Goal: Information Seeking & Learning: Learn about a topic

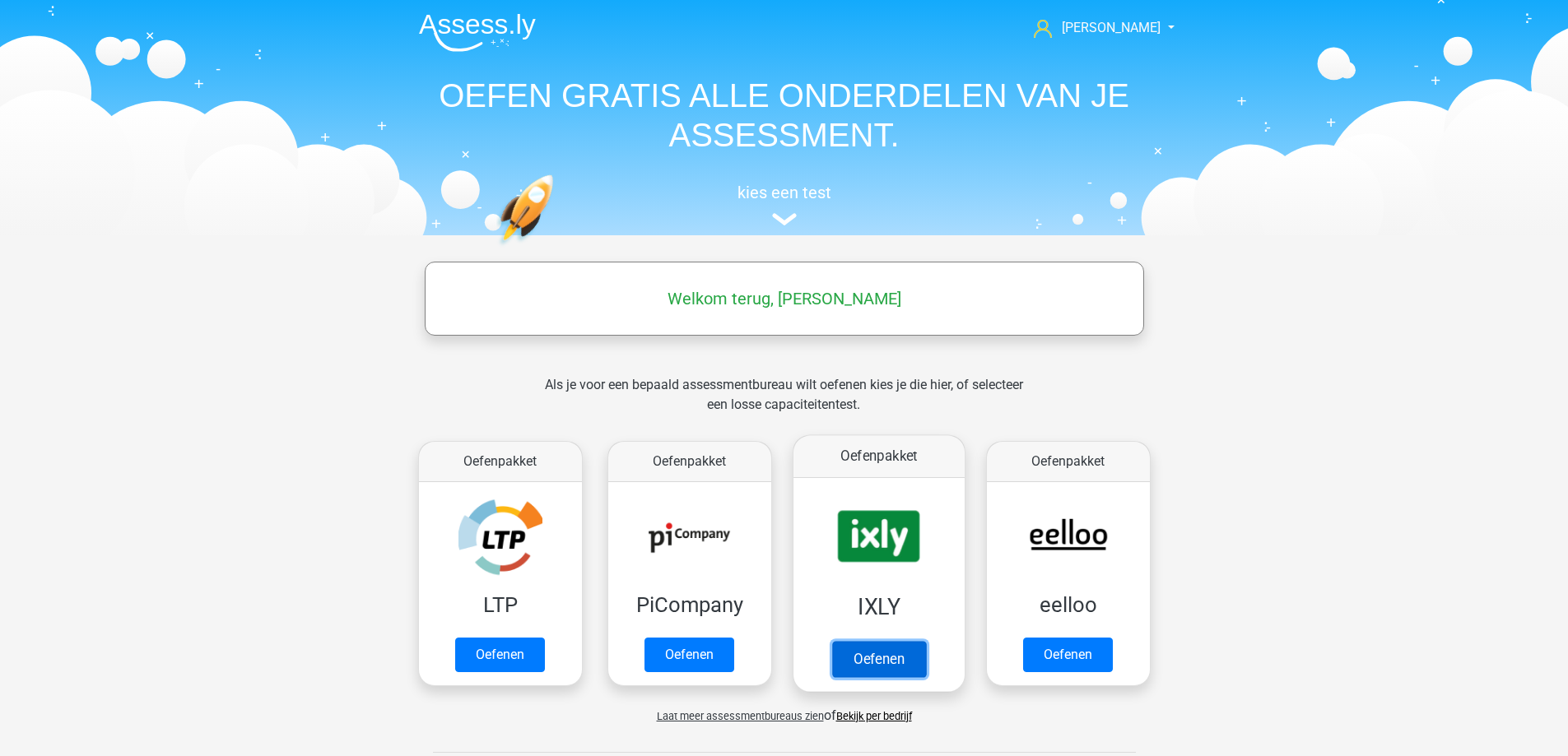
drag, startPoint x: 0, startPoint y: 0, endPoint x: 861, endPoint y: 656, distance: 1082.4
click at [861, 656] on link "Oefenen" at bounding box center [879, 659] width 94 height 36
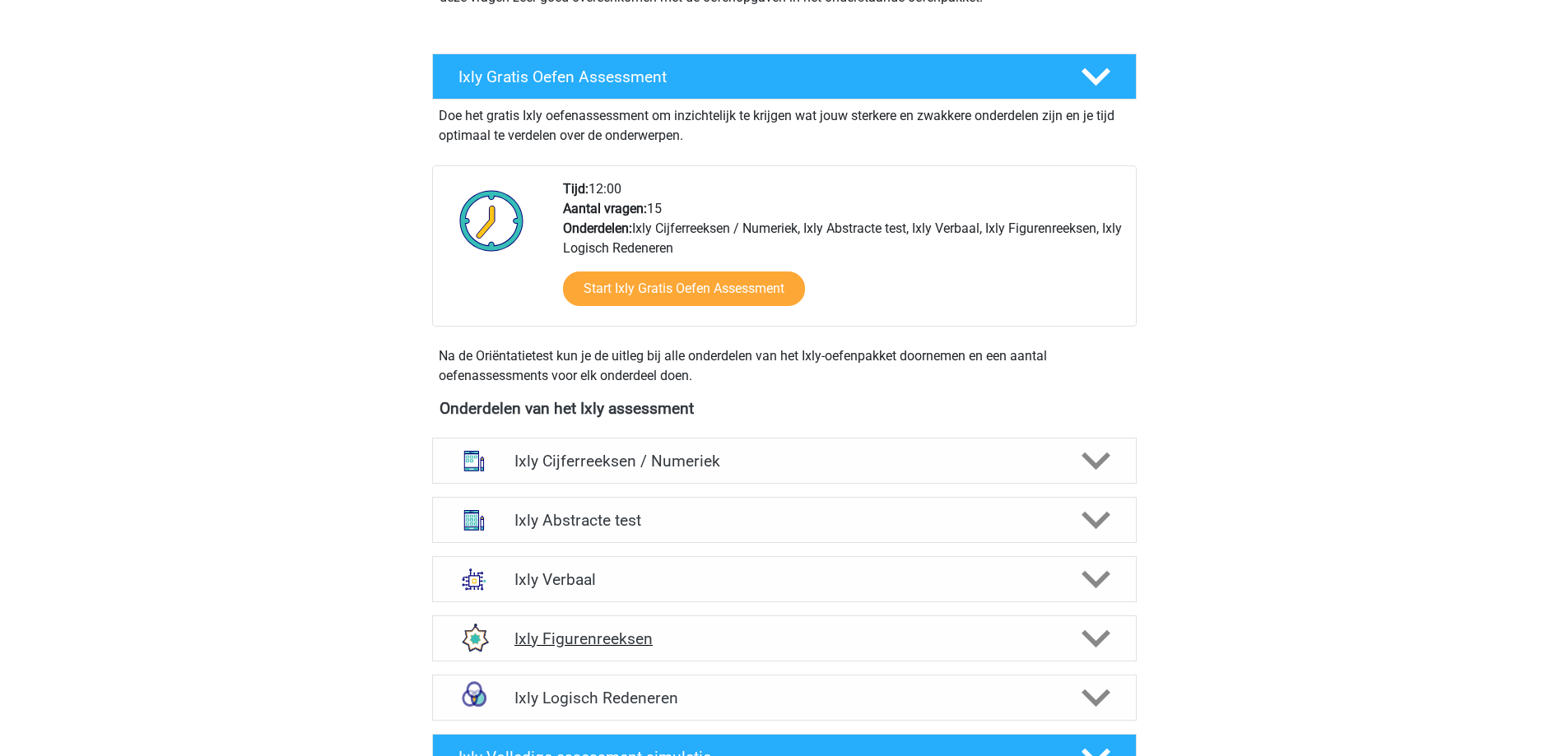
scroll to position [329, 0]
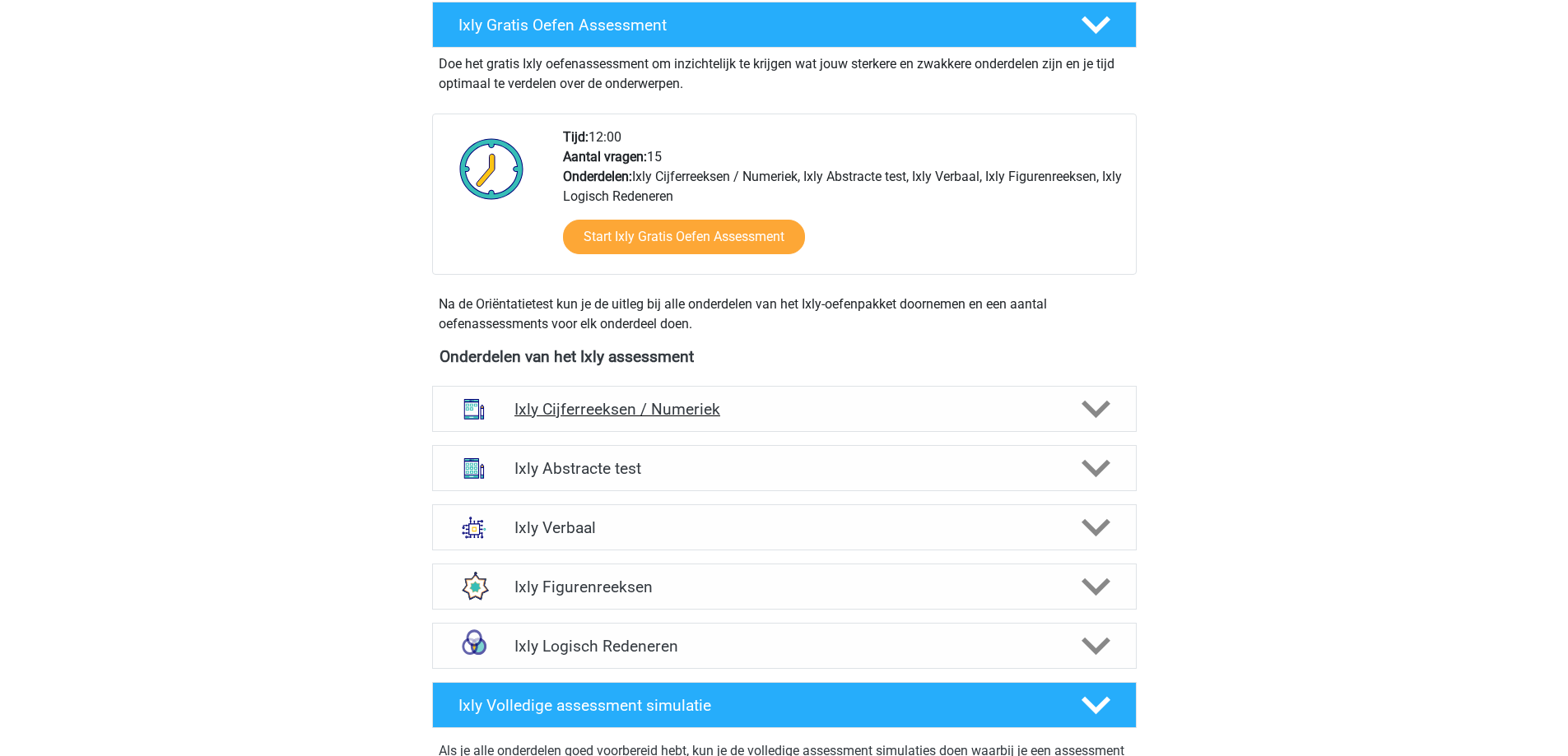
click at [1093, 404] on icon at bounding box center [1096, 409] width 29 height 29
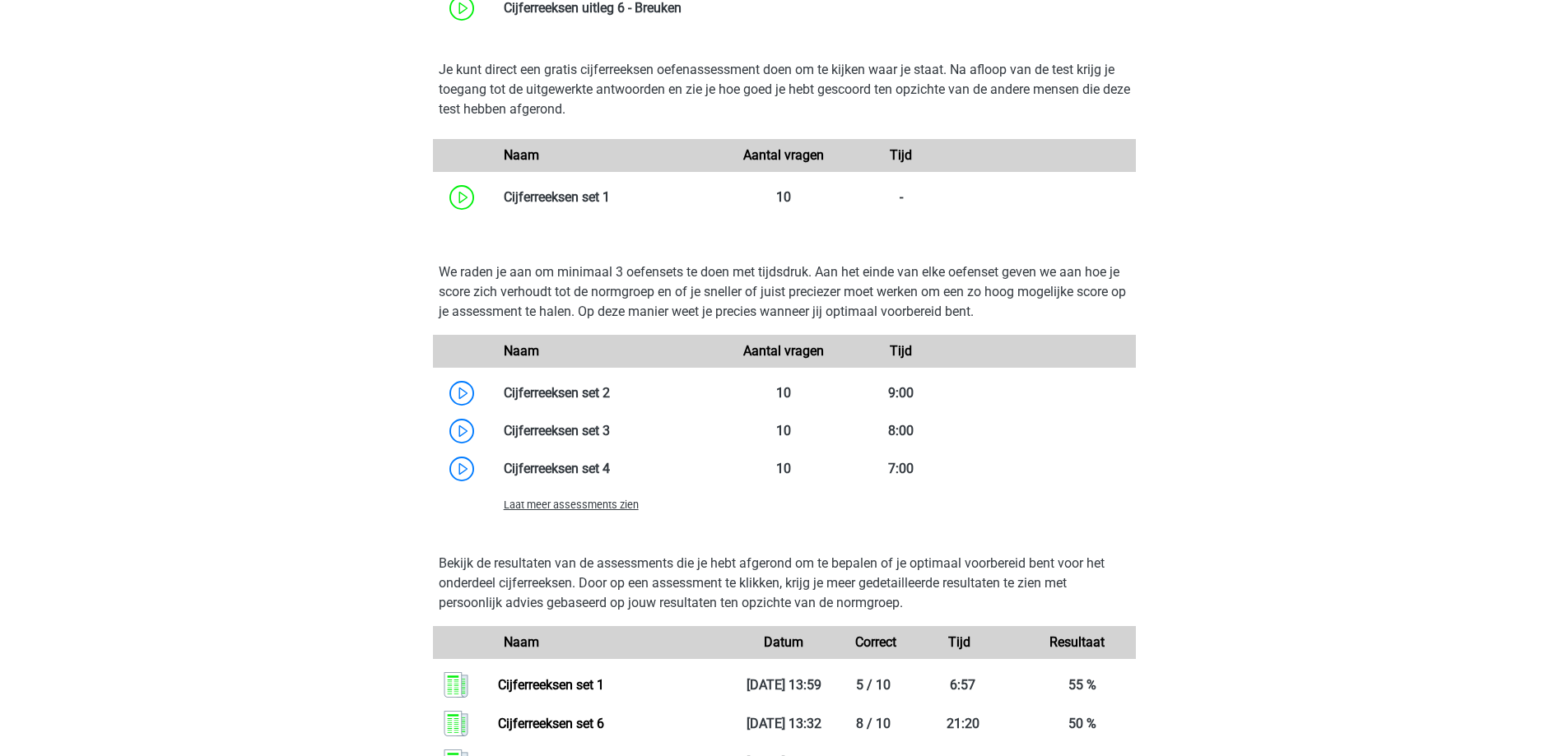
scroll to position [1069, 0]
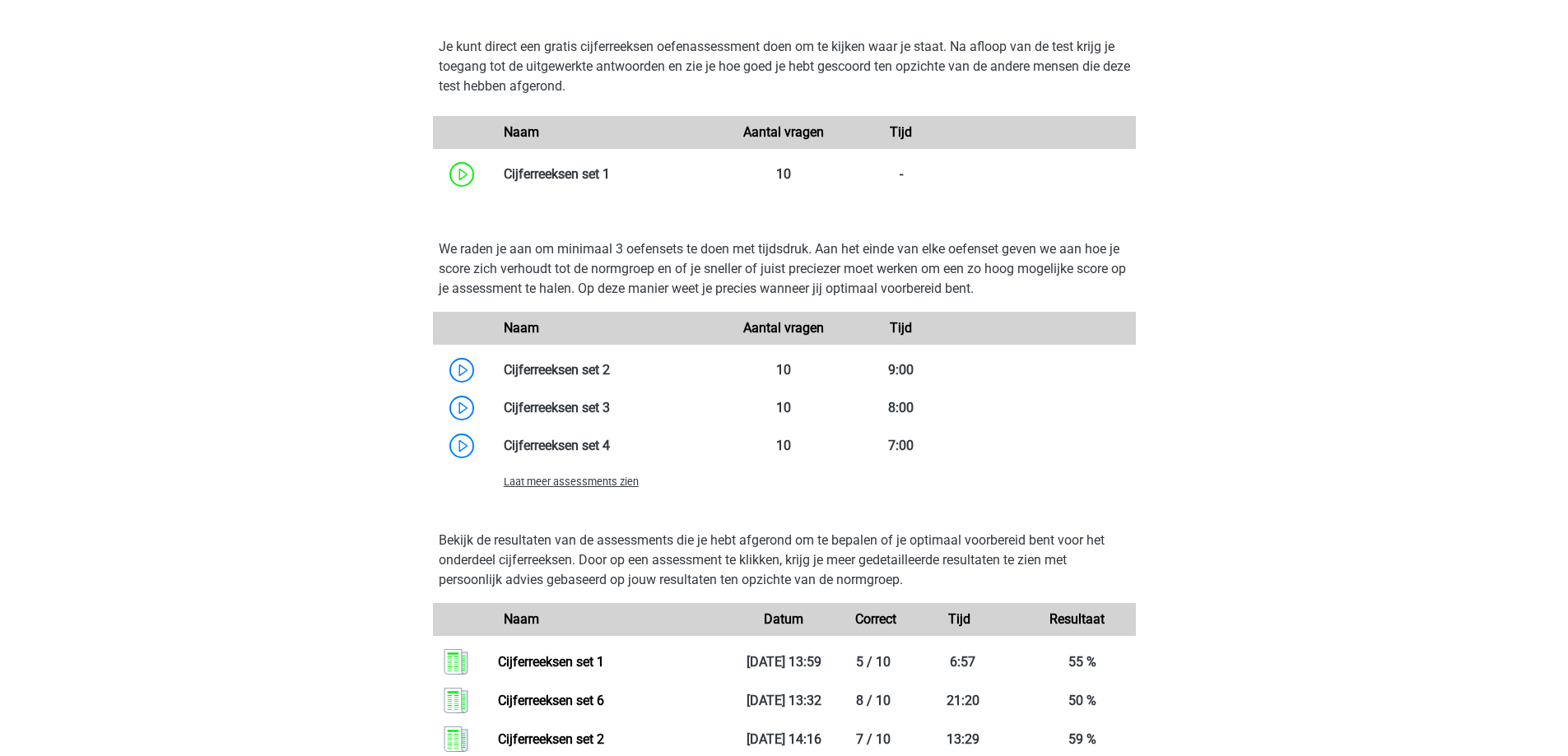
click at [595, 486] on span "Laat meer assessments zien" at bounding box center [570, 481] width 135 height 12
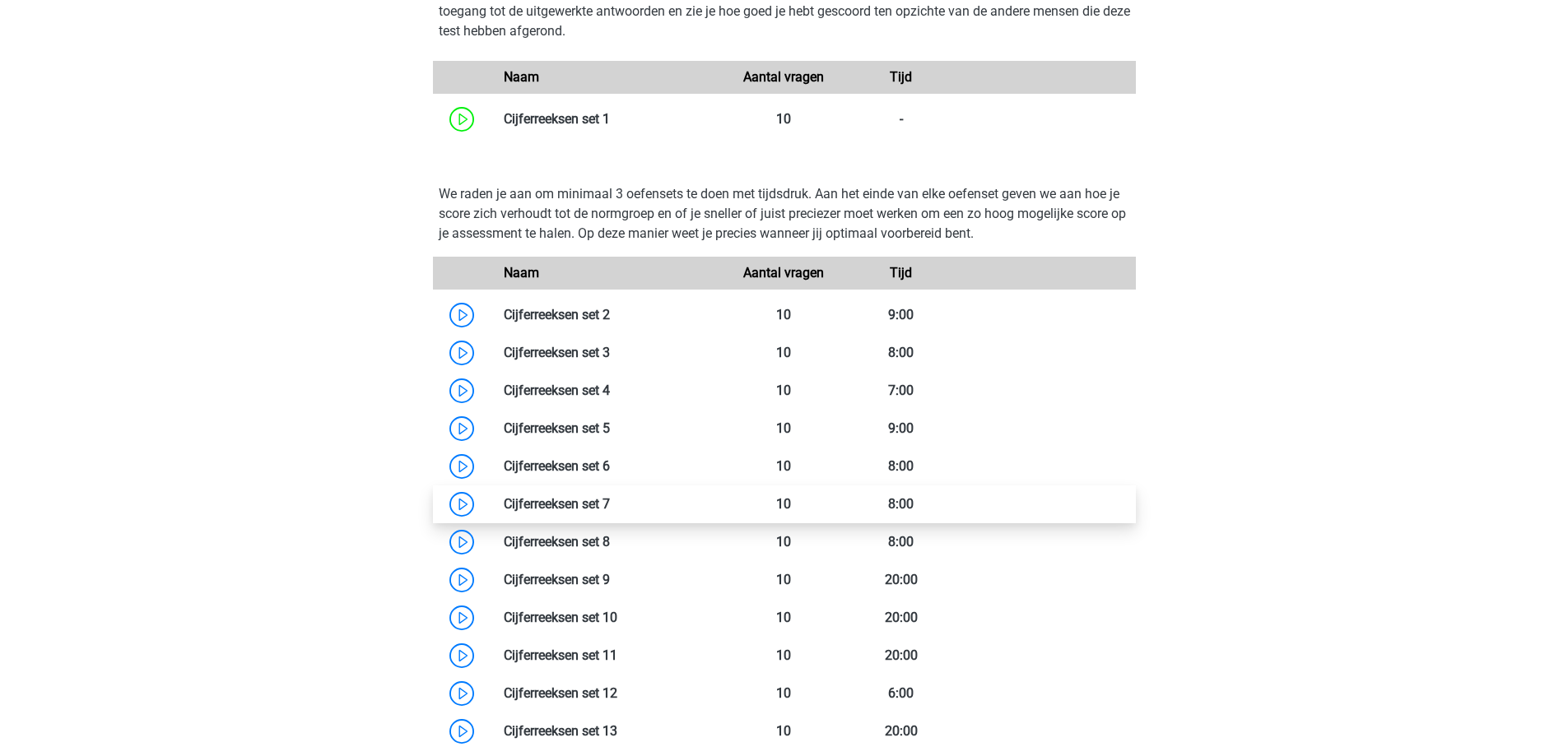
scroll to position [1234, 0]
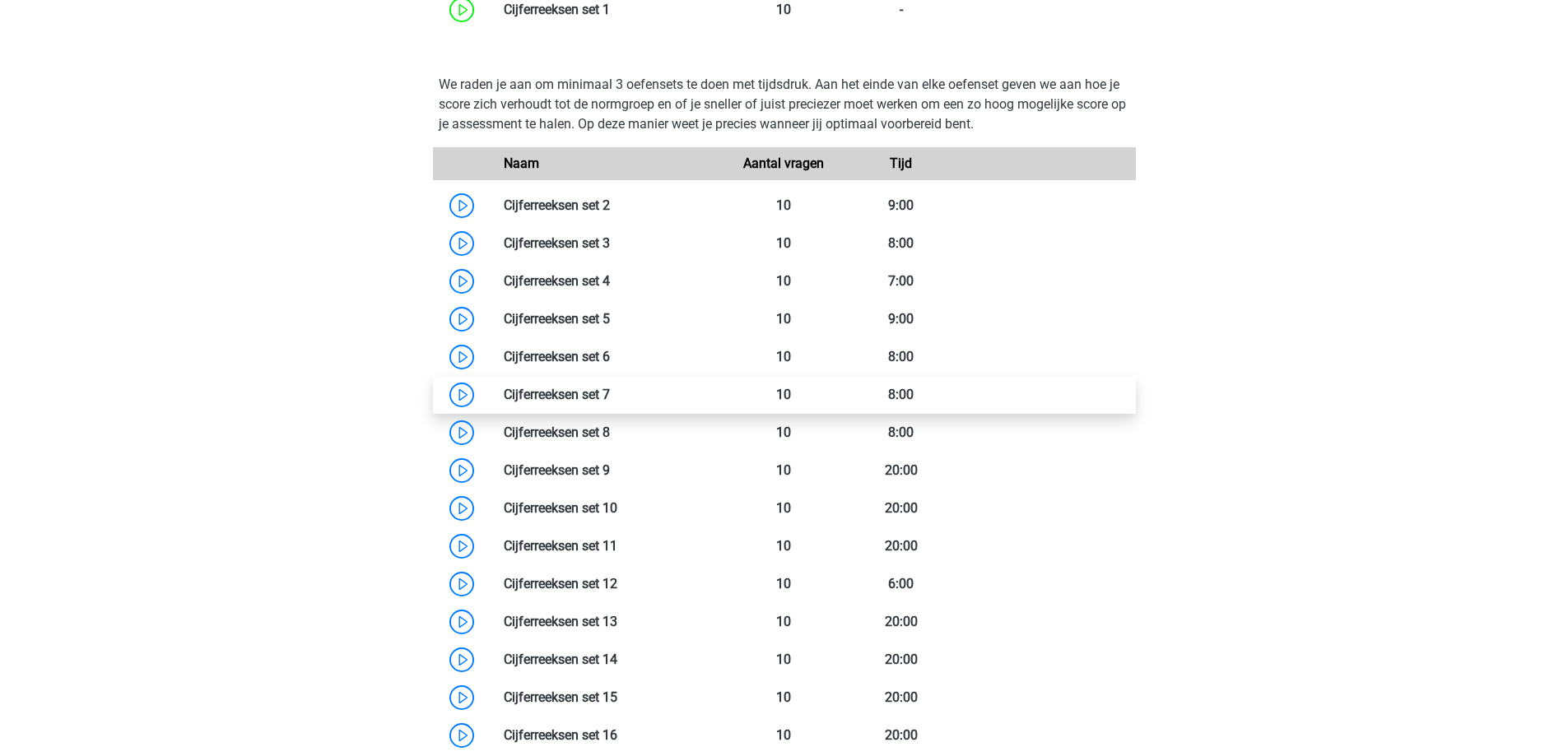
click at [610, 393] on link at bounding box center [610, 394] width 0 height 16
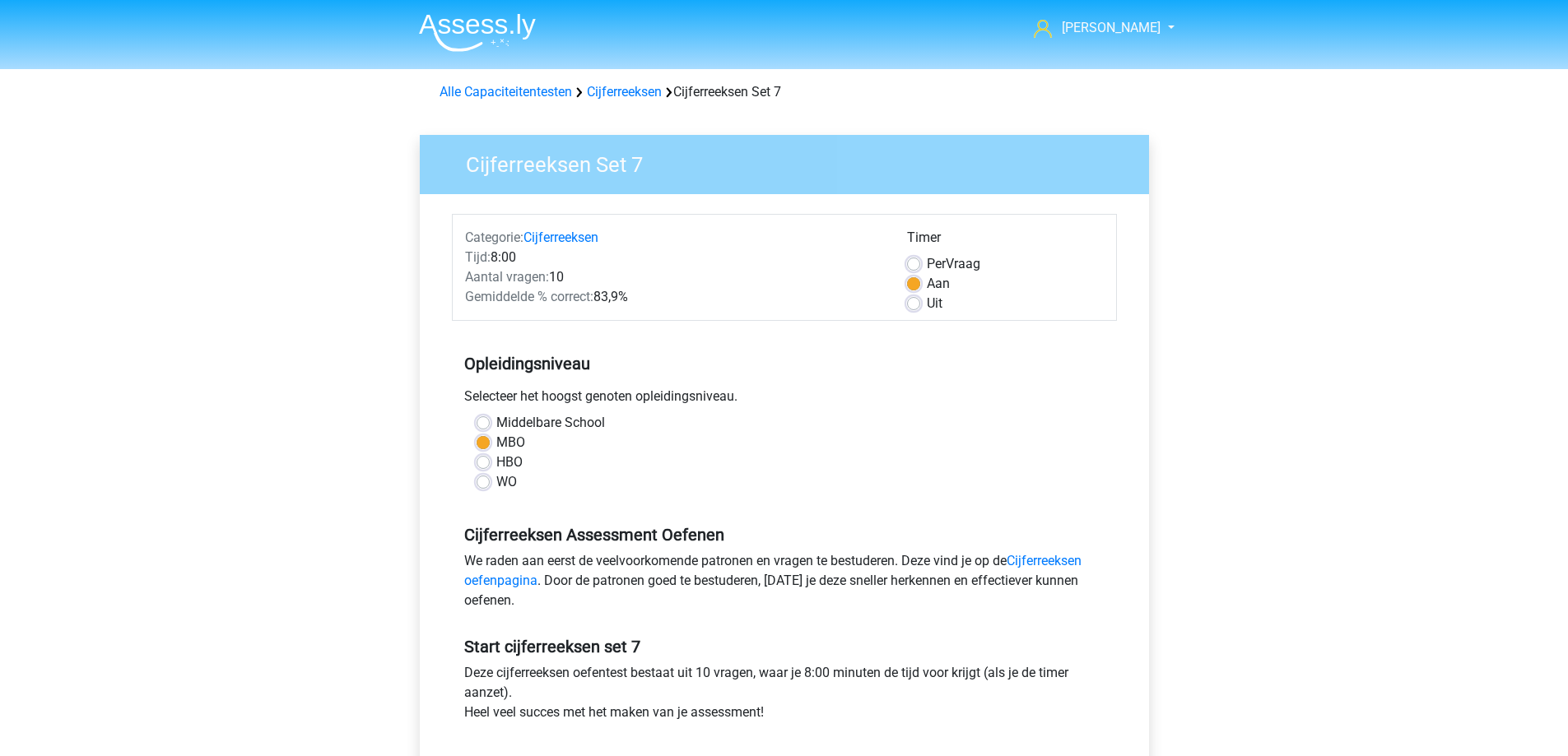
click at [927, 305] on label "Uit" at bounding box center [934, 303] width 16 height 20
click at [912, 305] on input "Uit" at bounding box center [913, 301] width 13 height 16
radio input "true"
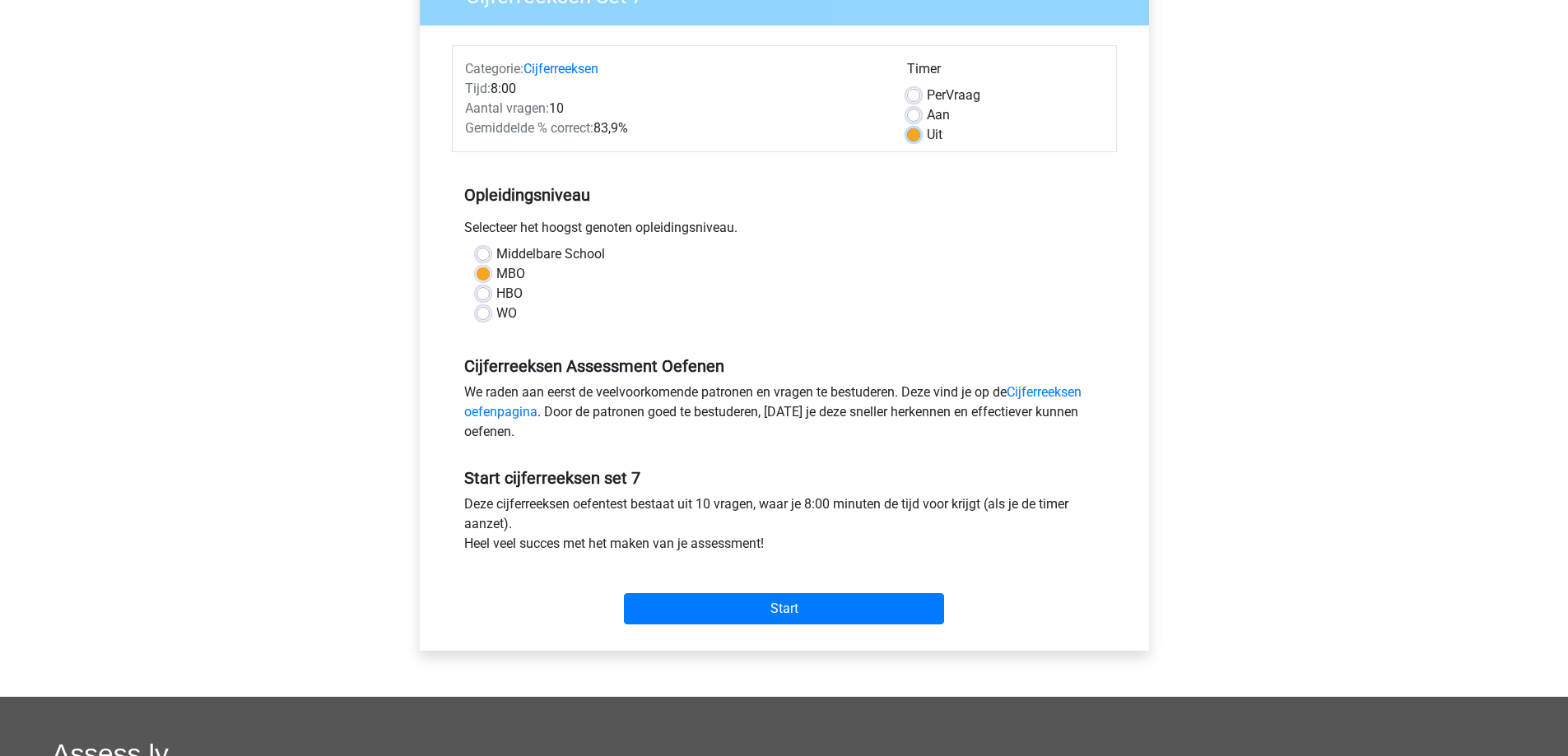
scroll to position [329, 0]
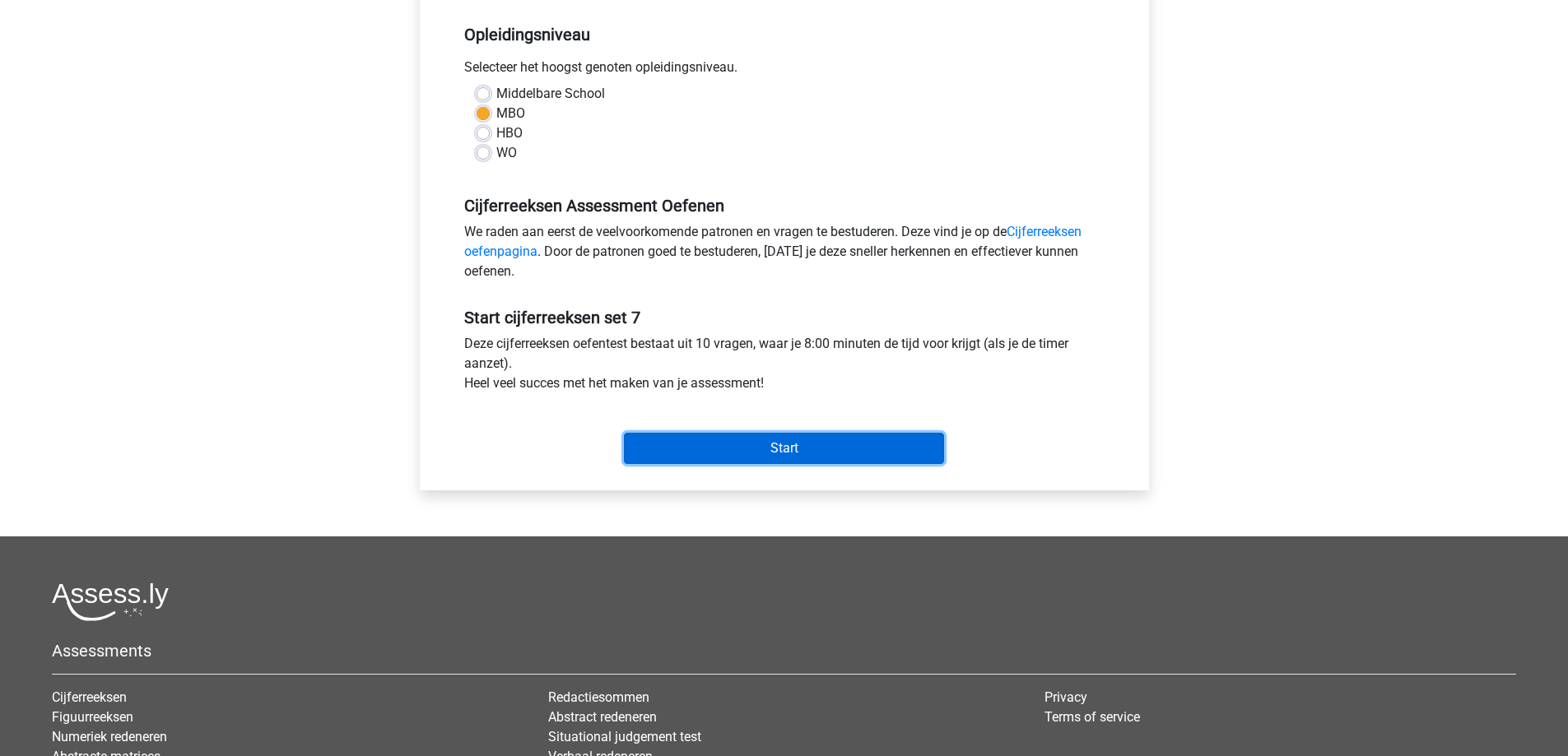
click at [769, 445] on input "Start" at bounding box center [784, 448] width 320 height 31
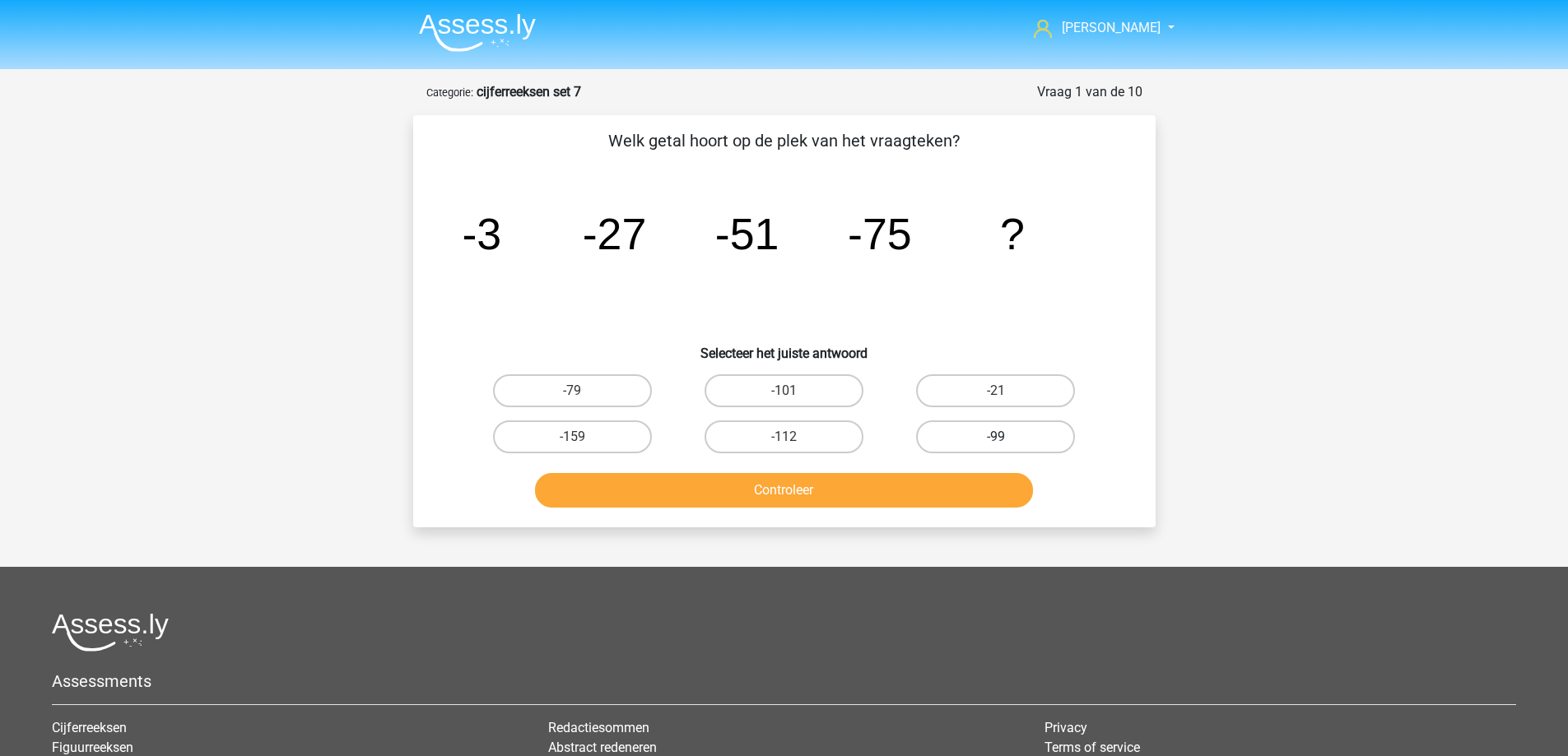
click at [992, 440] on label "-99" at bounding box center [995, 436] width 159 height 33
click at [996, 440] on input "-99" at bounding box center [1001, 442] width 10 height 10
radio input "true"
click at [879, 482] on button "Controleer" at bounding box center [784, 490] width 498 height 35
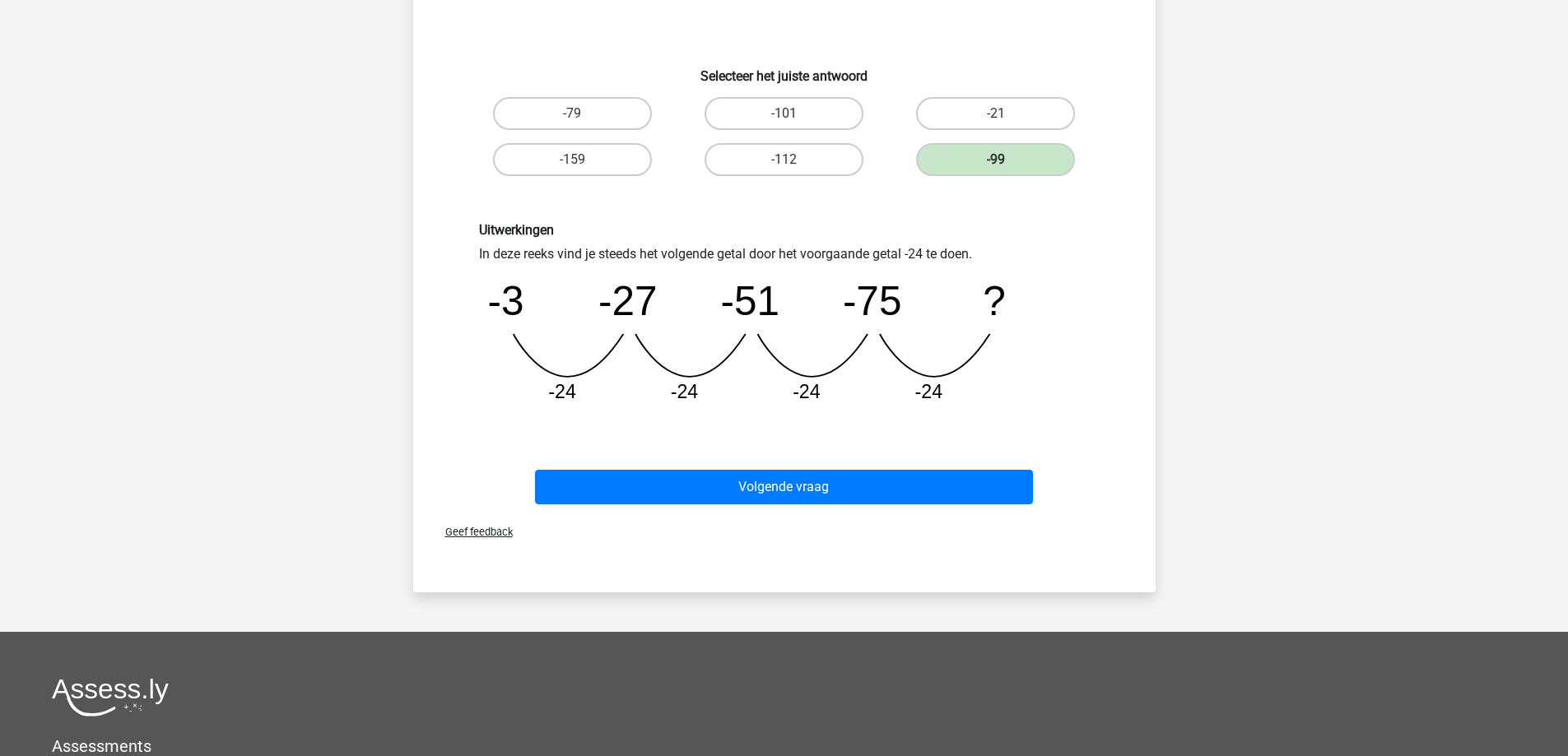
scroll to position [329, 0]
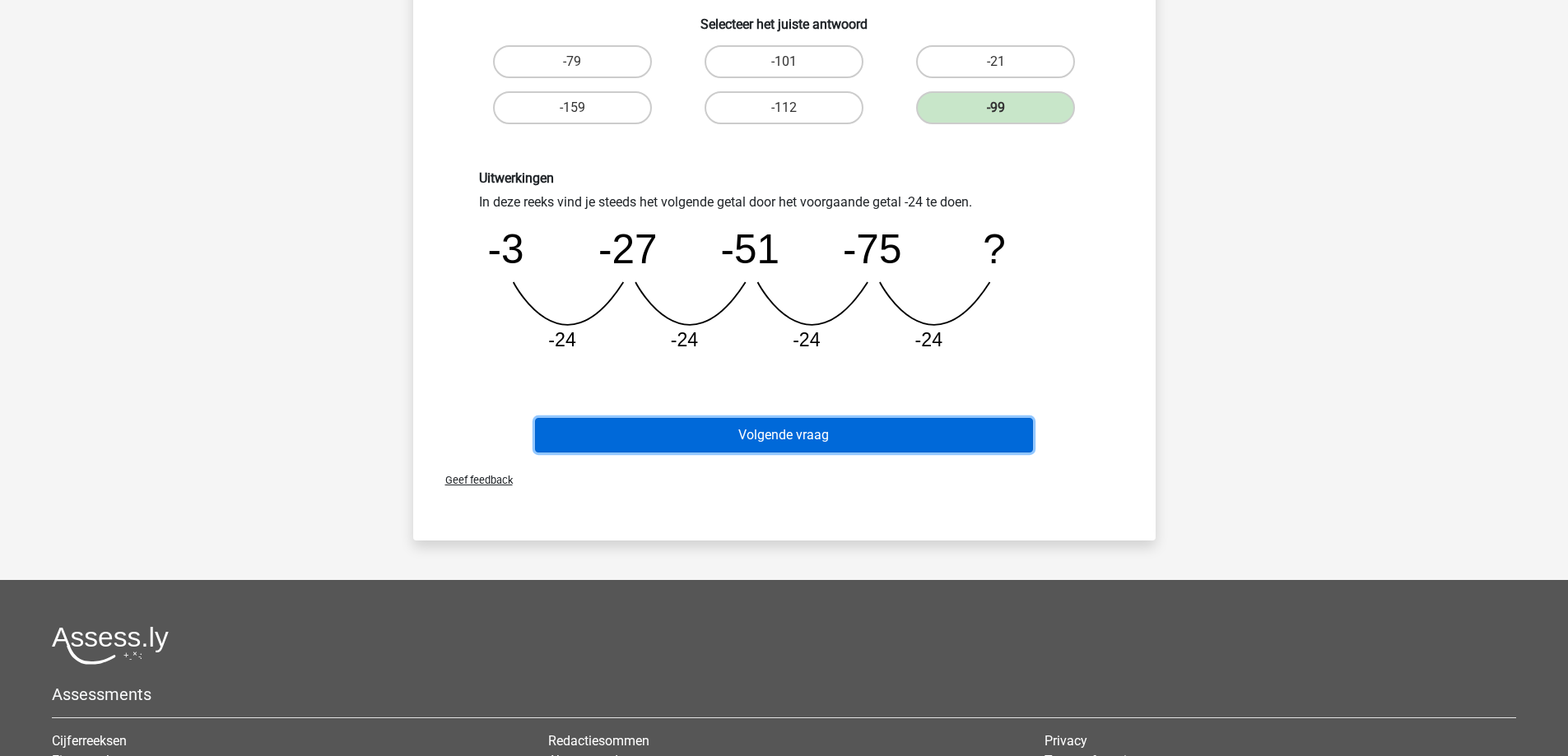
click at [797, 436] on button "Volgende vraag" at bounding box center [784, 434] width 498 height 35
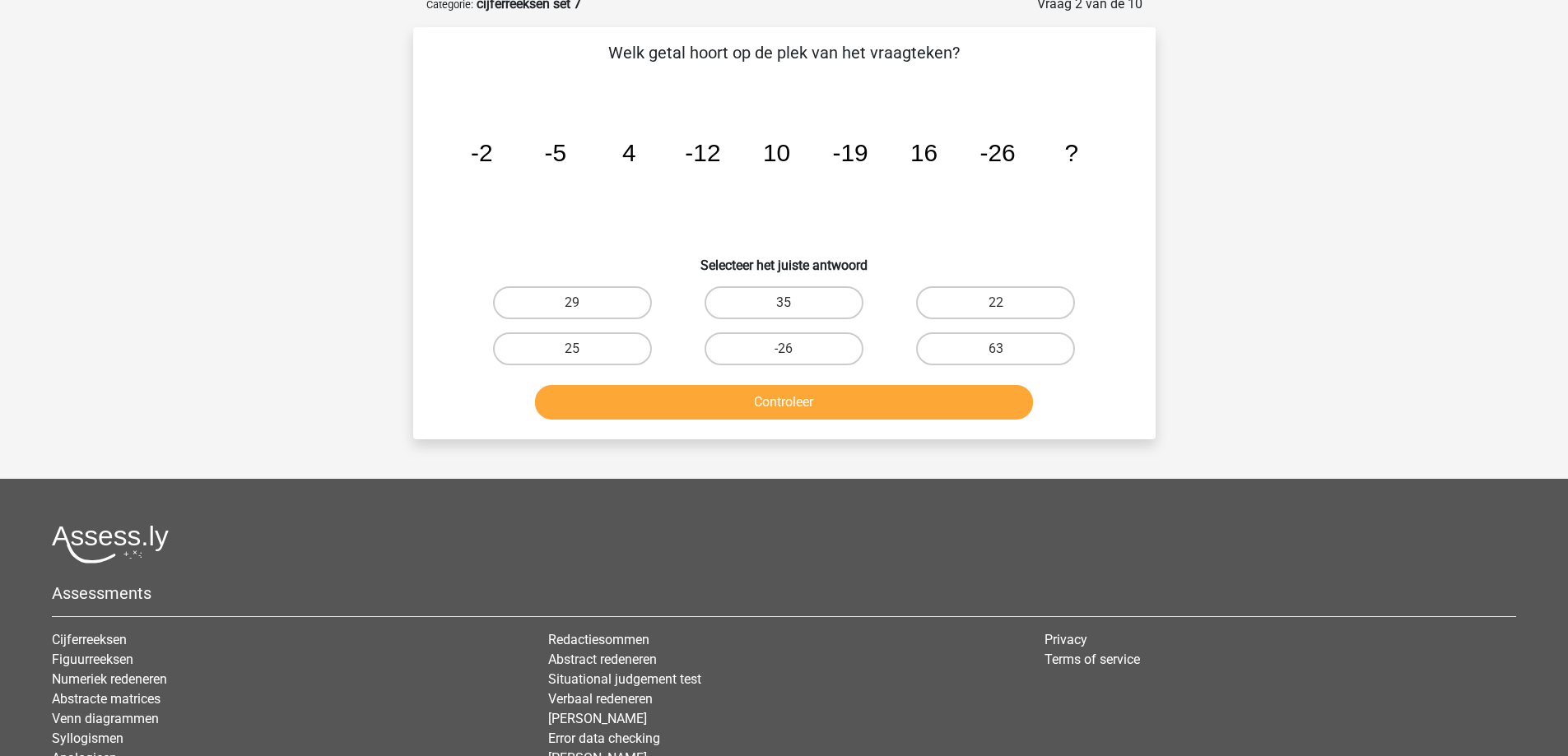
scroll to position [82, 0]
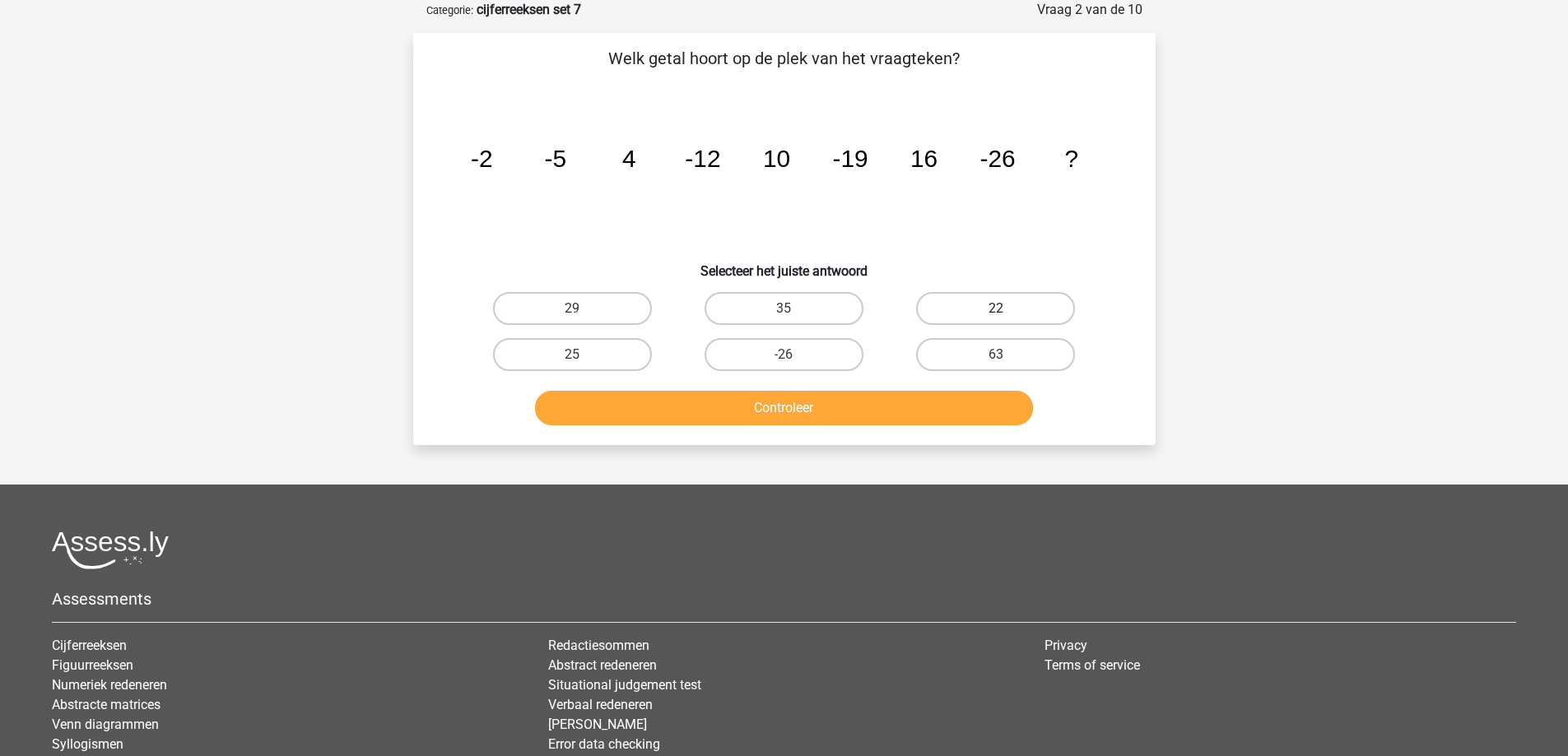
click at [973, 310] on label "22" at bounding box center [995, 308] width 159 height 33
click at [996, 310] on input "22" at bounding box center [1001, 313] width 10 height 10
radio input "true"
click at [911, 409] on button "Controleer" at bounding box center [784, 408] width 498 height 35
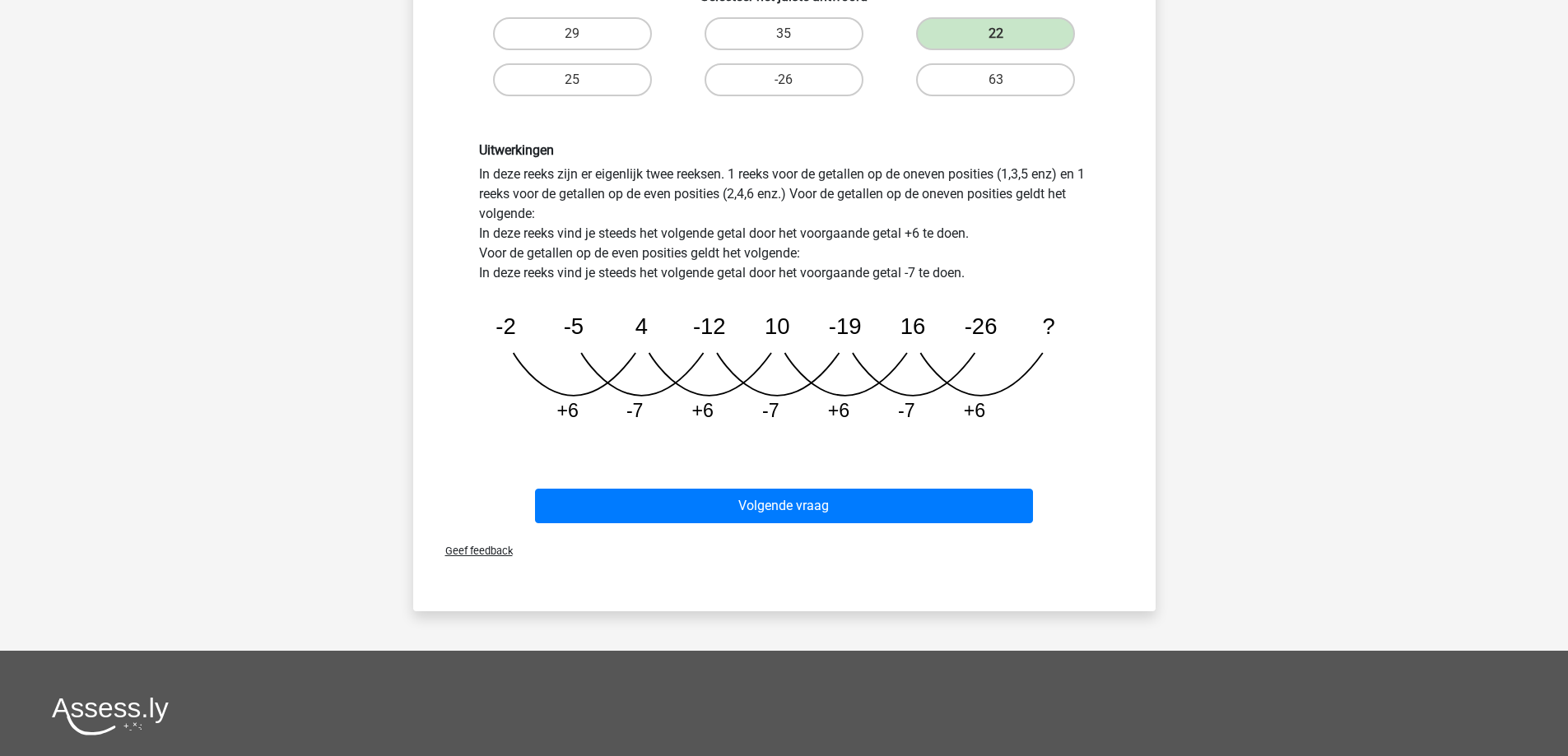
scroll to position [246, 0]
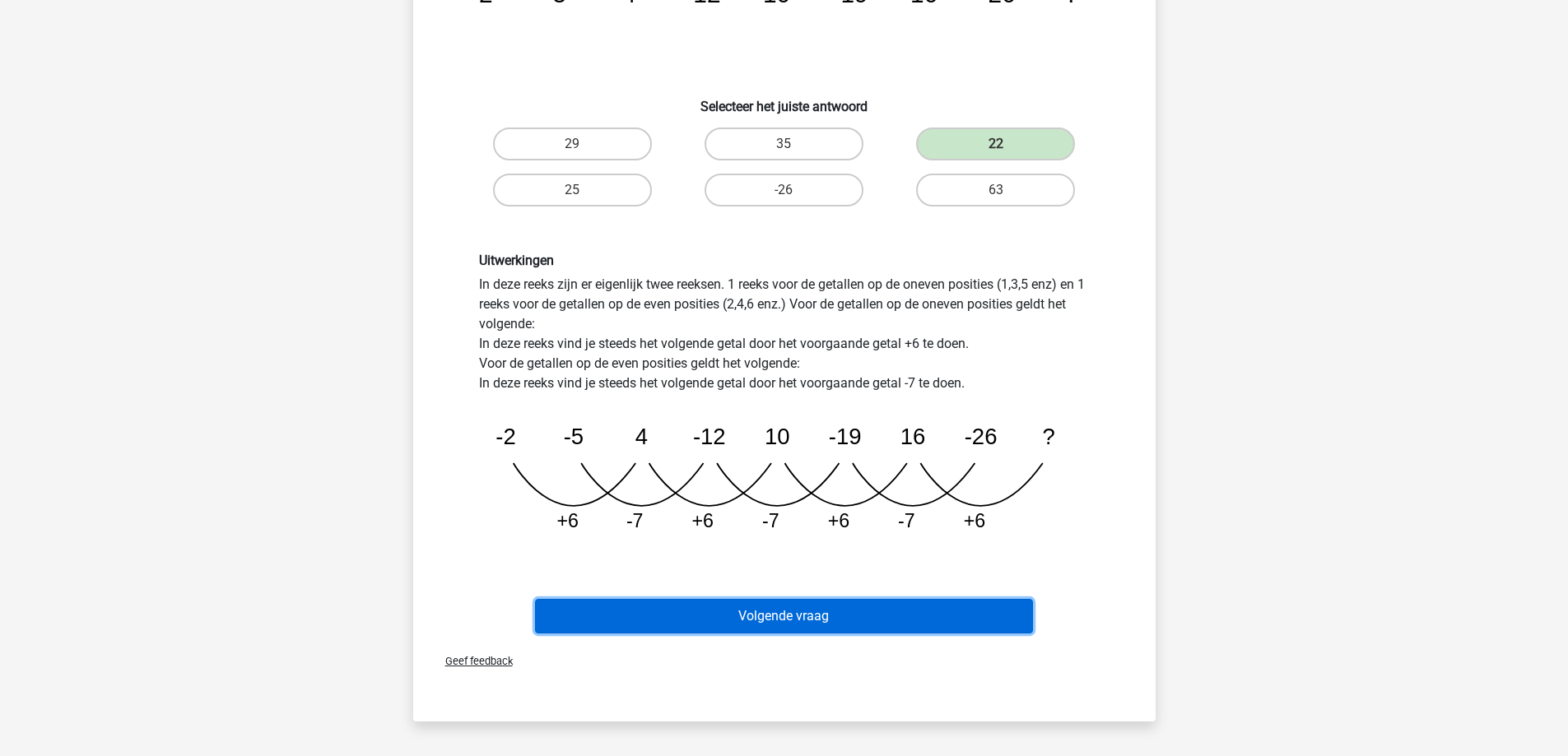
click at [760, 606] on button "Volgende vraag" at bounding box center [784, 616] width 498 height 35
click at [747, 614] on button "Volgende vraag" at bounding box center [784, 616] width 498 height 35
click at [851, 620] on button "Volgende vraag" at bounding box center [784, 616] width 498 height 35
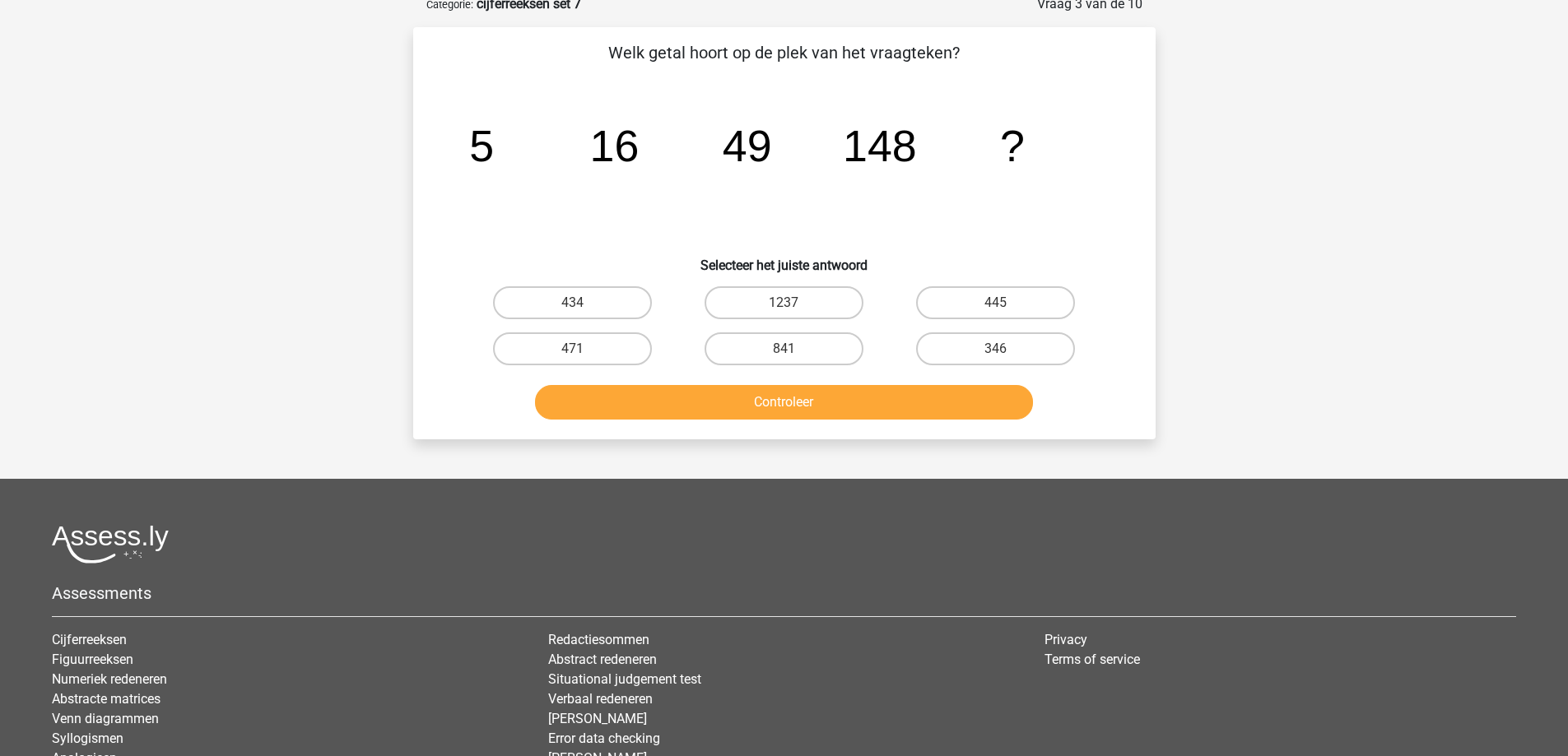
scroll to position [82, 0]
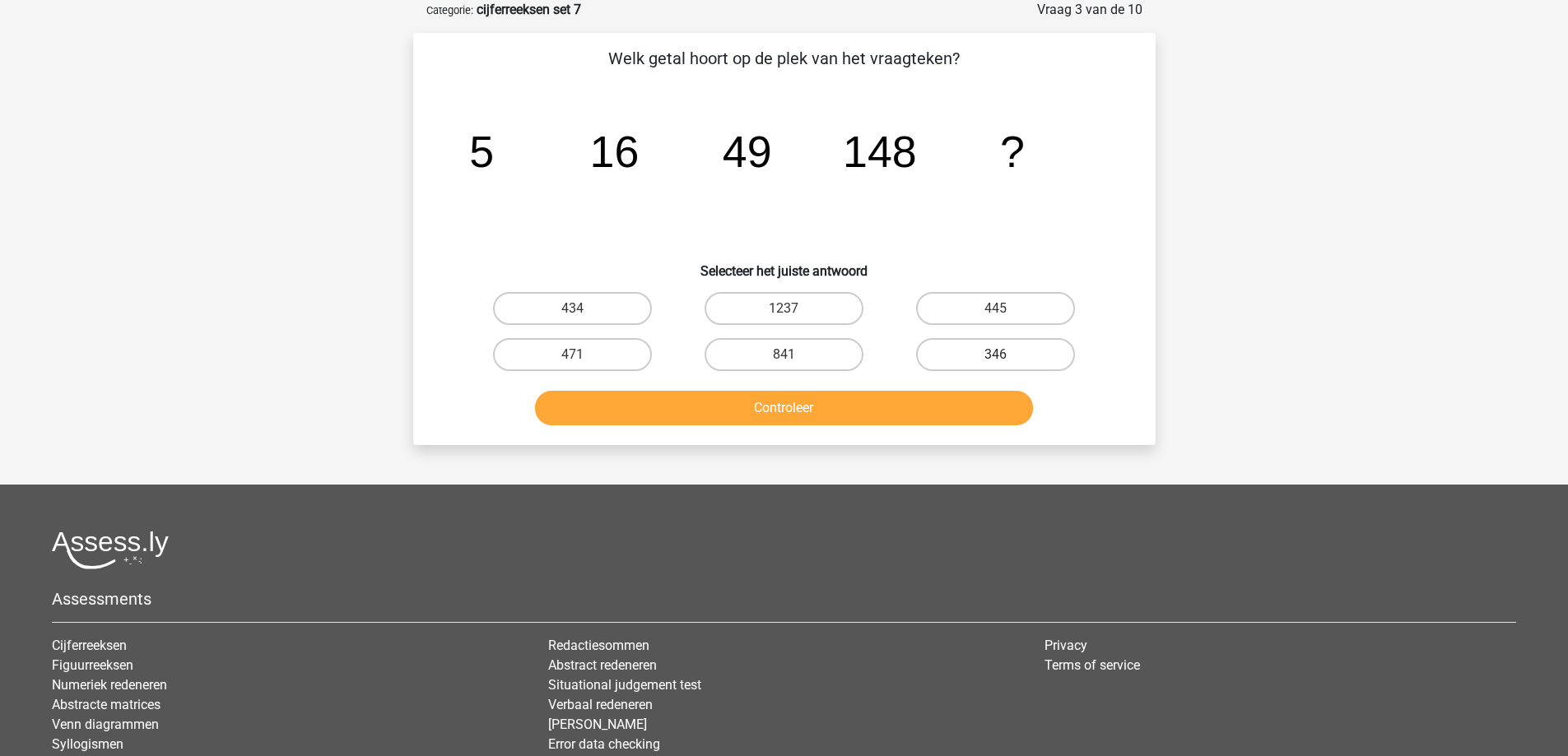
click at [947, 350] on label "346" at bounding box center [995, 354] width 159 height 33
click at [996, 354] on input "346" at bounding box center [1001, 359] width 10 height 10
radio input "true"
click at [1016, 306] on label "445" at bounding box center [995, 308] width 159 height 33
click at [1006, 308] on input "445" at bounding box center [1001, 313] width 10 height 10
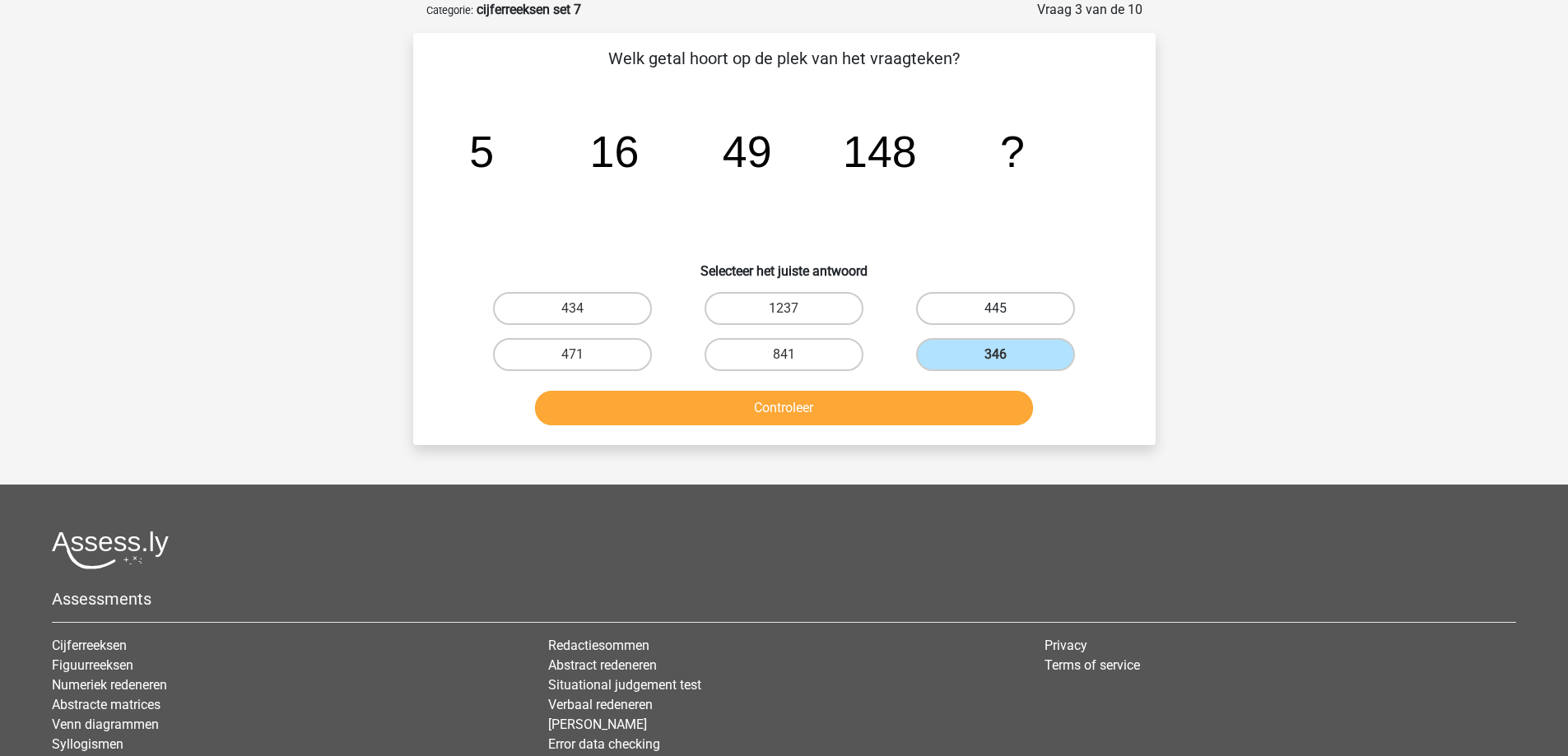
radio input "true"
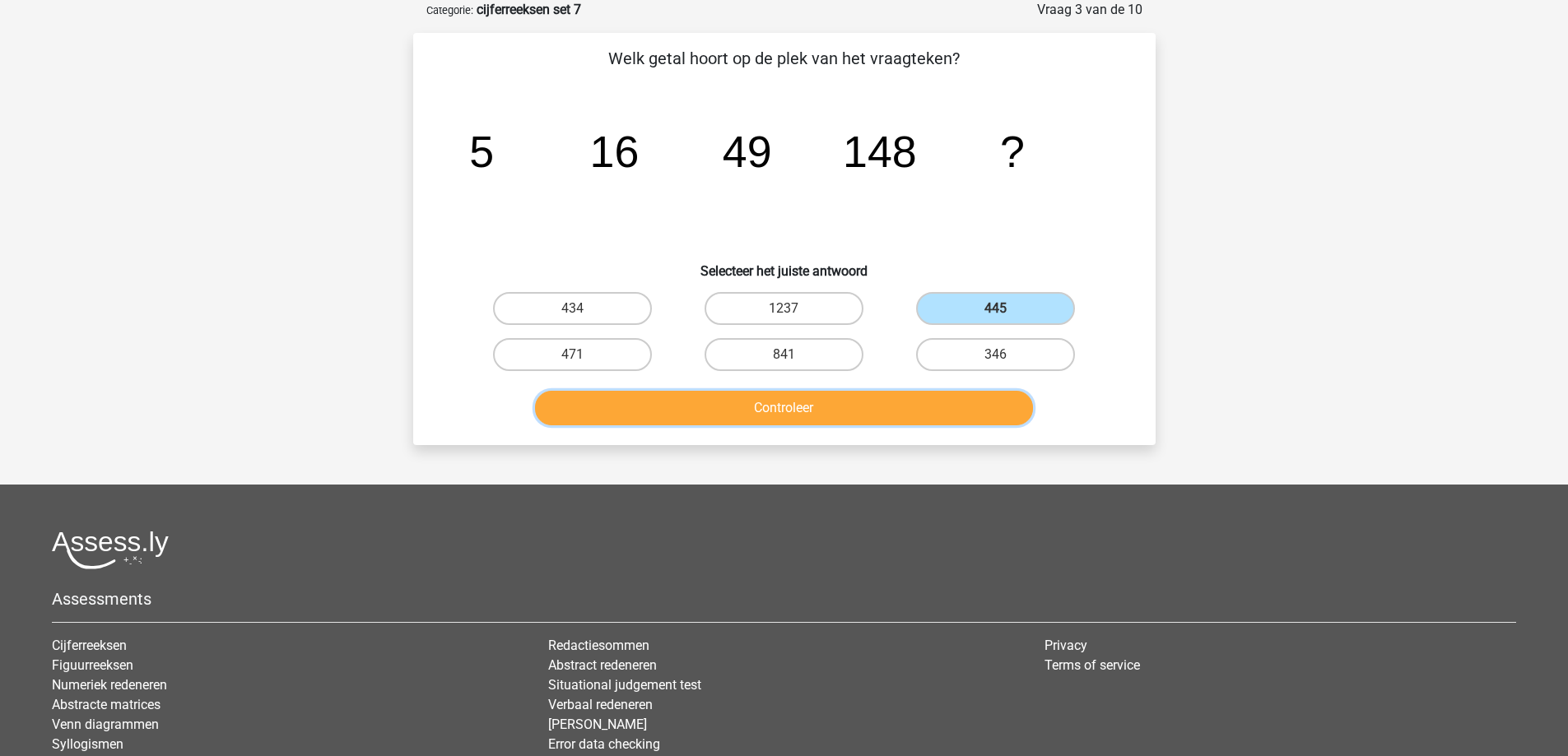
click at [766, 411] on button "Controleer" at bounding box center [784, 408] width 498 height 35
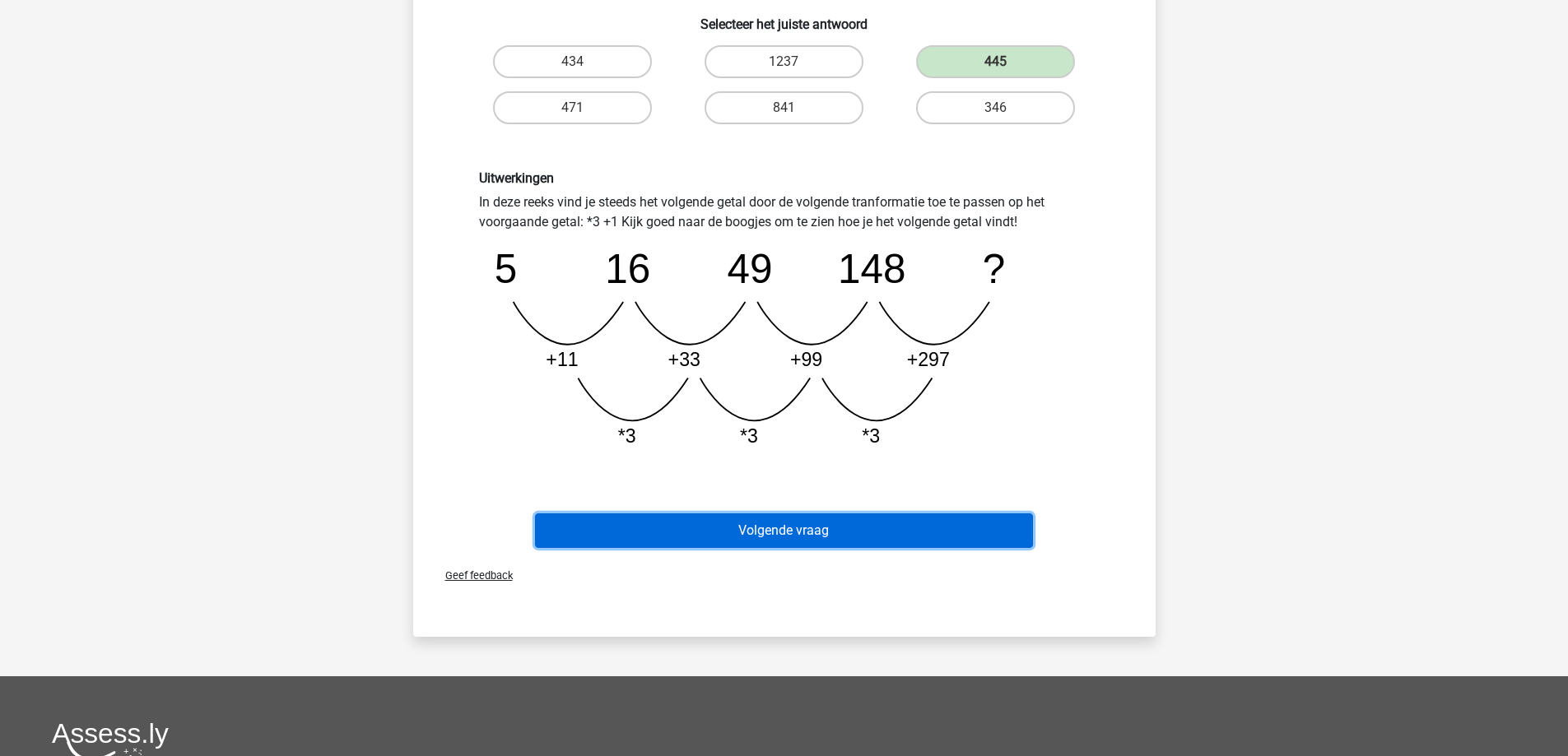
click at [827, 524] on button "Volgende vraag" at bounding box center [784, 530] width 498 height 35
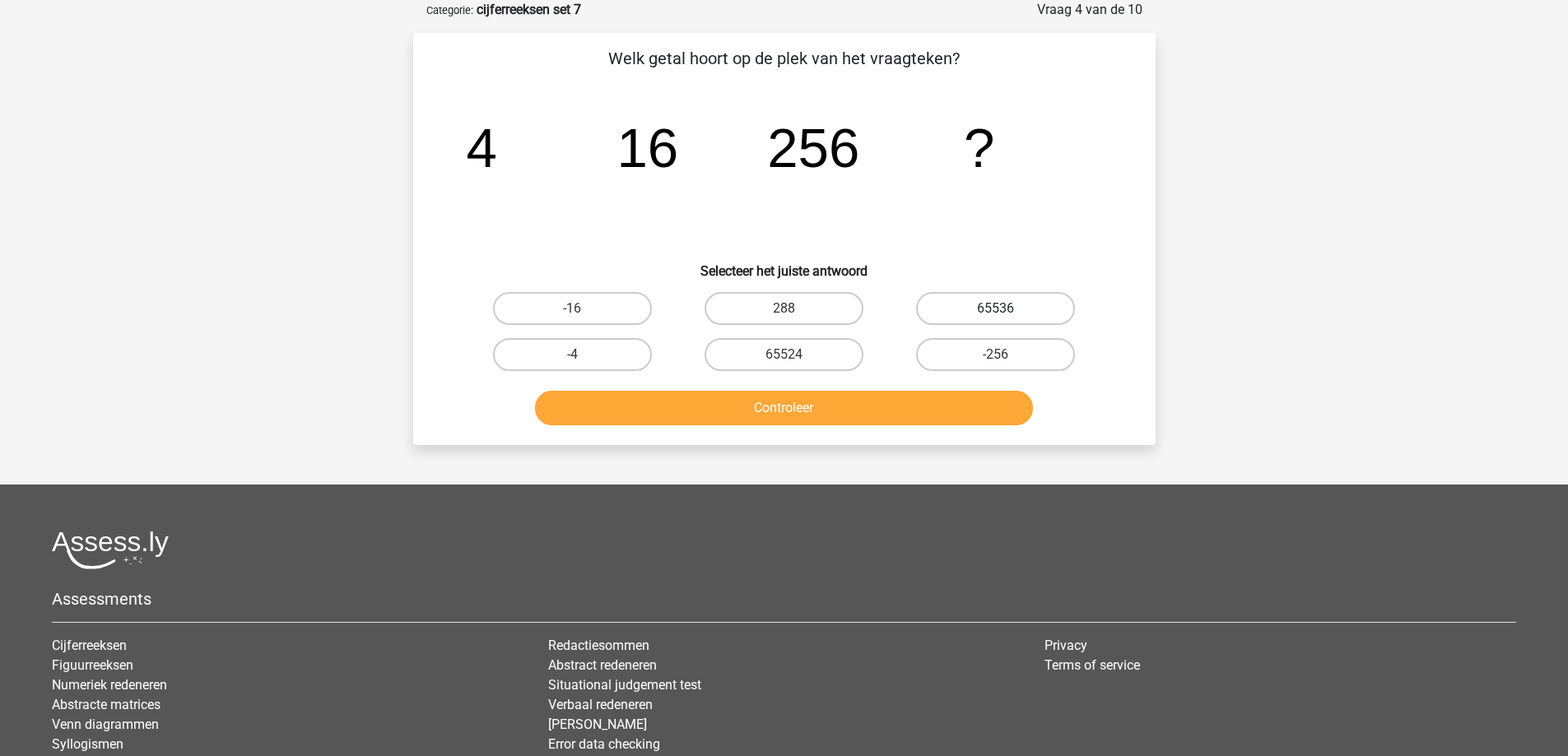
click at [951, 316] on label "65536" at bounding box center [995, 308] width 159 height 33
click at [996, 316] on input "65536" at bounding box center [1001, 313] width 10 height 10
radio input "true"
click at [845, 407] on button "Controleer" at bounding box center [784, 408] width 498 height 35
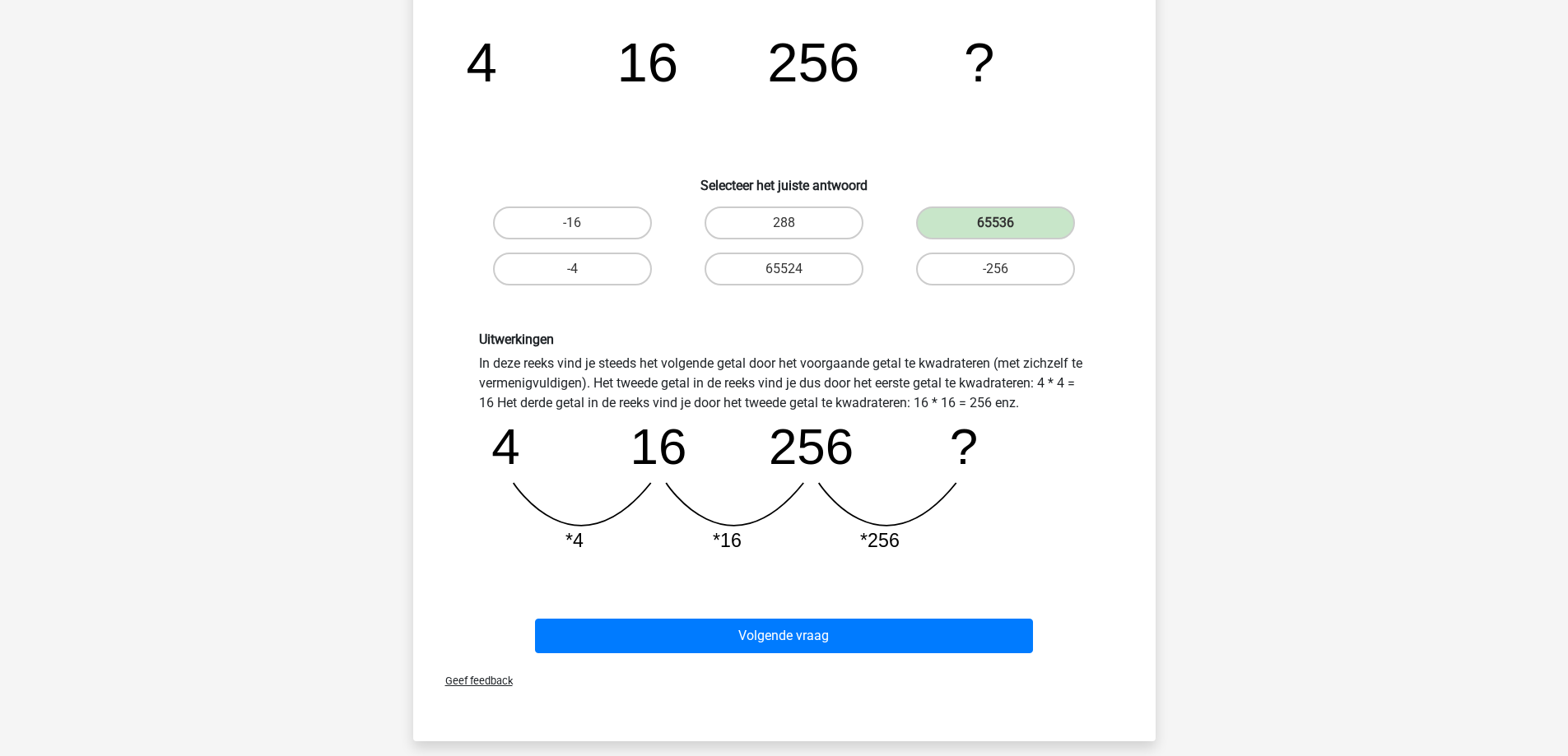
scroll to position [246, 0]
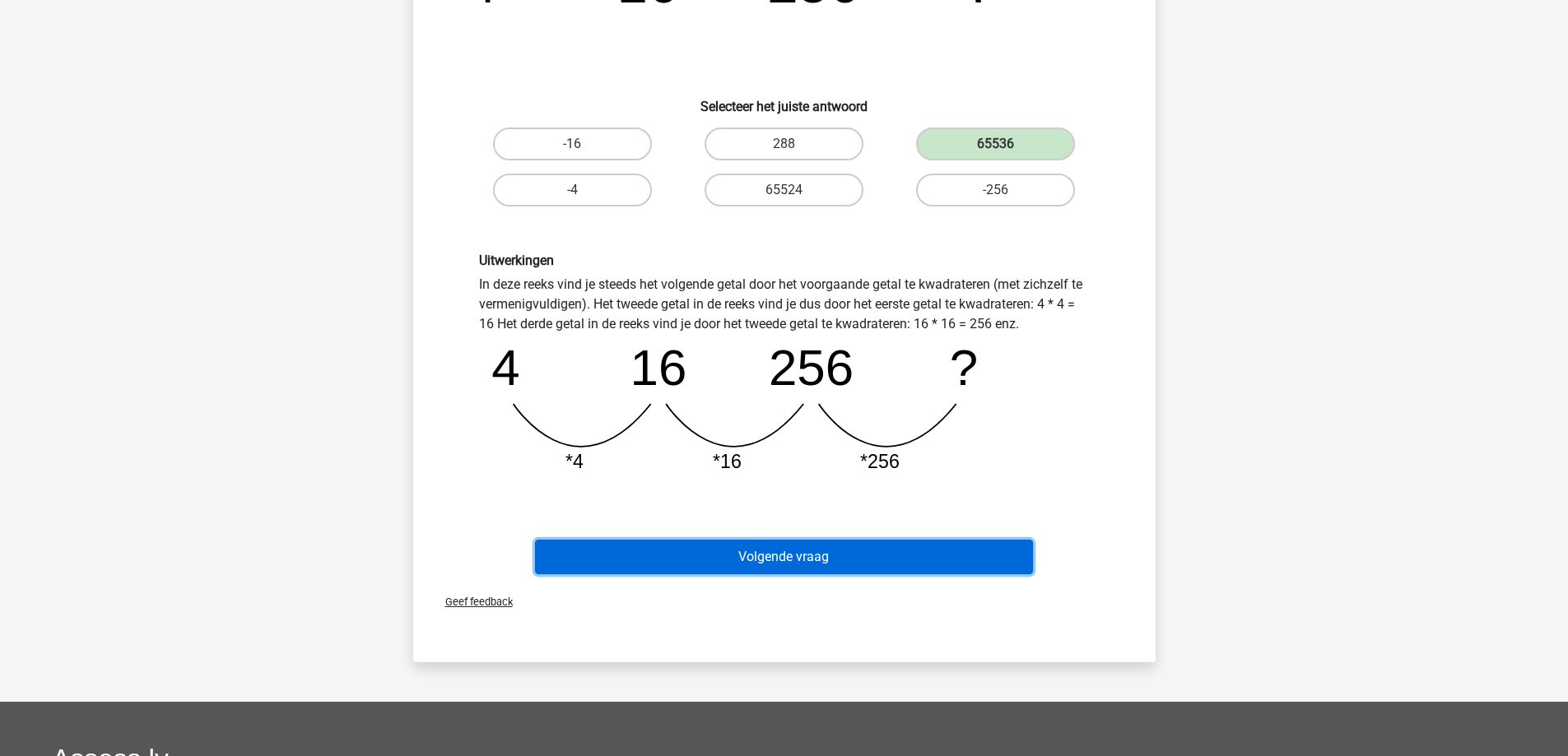
click at [753, 556] on button "Volgende vraag" at bounding box center [784, 557] width 498 height 35
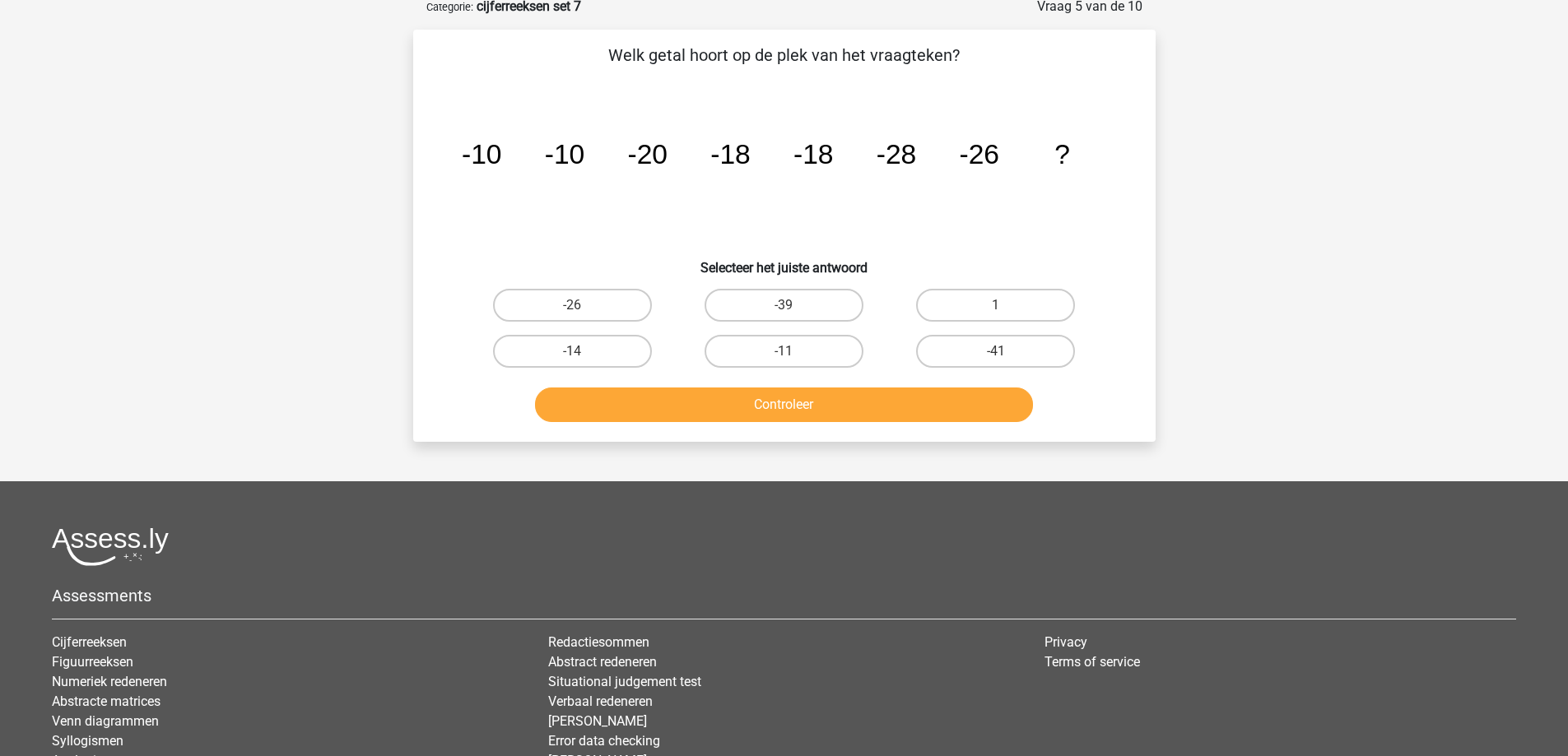
scroll to position [82, 0]
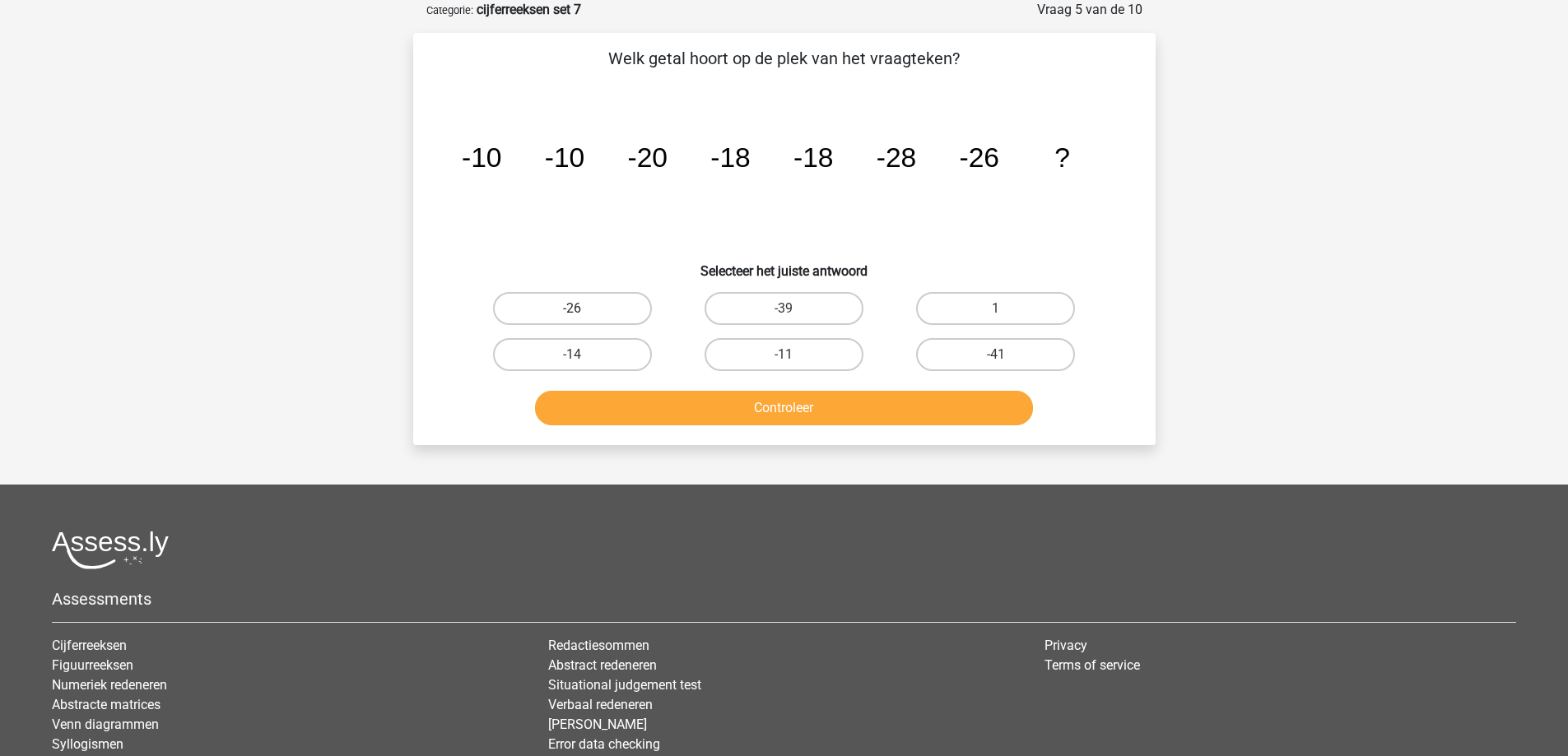
click at [609, 310] on label "-26" at bounding box center [572, 308] width 159 height 33
click at [582, 310] on input "-26" at bounding box center [577, 313] width 10 height 10
radio input "true"
click at [674, 406] on button "Controleer" at bounding box center [784, 408] width 498 height 35
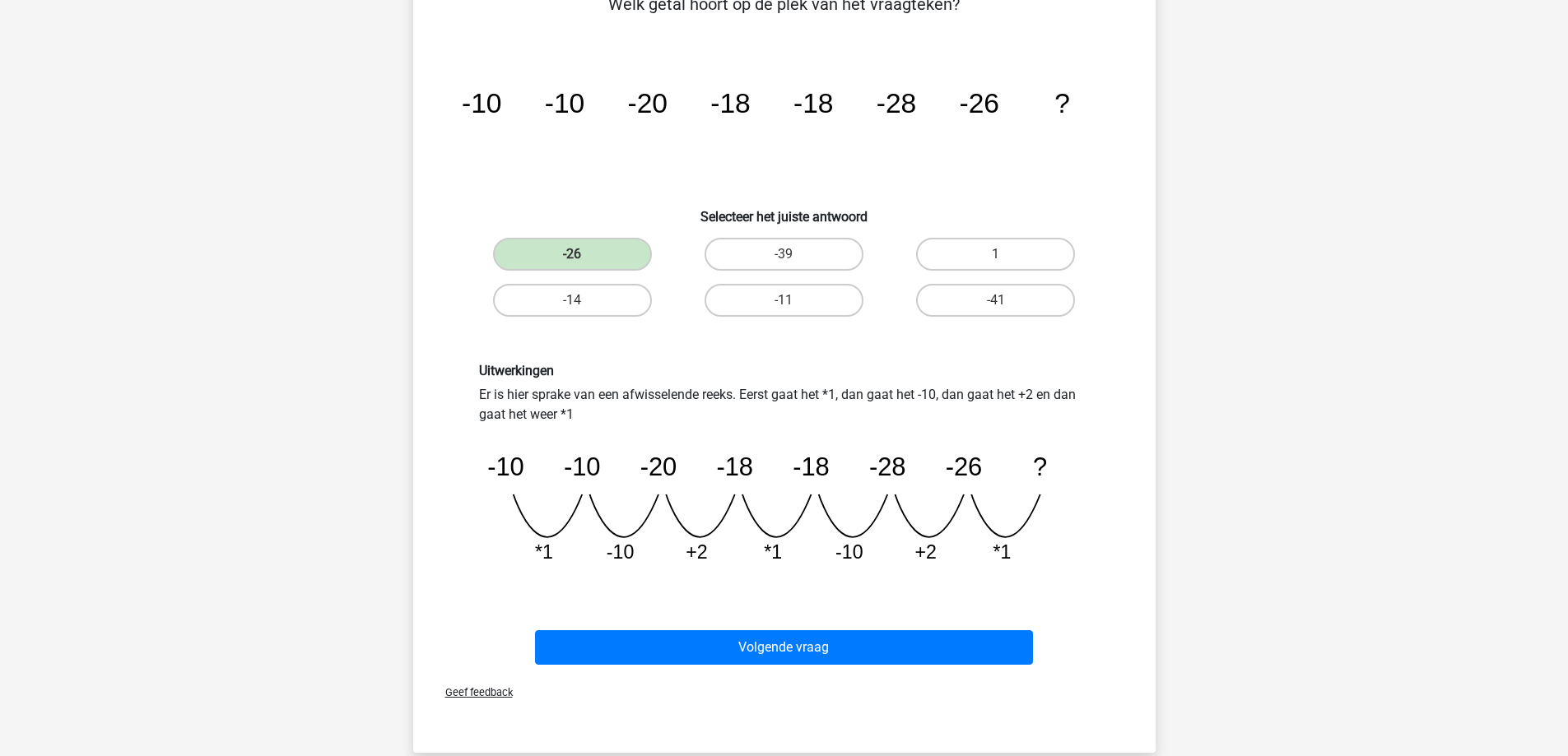
scroll to position [246, 0]
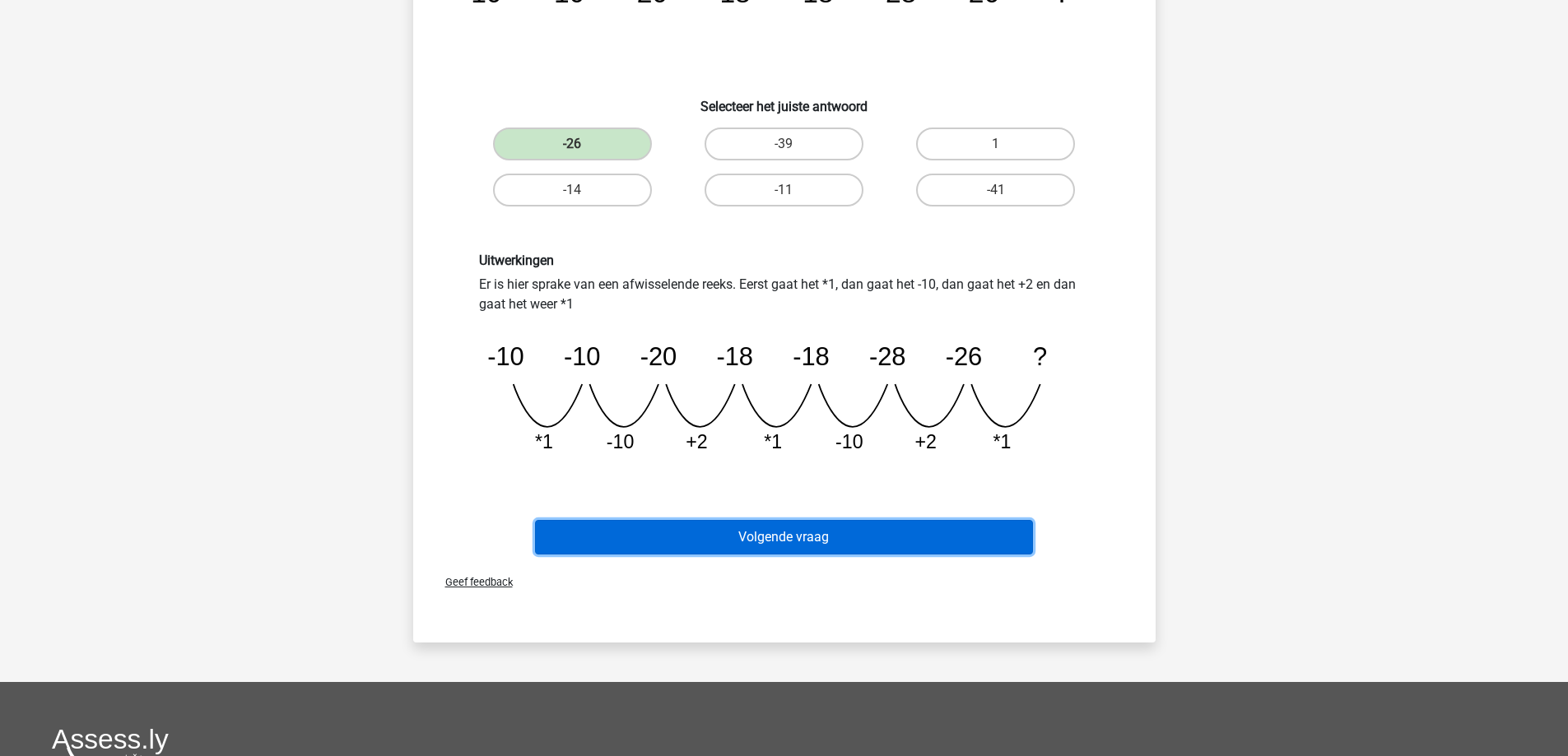
click at [746, 542] on button "Volgende vraag" at bounding box center [784, 537] width 498 height 35
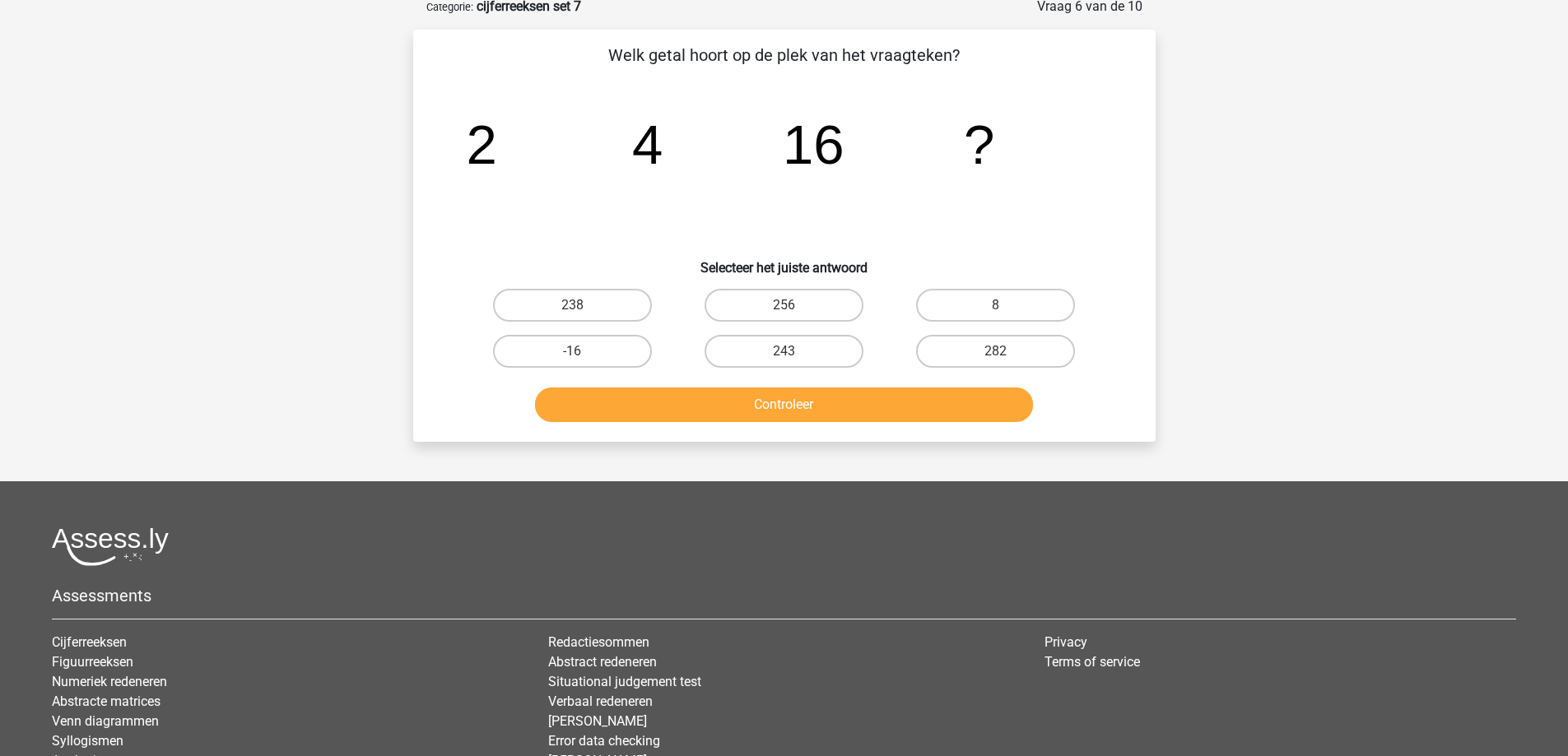
scroll to position [82, 0]
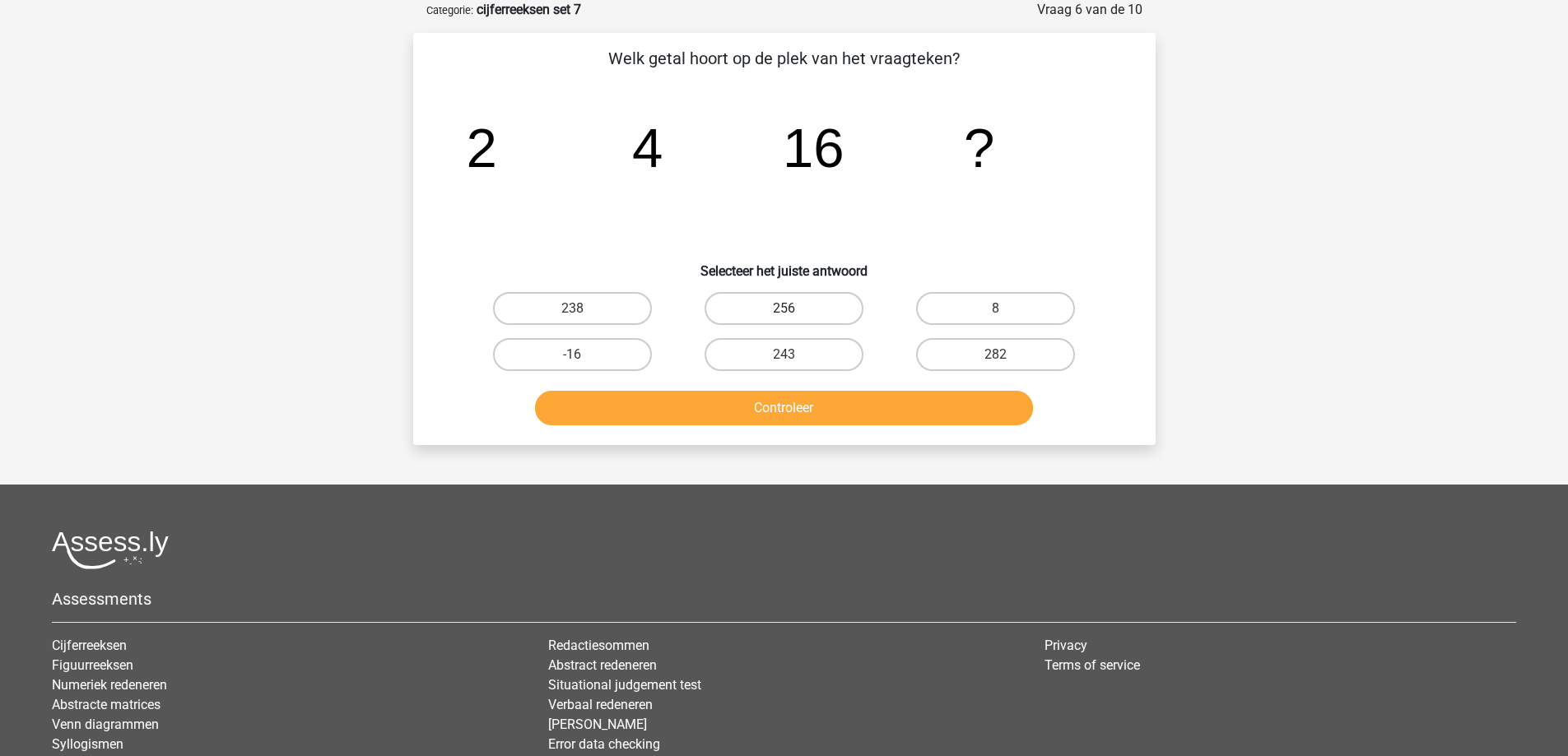
click at [751, 308] on label "256" at bounding box center [784, 308] width 159 height 33
click at [784, 308] on input "256" at bounding box center [788, 313] width 10 height 10
radio input "true"
click at [716, 417] on button "Controleer" at bounding box center [784, 408] width 498 height 35
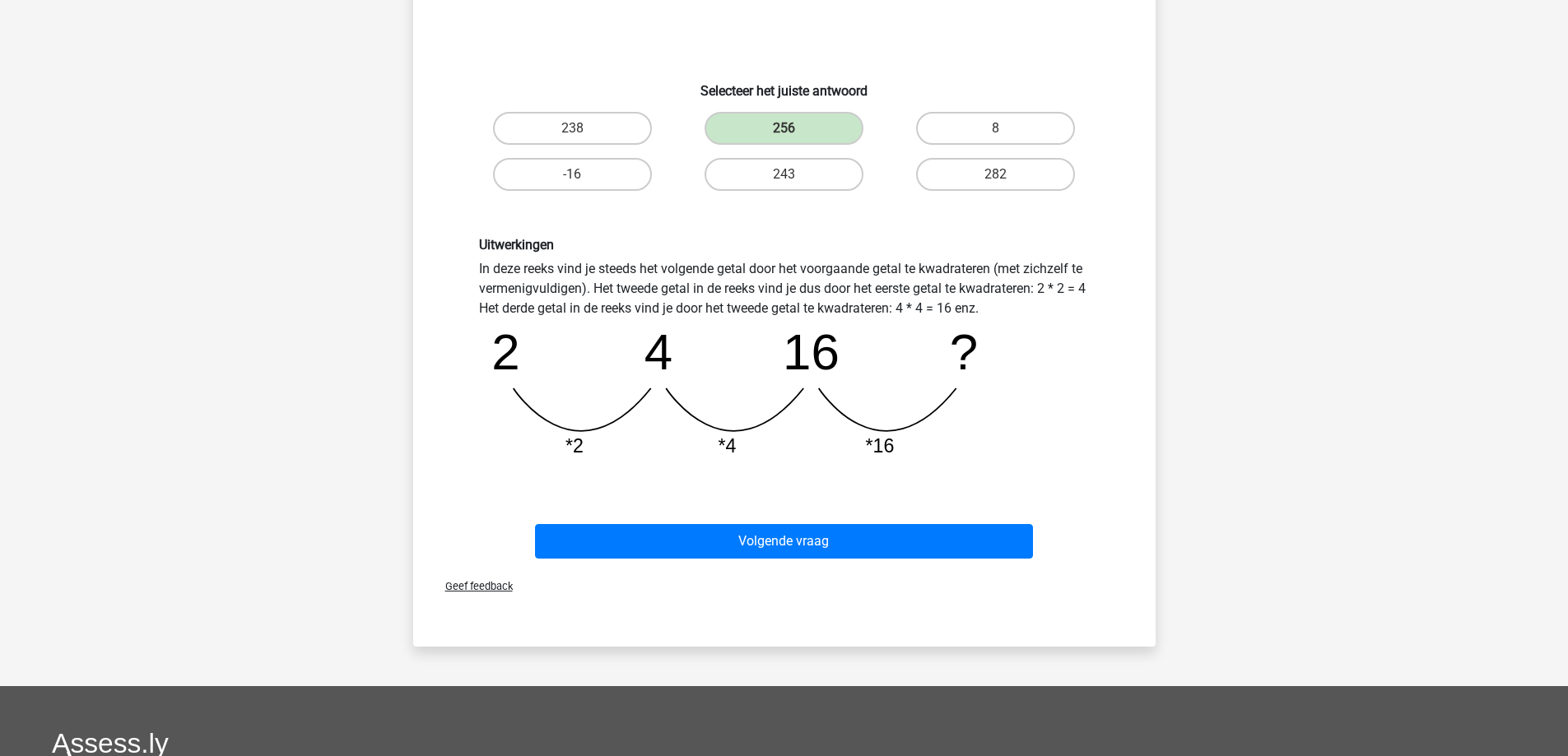
scroll to position [329, 0]
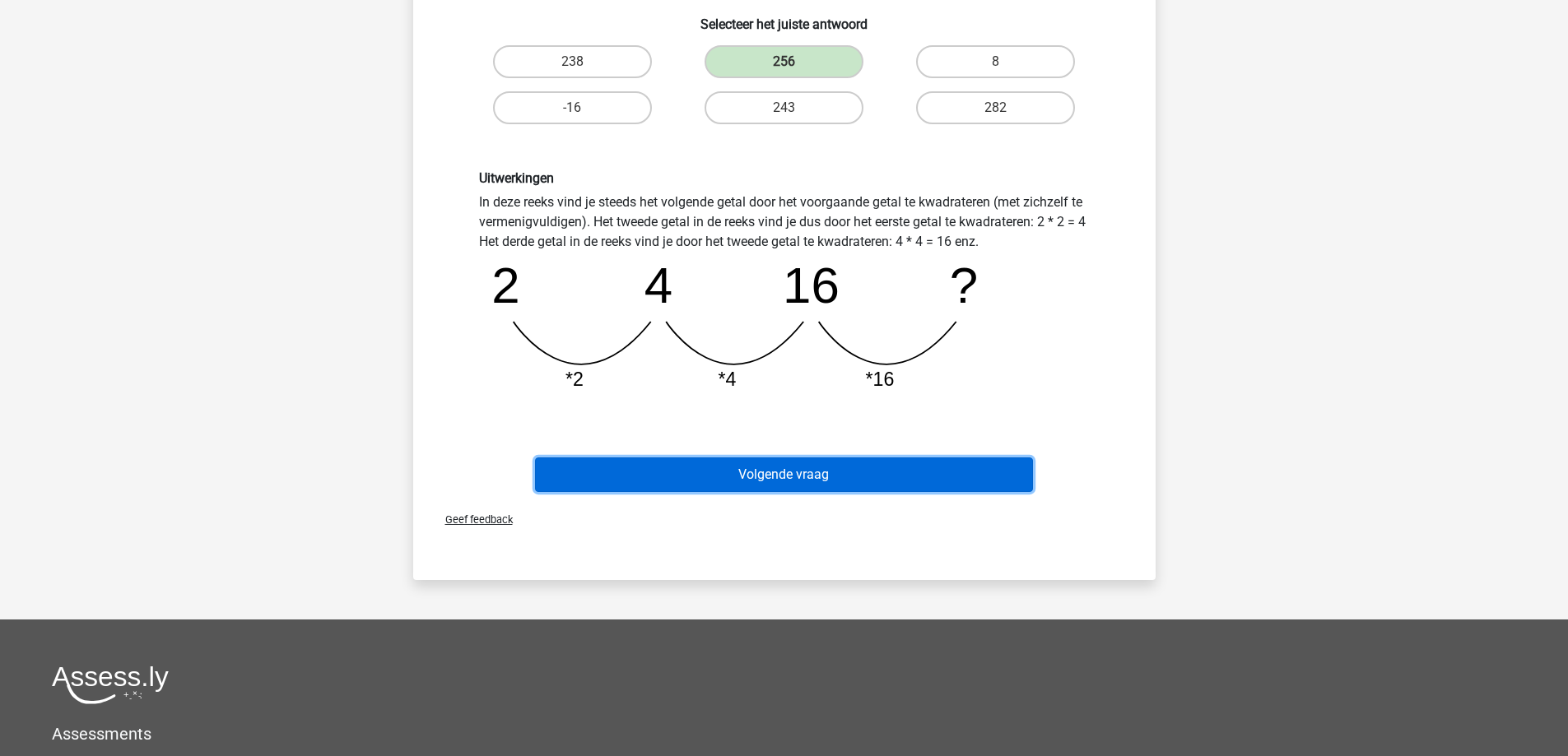
click at [767, 472] on button "Volgende vraag" at bounding box center [784, 474] width 498 height 35
click at [793, 484] on button "Volgende vraag" at bounding box center [784, 474] width 498 height 35
click at [831, 467] on button "Volgende vraag" at bounding box center [784, 474] width 498 height 35
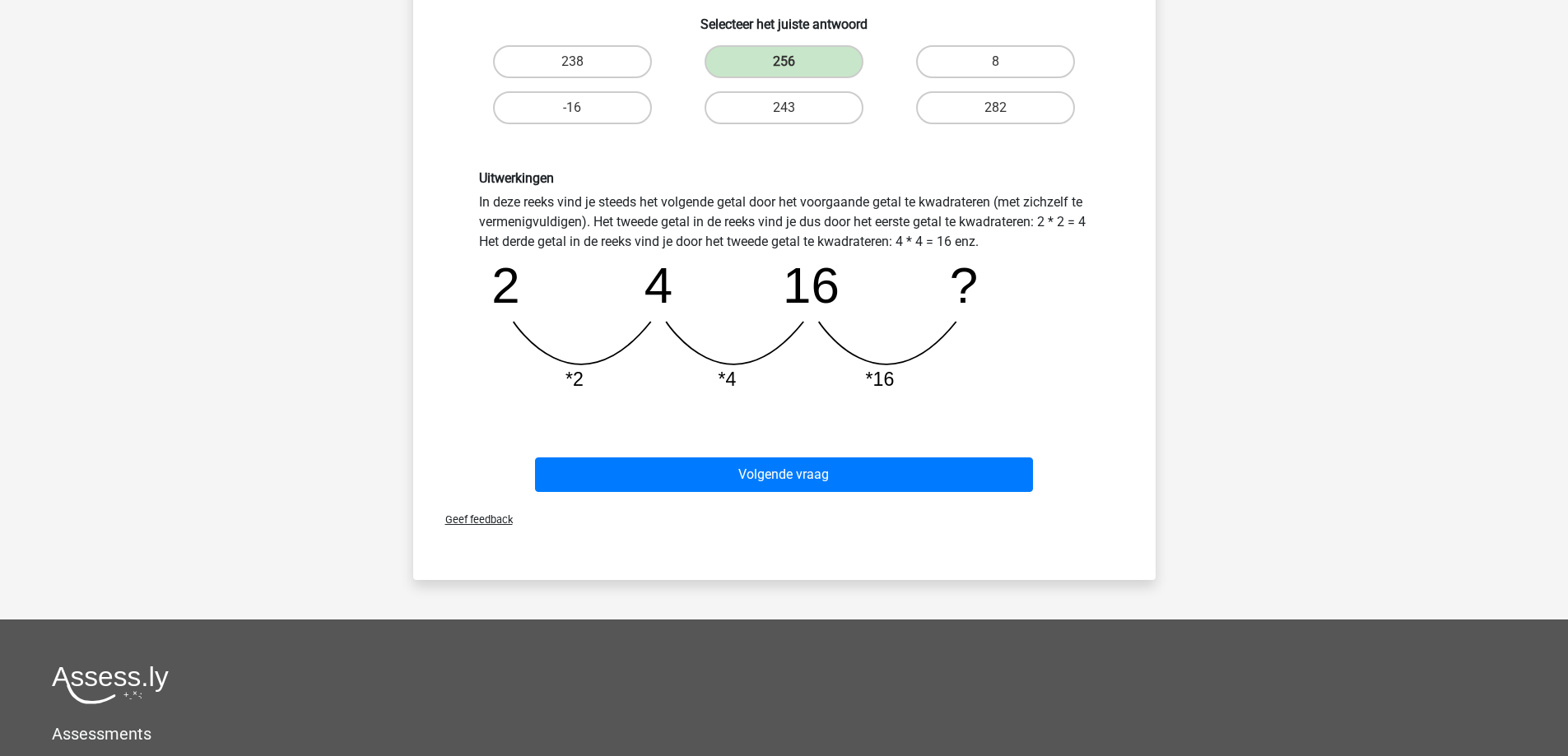
click at [1076, 478] on div "Volgende vraag" at bounding box center [784, 478] width 635 height 41
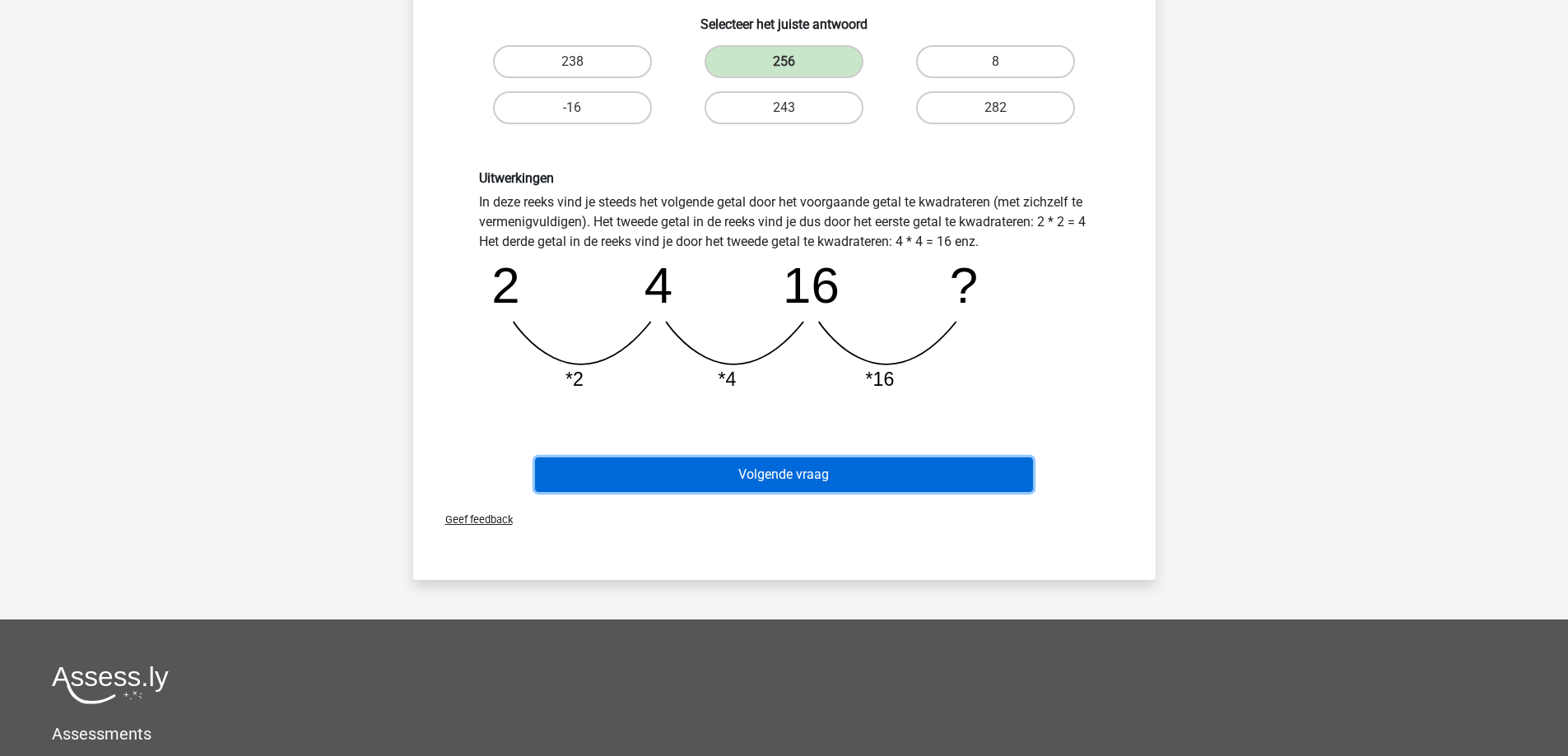
click at [986, 480] on button "Volgende vraag" at bounding box center [784, 474] width 498 height 35
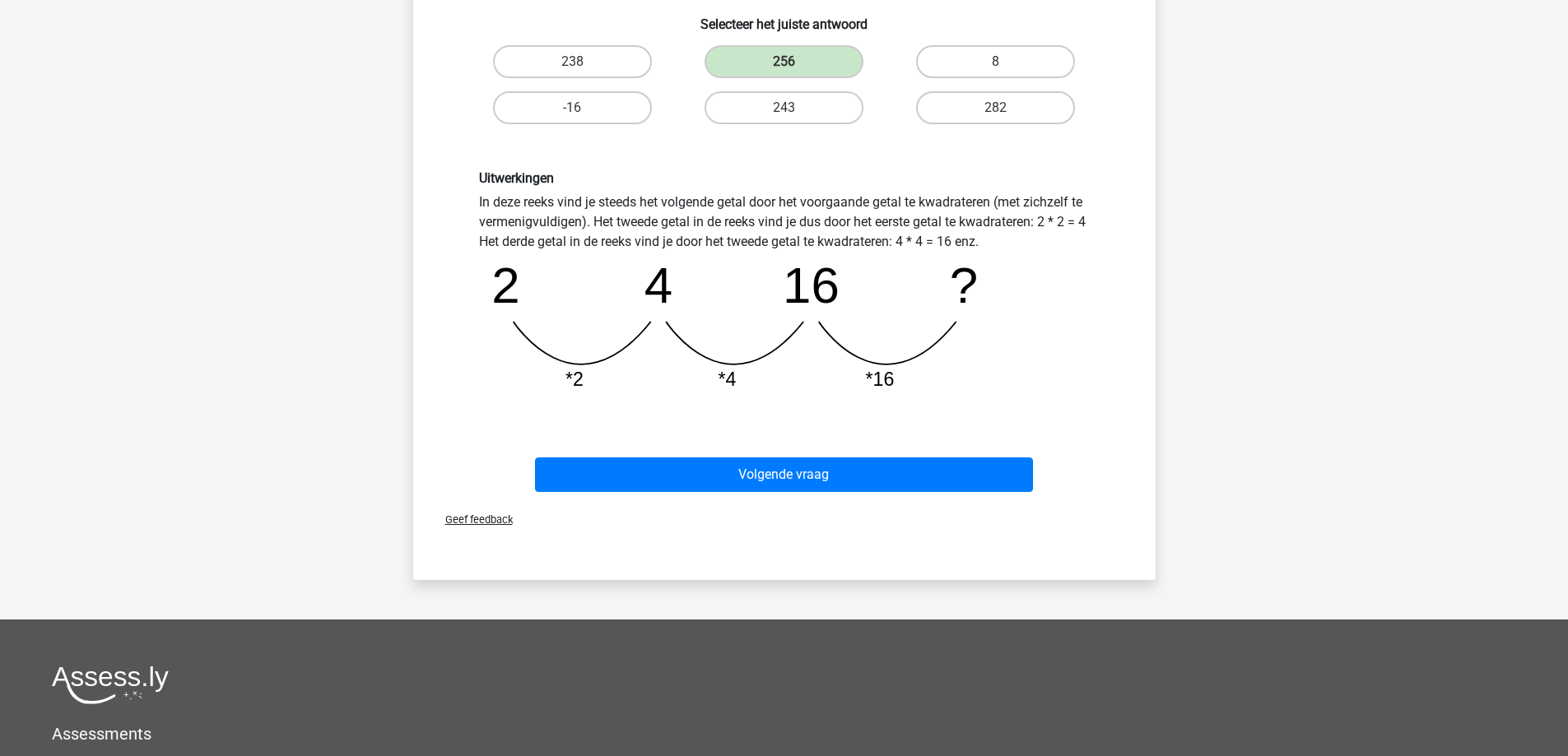
click at [1180, 493] on div "Patrick pattex33@gmail.com Nederlands English" at bounding box center [784, 362] width 1568 height 1383
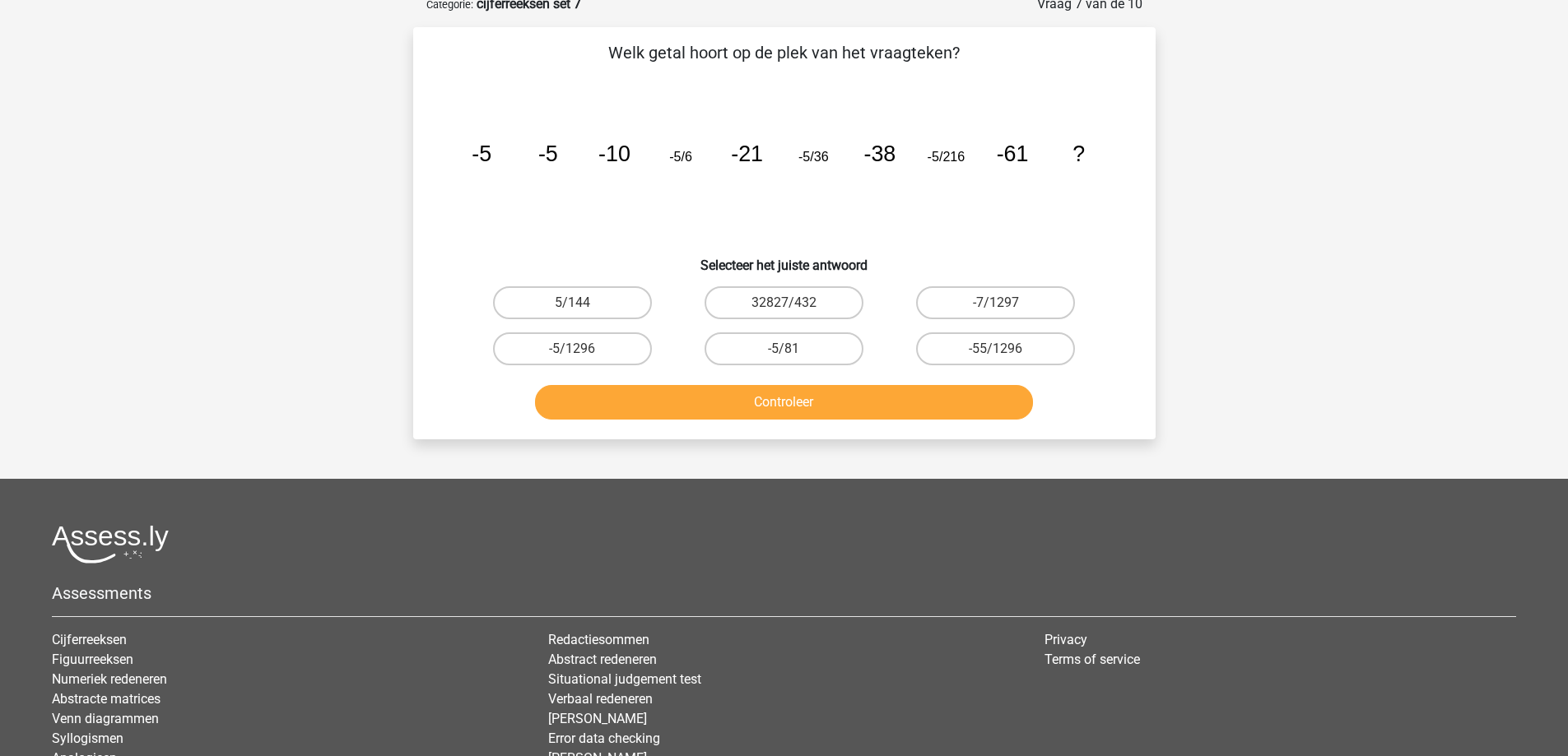
scroll to position [82, 0]
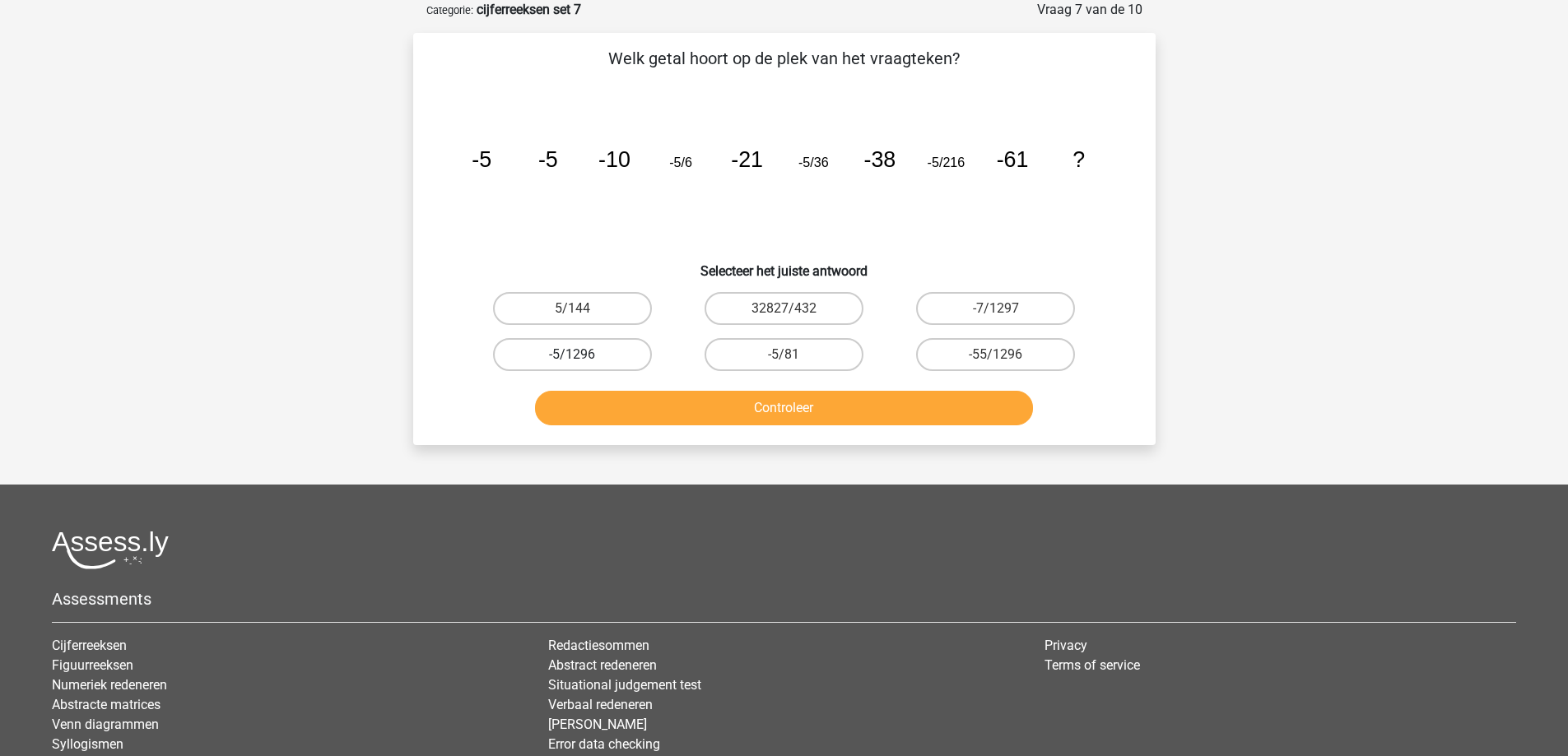
click at [592, 362] on label "-5/1296" at bounding box center [572, 354] width 159 height 33
click at [582, 362] on input "-5/1296" at bounding box center [577, 359] width 10 height 10
radio input "true"
click at [592, 362] on label "-5/1296" at bounding box center [572, 354] width 159 height 33
click at [582, 362] on input "-5/1296" at bounding box center [577, 359] width 10 height 10
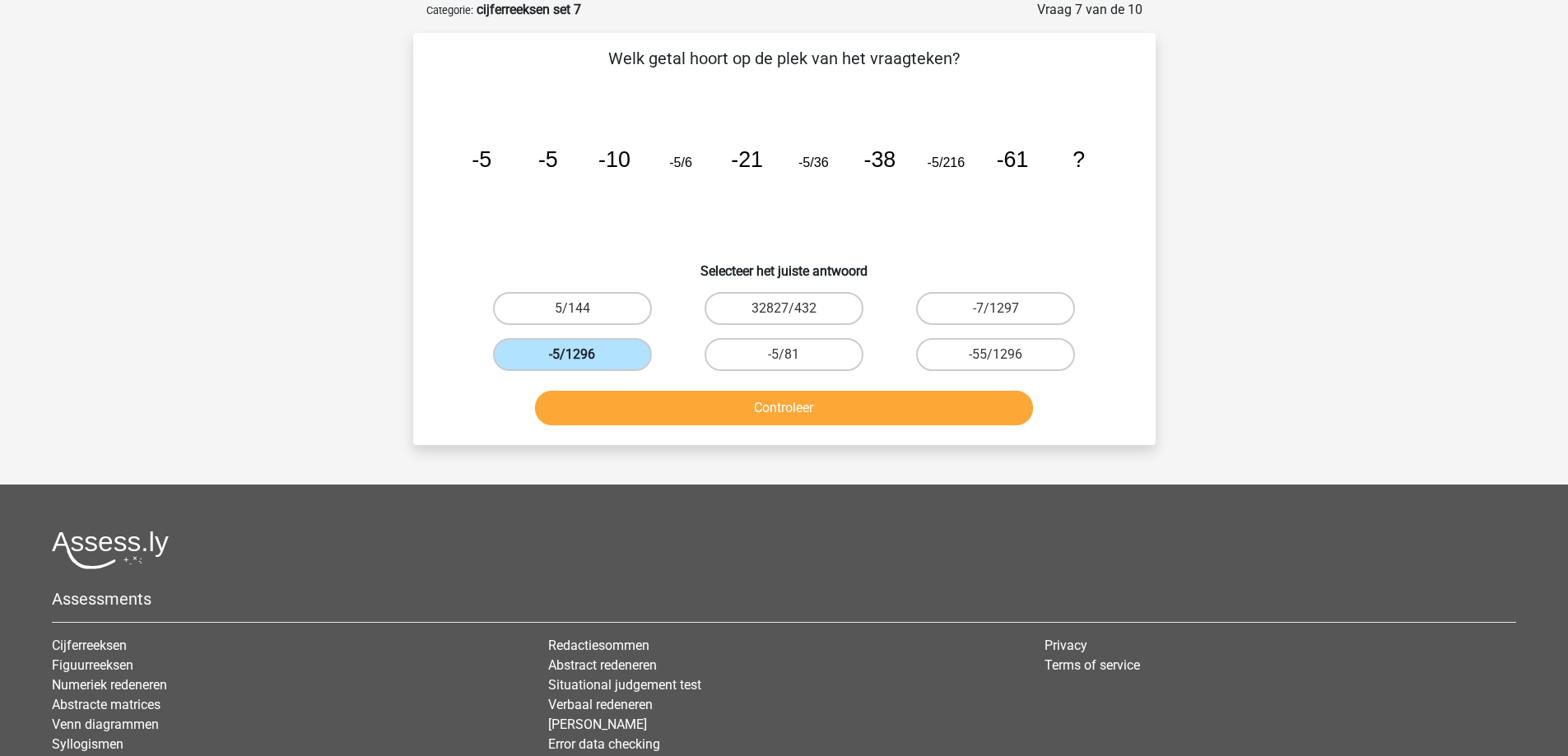
click at [565, 359] on label "-5/1296" at bounding box center [572, 354] width 159 height 33
click at [572, 359] on input "-5/1296" at bounding box center [577, 359] width 10 height 10
click at [658, 408] on button "Controleer" at bounding box center [784, 408] width 498 height 35
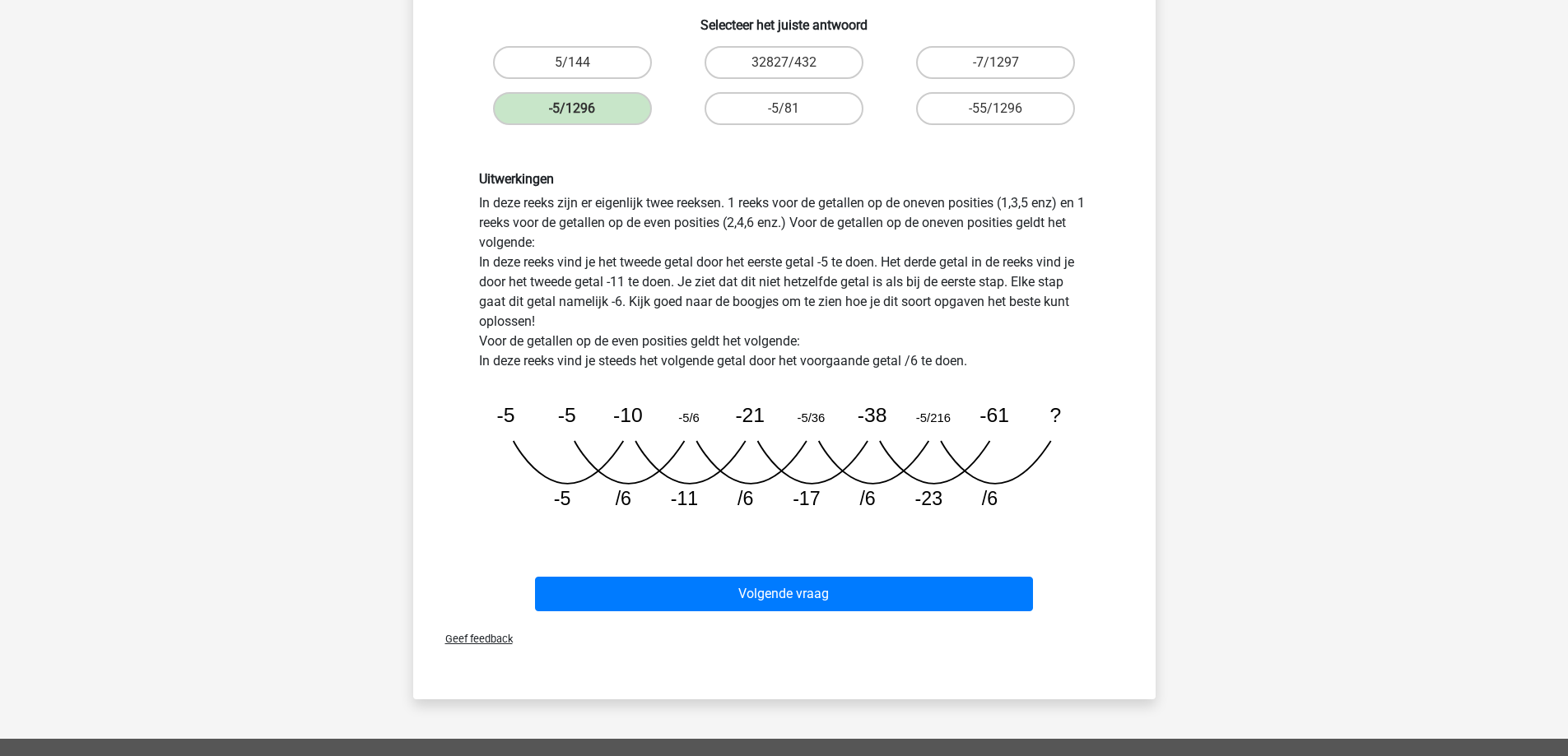
scroll to position [329, 0]
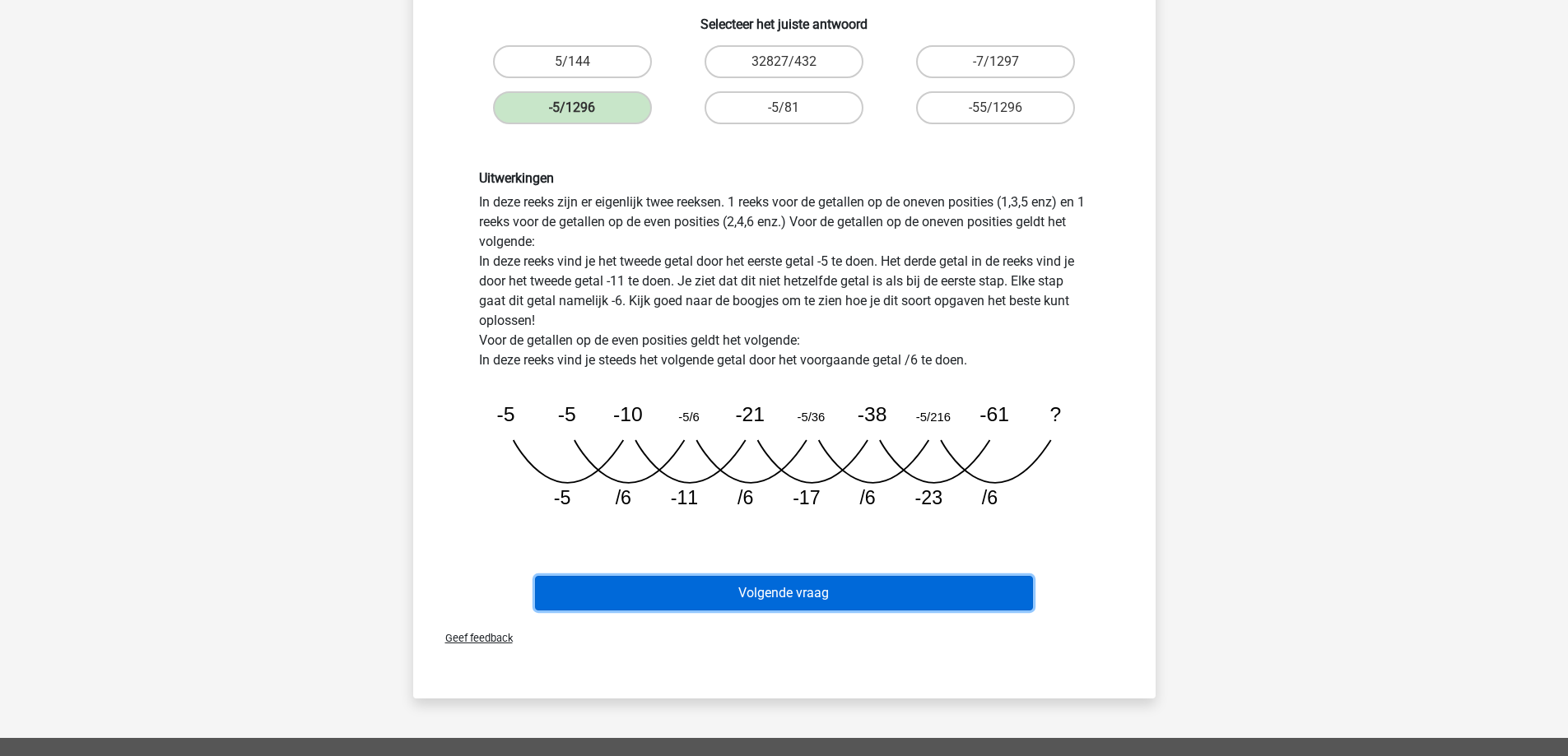
click at [796, 589] on button "Volgende vraag" at bounding box center [784, 592] width 498 height 35
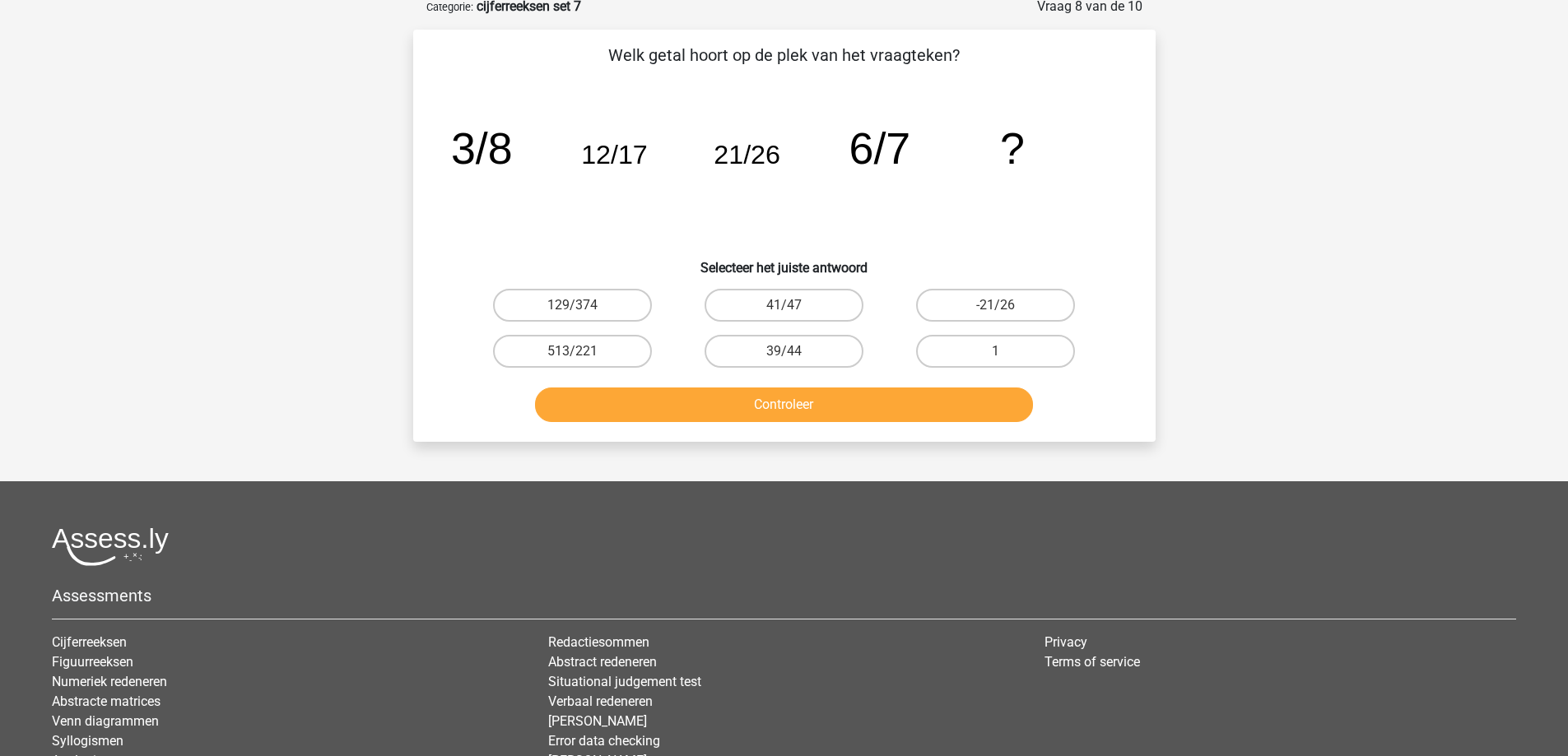
scroll to position [82, 0]
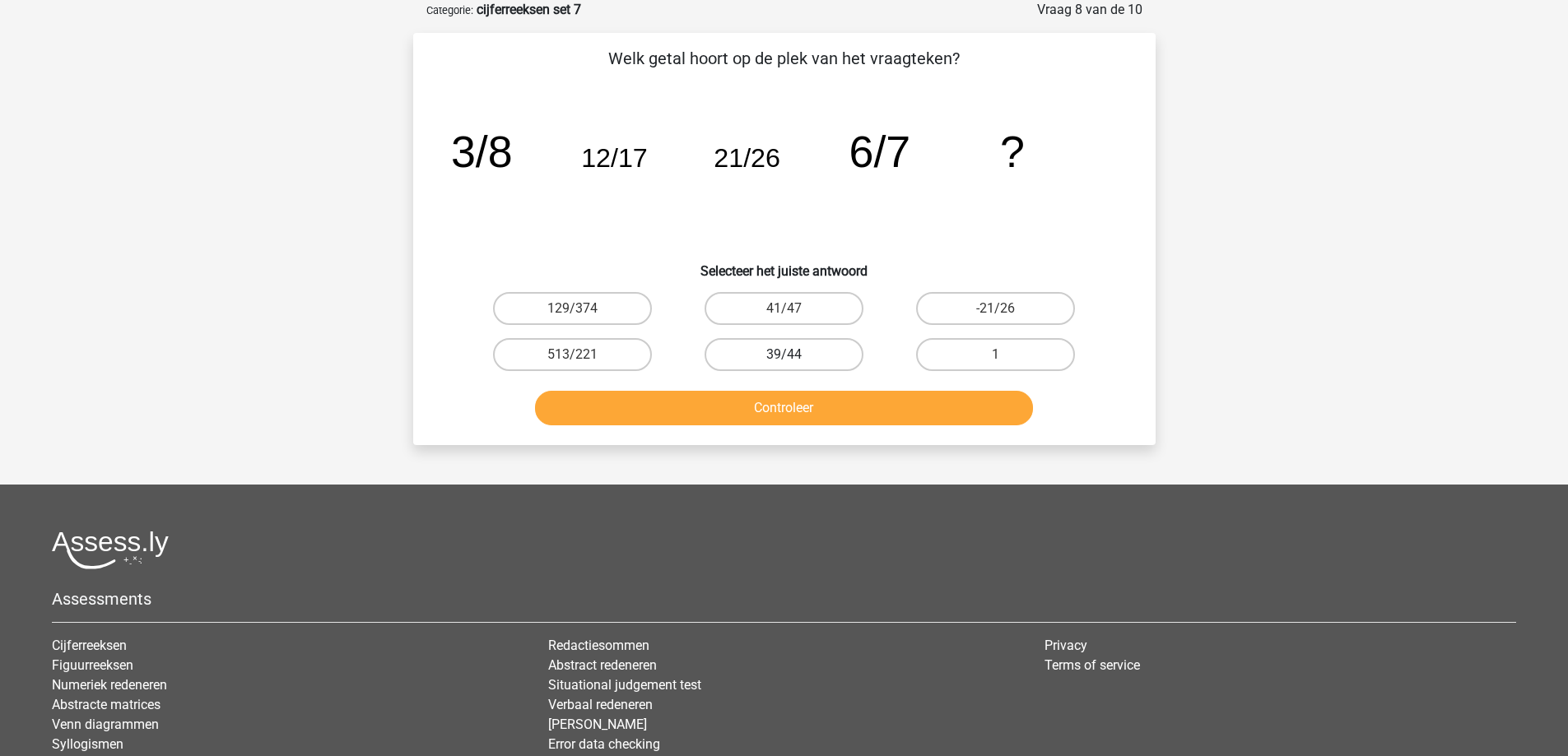
click at [750, 357] on label "39/44" at bounding box center [784, 354] width 159 height 33
click at [784, 357] on input "39/44" at bounding box center [788, 359] width 10 height 10
radio input "true"
click at [761, 408] on button "Controleer" at bounding box center [784, 408] width 498 height 35
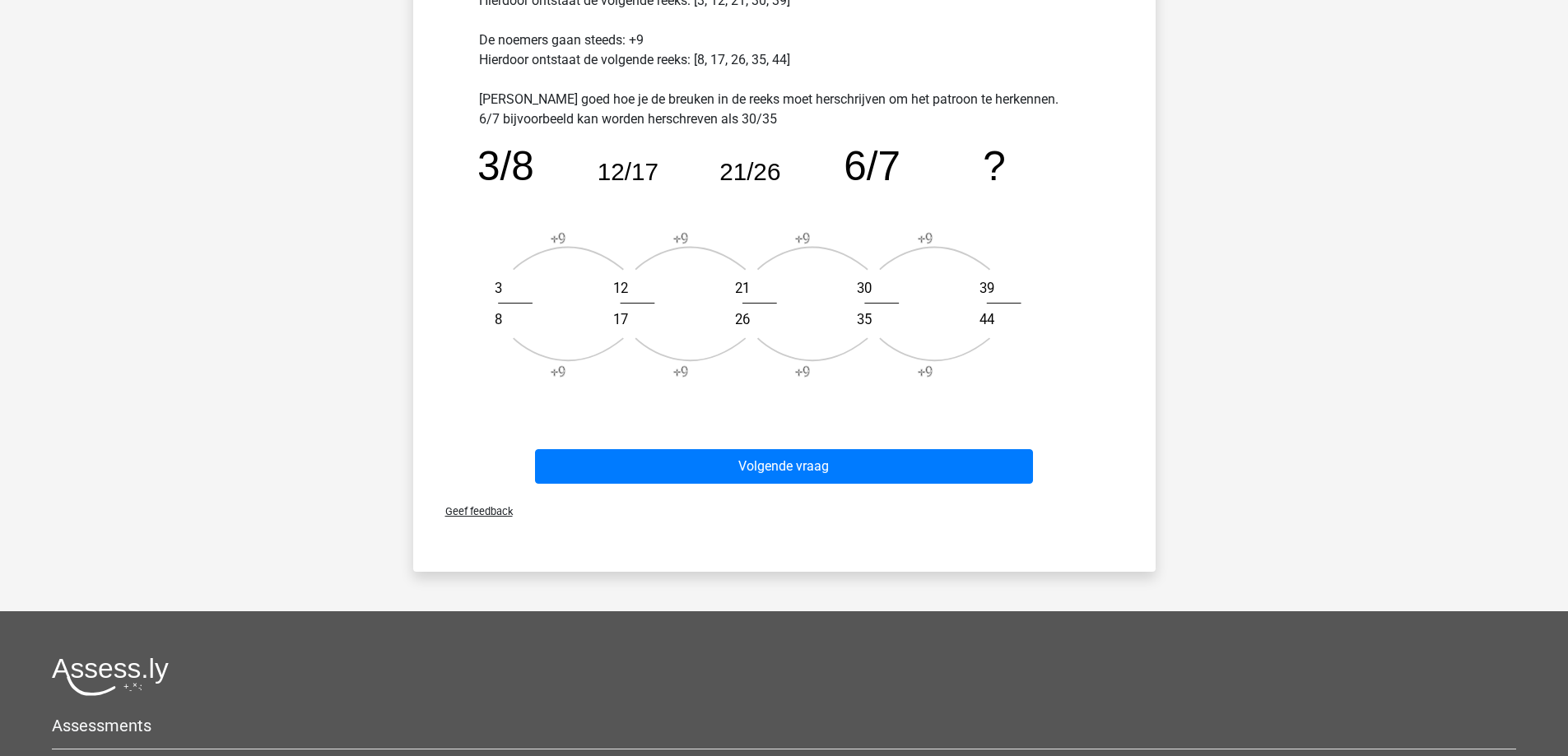
scroll to position [575, 0]
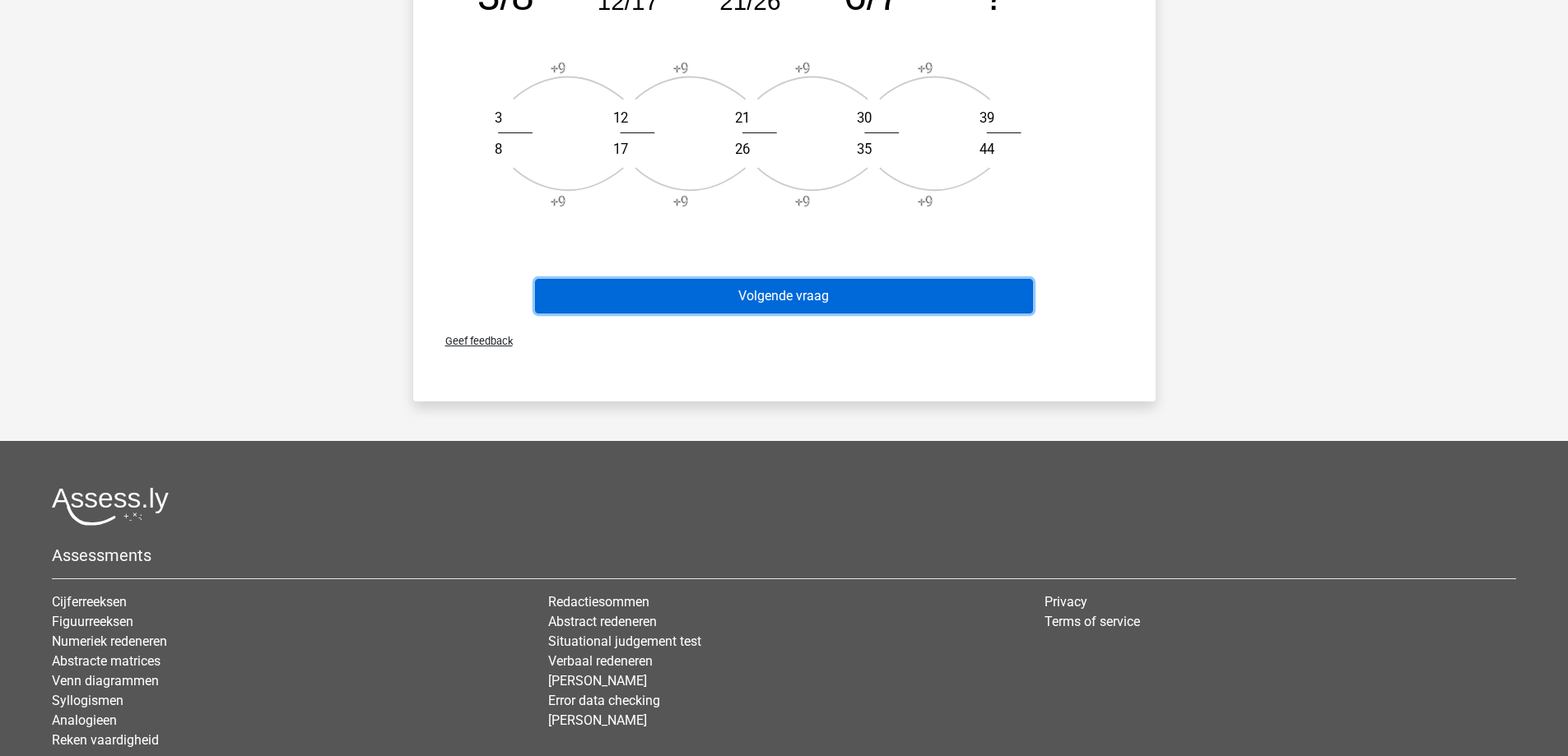
click at [783, 304] on button "Volgende vraag" at bounding box center [784, 296] width 498 height 35
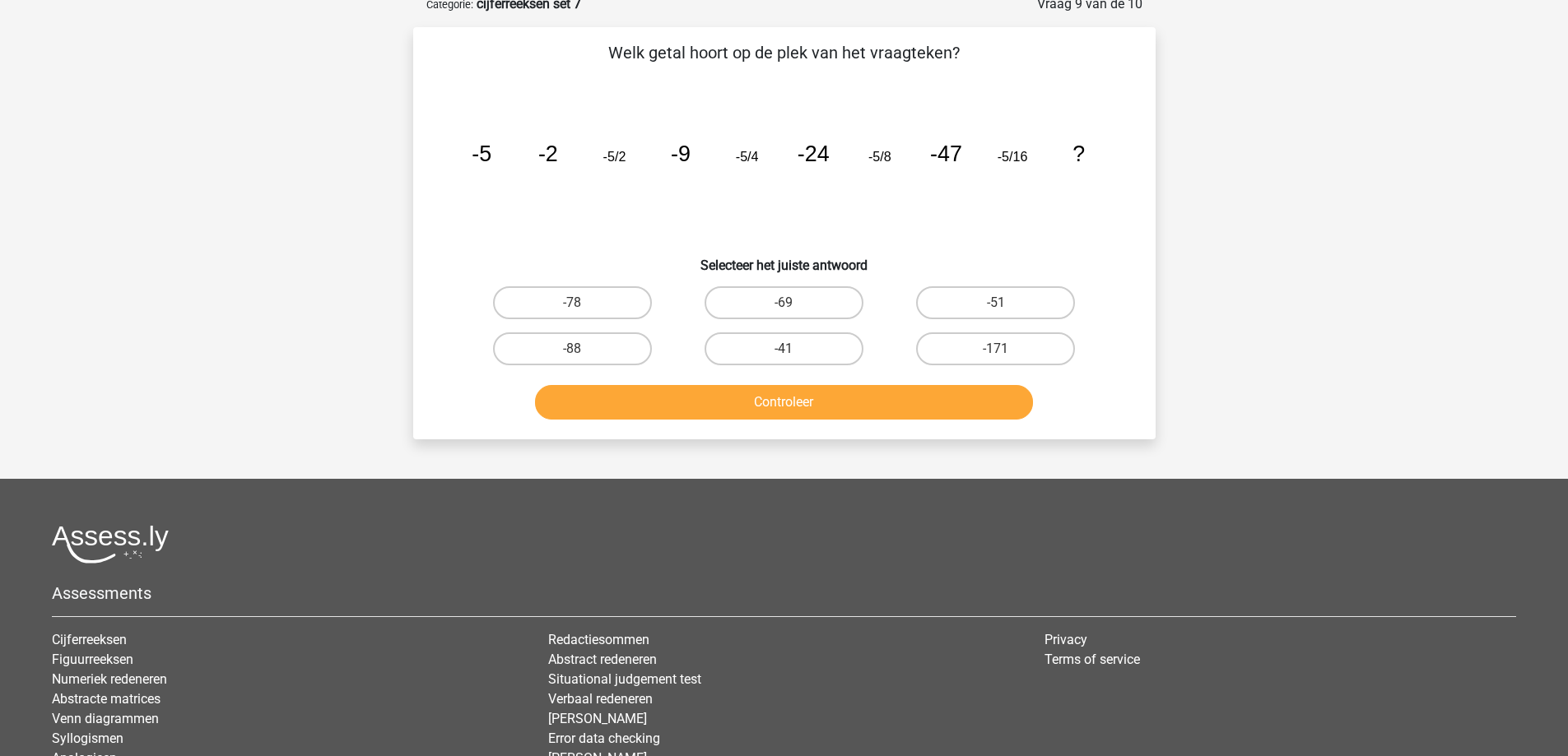
scroll to position [82, 0]
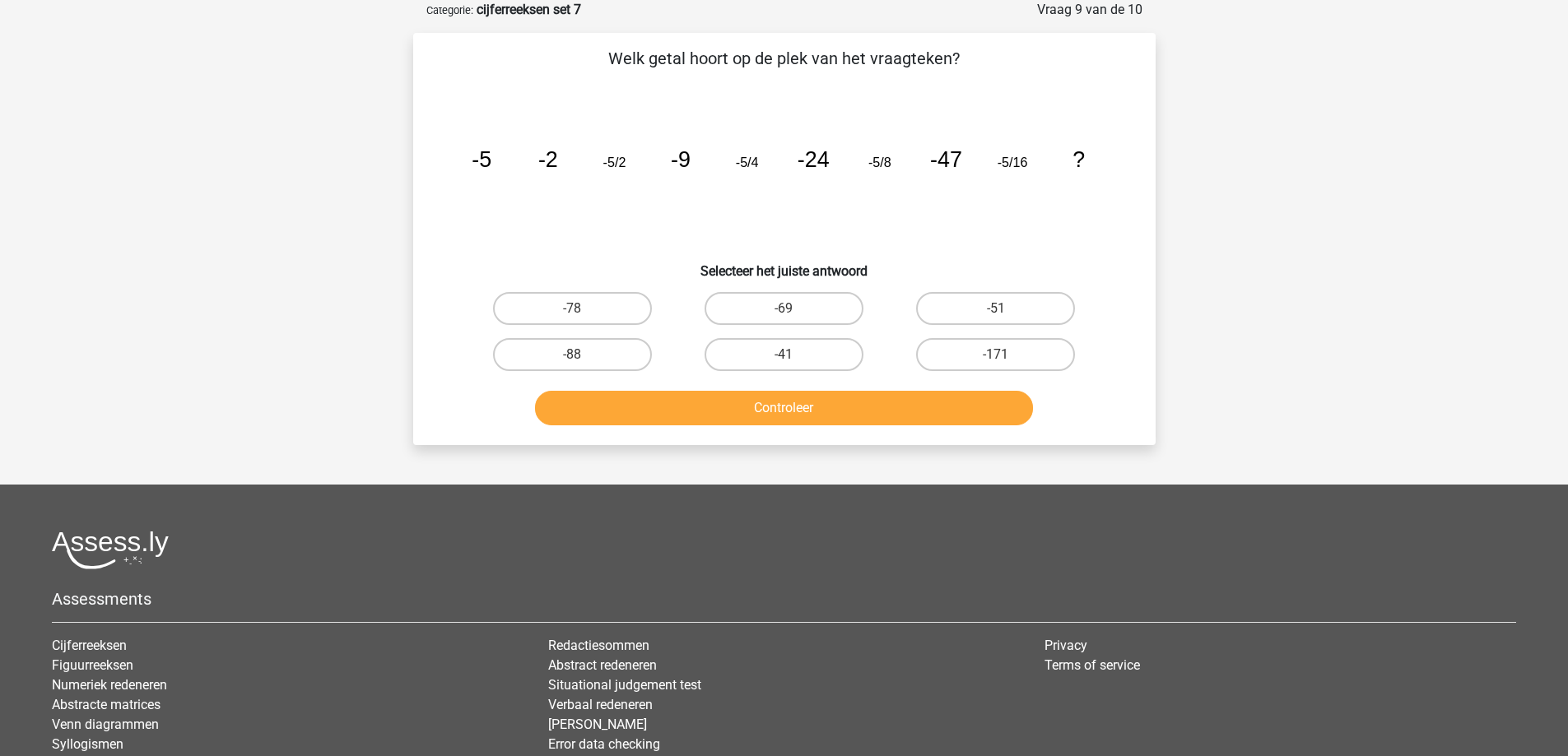
click at [786, 315] on input "-69" at bounding box center [788, 313] width 10 height 10
radio input "true"
click at [779, 411] on button "Controleer" at bounding box center [784, 408] width 498 height 35
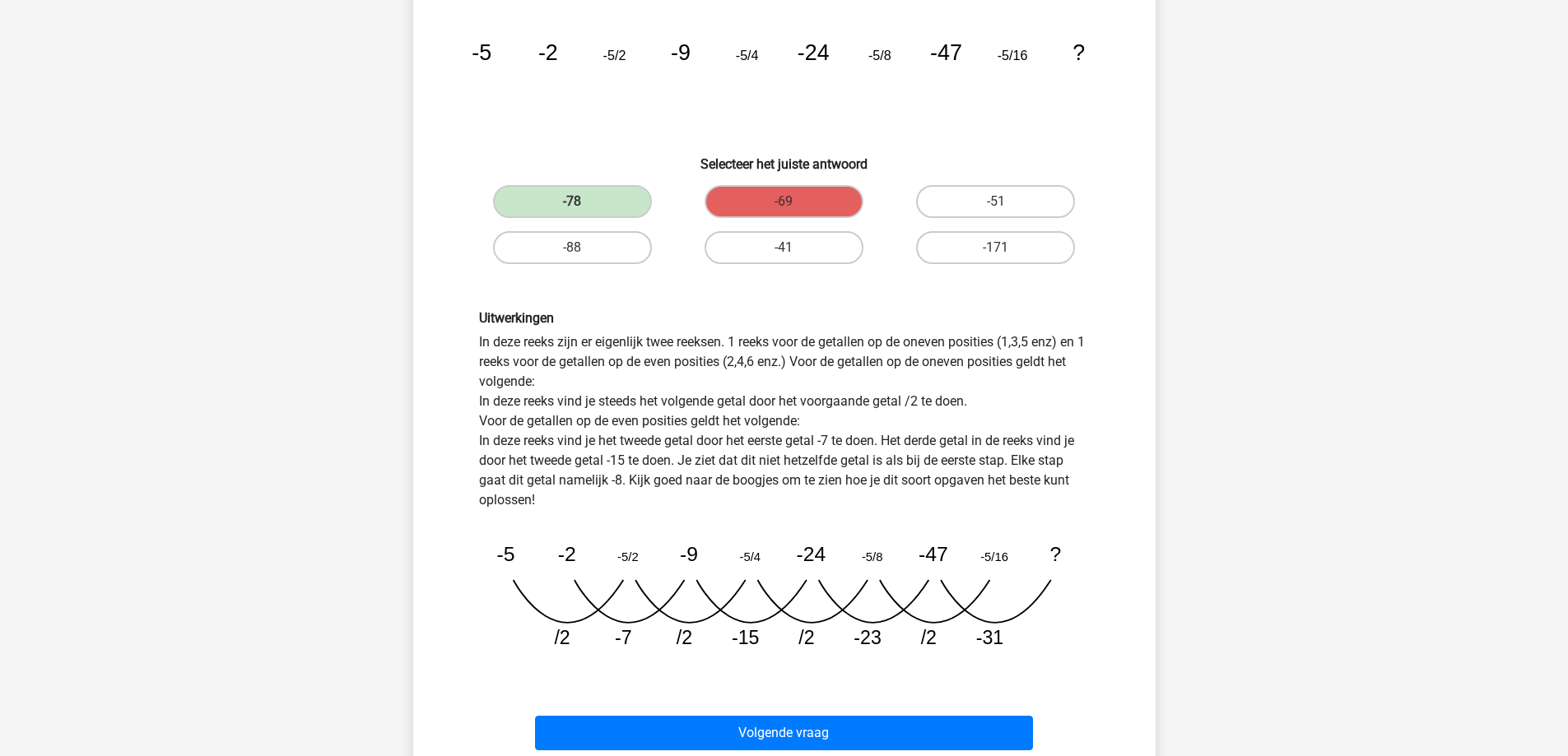
scroll to position [329, 0]
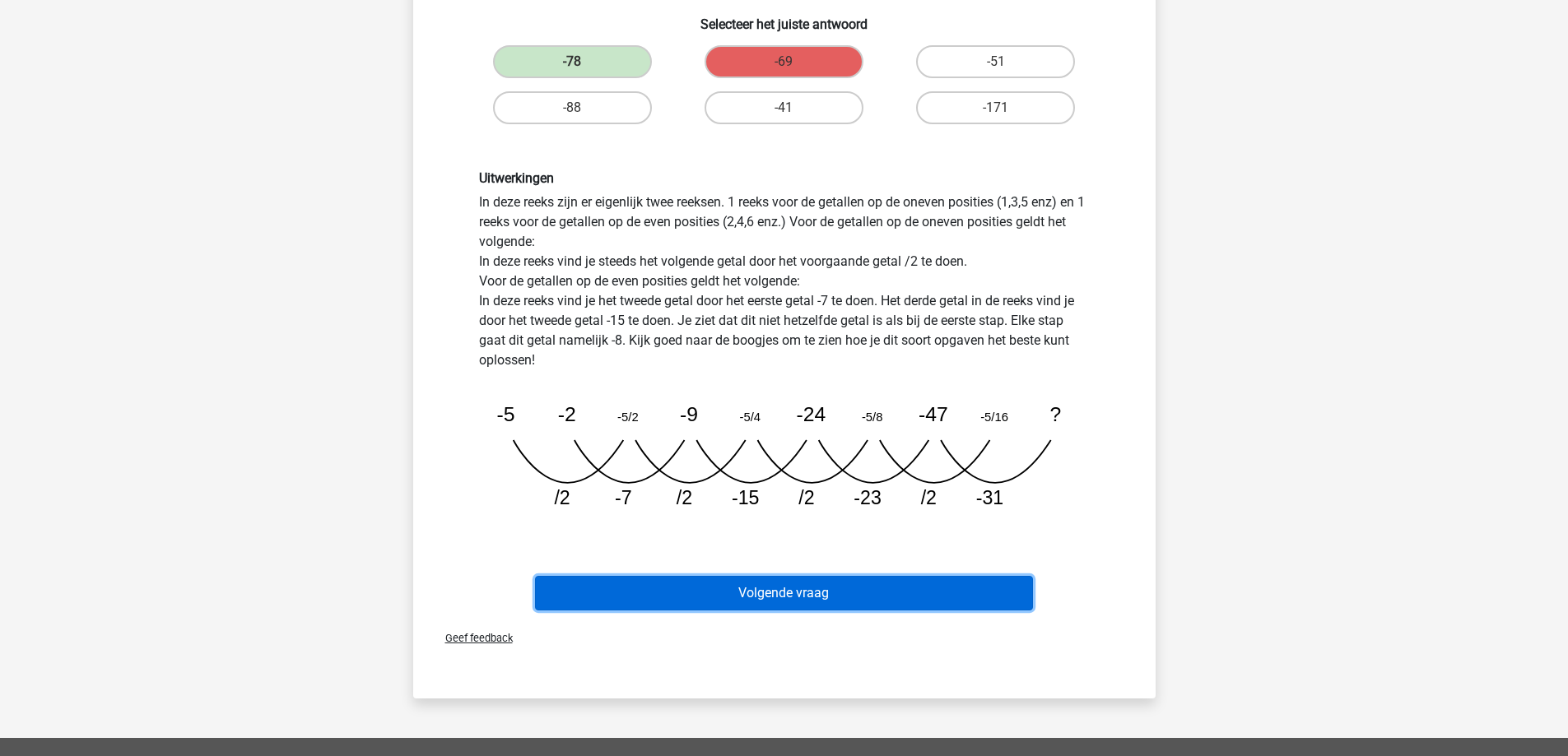
click at [681, 592] on button "Volgende vraag" at bounding box center [784, 592] width 498 height 35
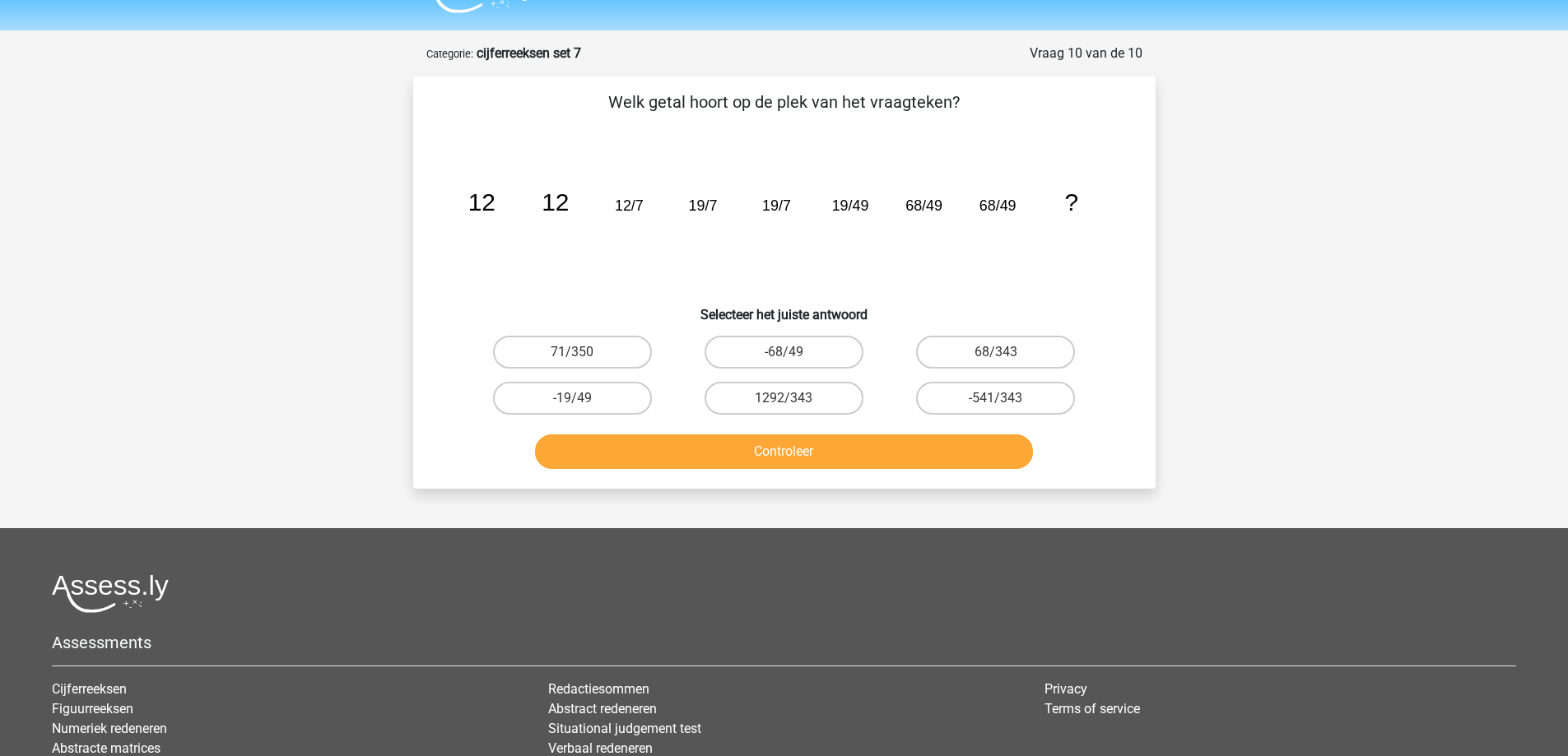
scroll to position [0, 0]
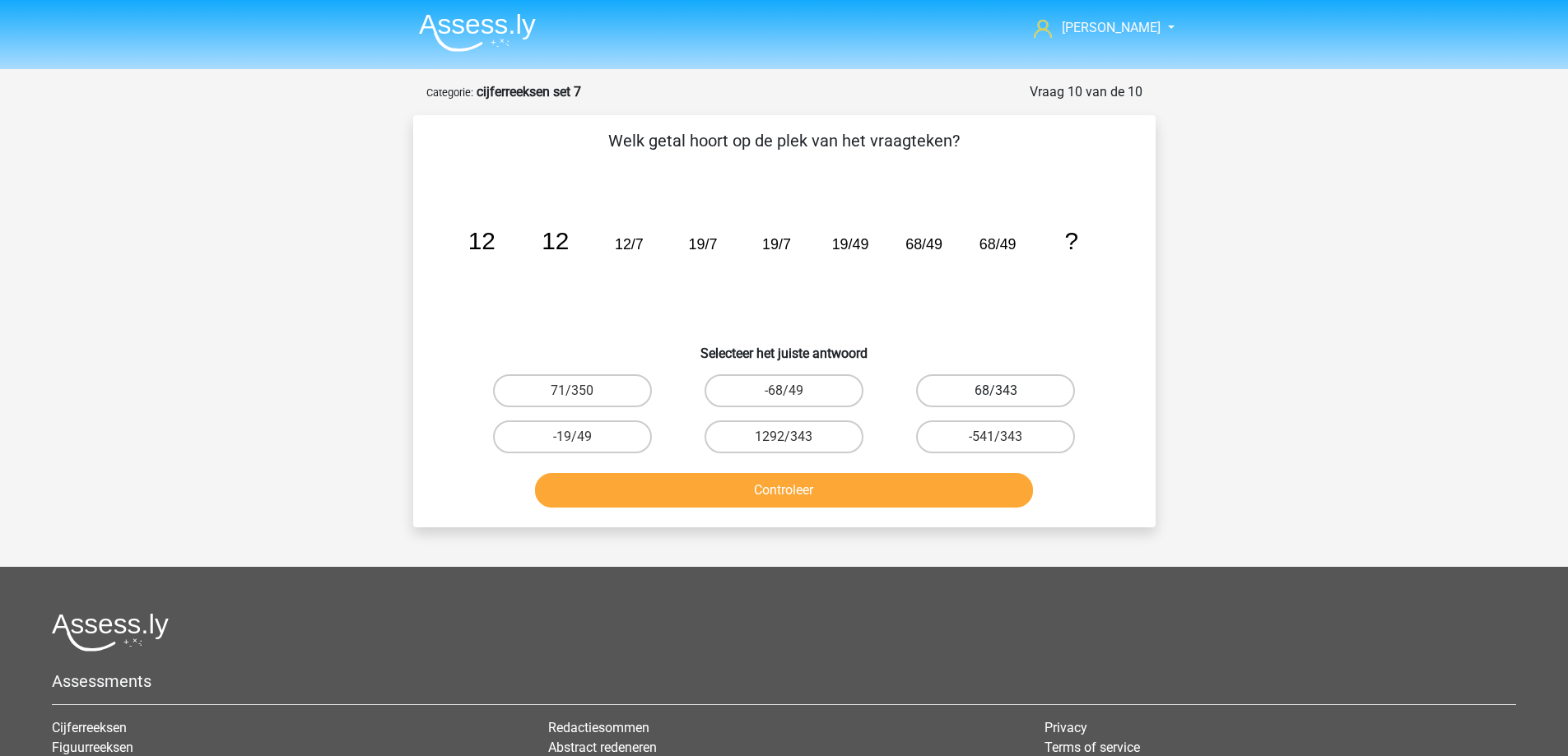
click at [1030, 402] on label "68/343" at bounding box center [995, 390] width 159 height 33
click at [1006, 402] on input "68/343" at bounding box center [1001, 396] width 10 height 10
radio input "true"
click at [881, 485] on button "Controleer" at bounding box center [784, 490] width 498 height 35
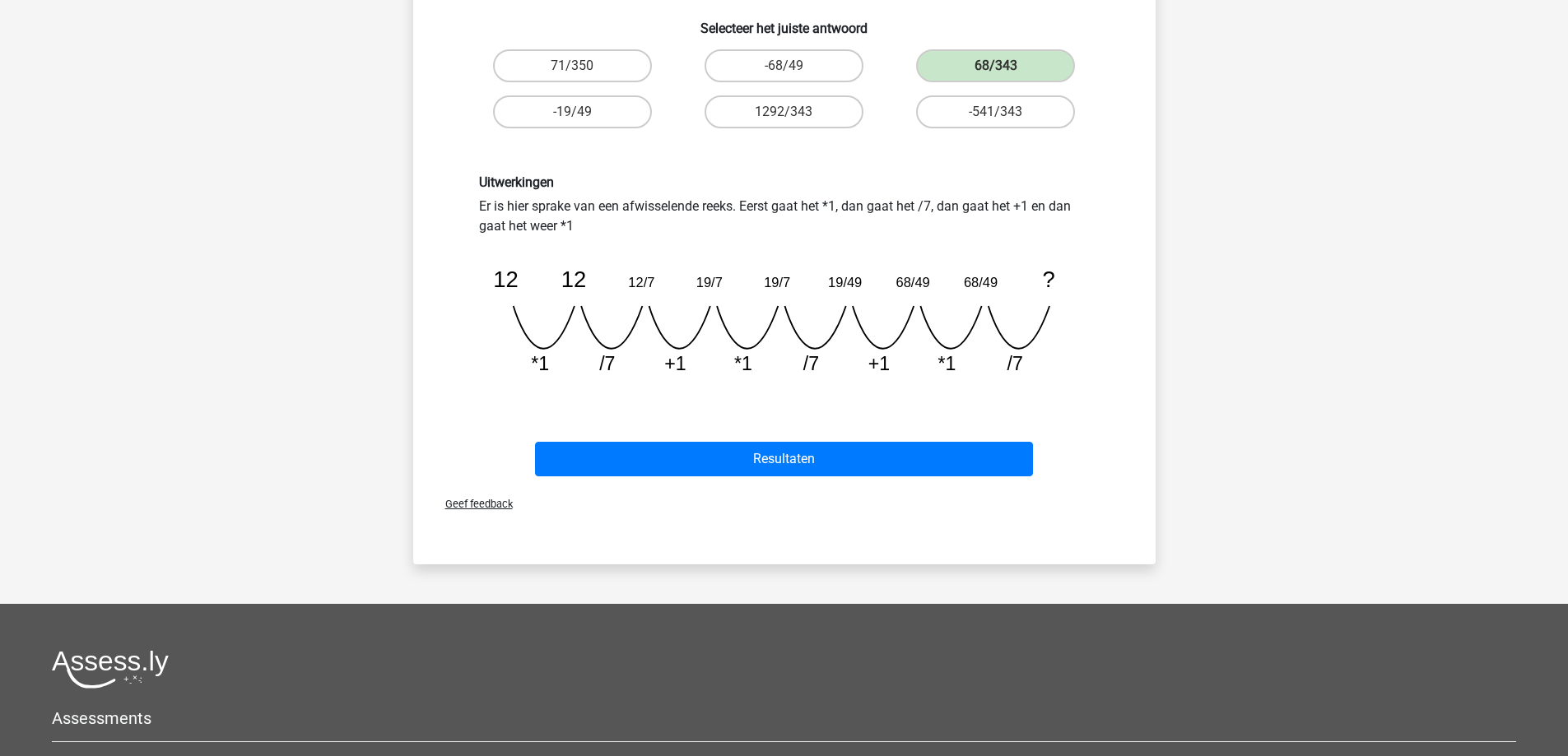
scroll to position [329, 0]
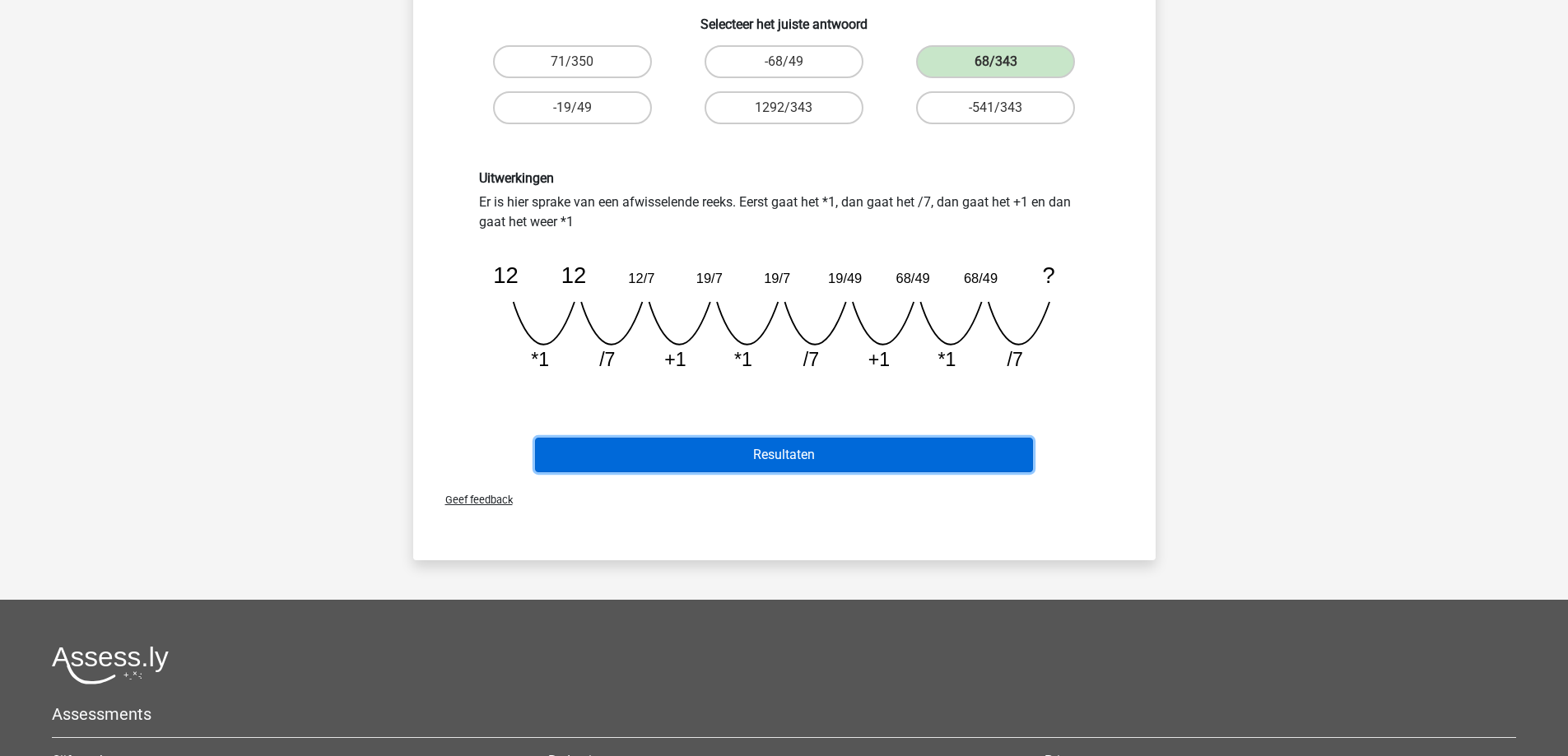
click at [790, 452] on button "Resultaten" at bounding box center [784, 454] width 498 height 35
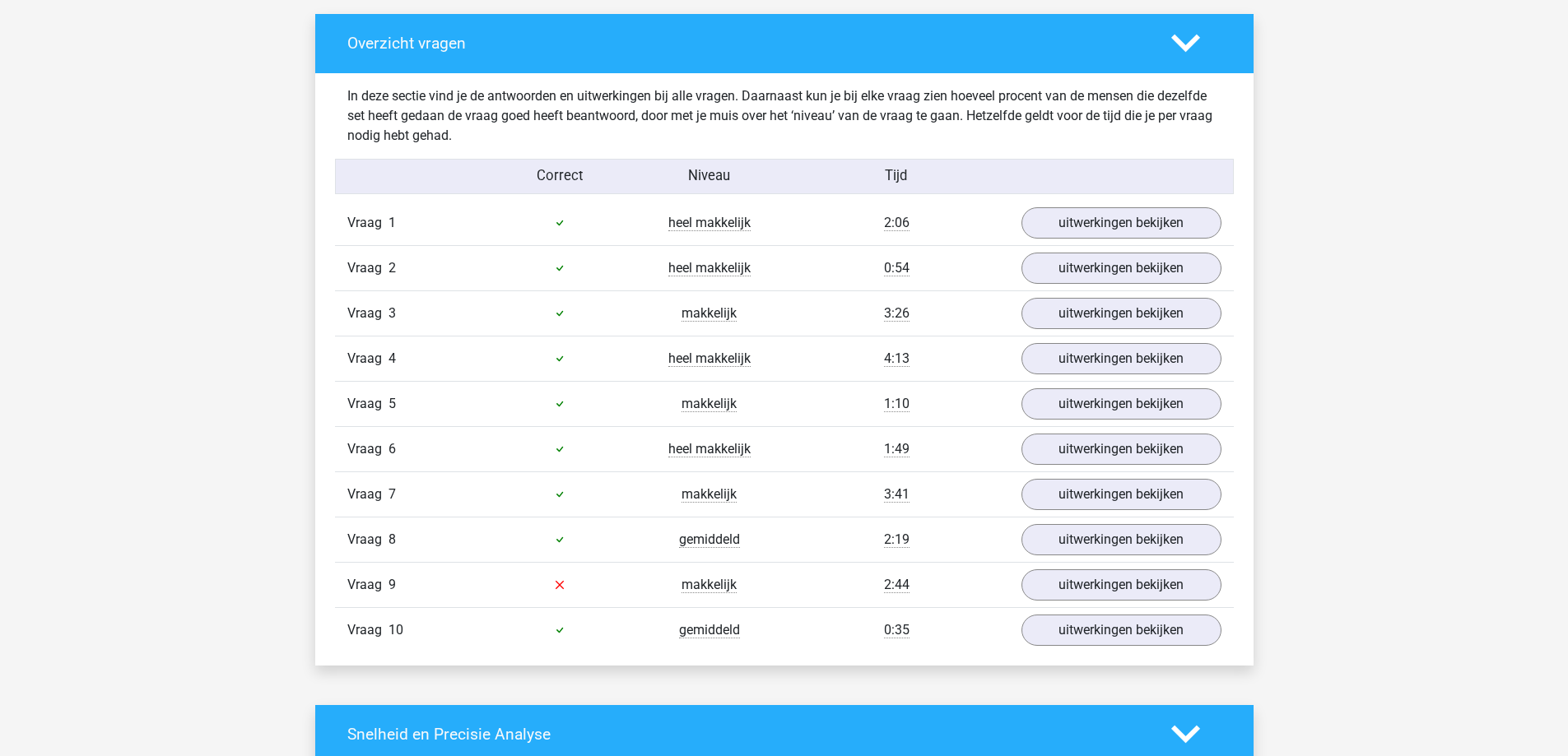
scroll to position [987, 0]
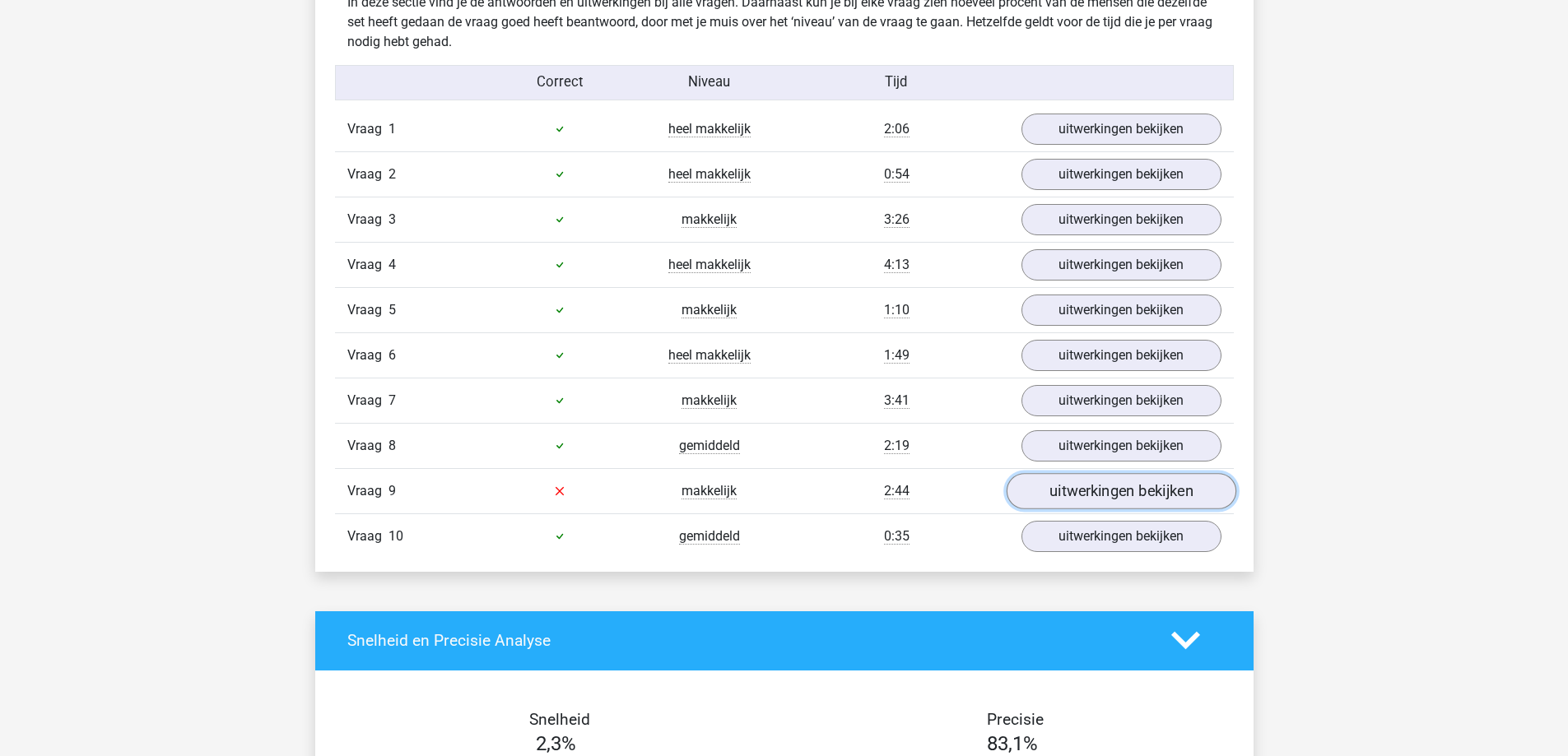
click at [1090, 490] on link "uitwerkingen bekijken" at bounding box center [1120, 491] width 230 height 36
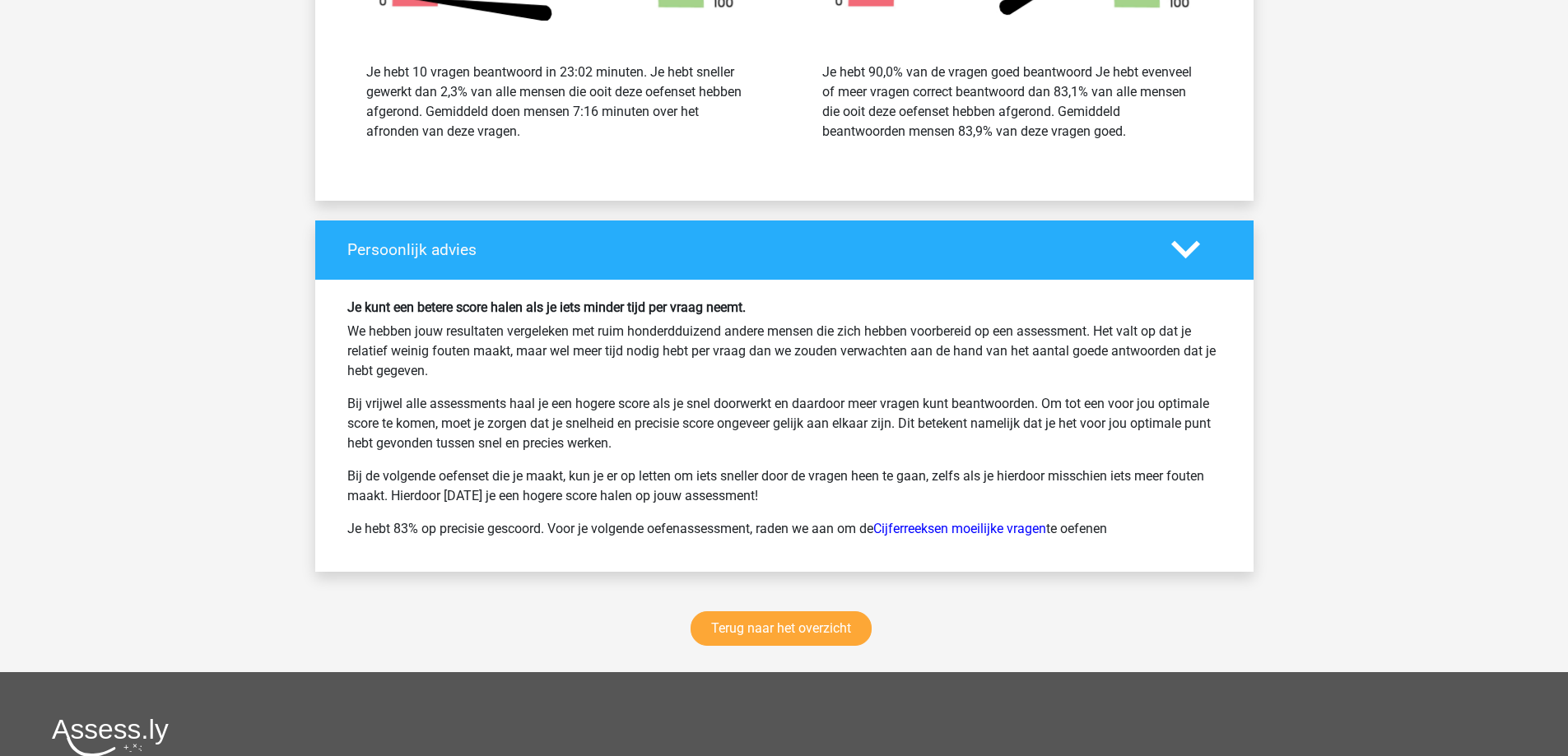
scroll to position [2879, 0]
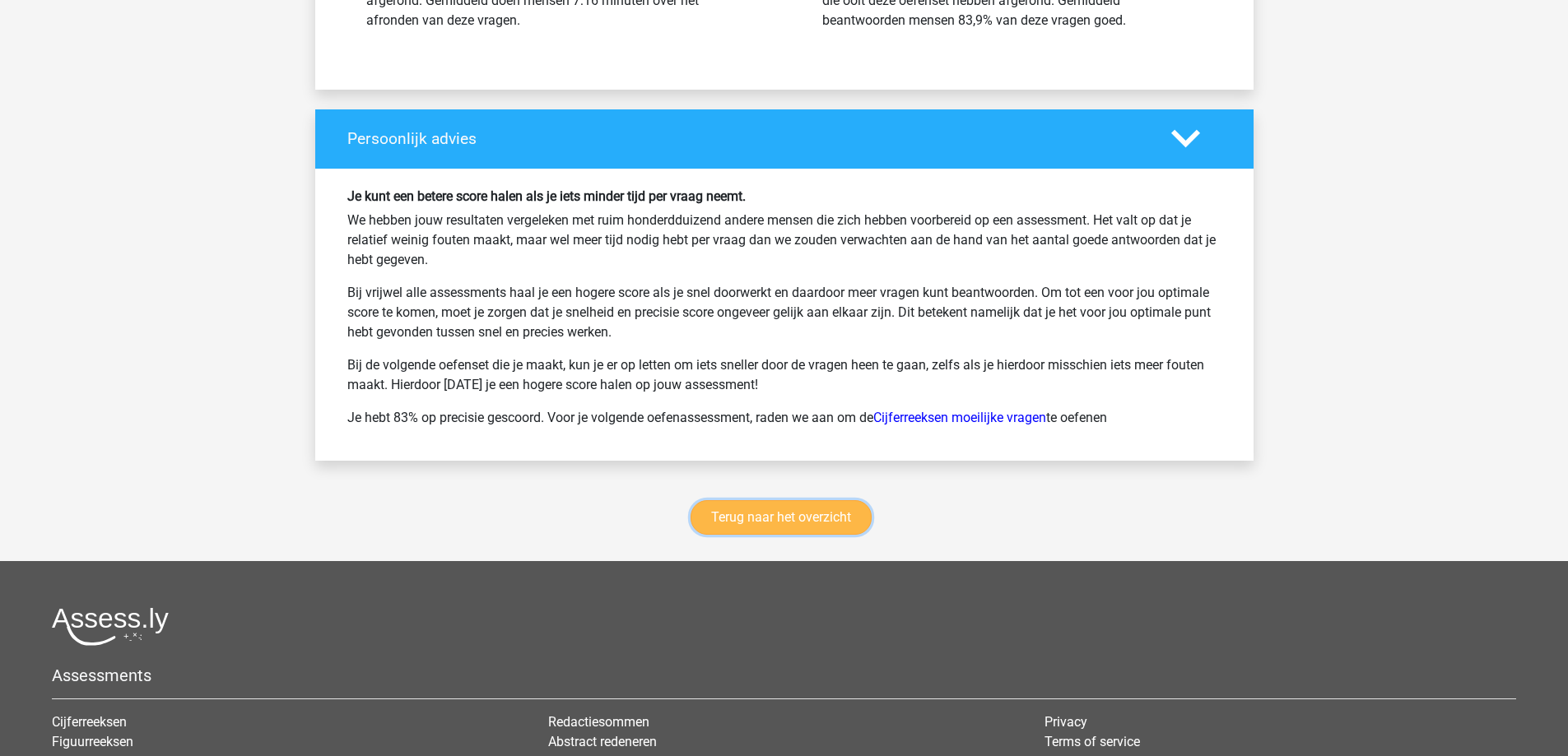
click at [814, 517] on link "Terug naar het overzicht" at bounding box center [781, 517] width 181 height 35
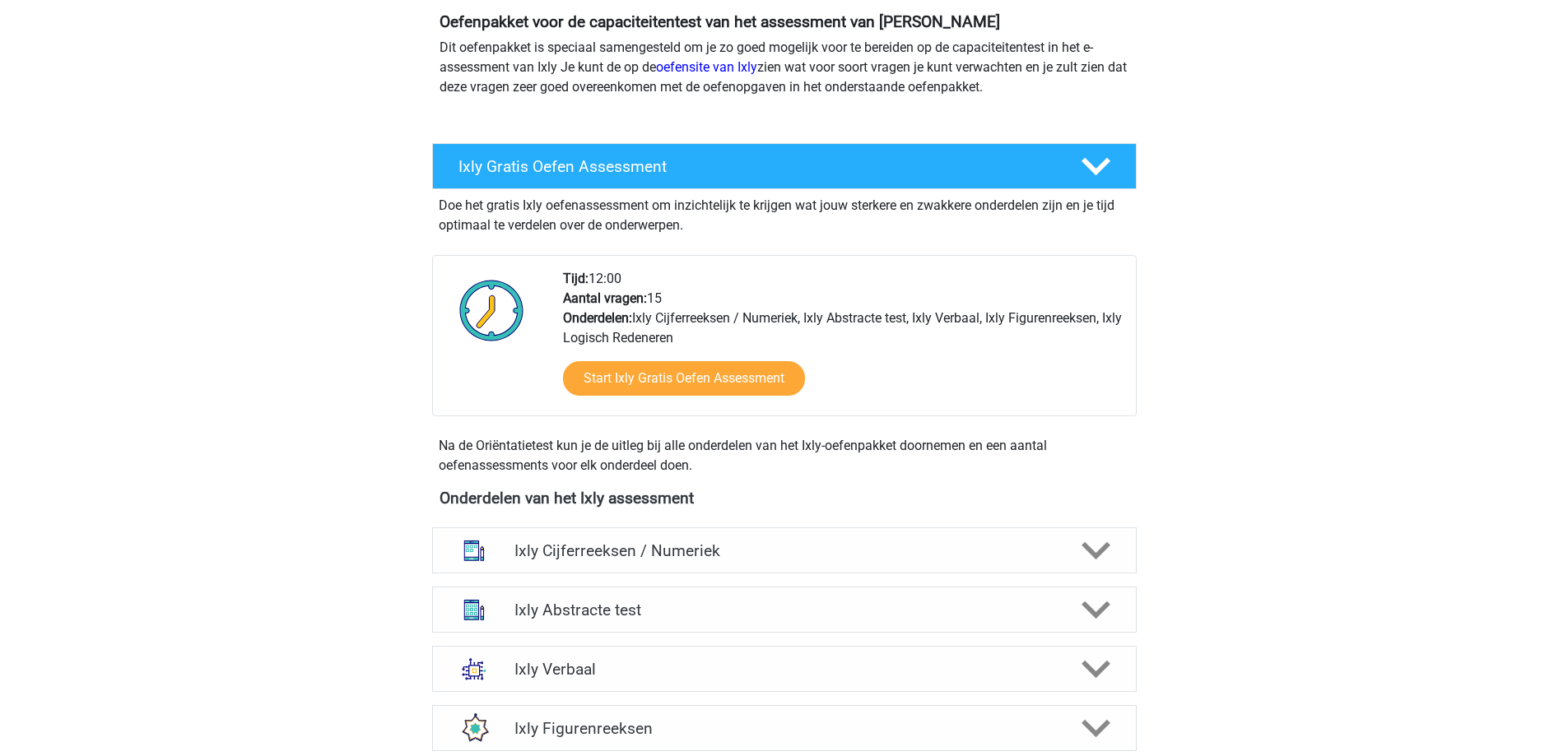
scroll to position [246, 0]
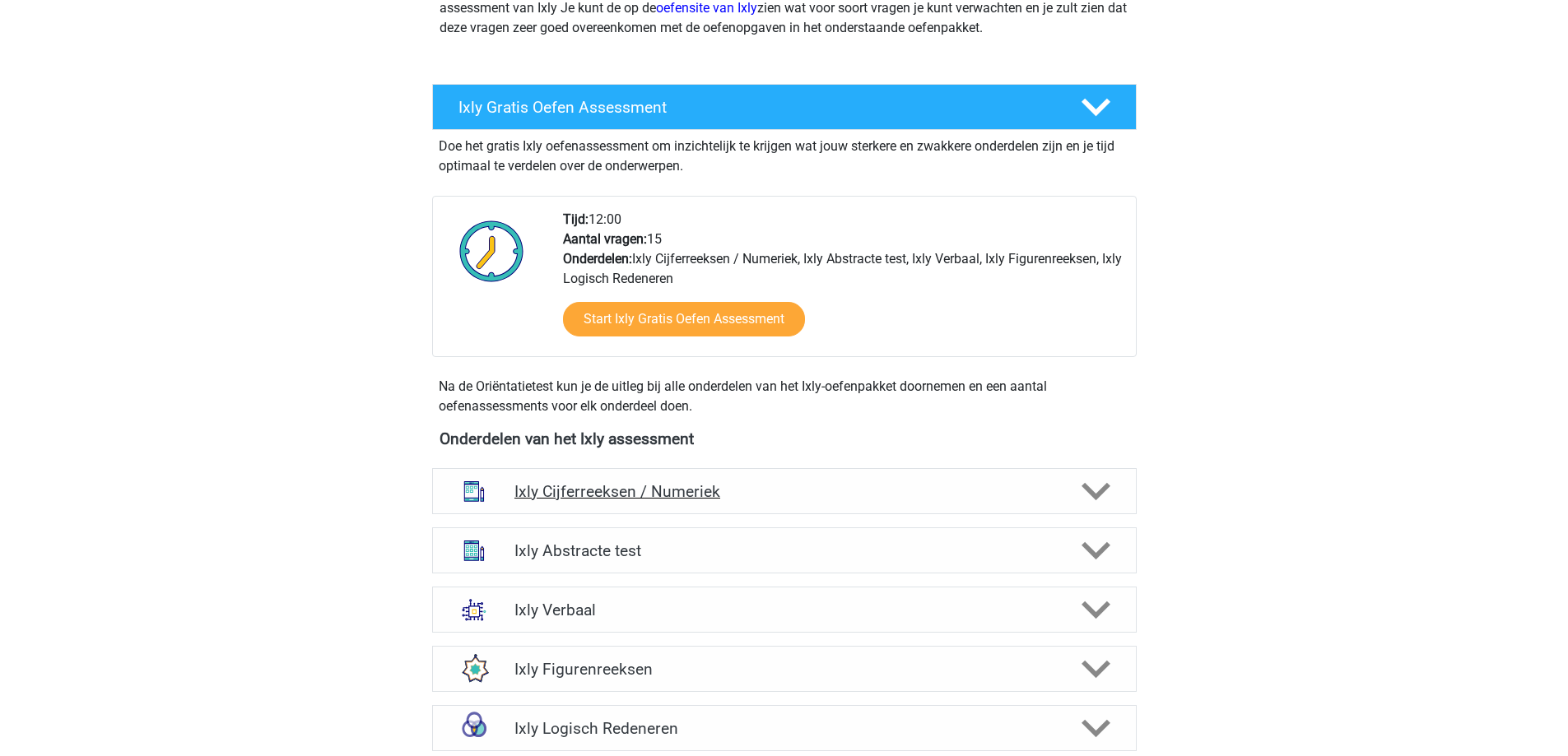
click at [1094, 490] on icon at bounding box center [1096, 491] width 29 height 29
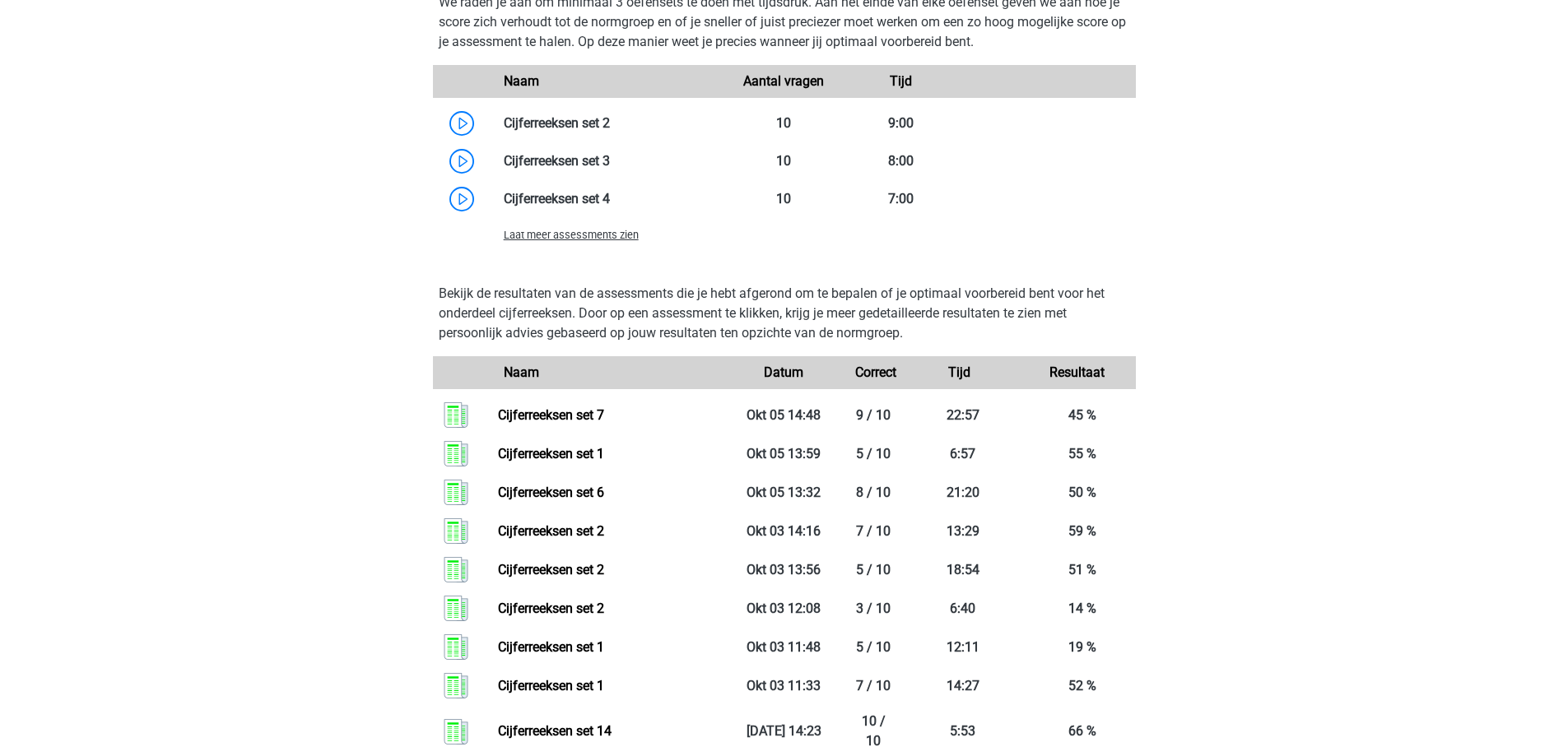
scroll to position [1234, 0]
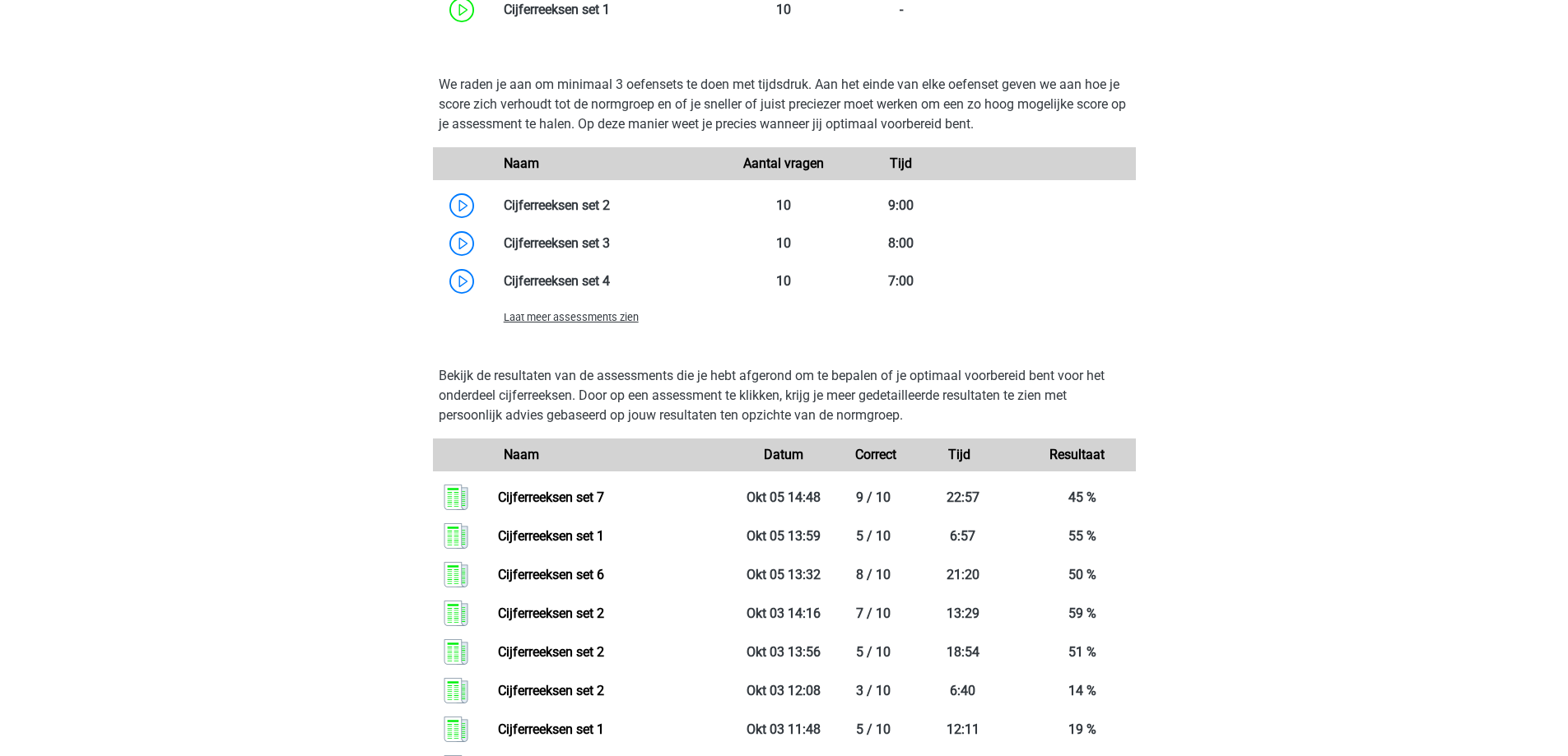
click at [598, 323] on span "Laat meer assessments zien" at bounding box center [570, 317] width 135 height 12
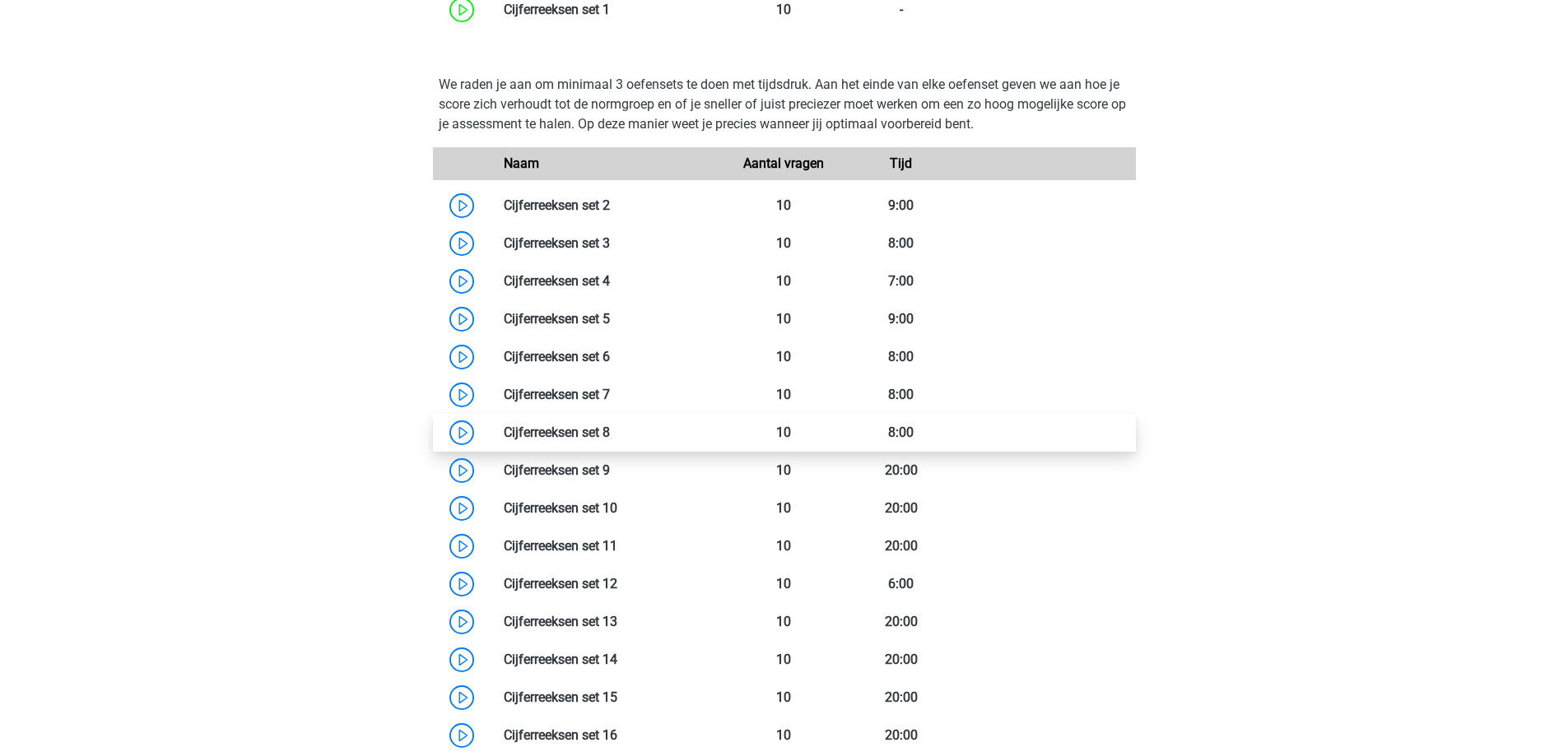
click at [610, 428] on link at bounding box center [610, 432] width 0 height 16
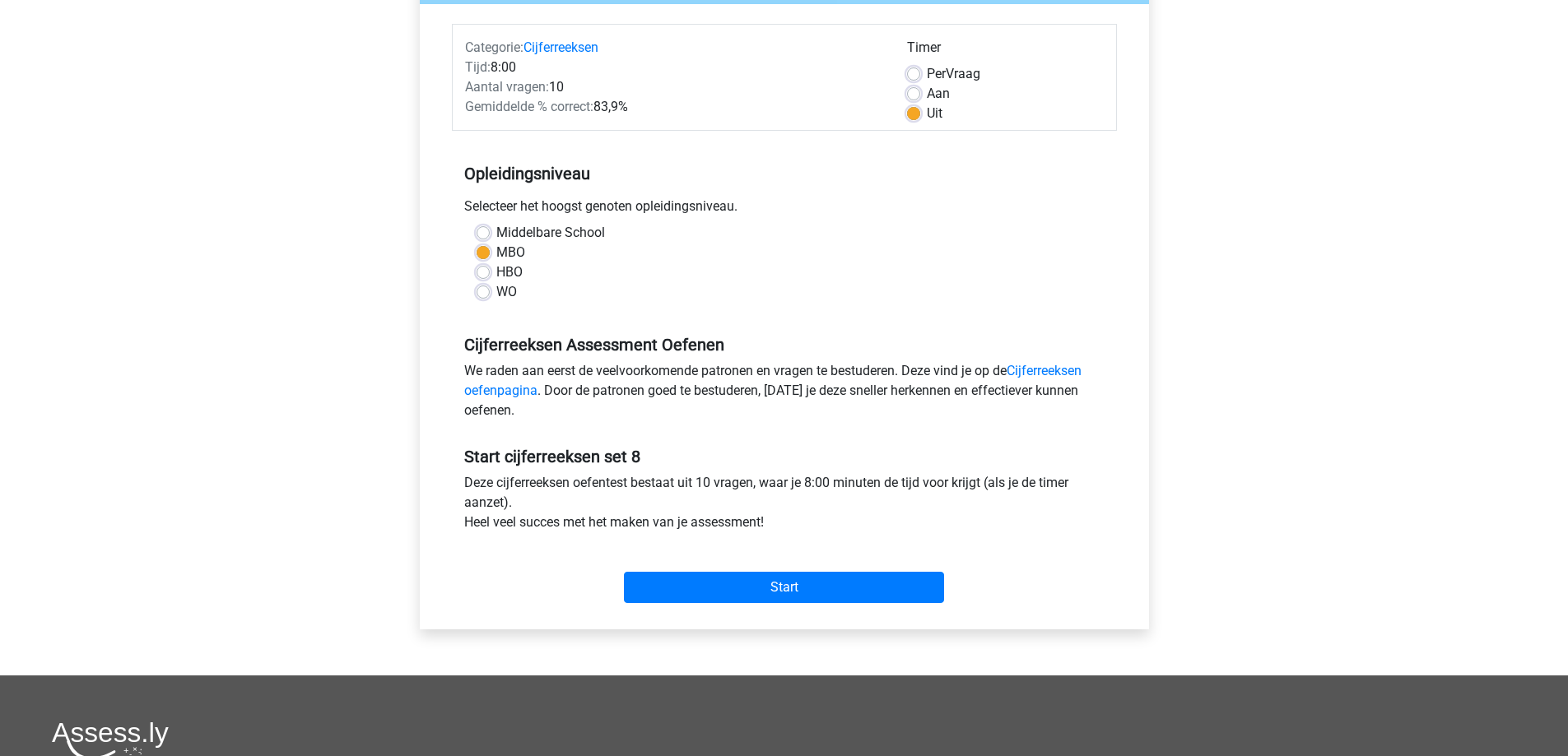
scroll to position [329, 0]
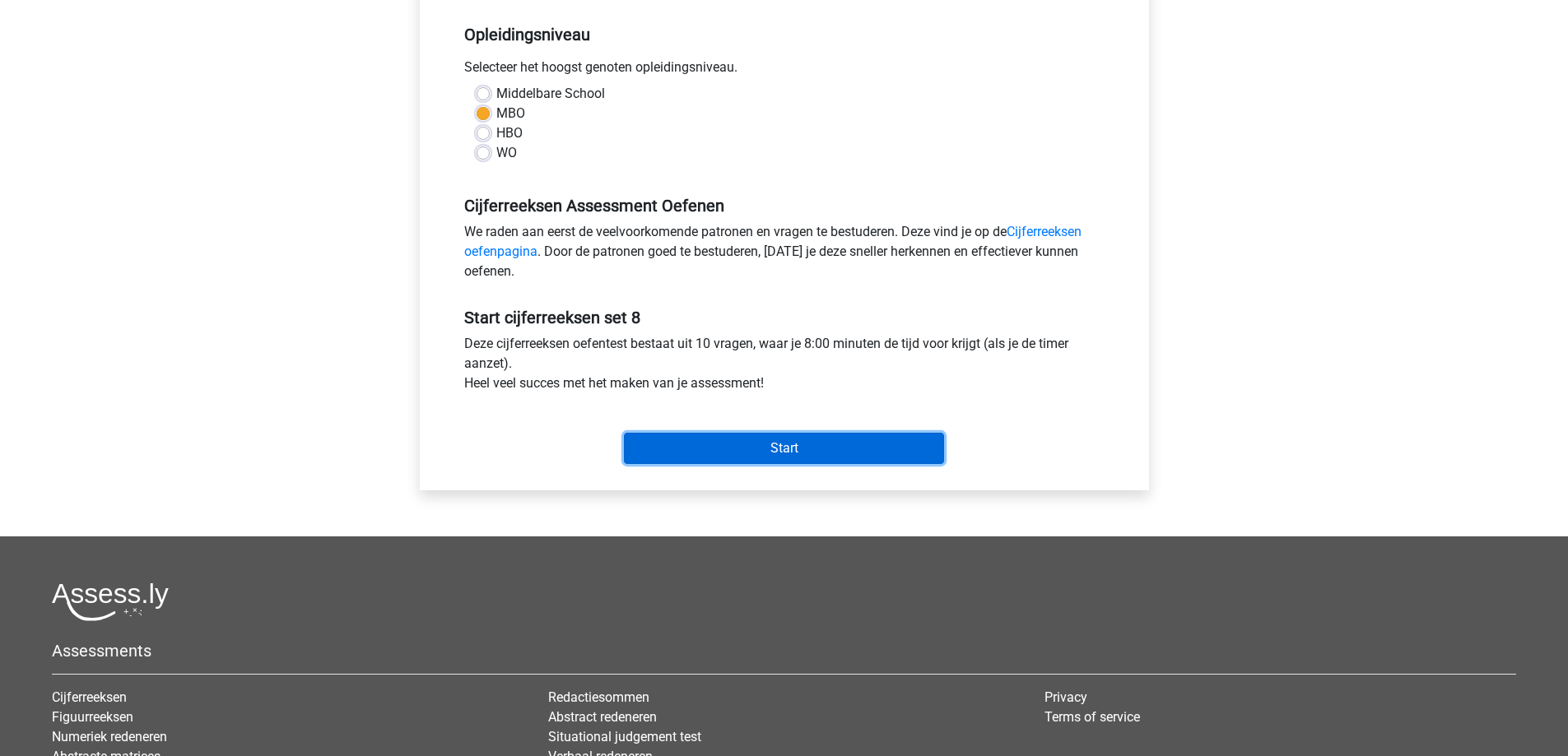
click at [729, 447] on input "Start" at bounding box center [784, 448] width 320 height 31
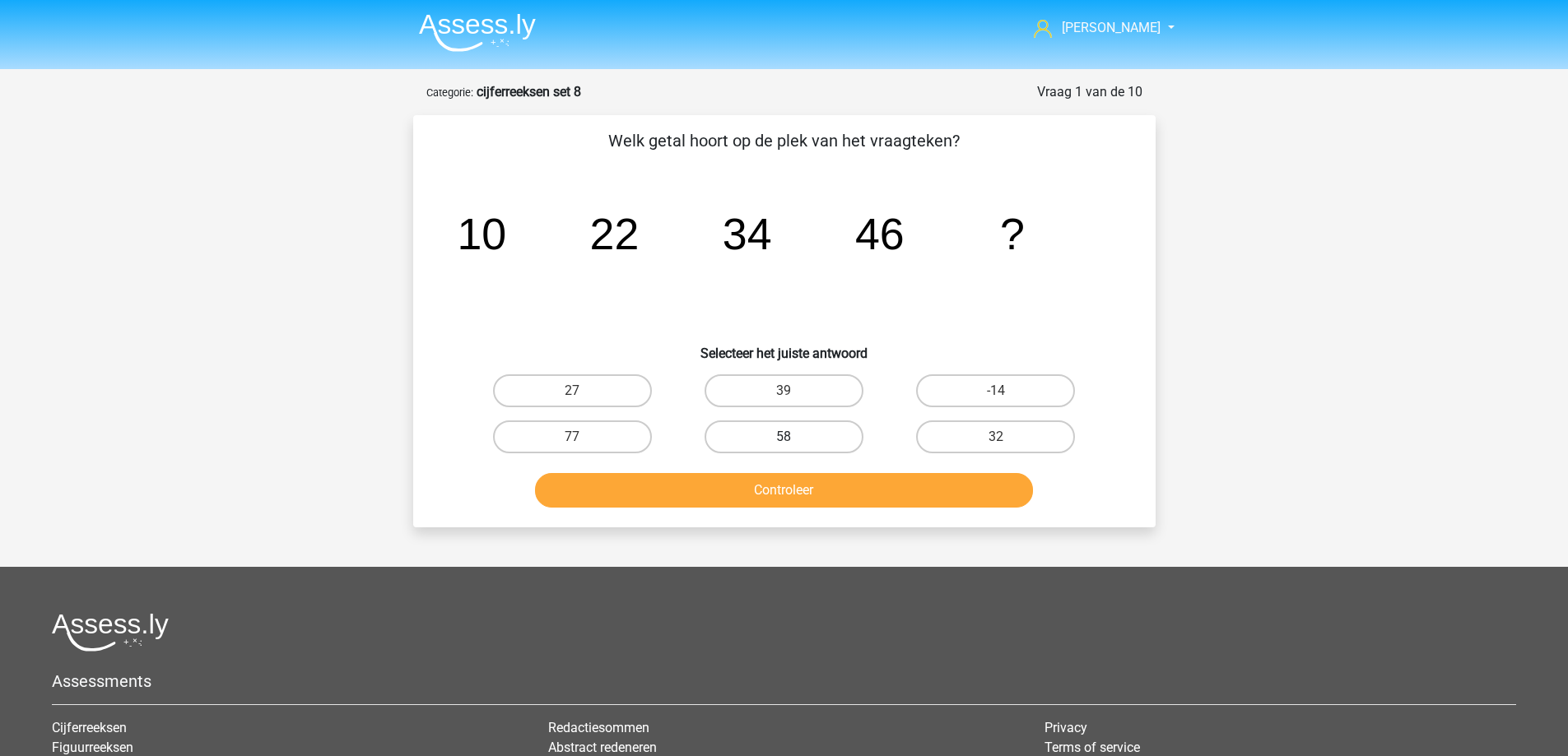
click at [779, 430] on label "58" at bounding box center [784, 436] width 159 height 33
click at [784, 437] on input "58" at bounding box center [788, 442] width 10 height 10
radio input "true"
click at [757, 488] on button "Controleer" at bounding box center [784, 490] width 498 height 35
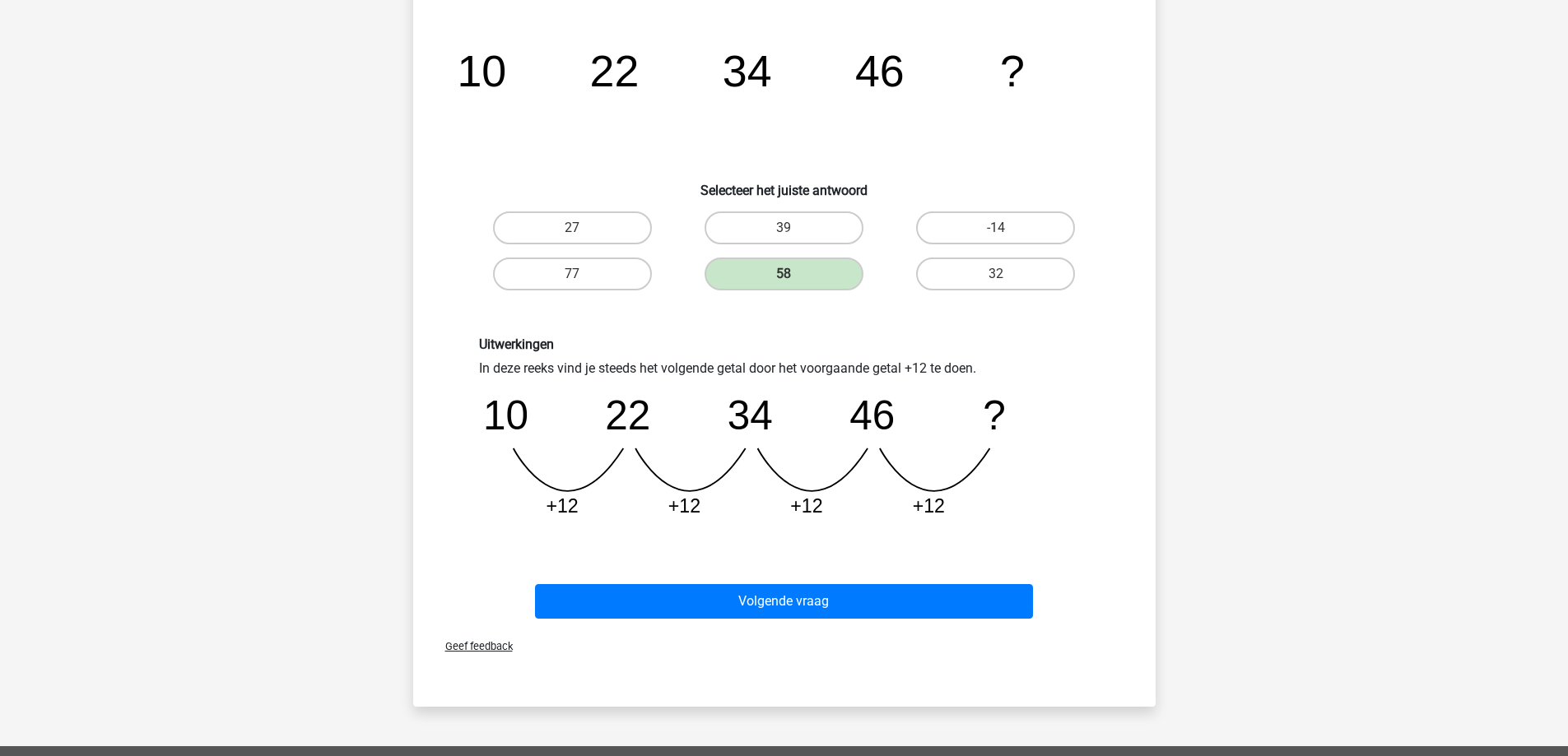
scroll to position [165, 0]
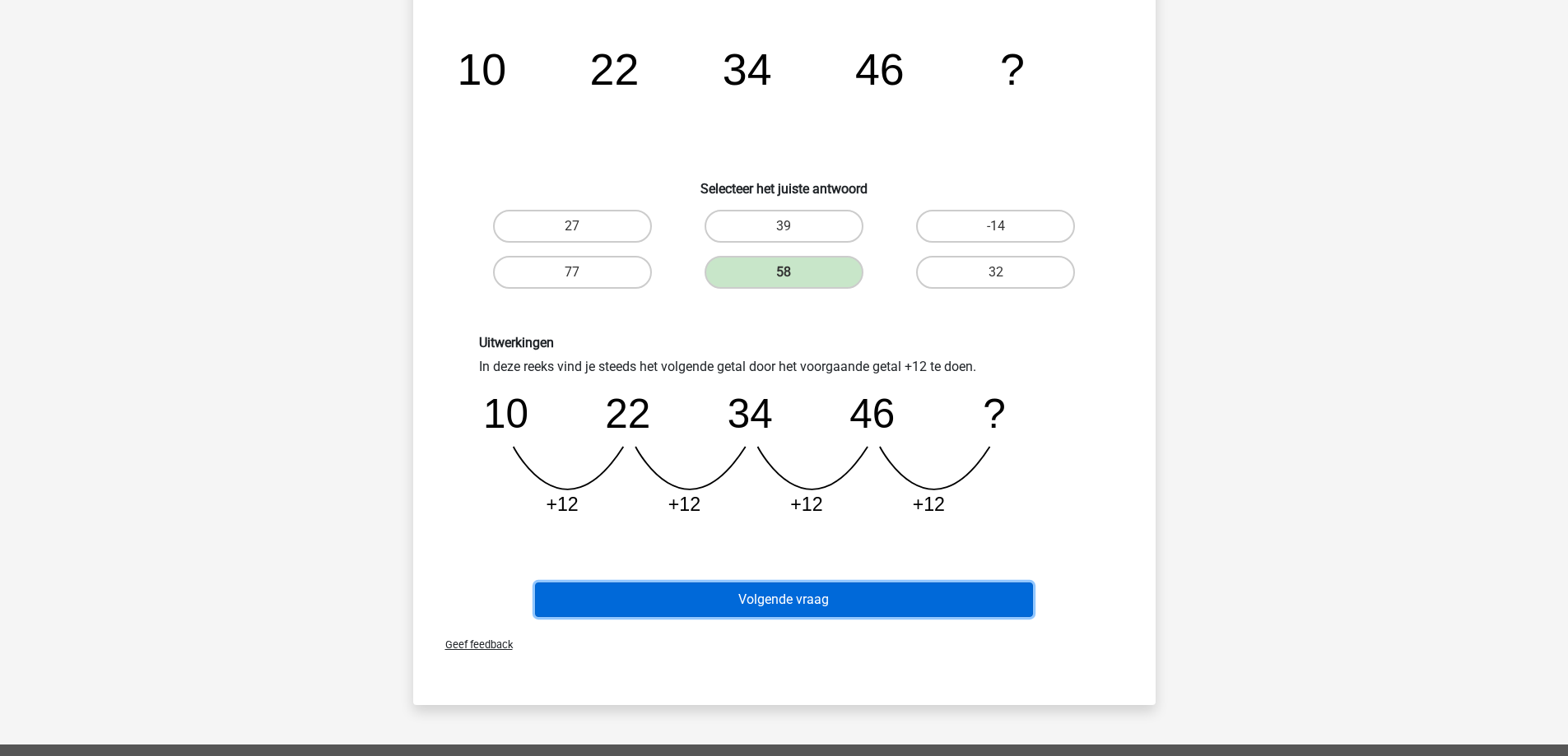
click at [828, 601] on button "Volgende vraag" at bounding box center [784, 599] width 498 height 35
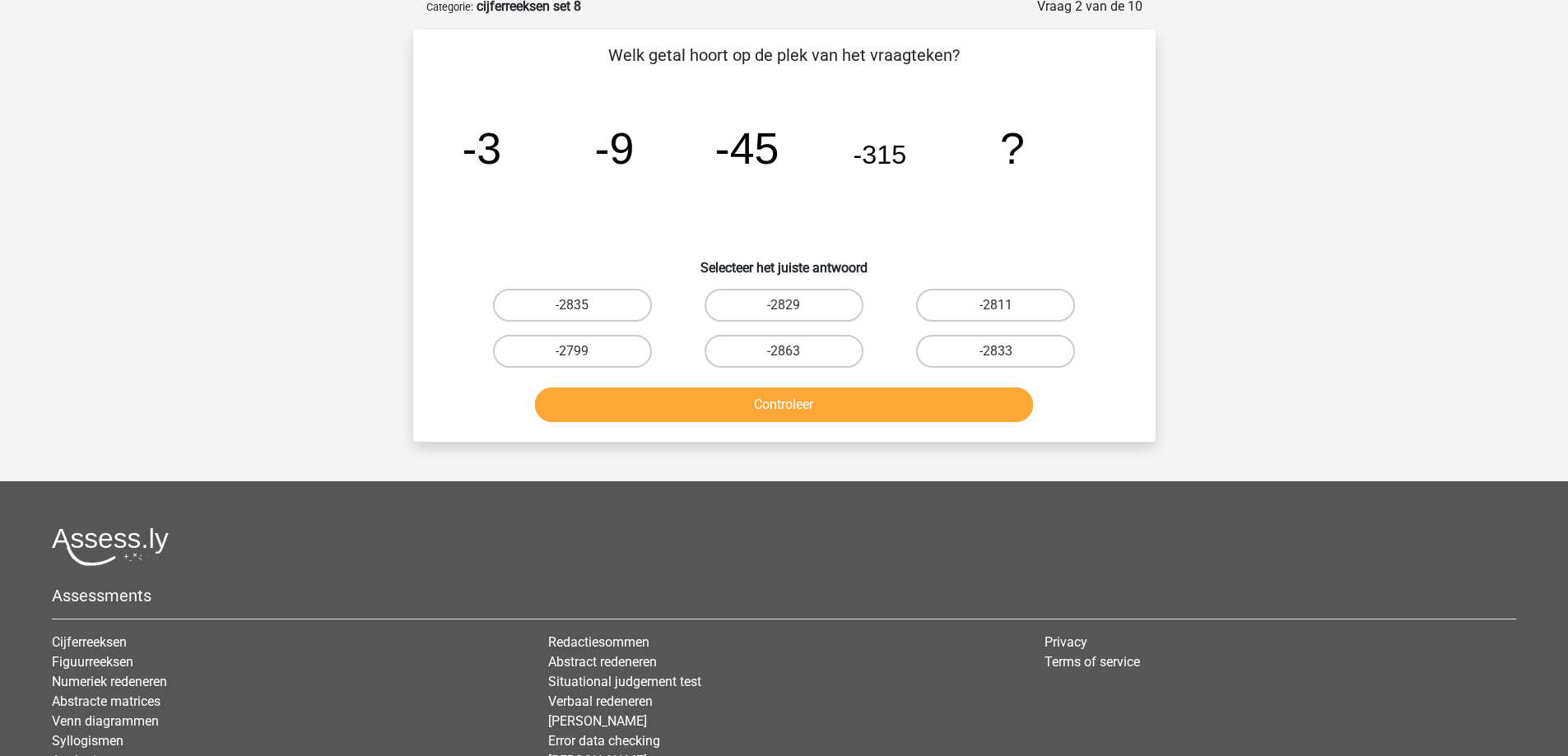
scroll to position [82, 0]
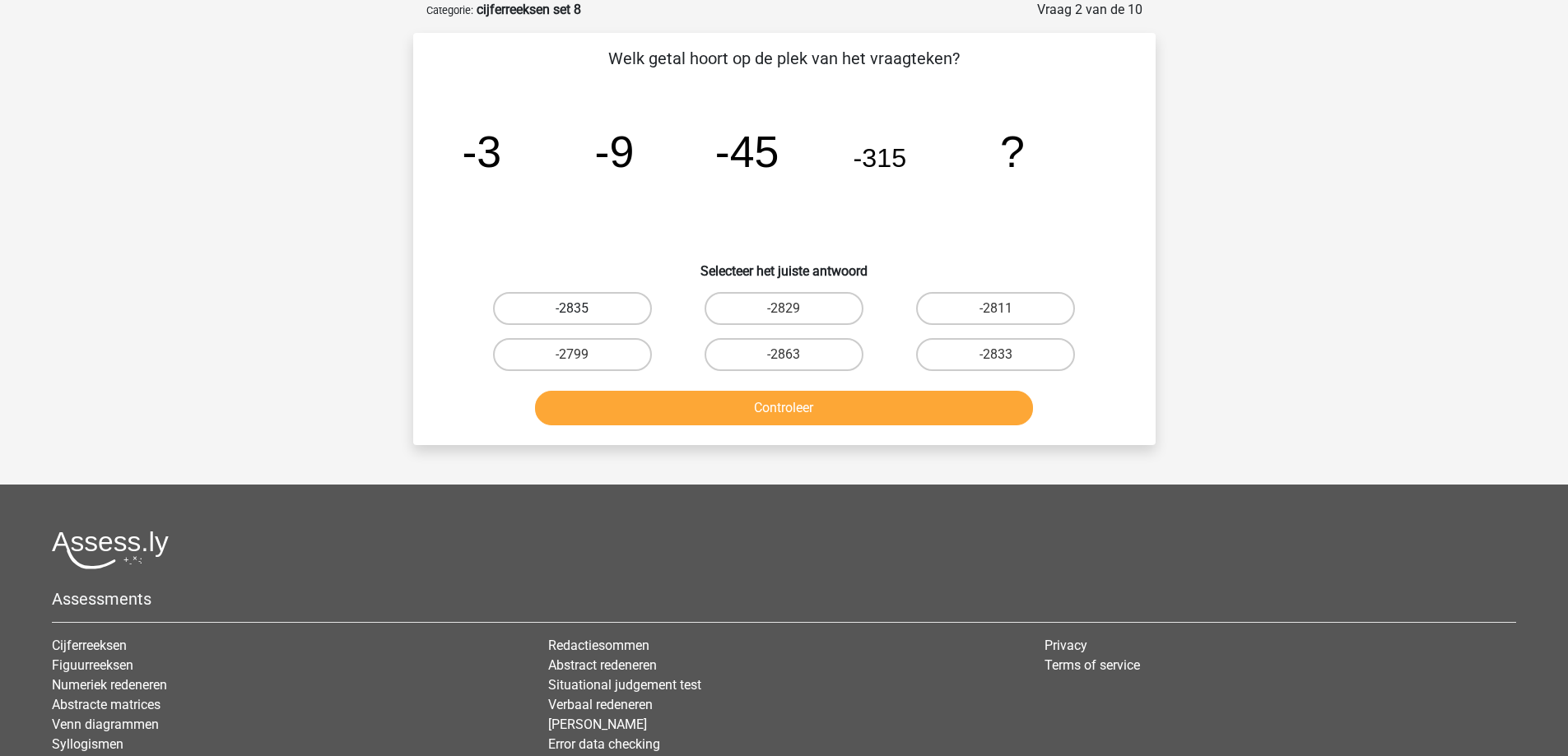
click at [589, 307] on label "-2835" at bounding box center [572, 308] width 159 height 33
click at [582, 308] on input "-2835" at bounding box center [577, 313] width 10 height 10
radio input "true"
click at [833, 412] on button "Controleer" at bounding box center [784, 408] width 498 height 35
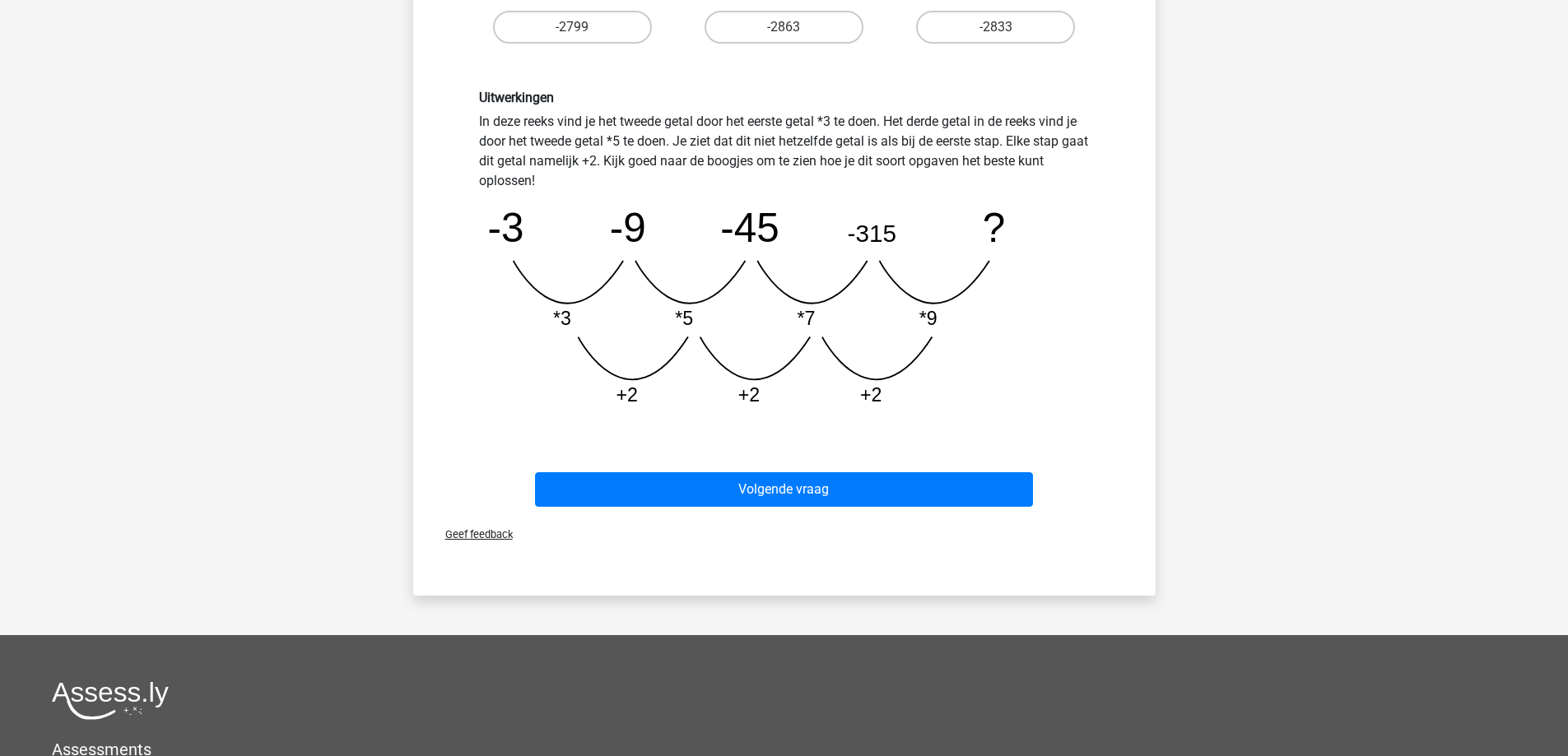
scroll to position [411, 0]
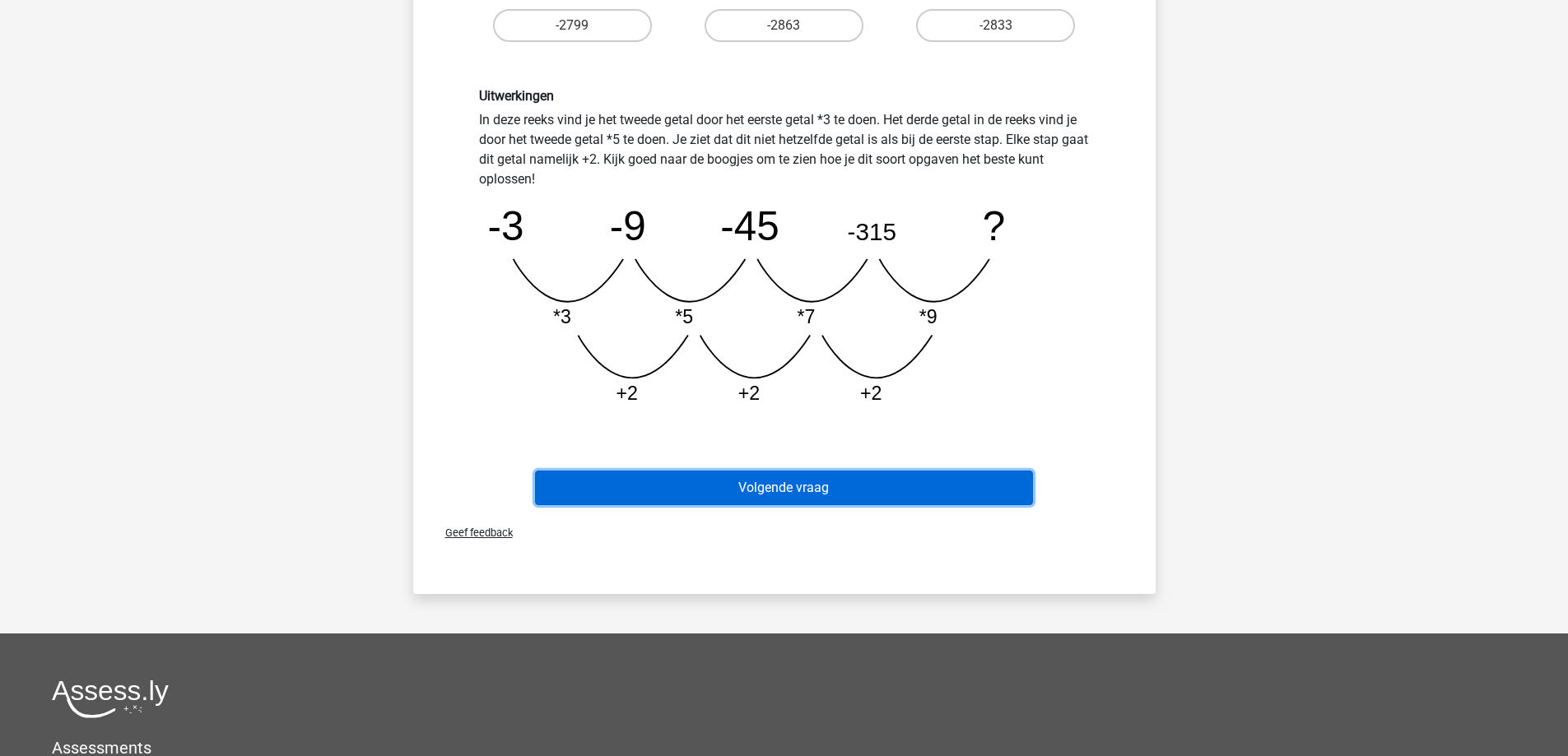
click at [856, 482] on button "Volgende vraag" at bounding box center [784, 487] width 498 height 35
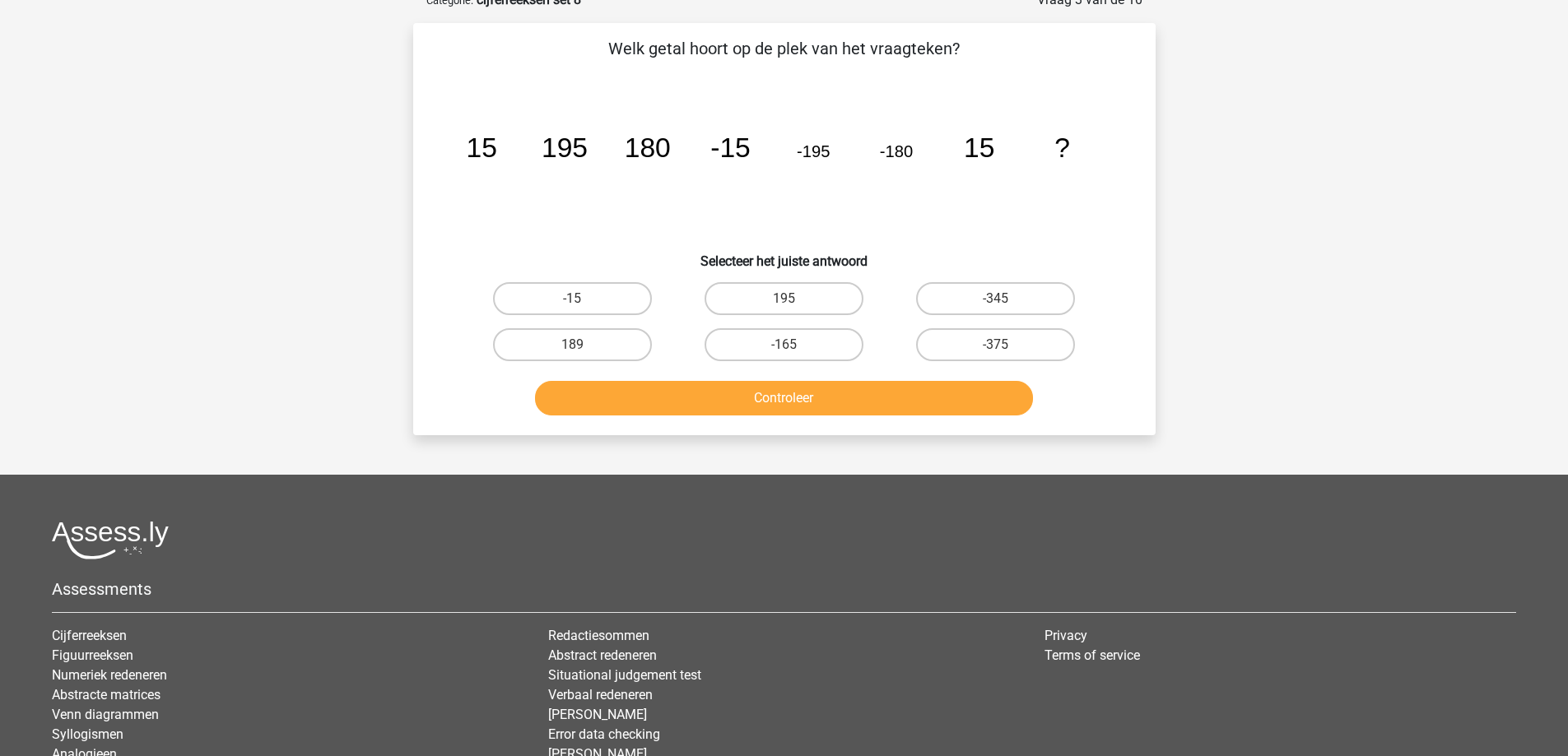
scroll to position [82, 0]
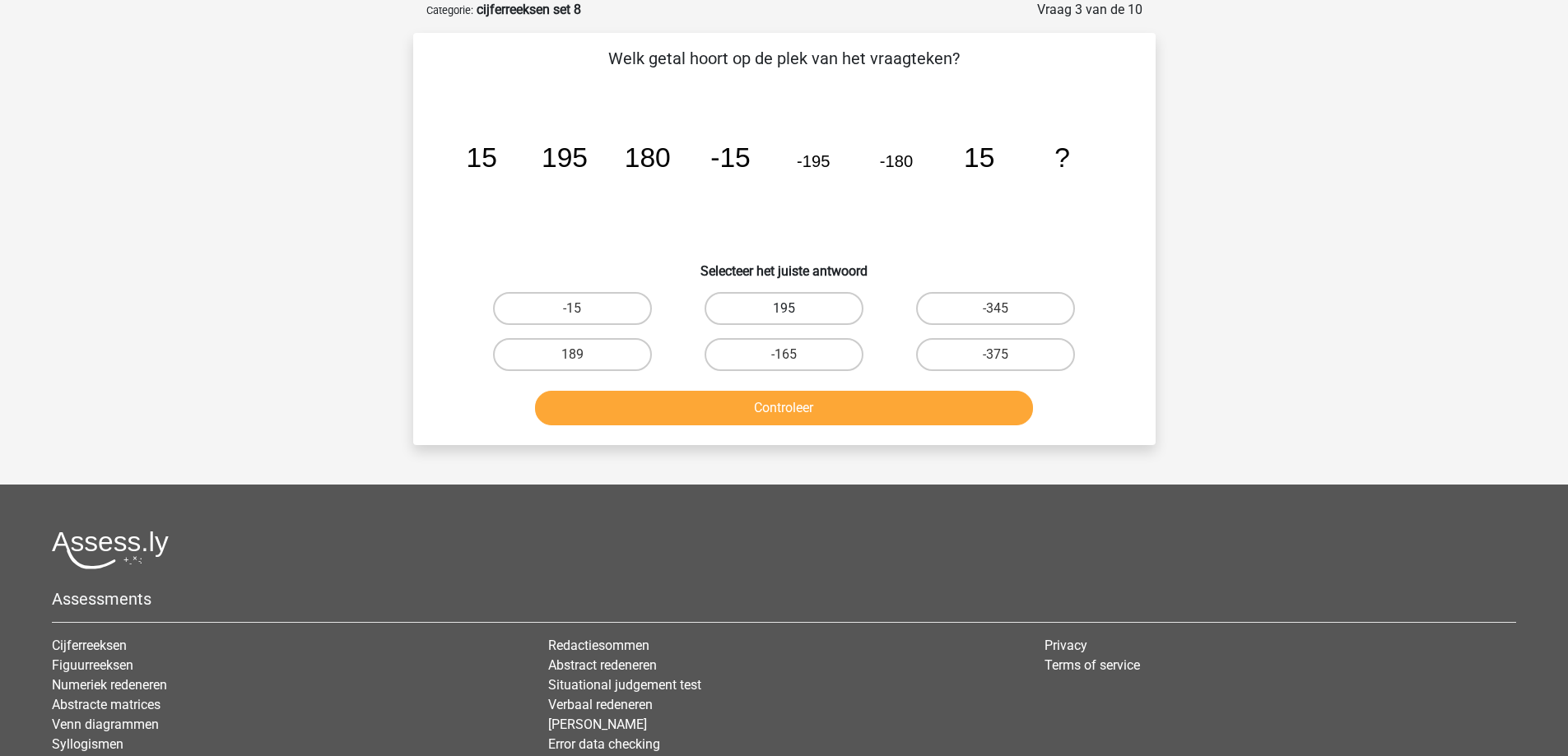
click at [813, 307] on label "195" at bounding box center [784, 308] width 159 height 33
click at [794, 308] on input "195" at bounding box center [788, 313] width 10 height 10
radio input "true"
click at [820, 400] on button "Controleer" at bounding box center [784, 408] width 498 height 35
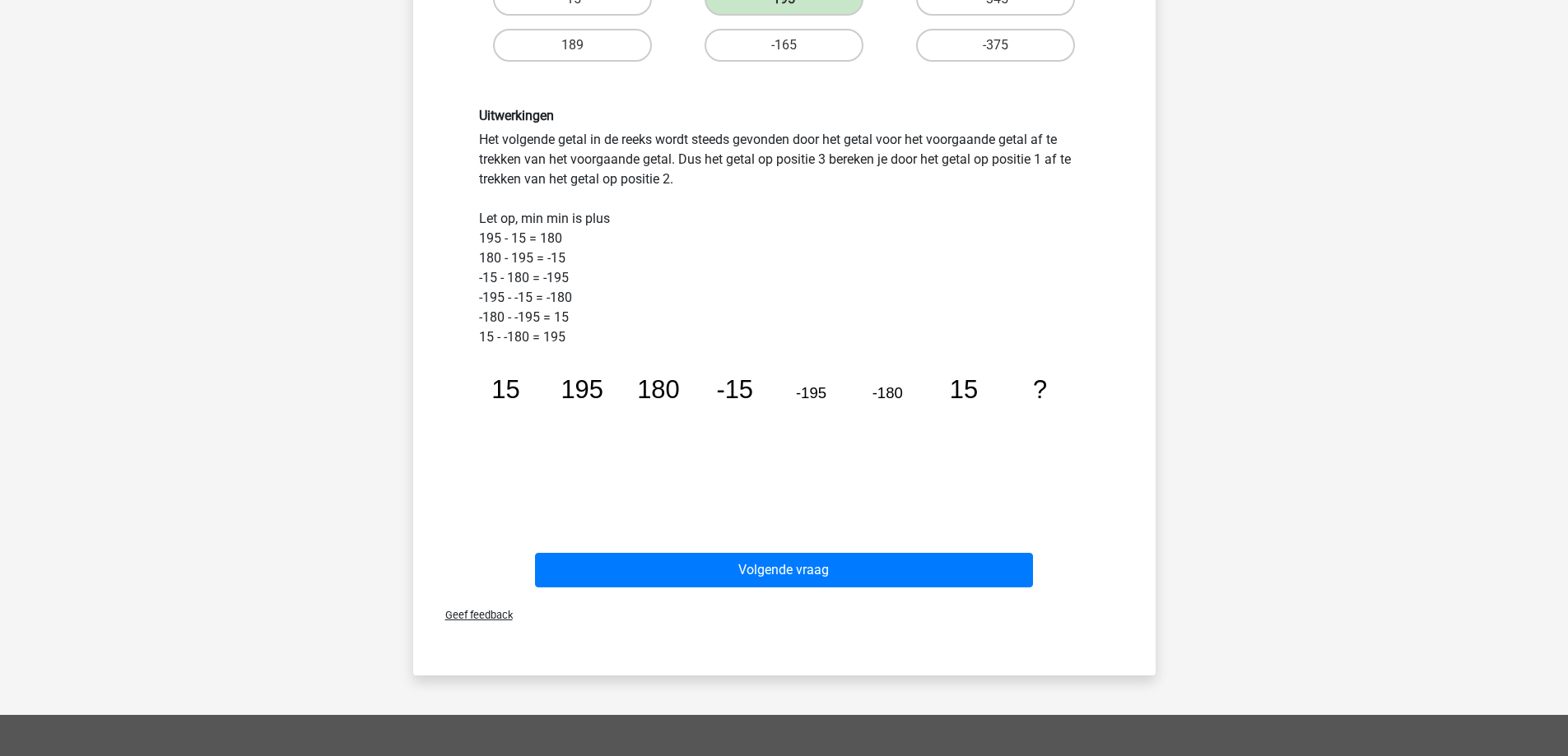
scroll to position [411, 0]
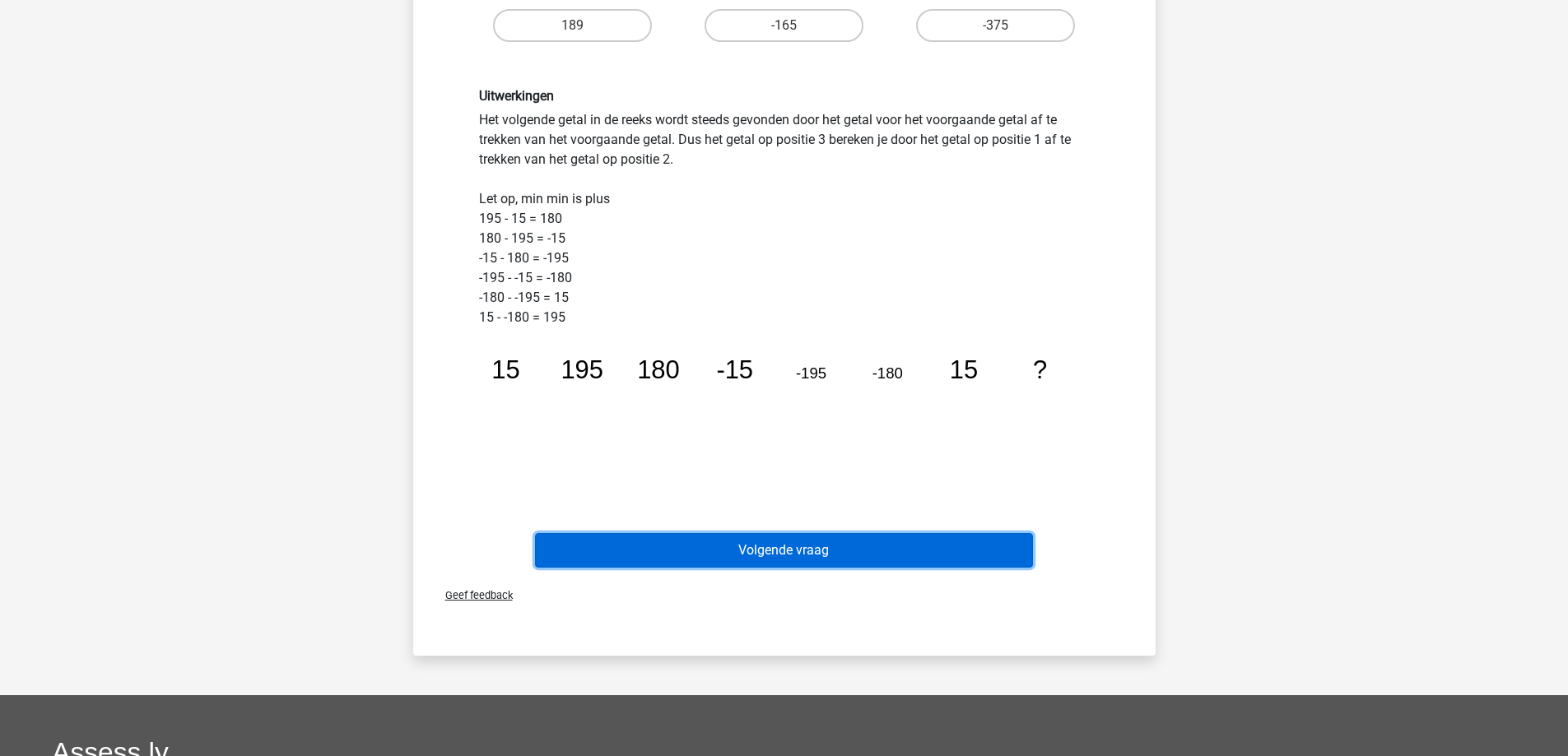
click at [801, 553] on button "Volgende vraag" at bounding box center [784, 550] width 498 height 35
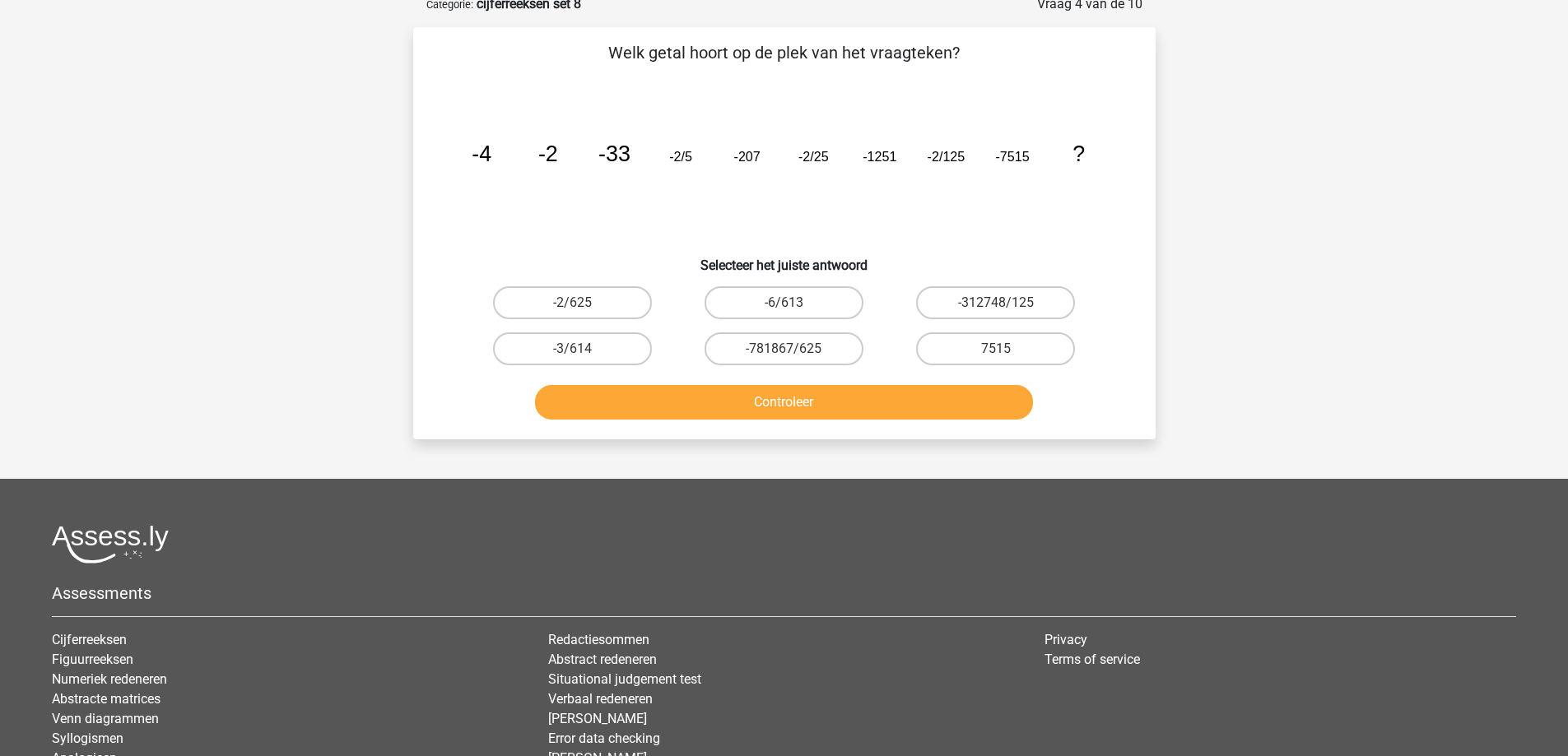
scroll to position [82, 0]
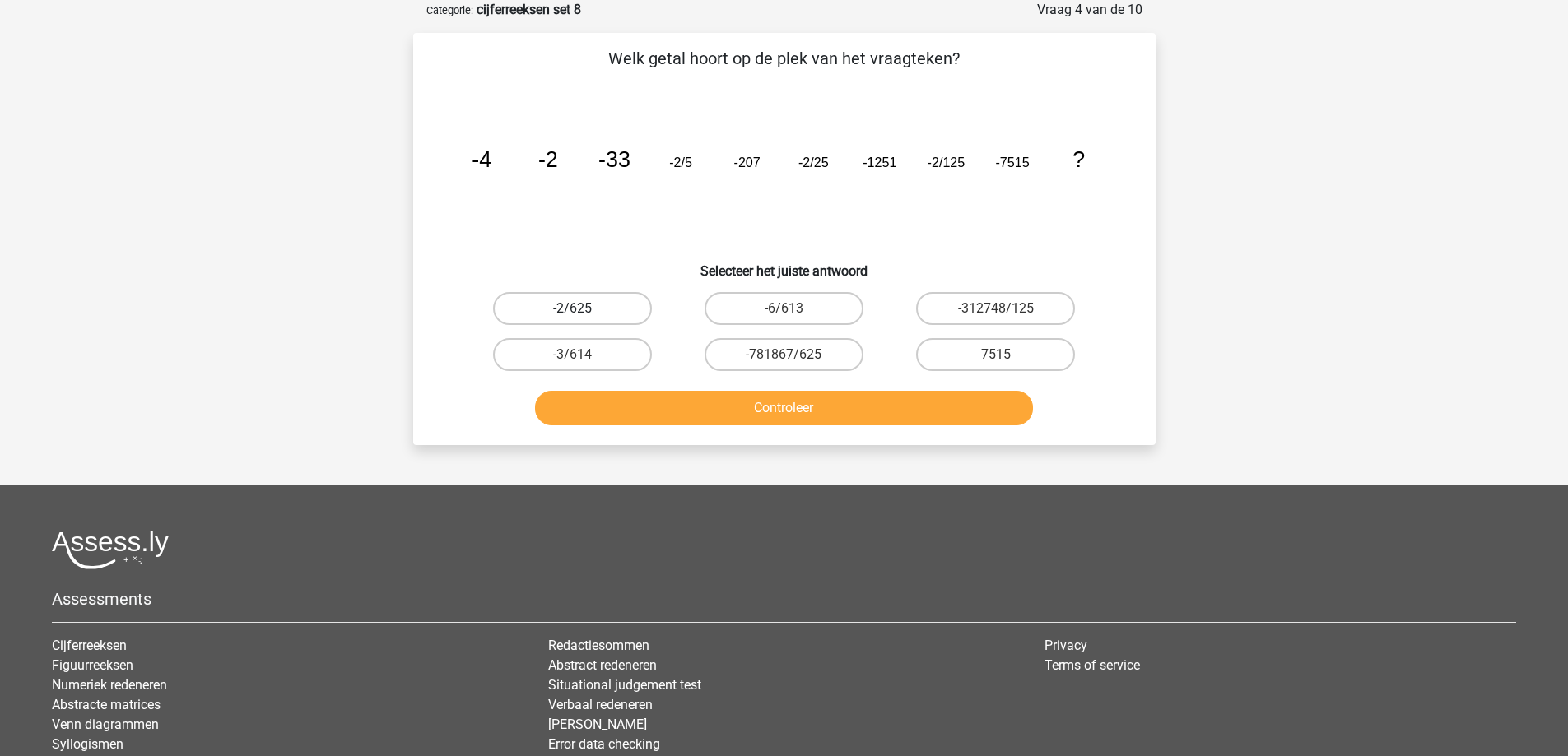
click at [573, 319] on label "-2/625" at bounding box center [572, 308] width 159 height 33
click at [573, 319] on input "-2/625" at bounding box center [577, 313] width 10 height 10
radio input "true"
click at [682, 420] on button "Controleer" at bounding box center [784, 408] width 498 height 35
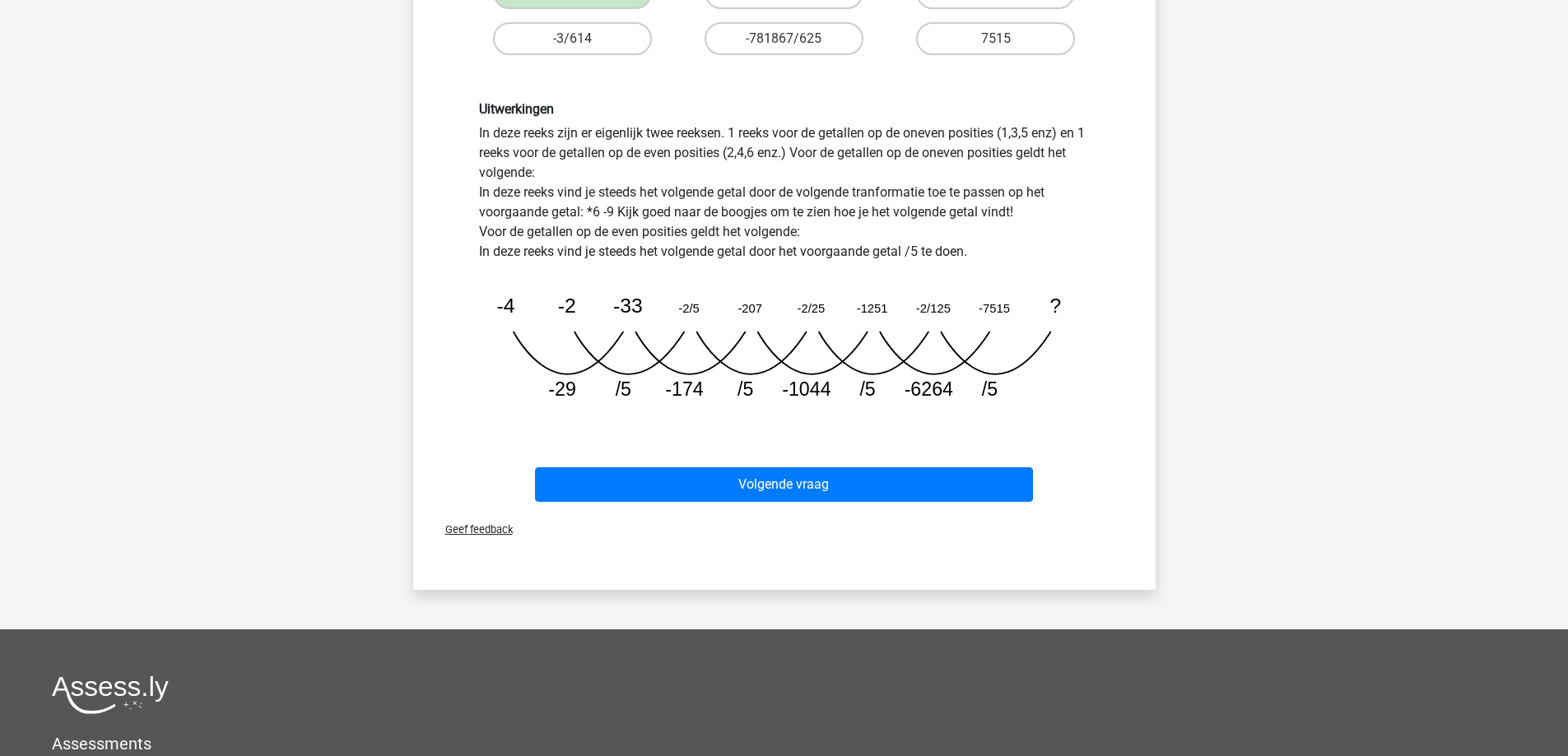
scroll to position [411, 0]
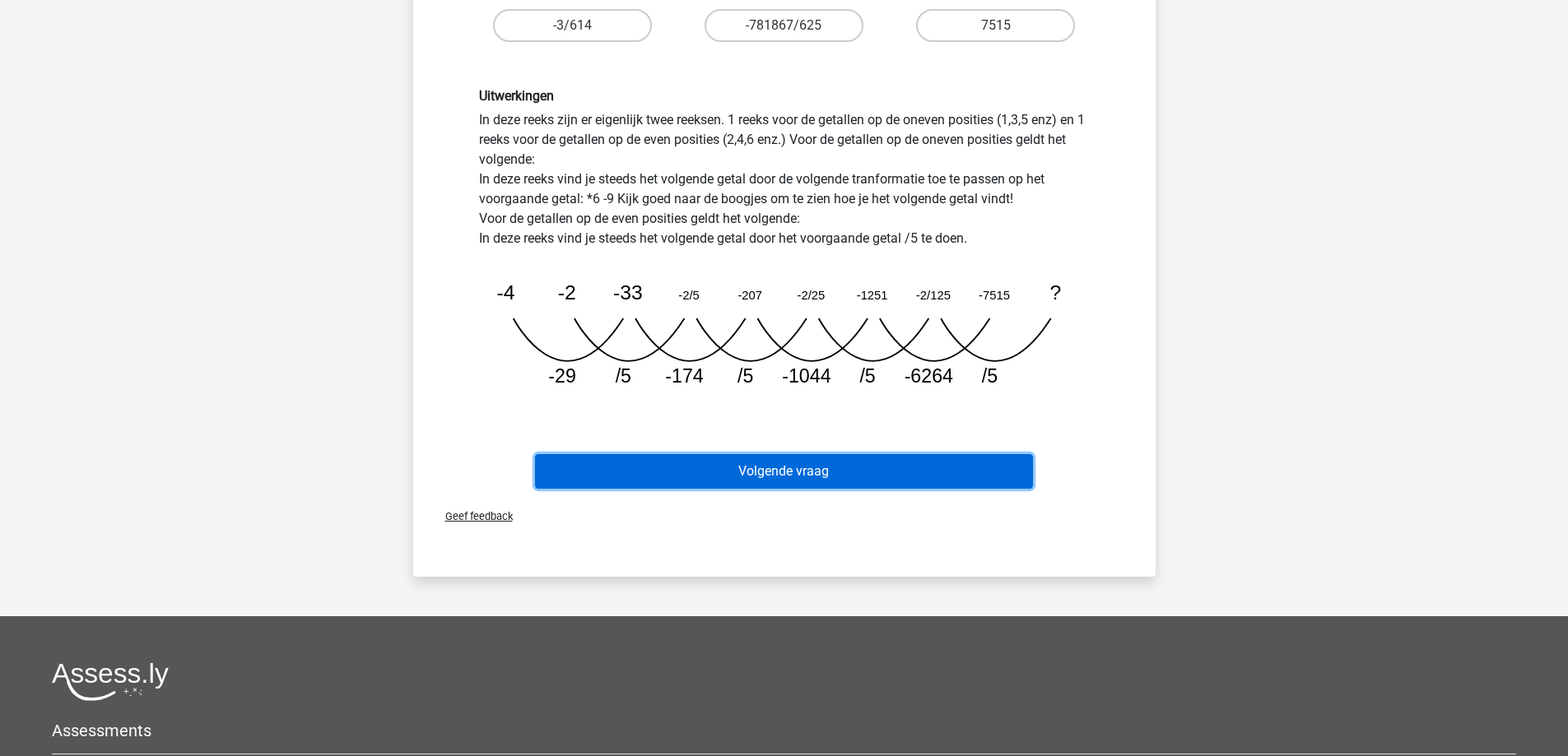
click at [794, 470] on button "Volgende vraag" at bounding box center [784, 471] width 498 height 35
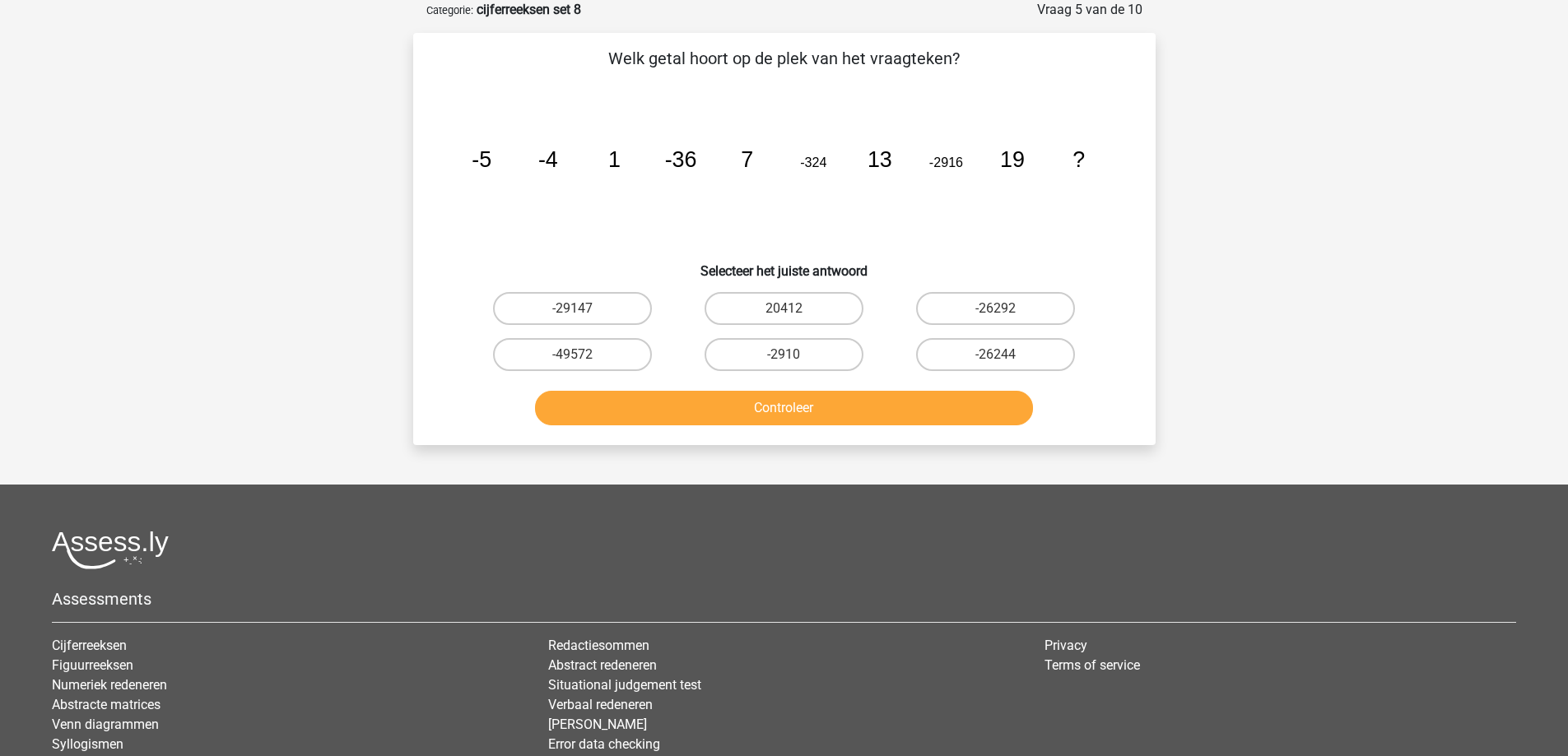
scroll to position [0, 0]
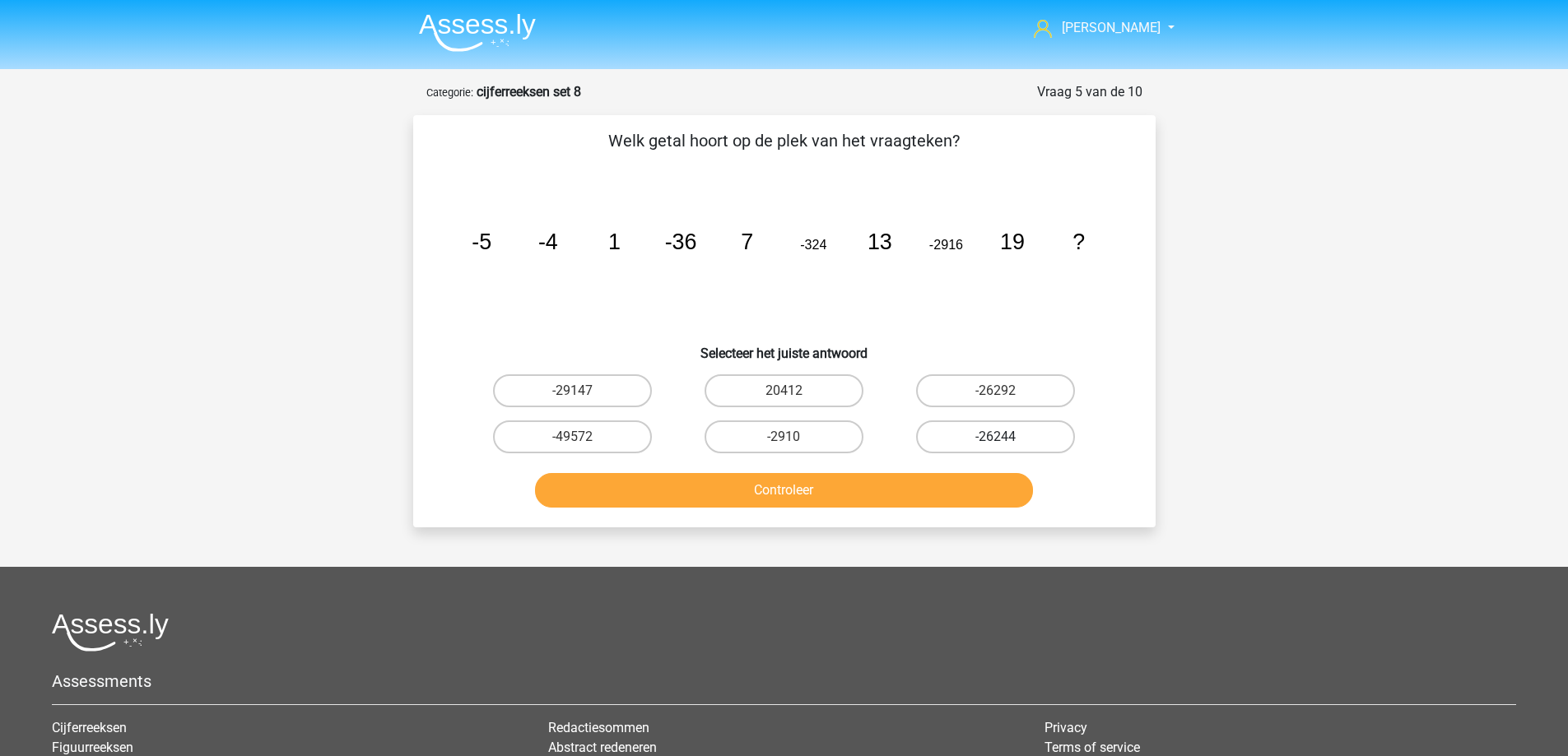
click at [993, 440] on label "-26244" at bounding box center [995, 436] width 159 height 33
click at [996, 440] on input "-26244" at bounding box center [1001, 442] width 10 height 10
radio input "true"
click at [864, 490] on button "Controleer" at bounding box center [784, 490] width 498 height 35
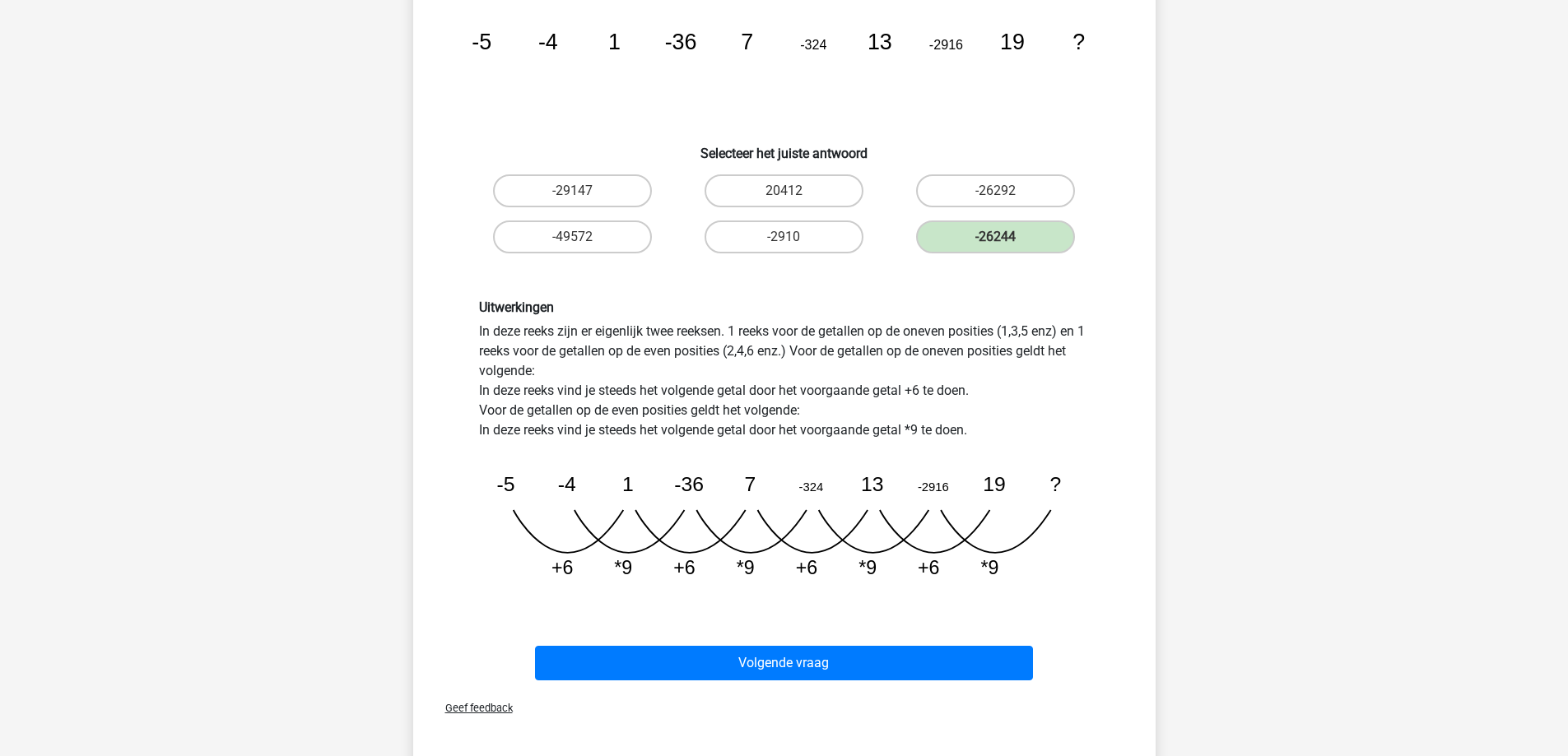
scroll to position [246, 0]
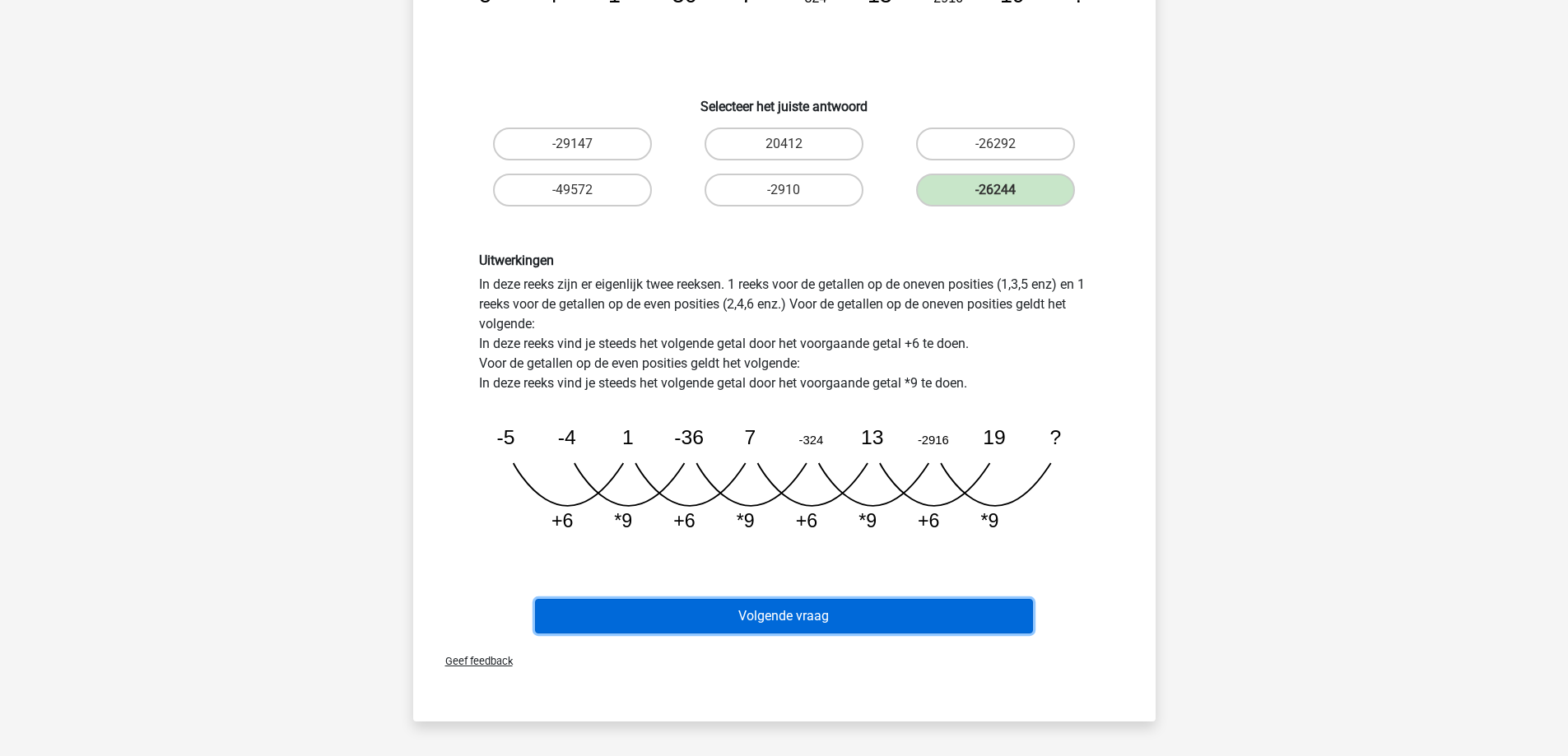
click at [810, 609] on button "Volgende vraag" at bounding box center [784, 616] width 498 height 35
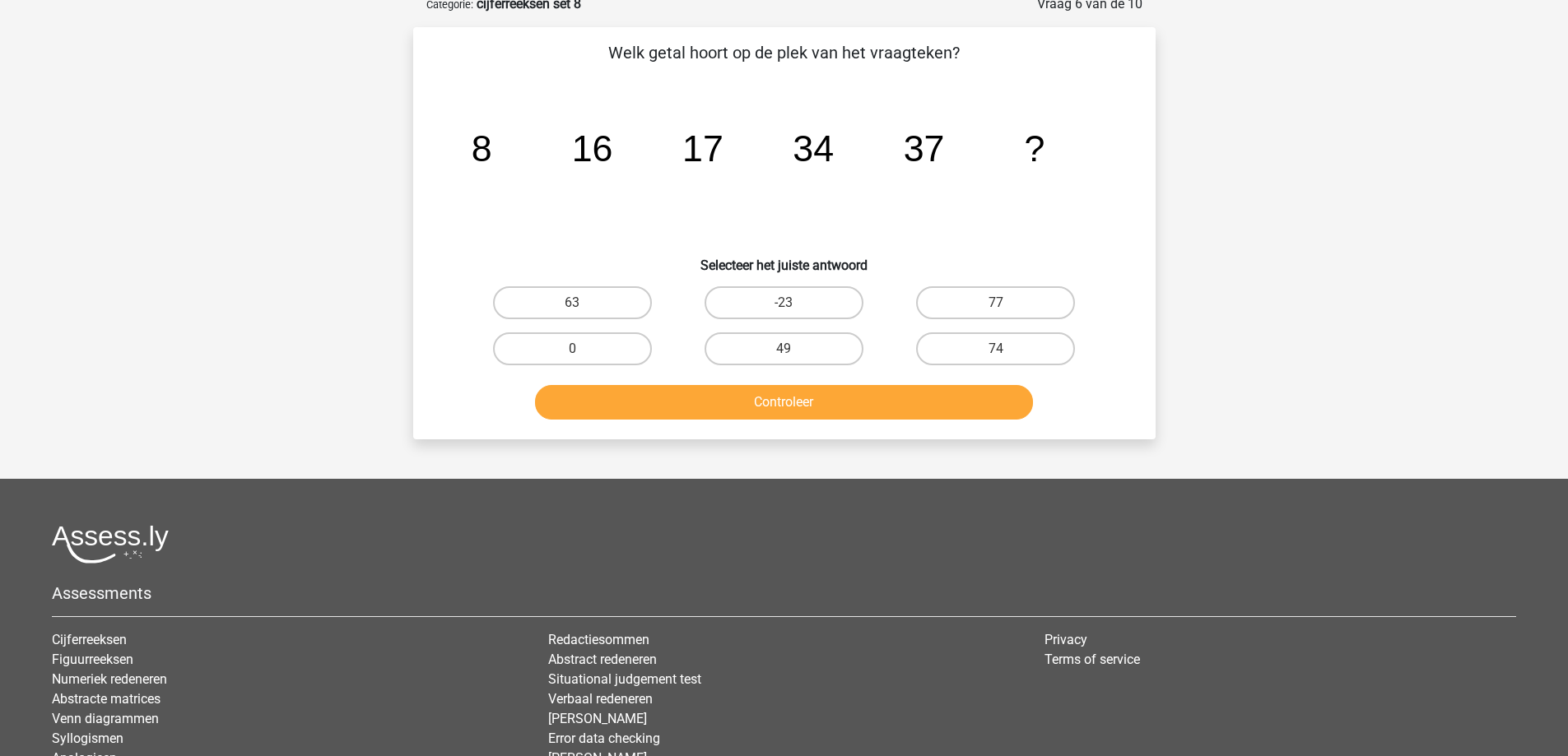
scroll to position [82, 0]
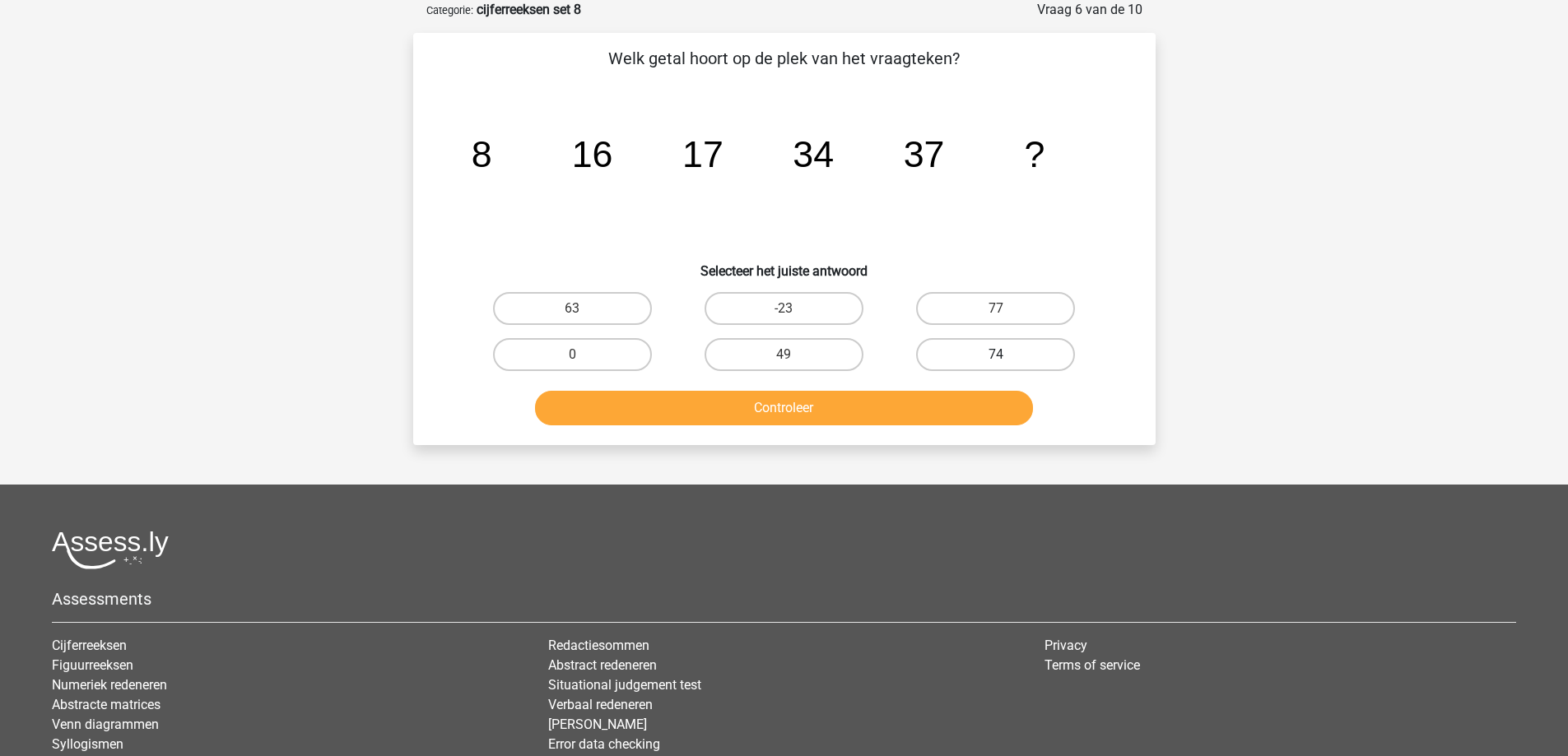
click at [966, 347] on label "74" at bounding box center [995, 354] width 159 height 33
click at [996, 354] on input "74" at bounding box center [1001, 359] width 10 height 10
radio input "true"
click at [978, 299] on label "77" at bounding box center [995, 308] width 159 height 33
click at [996, 308] on input "77" at bounding box center [1001, 313] width 10 height 10
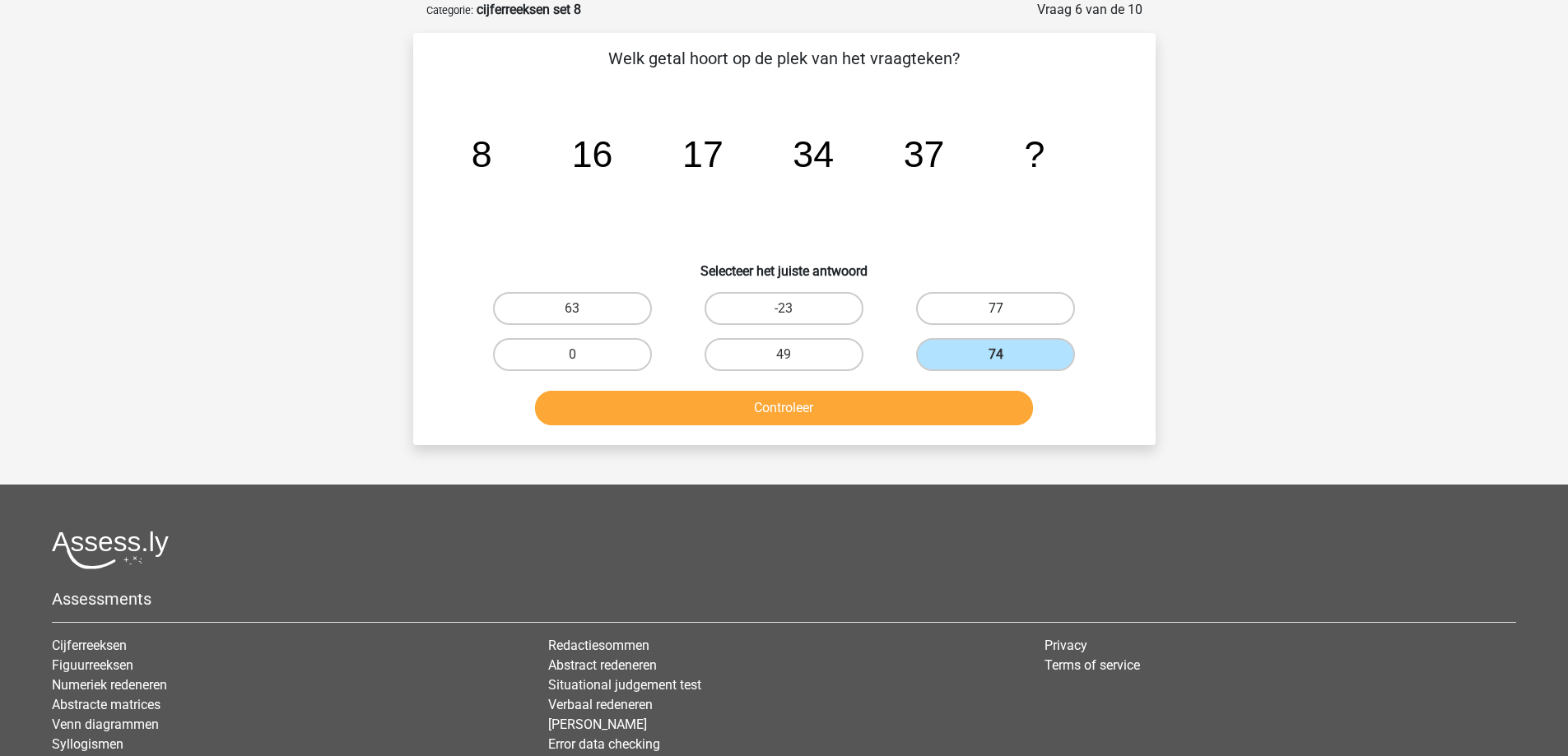
radio input "true"
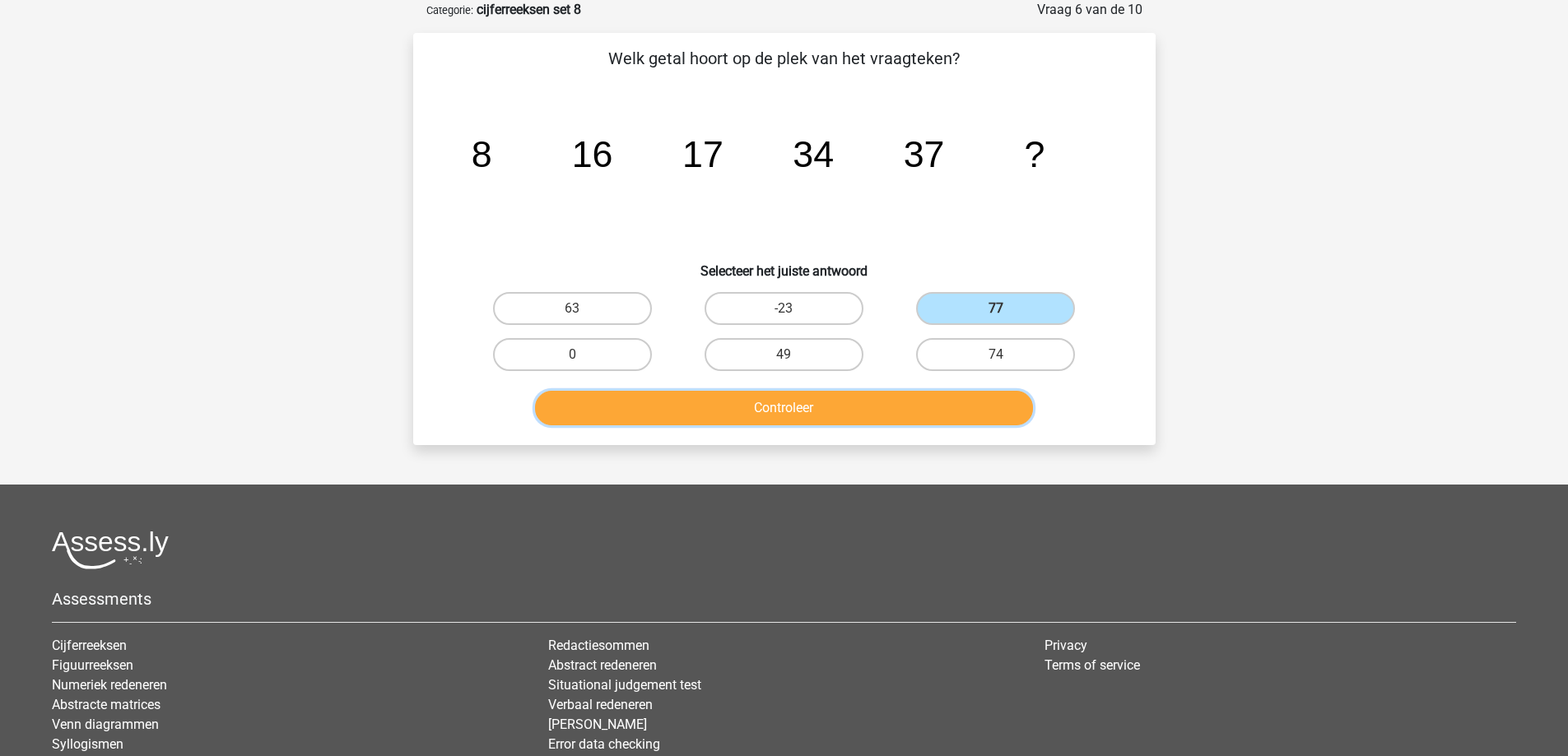
click at [882, 413] on button "Controleer" at bounding box center [784, 408] width 498 height 35
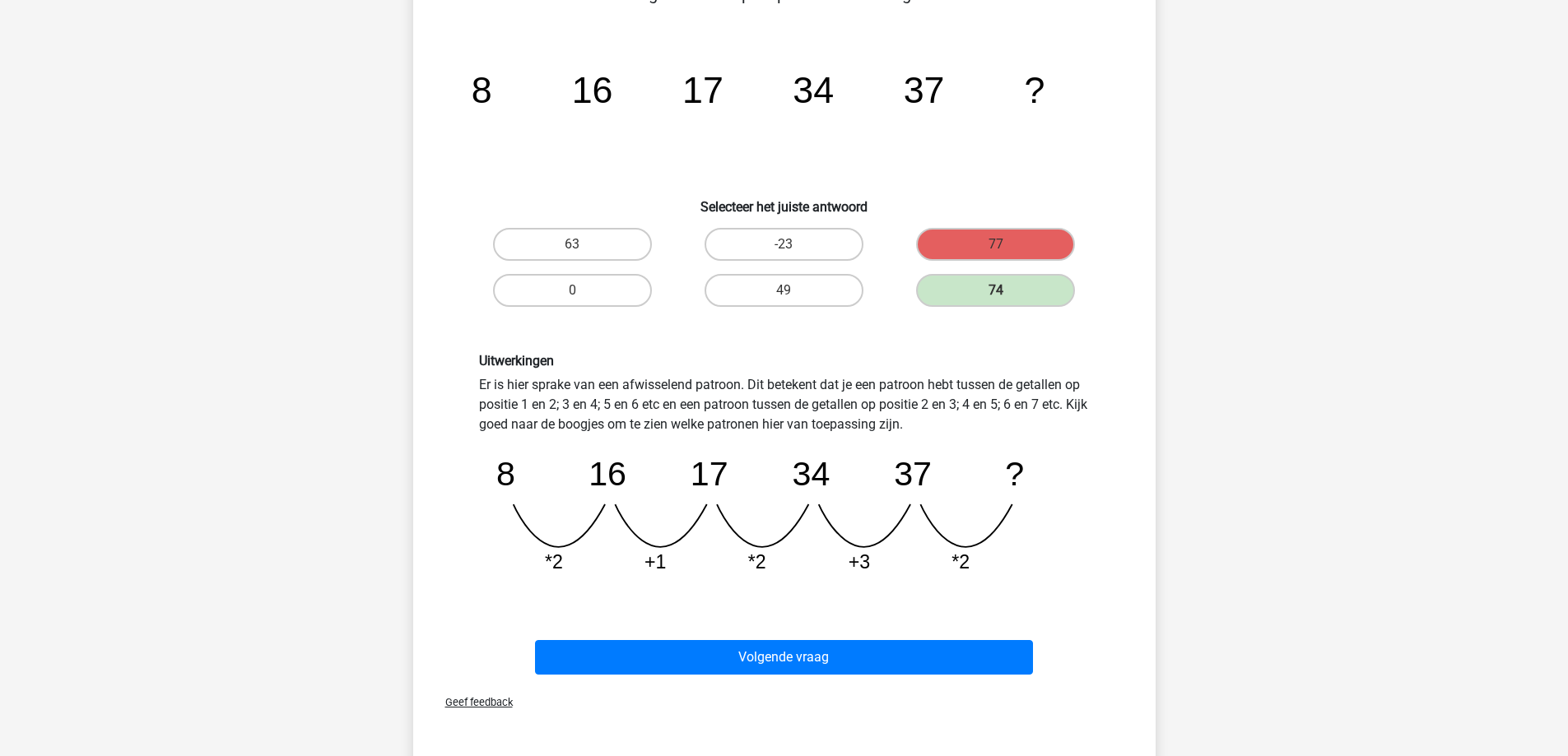
scroll to position [246, 0]
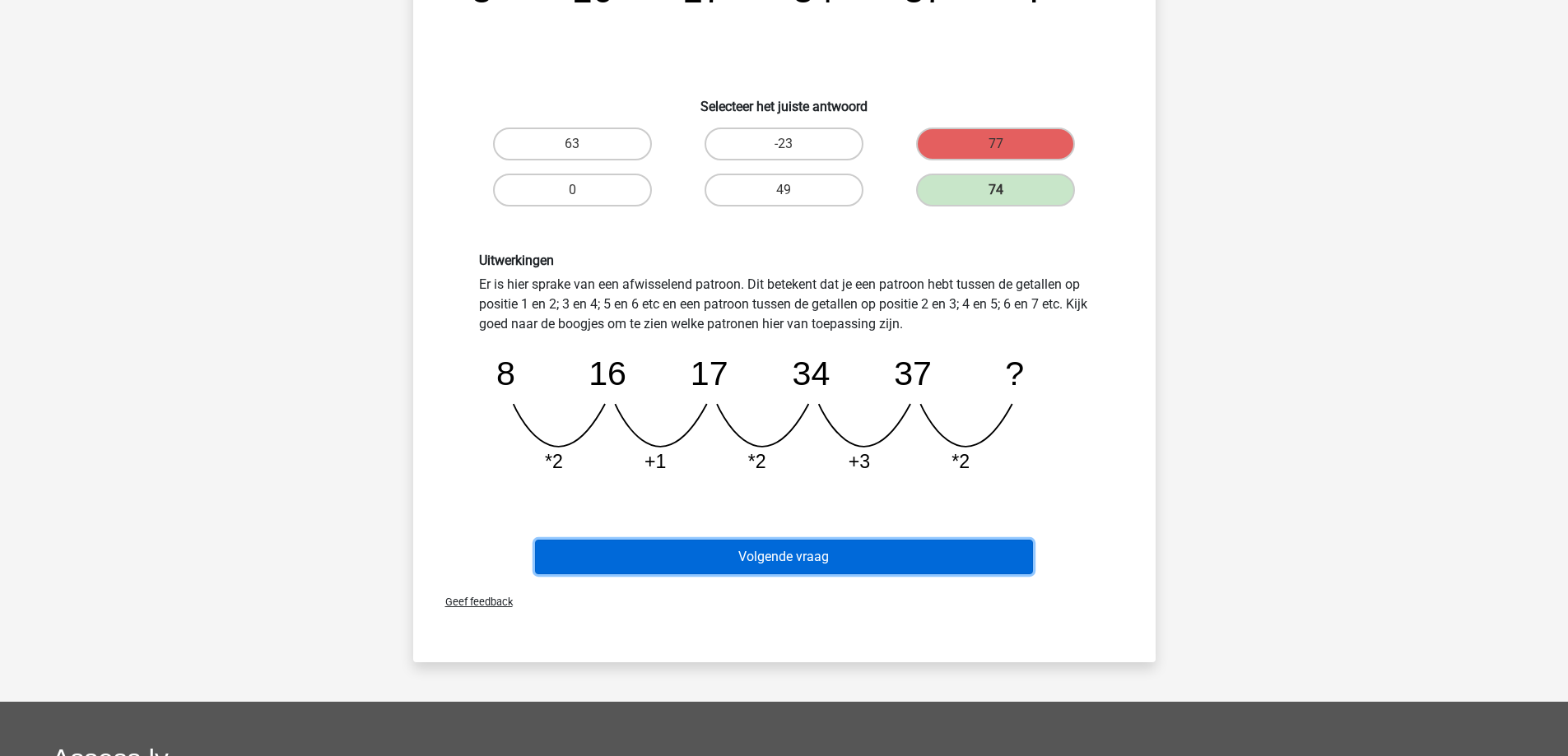
click at [755, 552] on button "Volgende vraag" at bounding box center [784, 557] width 498 height 35
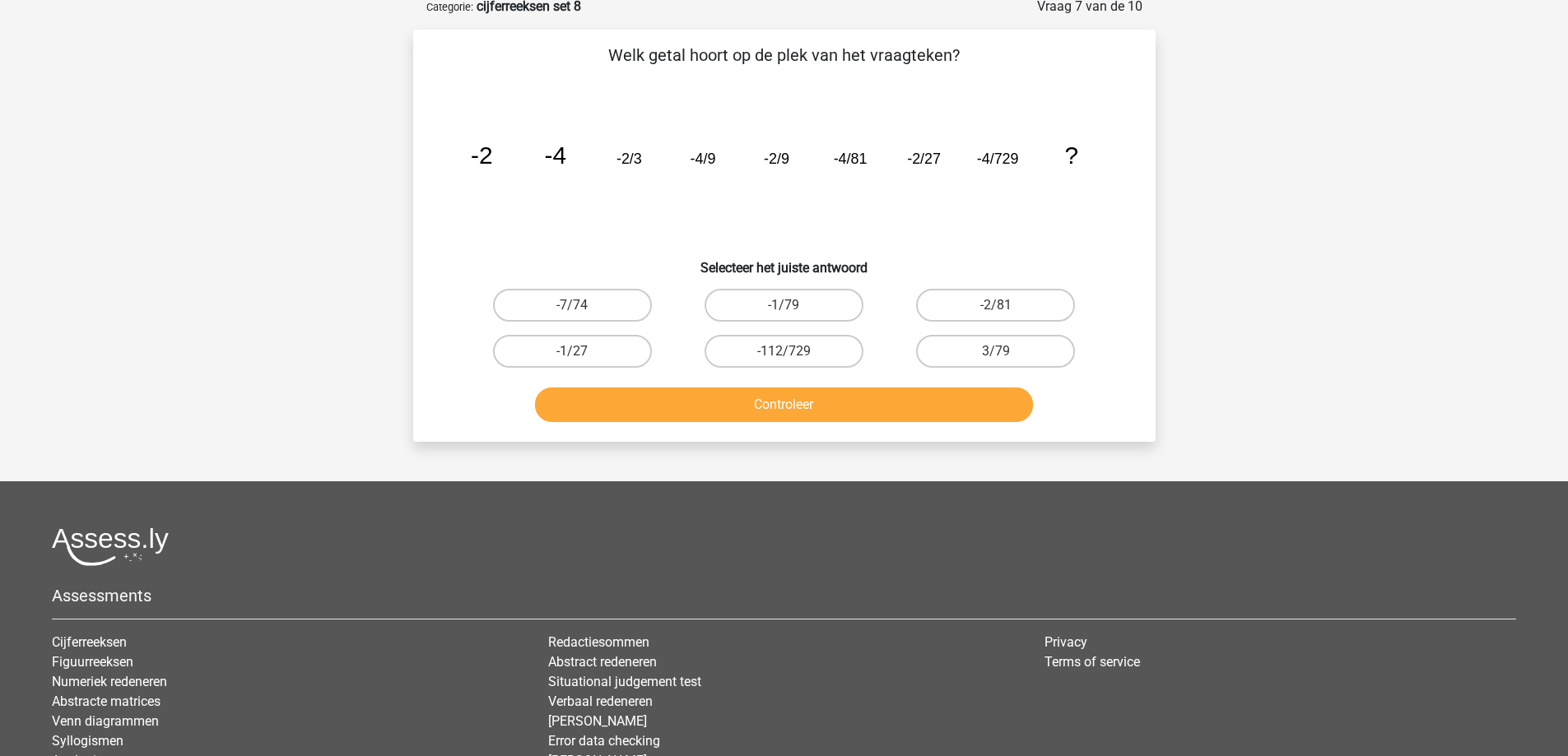
scroll to position [82, 0]
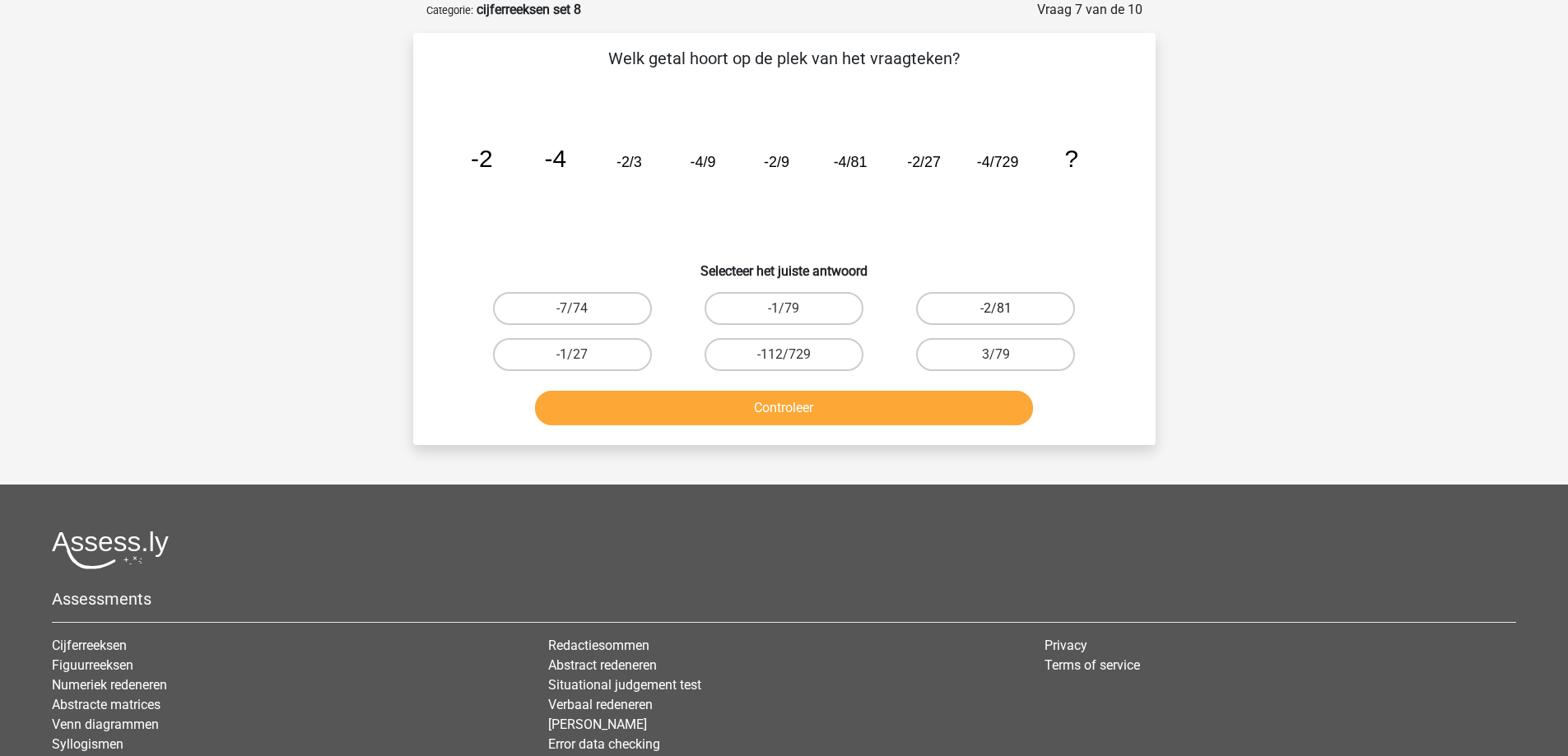
click at [970, 309] on label "-2/81" at bounding box center [995, 308] width 159 height 33
click at [996, 309] on input "-2/81" at bounding box center [1001, 313] width 10 height 10
radio input "true"
click at [862, 417] on button "Controleer" at bounding box center [784, 408] width 498 height 35
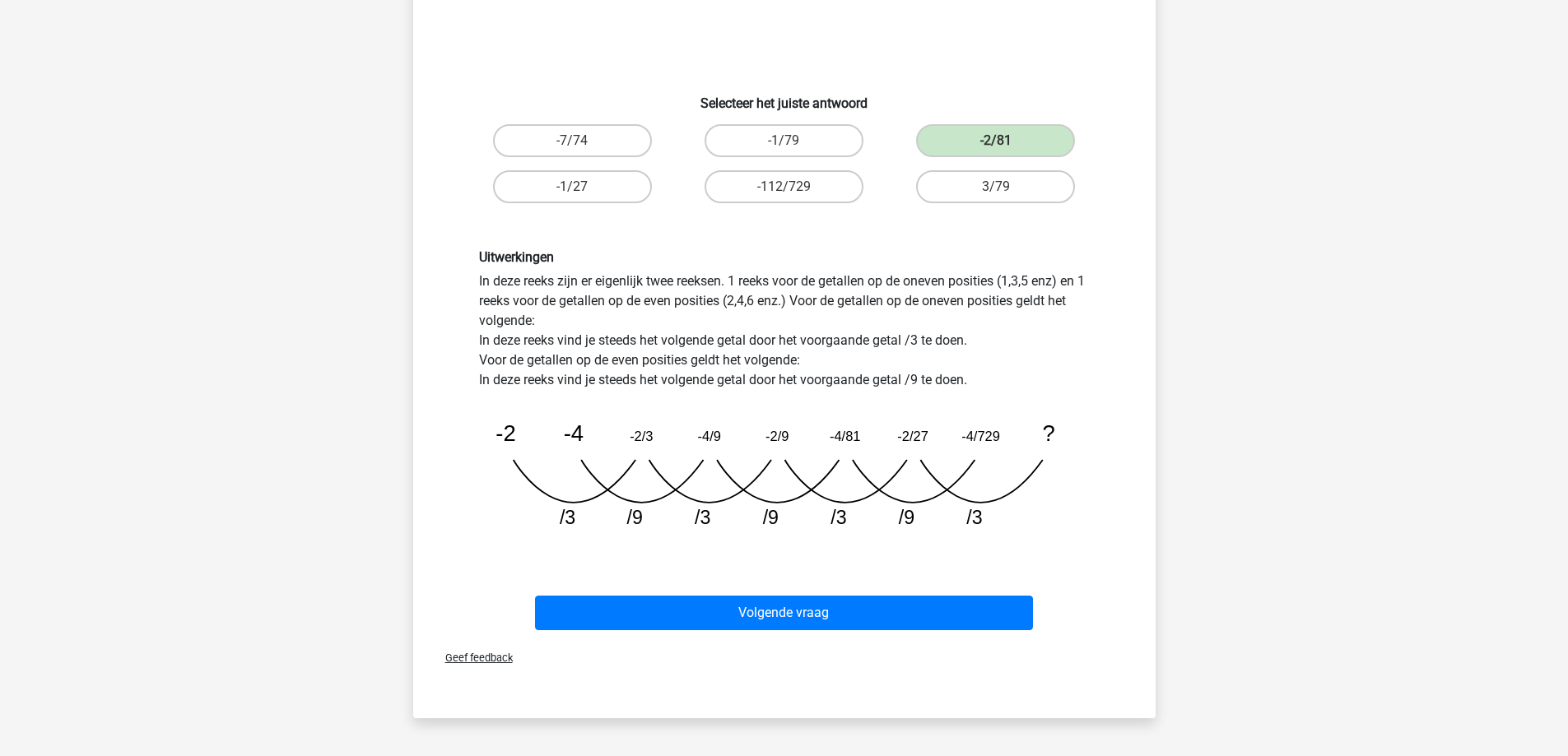
scroll to position [329, 0]
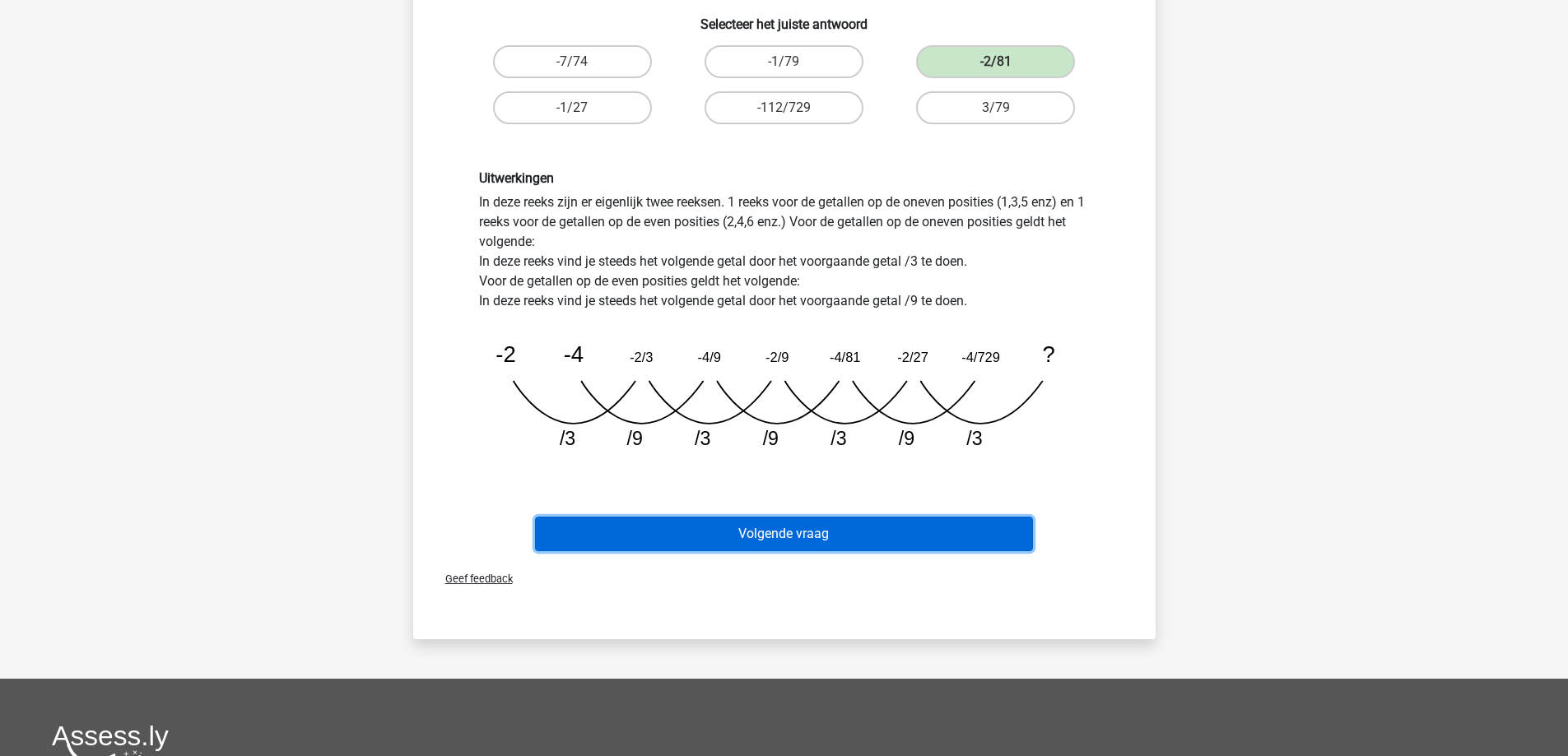
click at [800, 539] on button "Volgende vraag" at bounding box center [784, 533] width 498 height 35
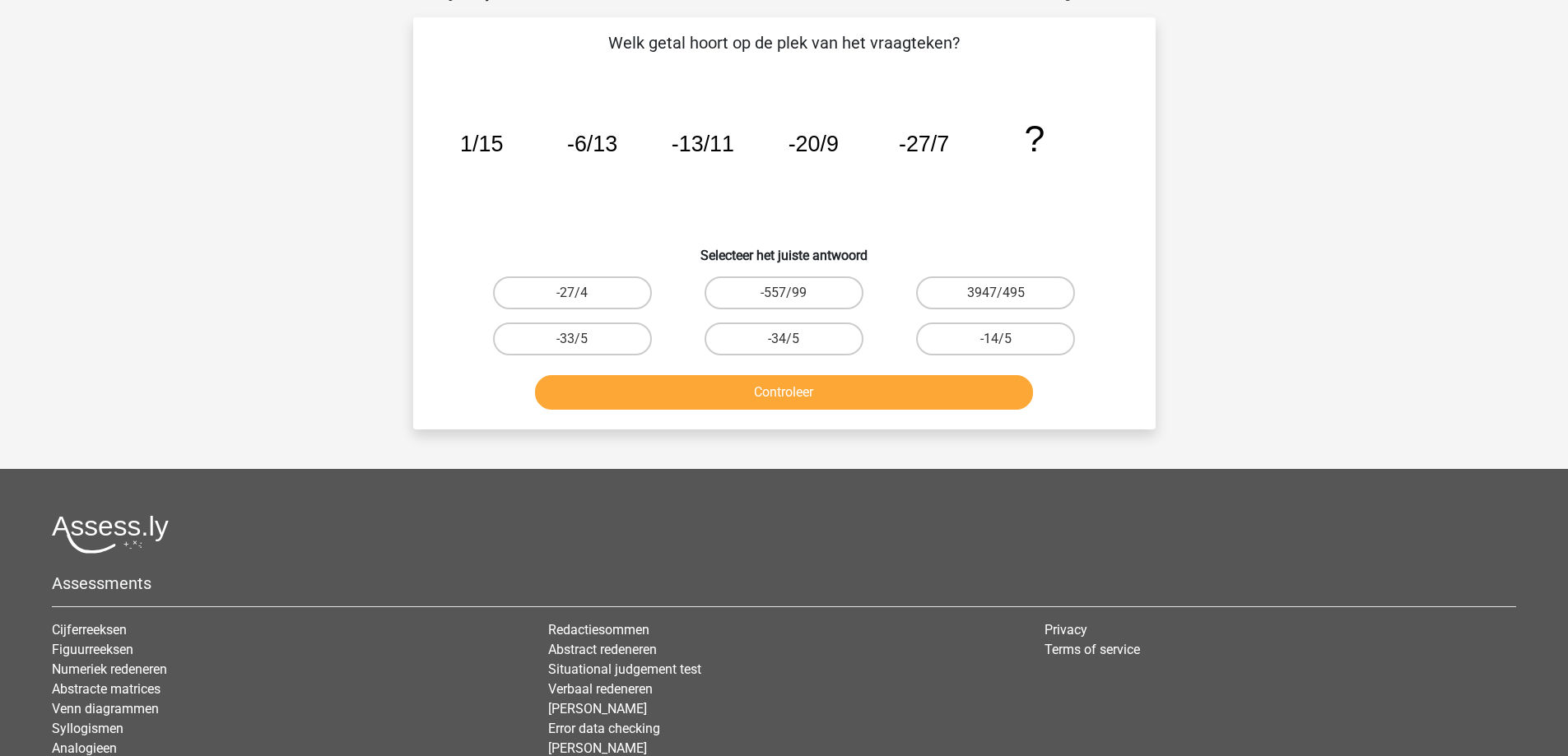
scroll to position [82, 0]
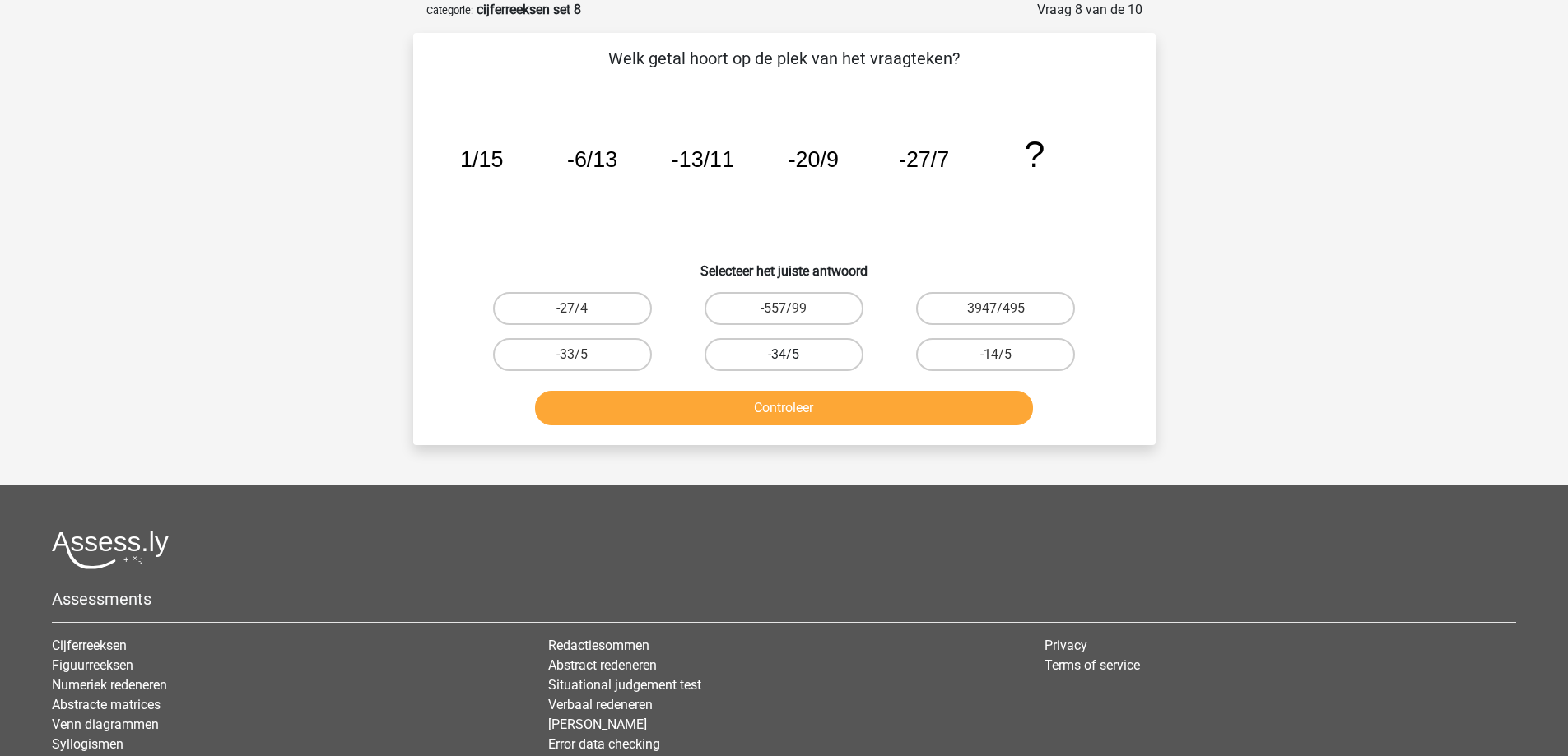
click at [759, 354] on label "-34/5" at bounding box center [784, 354] width 159 height 33
click at [784, 354] on input "-34/5" at bounding box center [788, 359] width 10 height 10
radio input "true"
click at [760, 402] on button "Controleer" at bounding box center [784, 408] width 498 height 35
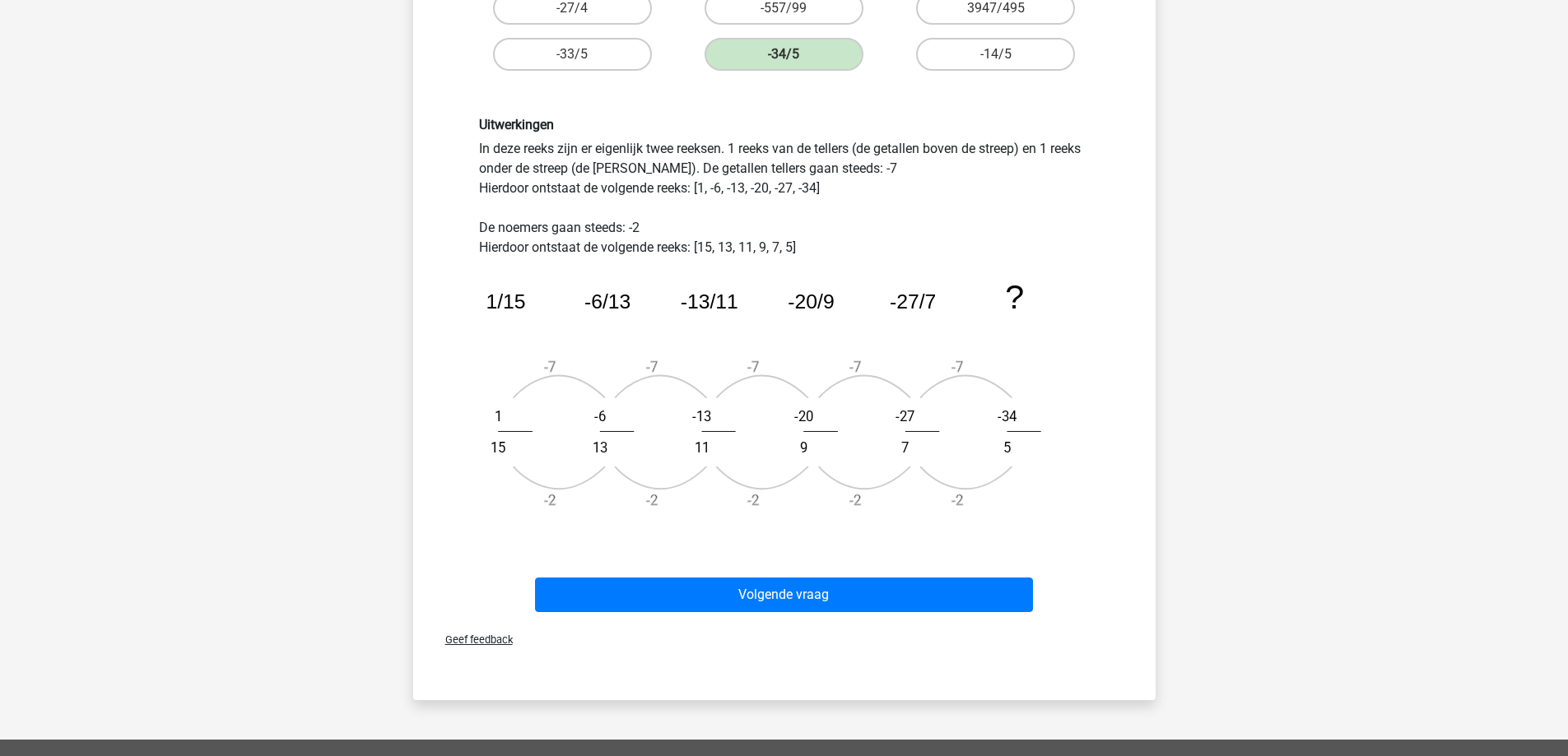
scroll to position [411, 0]
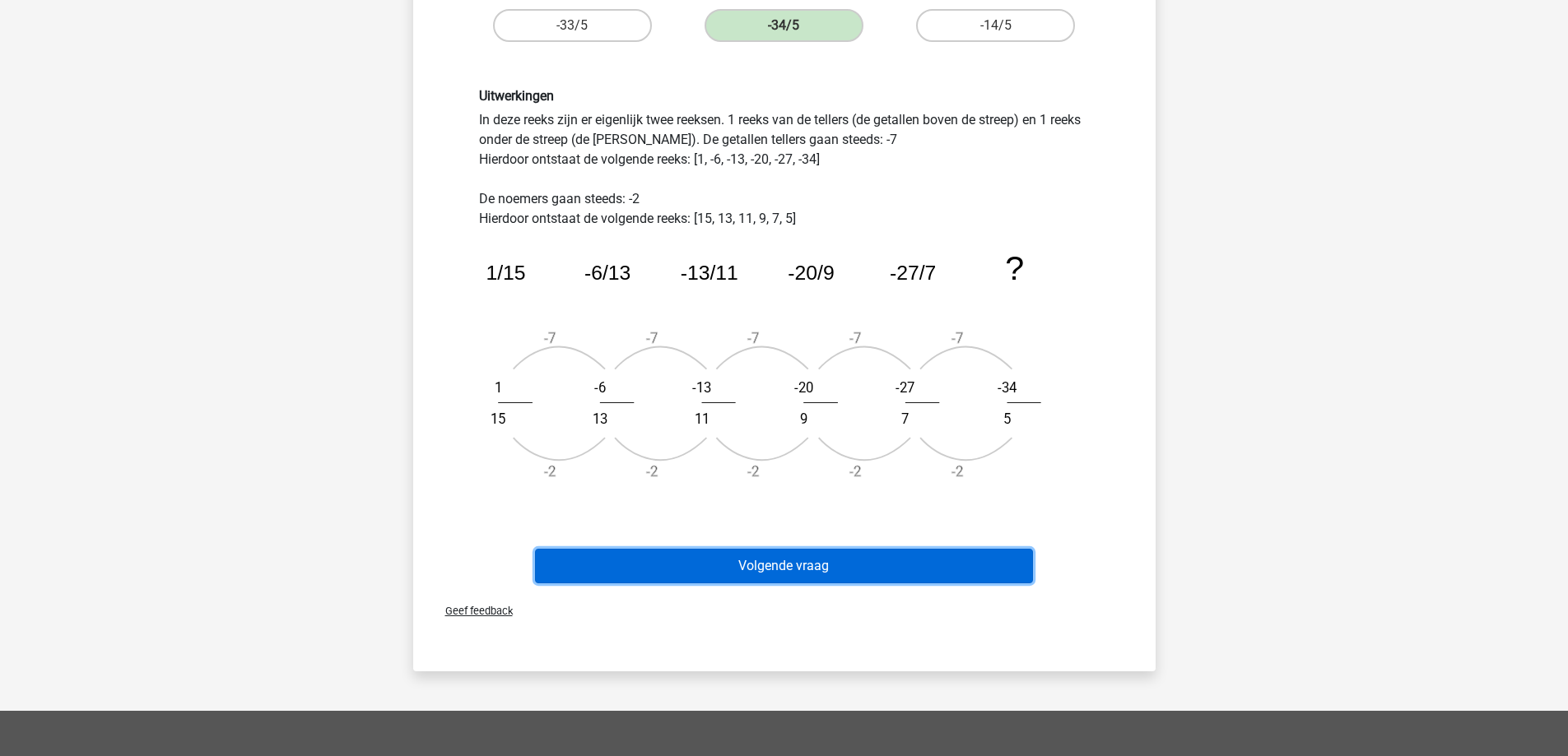
click at [771, 570] on button "Volgende vraag" at bounding box center [784, 566] width 498 height 35
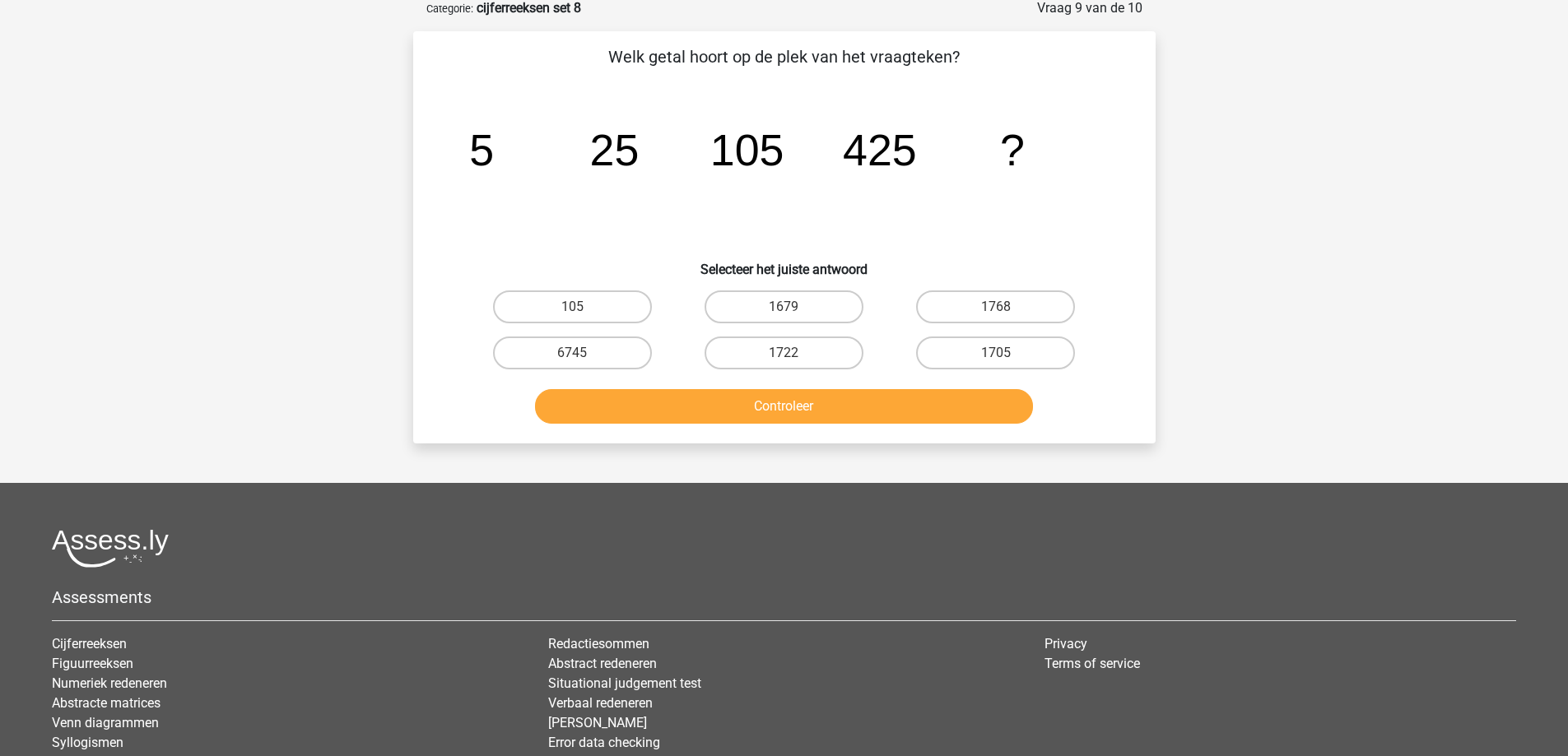
scroll to position [82, 0]
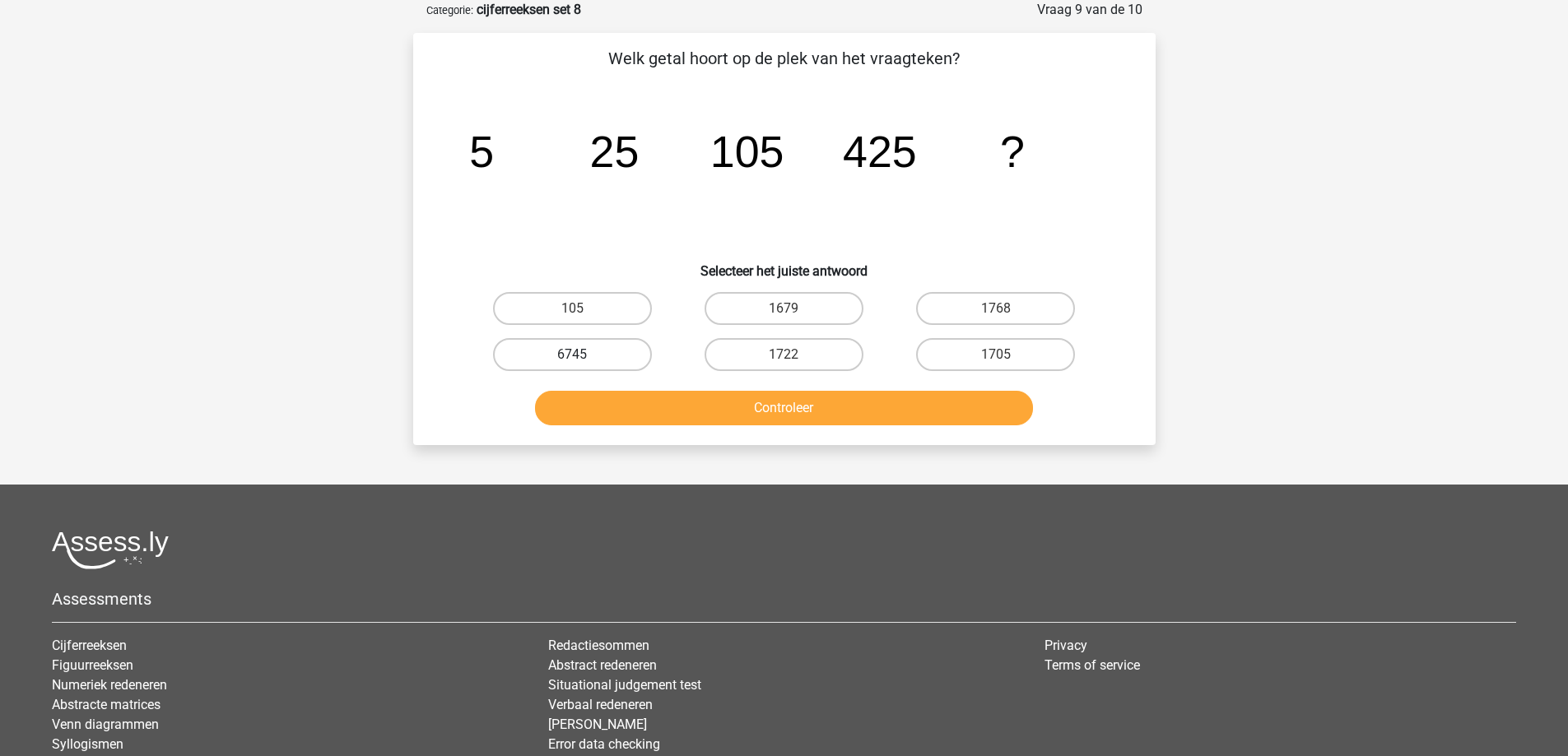
click at [600, 358] on label "6745" at bounding box center [572, 354] width 159 height 33
click at [582, 358] on input "6745" at bounding box center [577, 359] width 10 height 10
radio input "true"
click at [643, 408] on button "Controleer" at bounding box center [784, 408] width 498 height 35
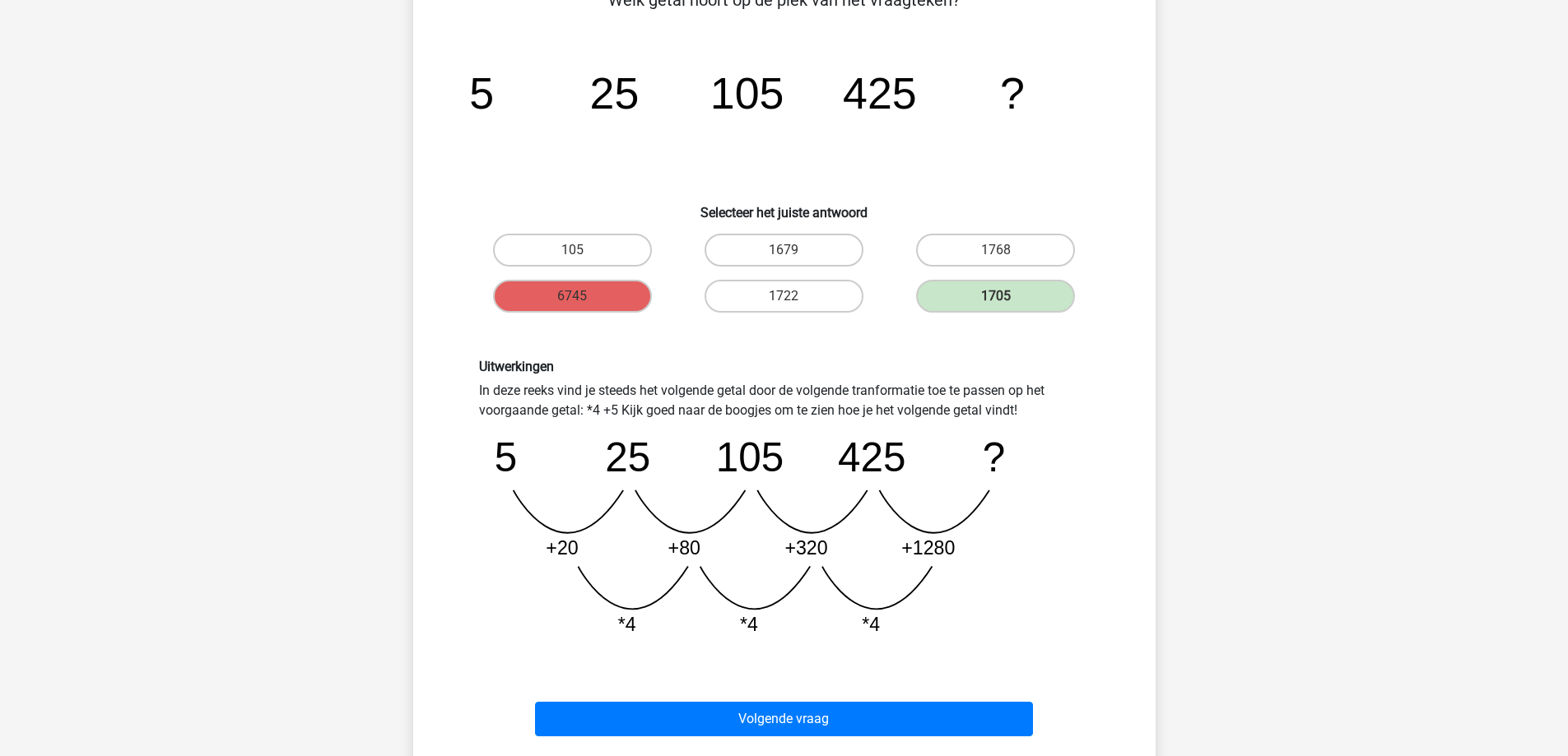
scroll to position [246, 0]
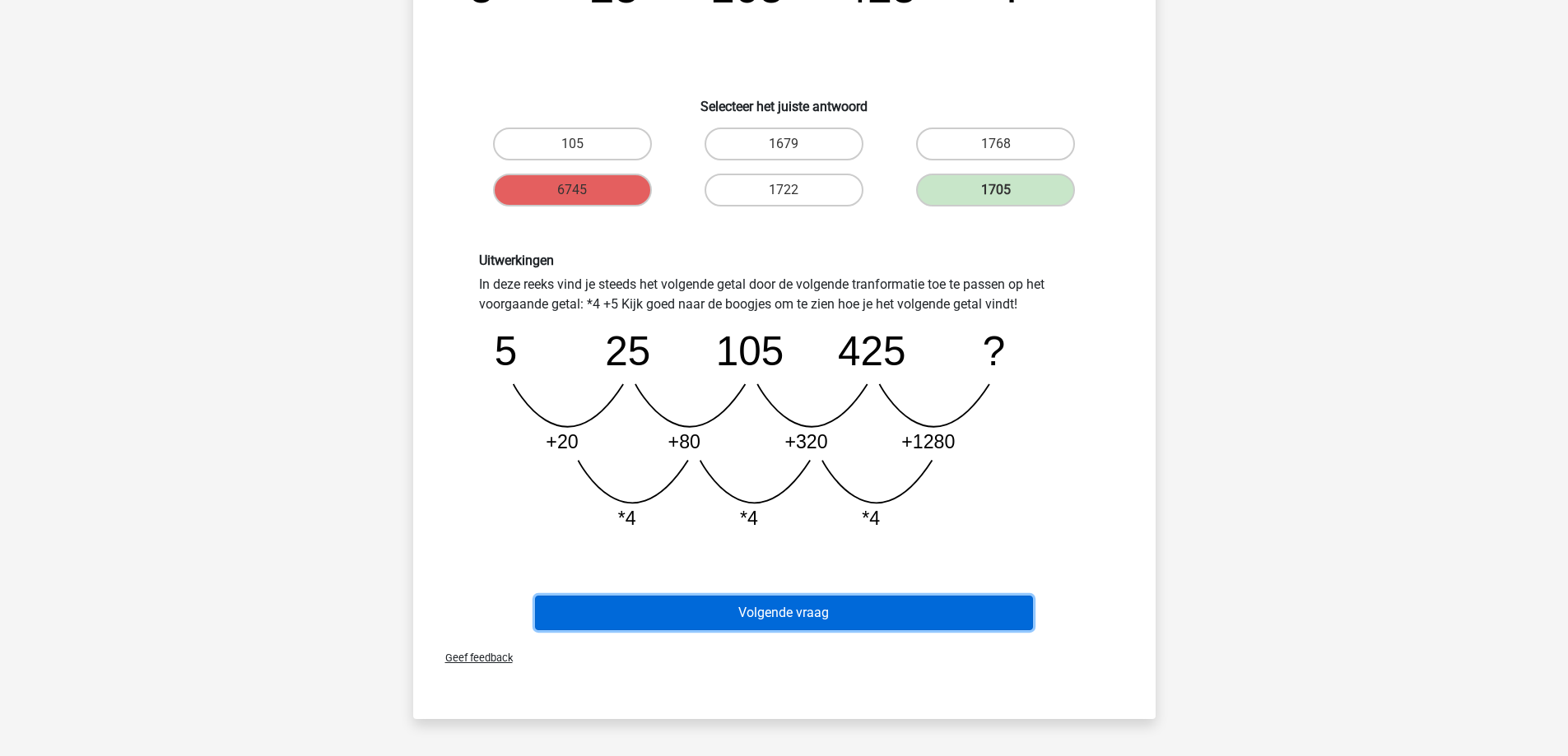
click at [734, 618] on button "Volgende vraag" at bounding box center [784, 612] width 498 height 35
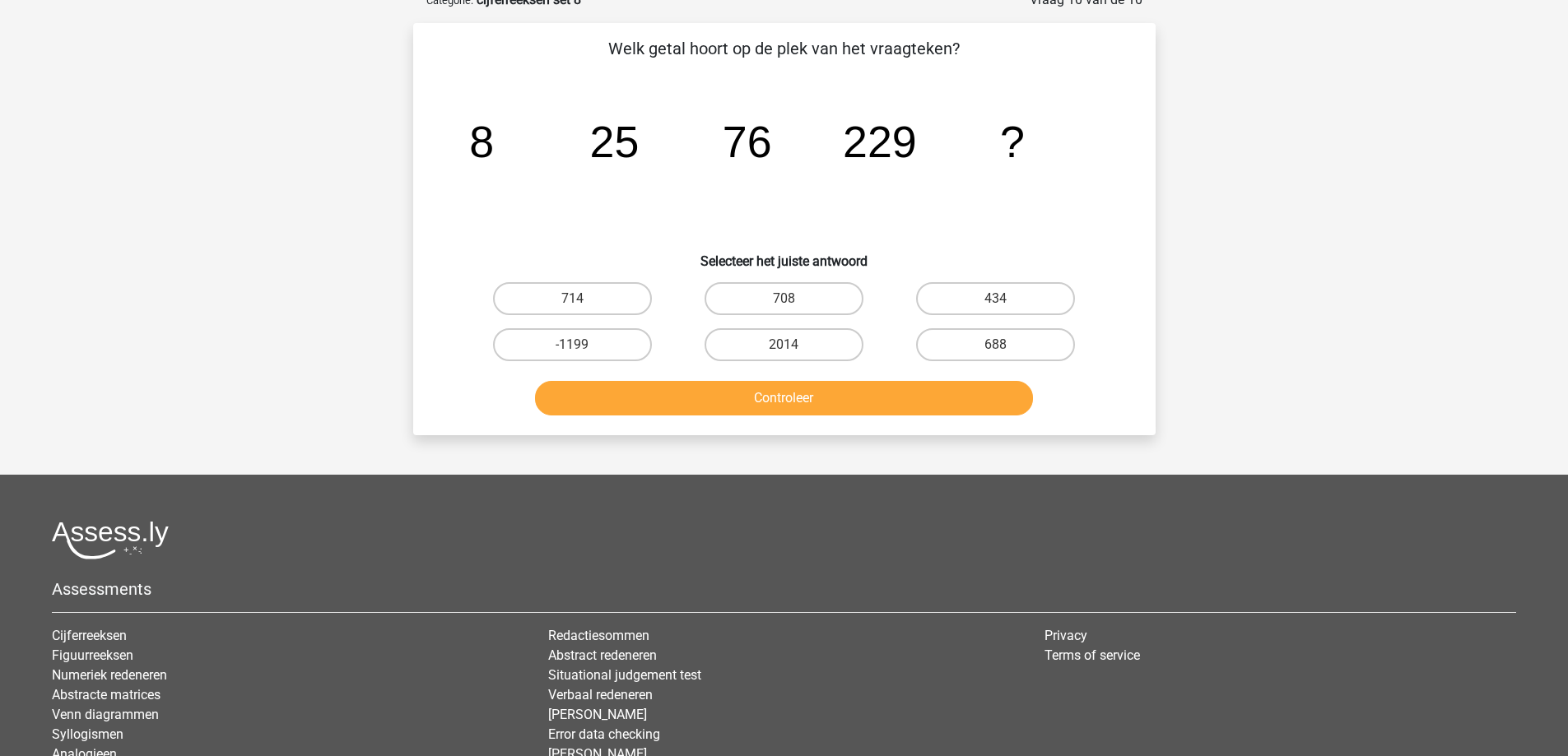
scroll to position [82, 0]
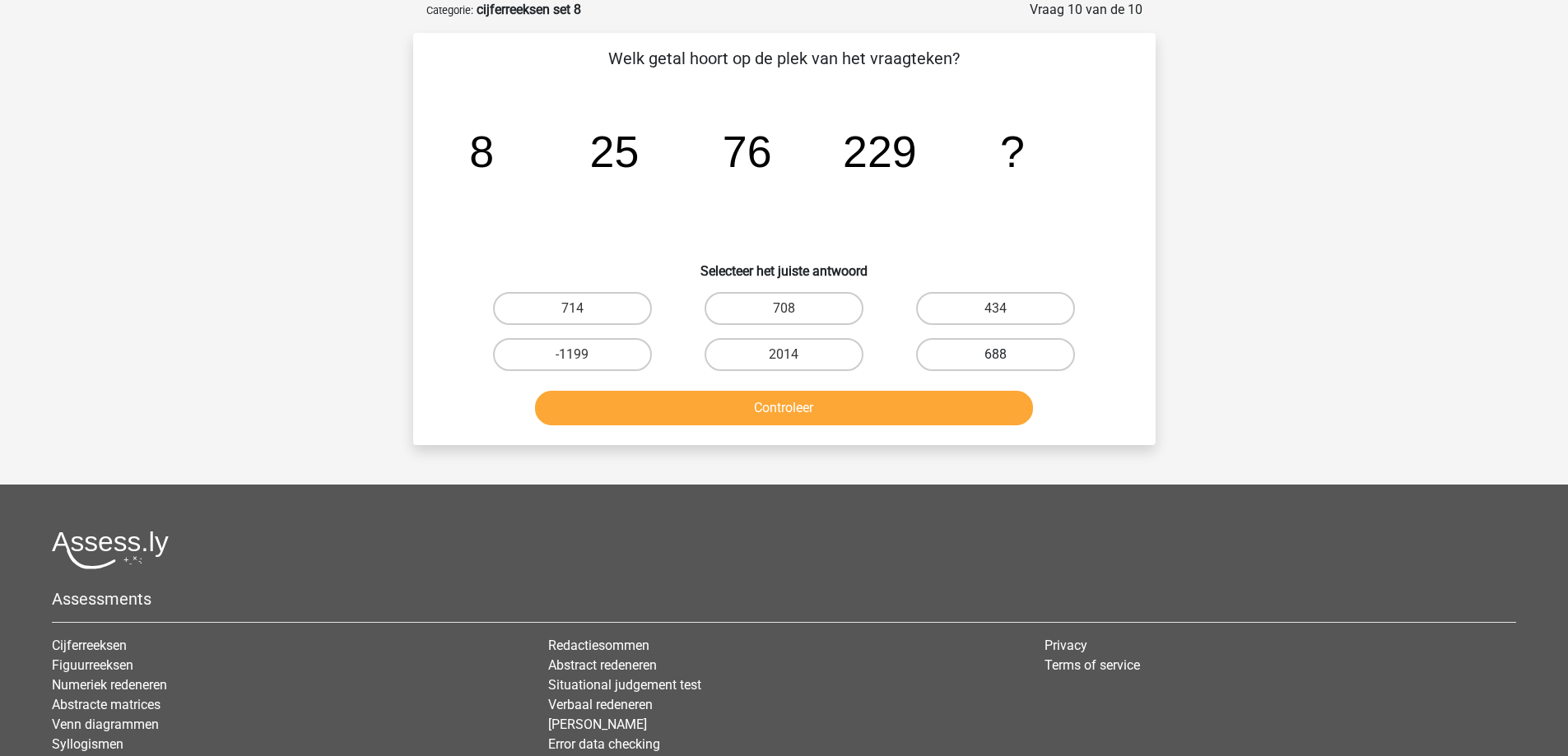
click at [993, 355] on label "688" at bounding box center [995, 354] width 159 height 33
click at [996, 355] on input "688" at bounding box center [1001, 359] width 10 height 10
radio input "true"
click at [736, 410] on button "Controleer" at bounding box center [784, 408] width 498 height 35
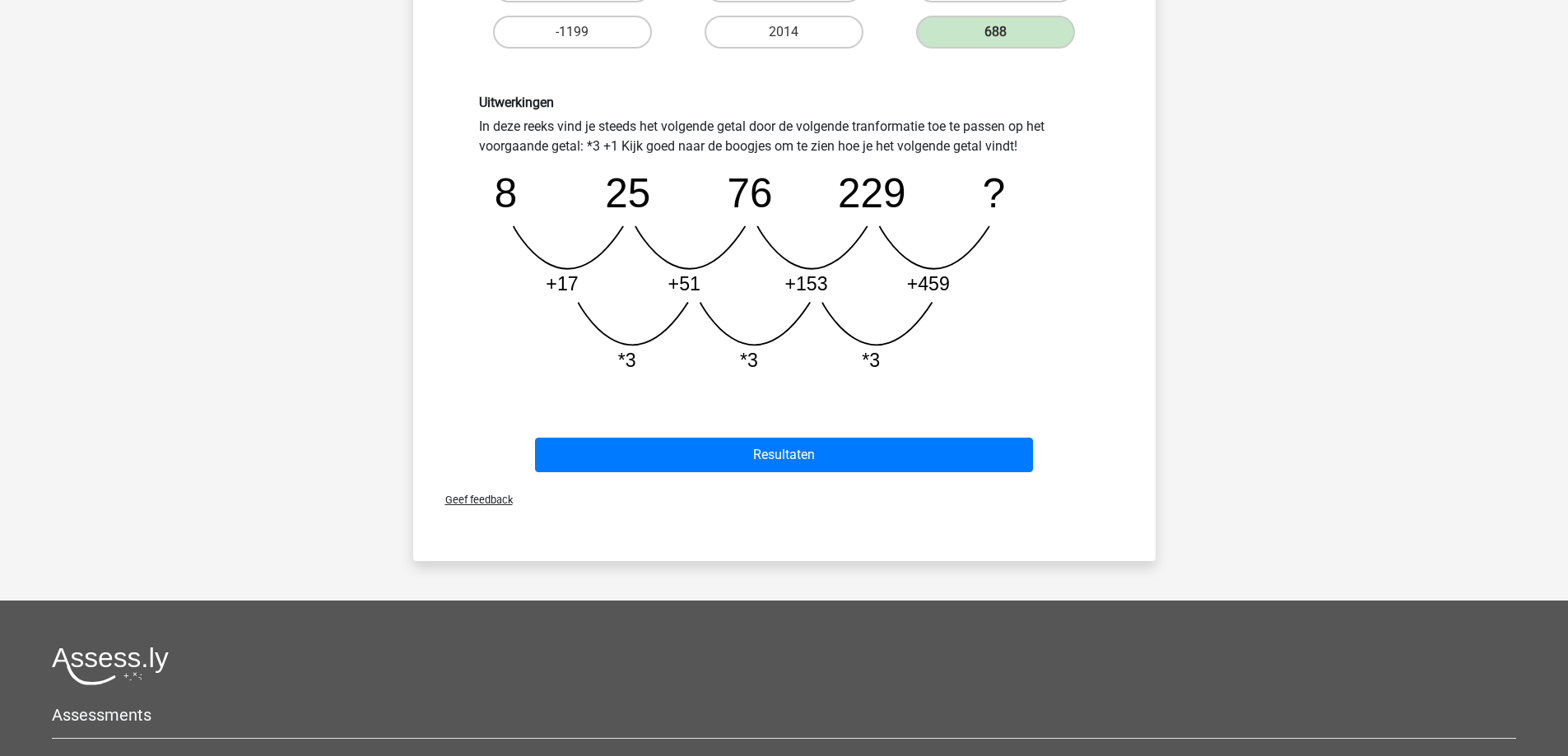
scroll to position [411, 0]
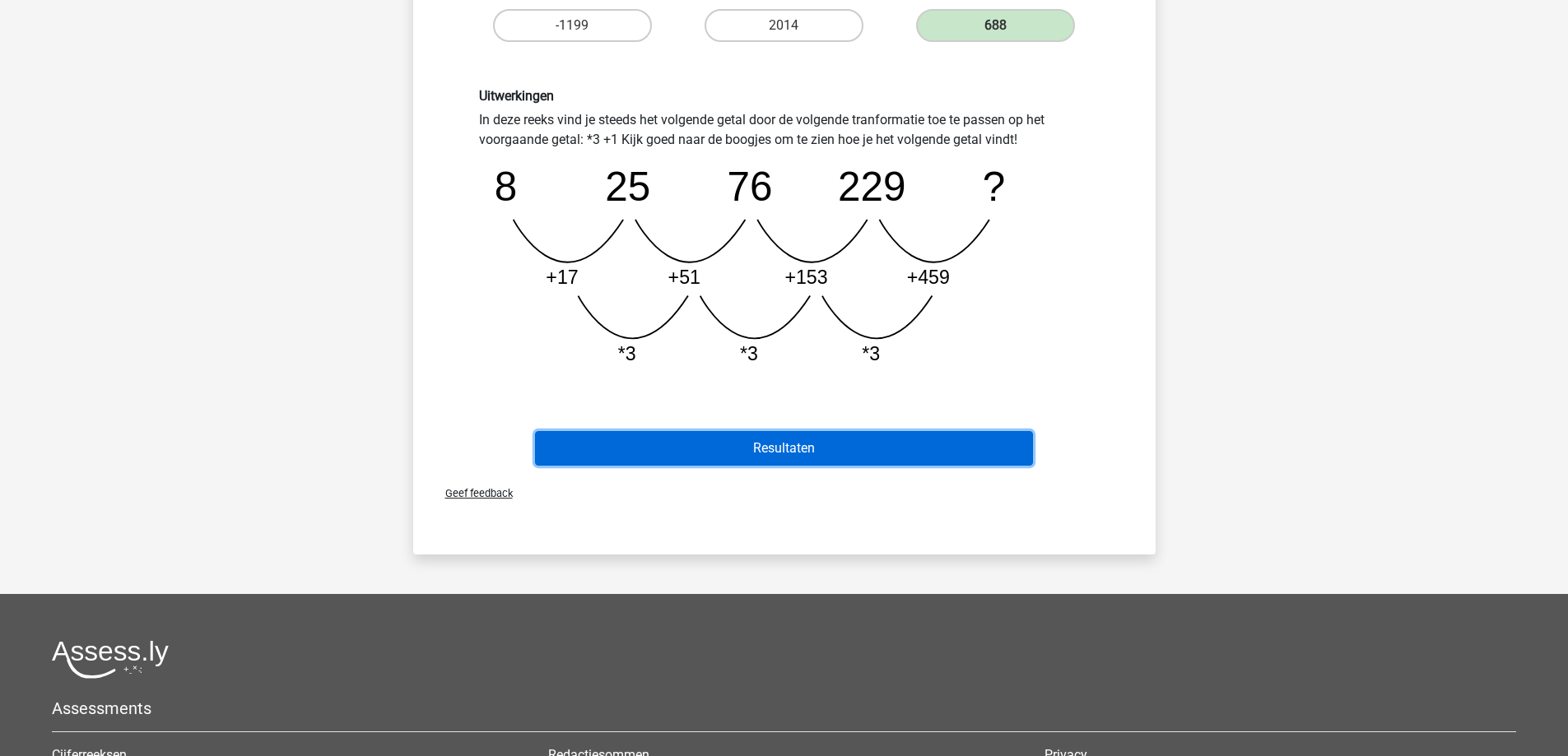
click at [764, 453] on button "Resultaten" at bounding box center [784, 448] width 498 height 35
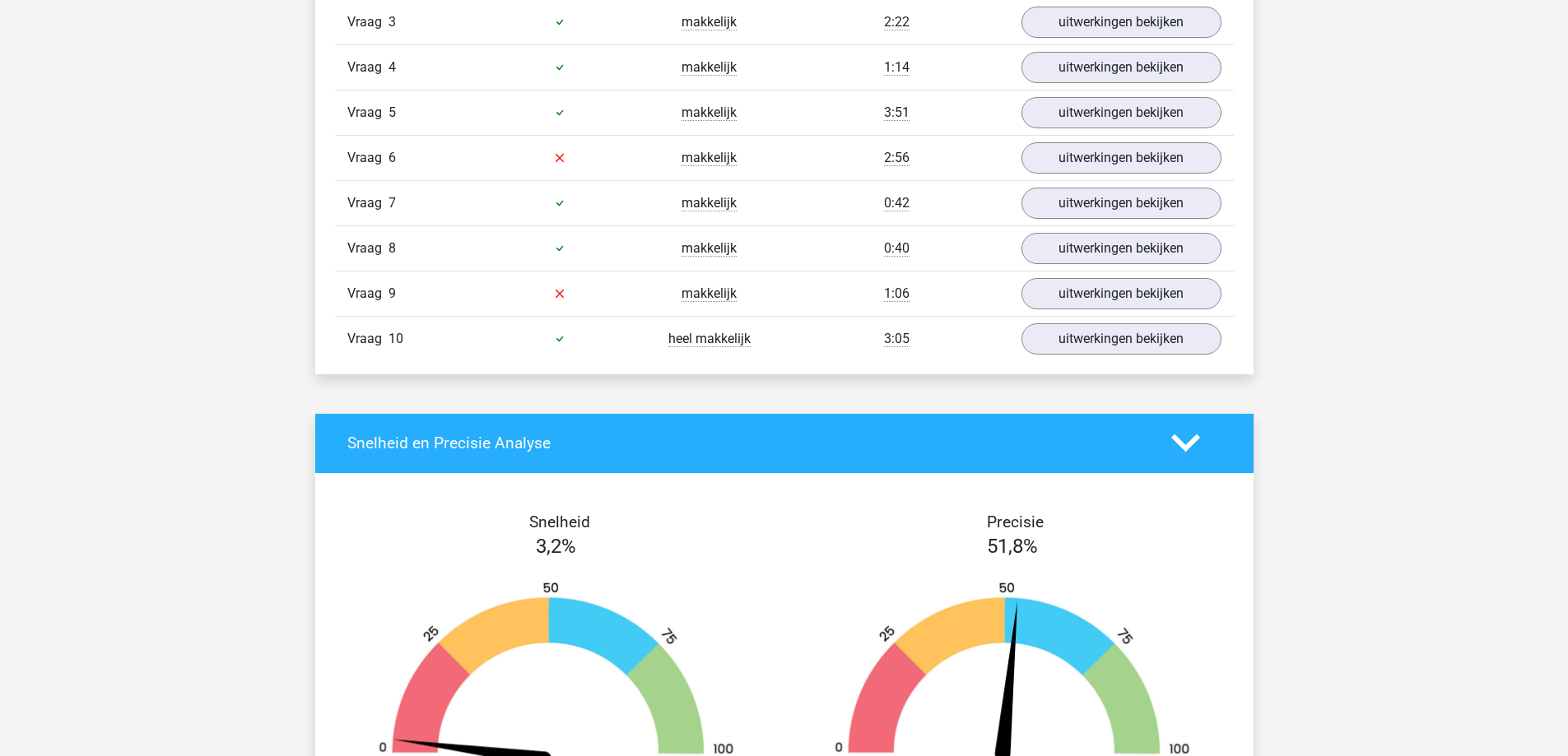
scroll to position [987, 0]
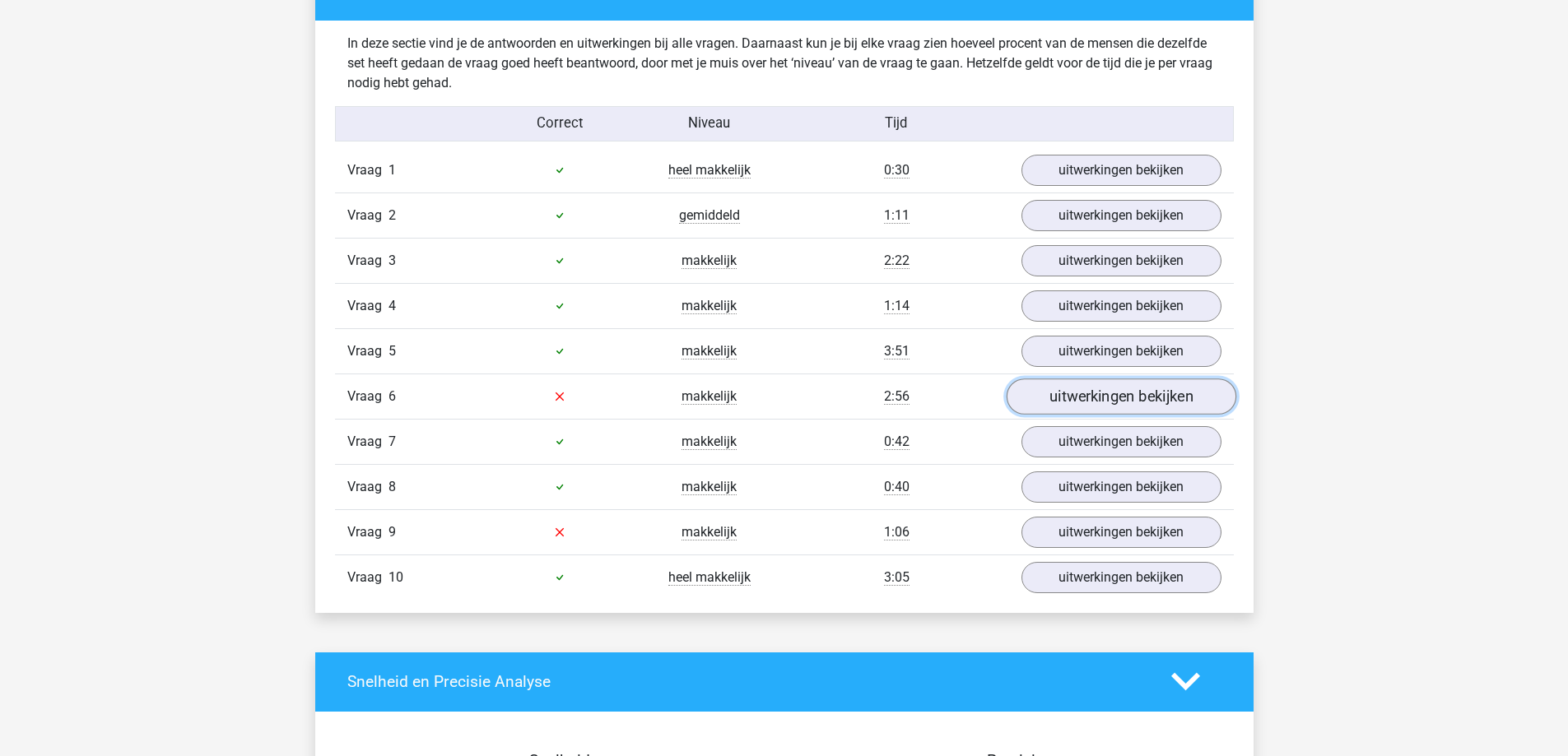
click at [1116, 401] on link "uitwerkingen bekijken" at bounding box center [1120, 396] width 230 height 36
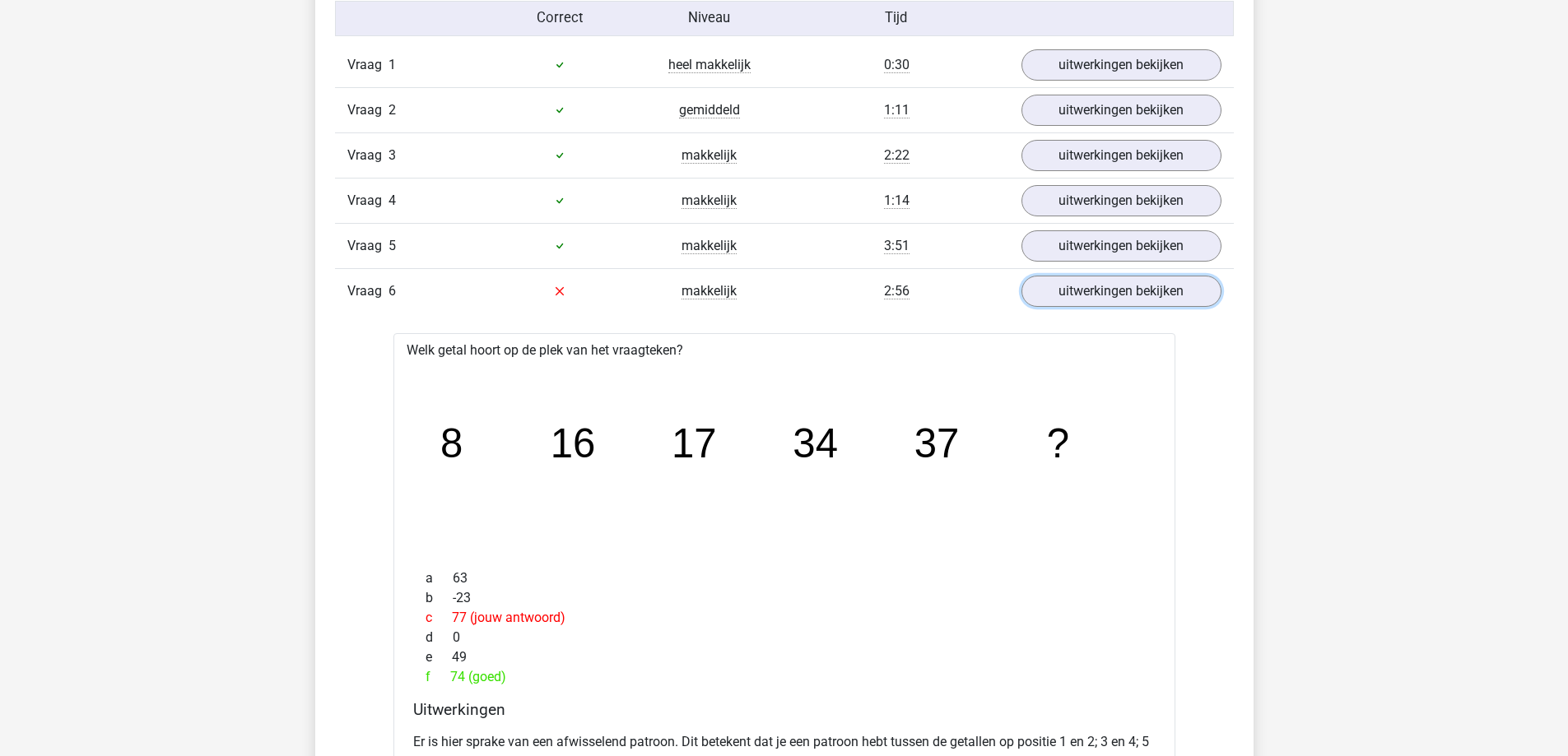
scroll to position [1069, 0]
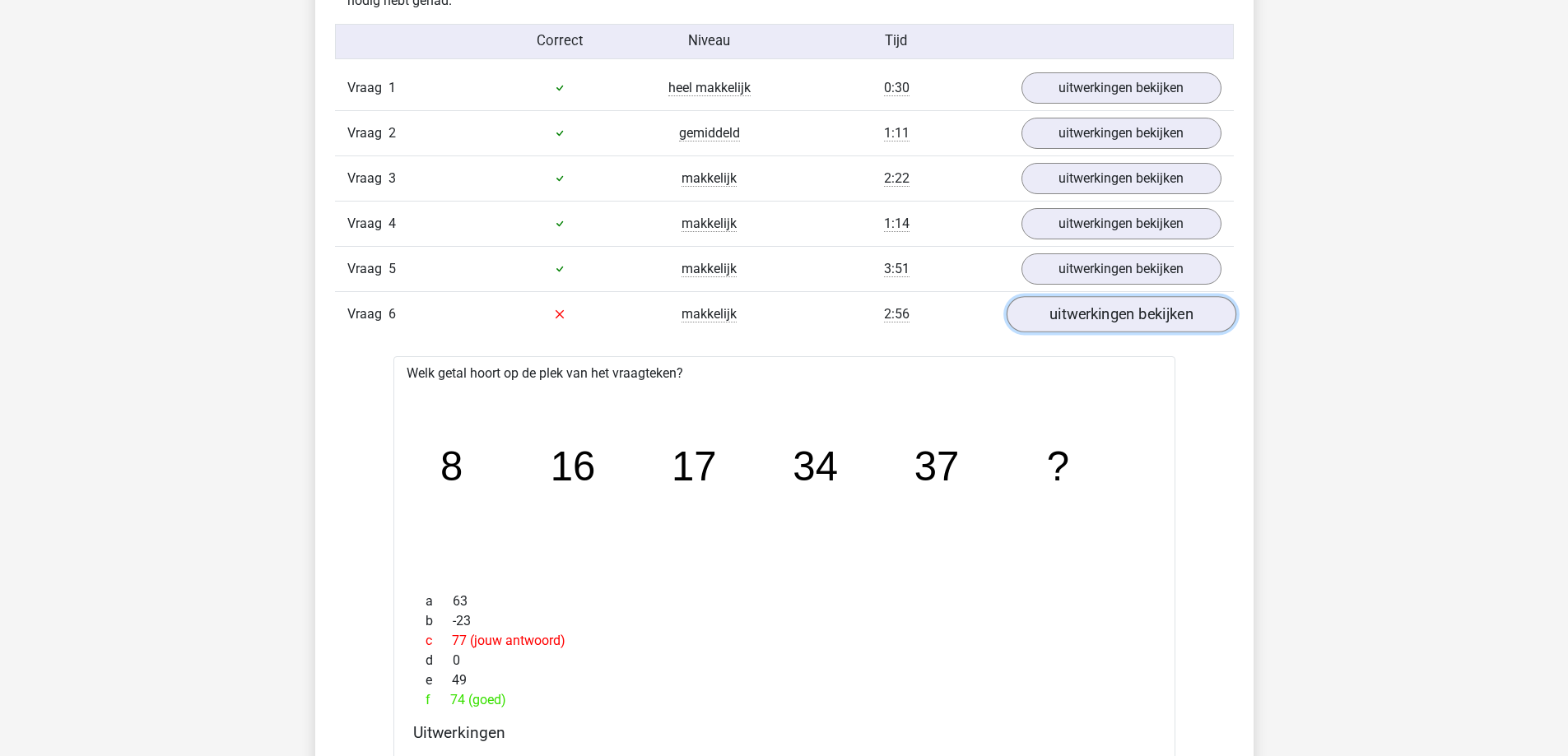
click at [1105, 317] on link "uitwerkingen bekijken" at bounding box center [1120, 314] width 230 height 36
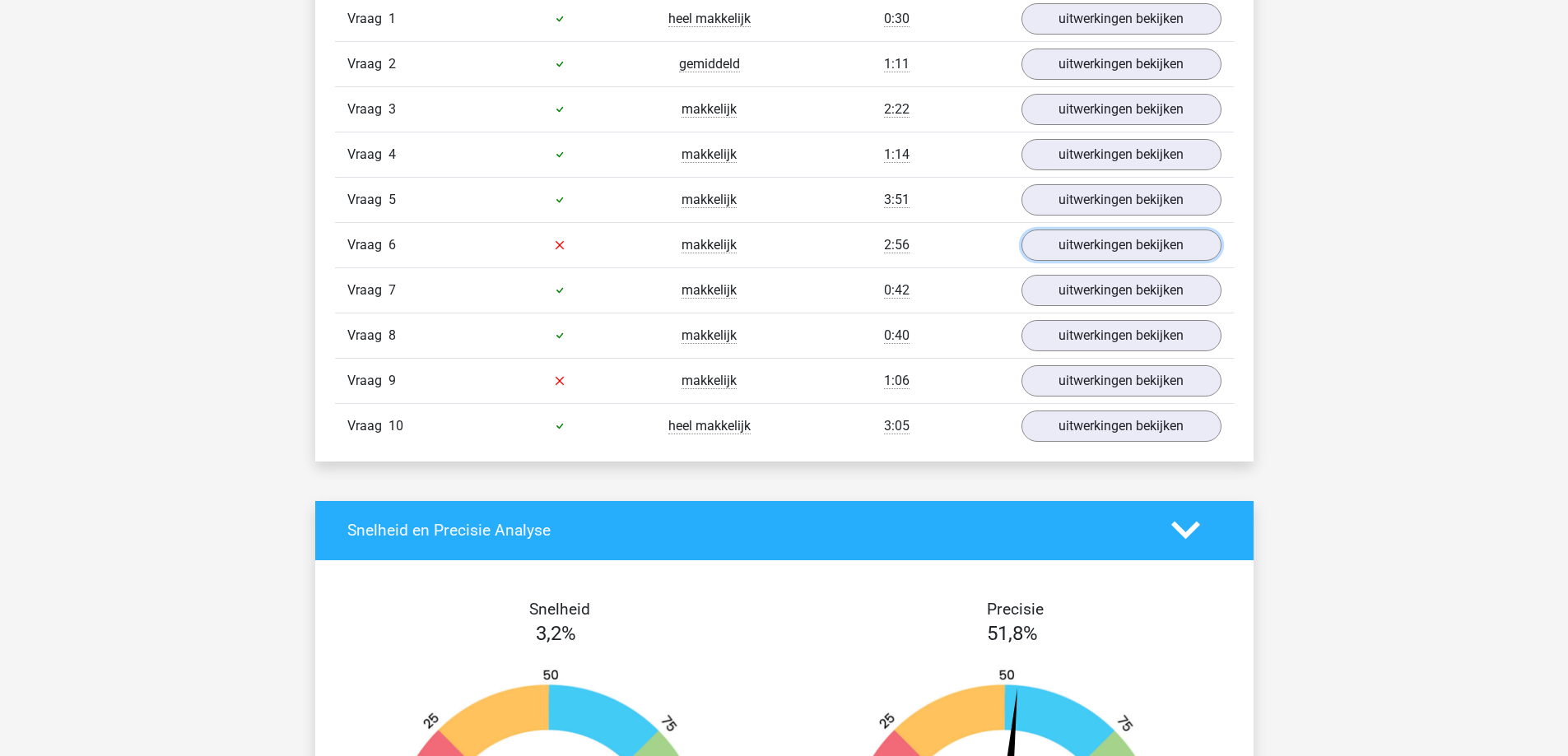
scroll to position [1234, 0]
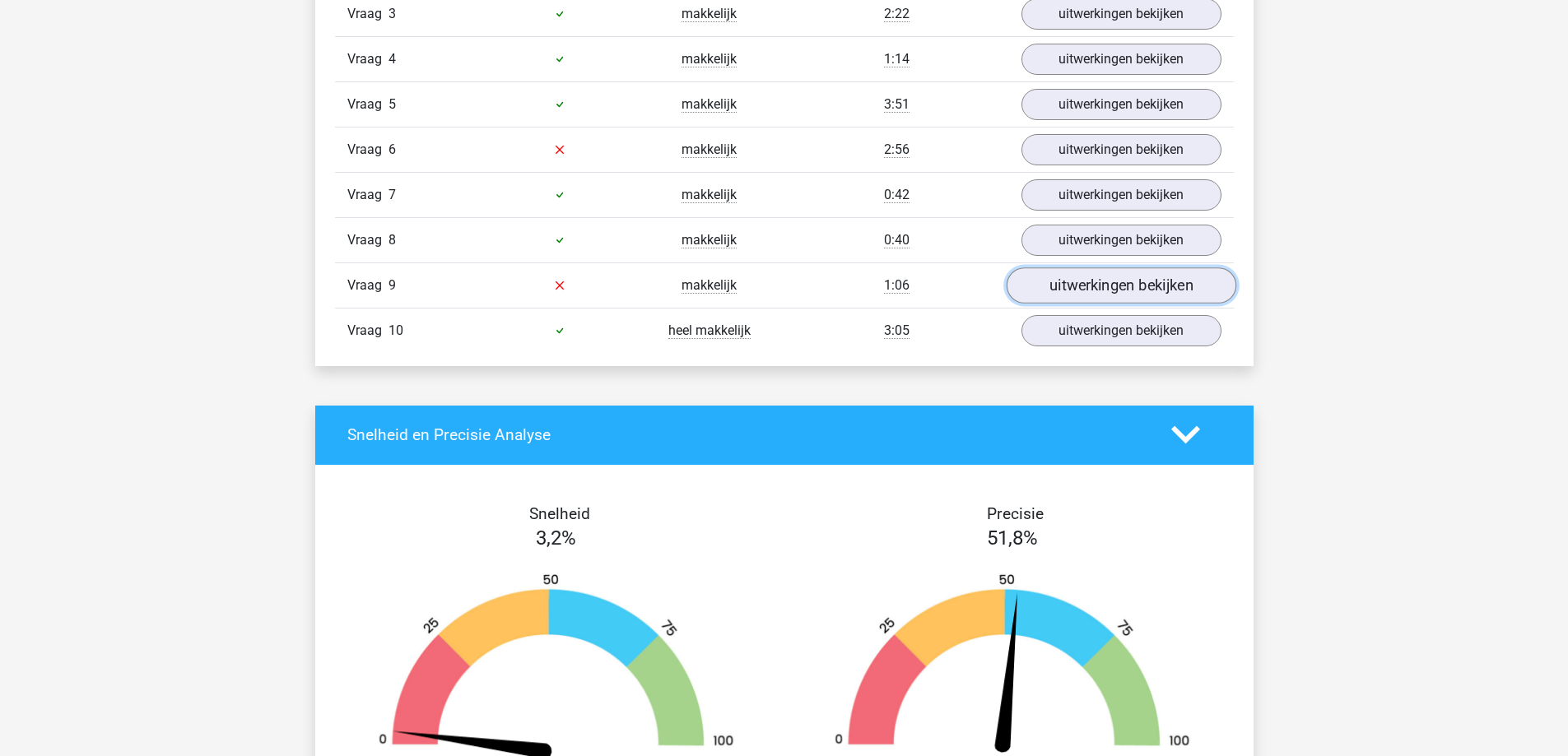
click at [1089, 284] on link "uitwerkingen bekijken" at bounding box center [1120, 285] width 230 height 36
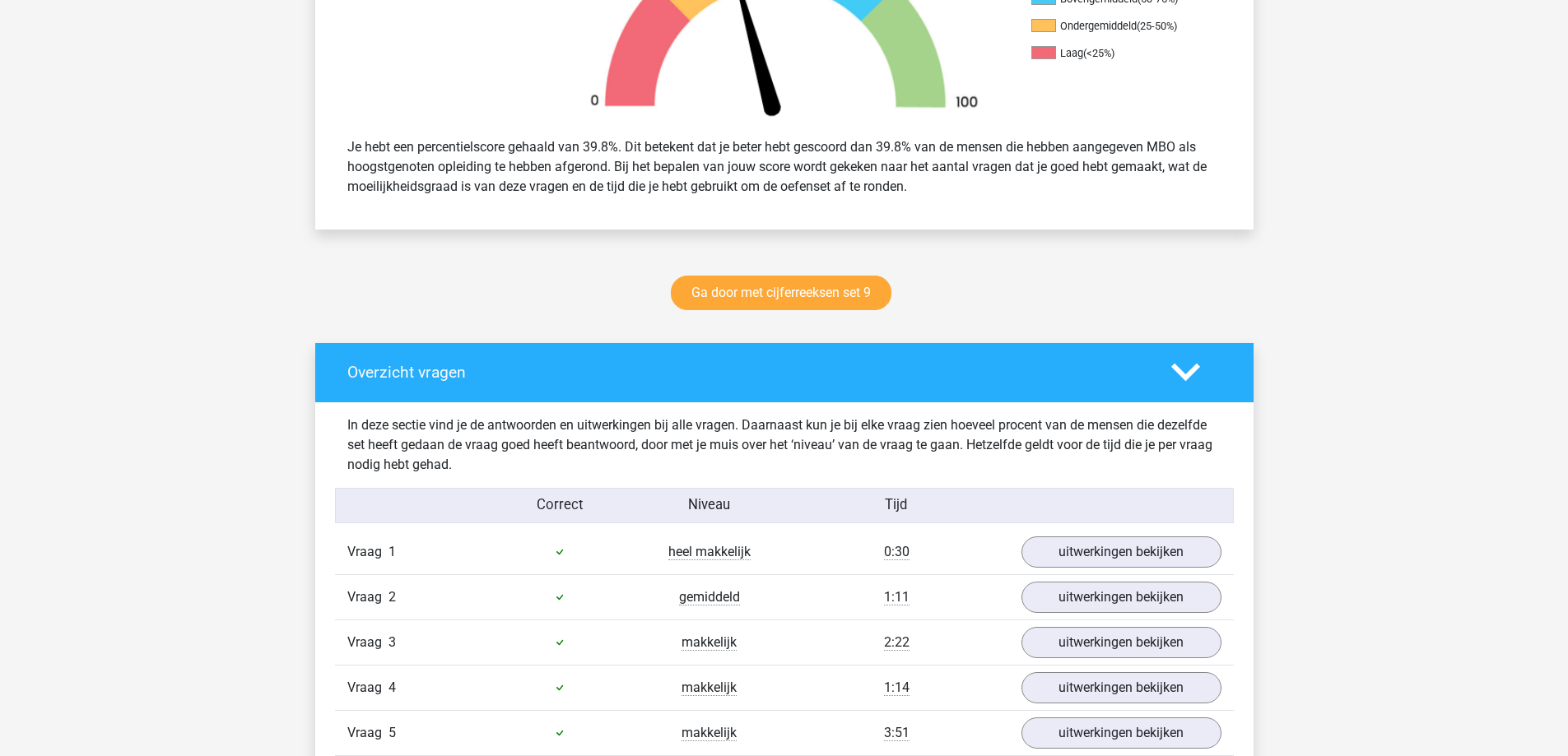
scroll to position [494, 0]
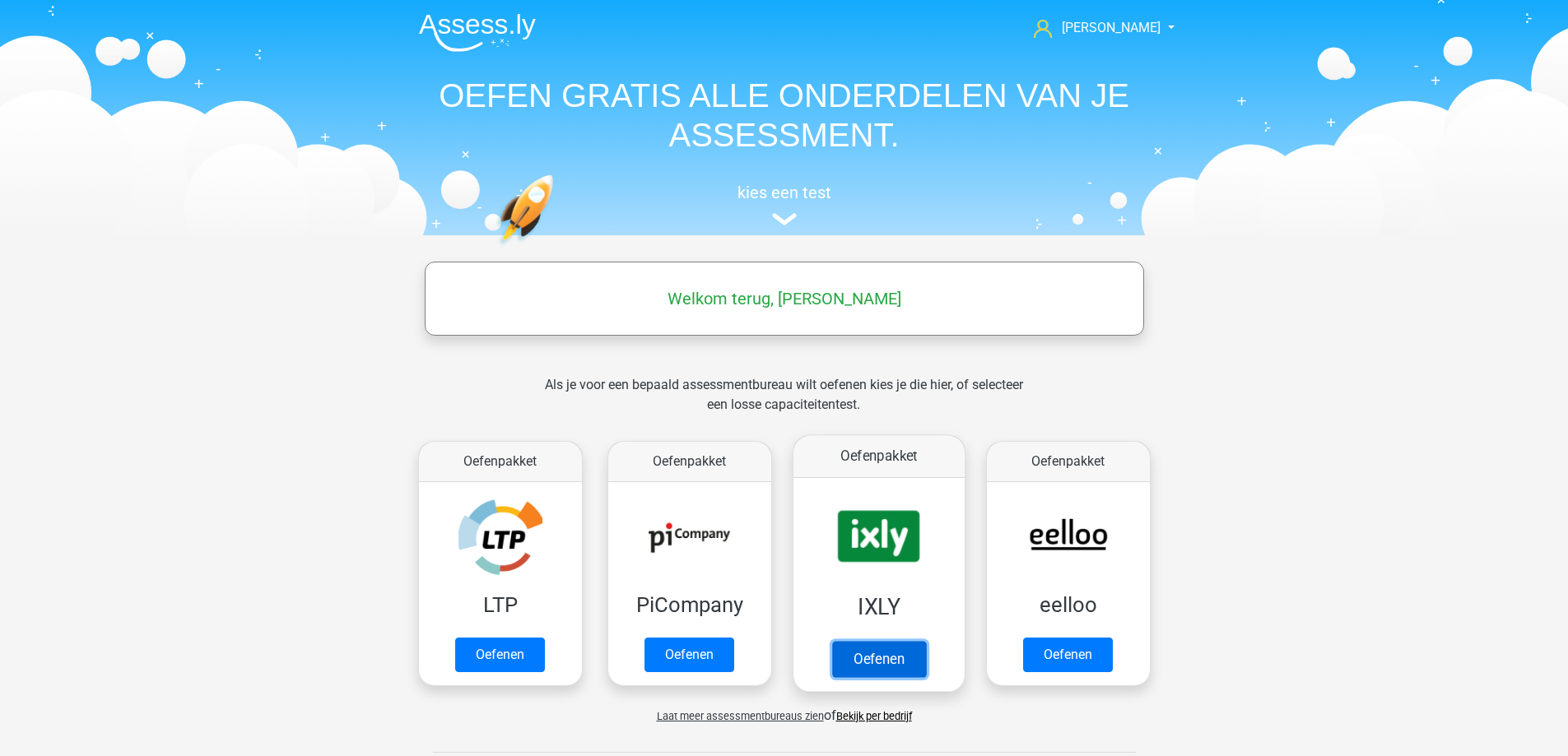
click at [897, 641] on link "Oefenen" at bounding box center [879, 659] width 94 height 36
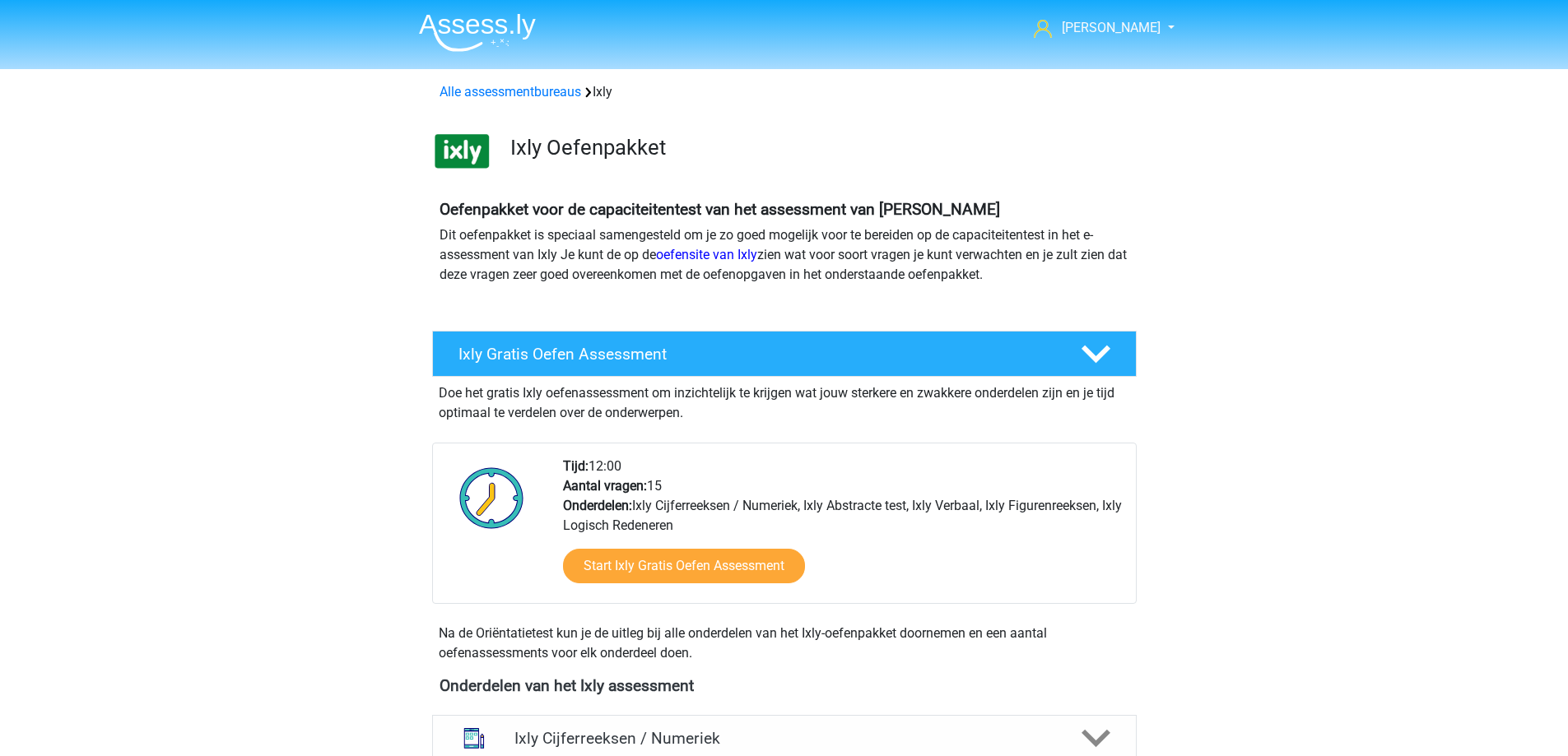
scroll to position [165, 0]
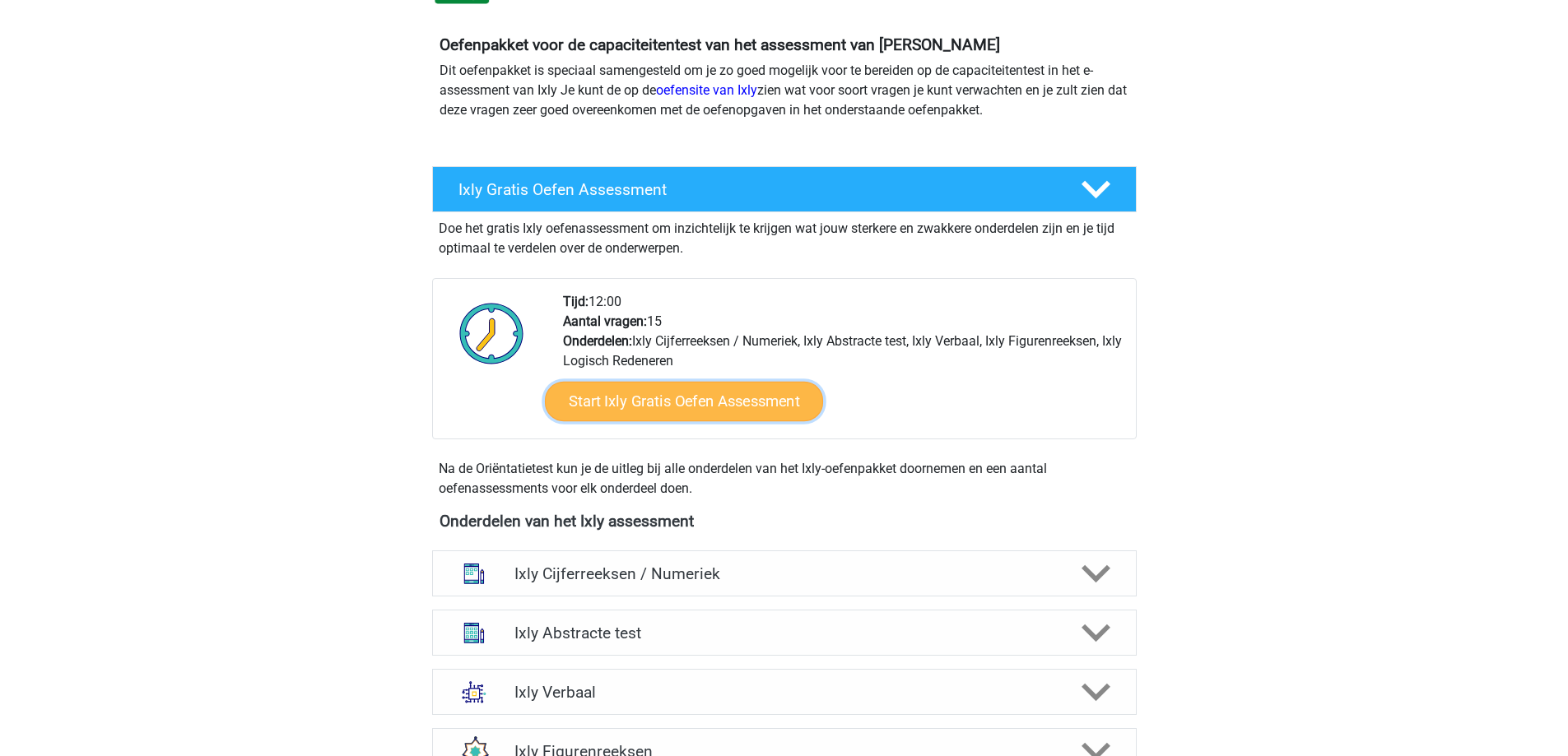
click at [729, 407] on link "Start Ixly Gratis Oefen Assessment" at bounding box center [683, 402] width 278 height 39
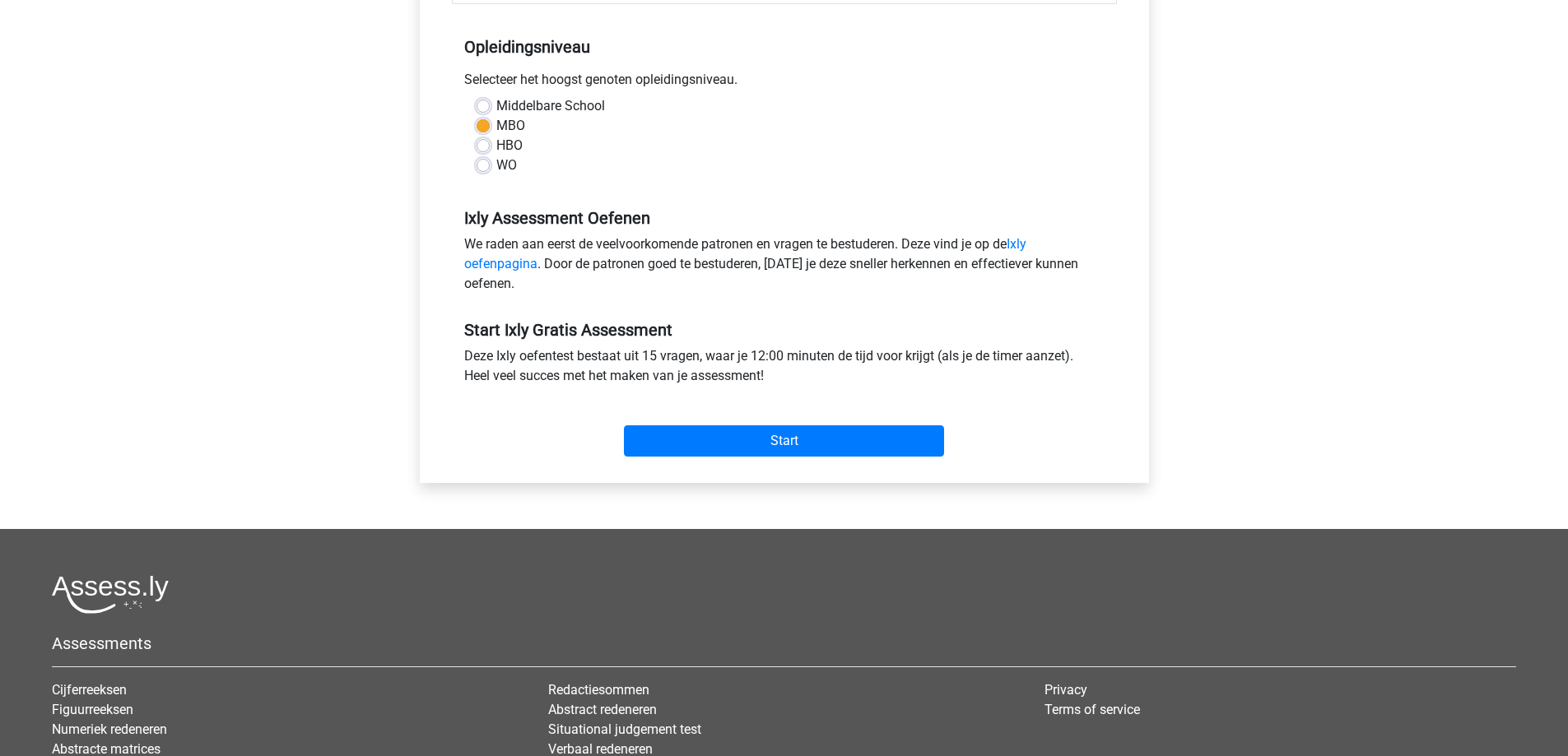
scroll to position [329, 0]
click at [726, 433] on input "Start" at bounding box center [784, 441] width 320 height 31
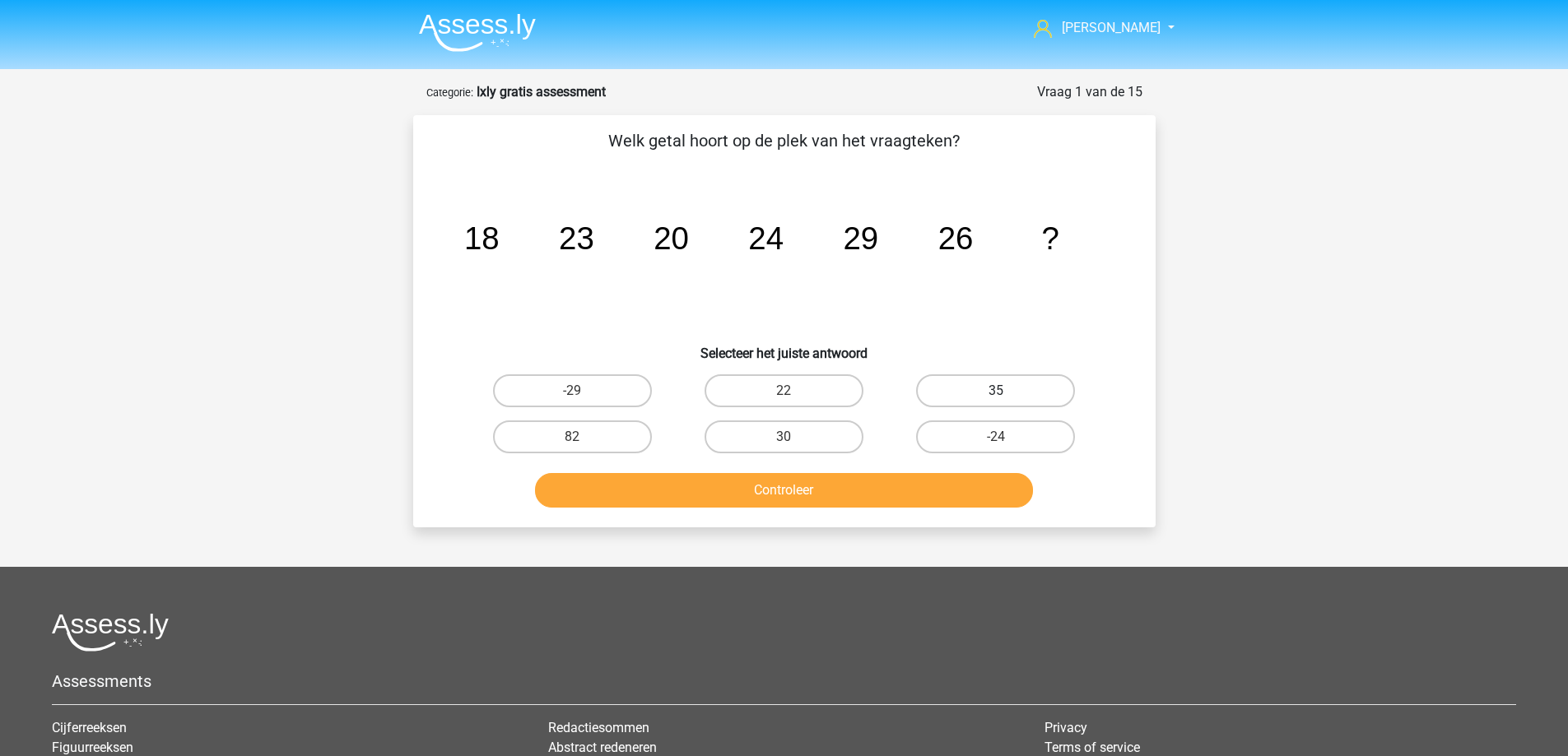
click at [997, 384] on label "35" at bounding box center [995, 390] width 159 height 33
click at [997, 391] on input "35" at bounding box center [1001, 396] width 10 height 10
radio input "true"
click at [826, 480] on button "Controleer" at bounding box center [784, 490] width 498 height 35
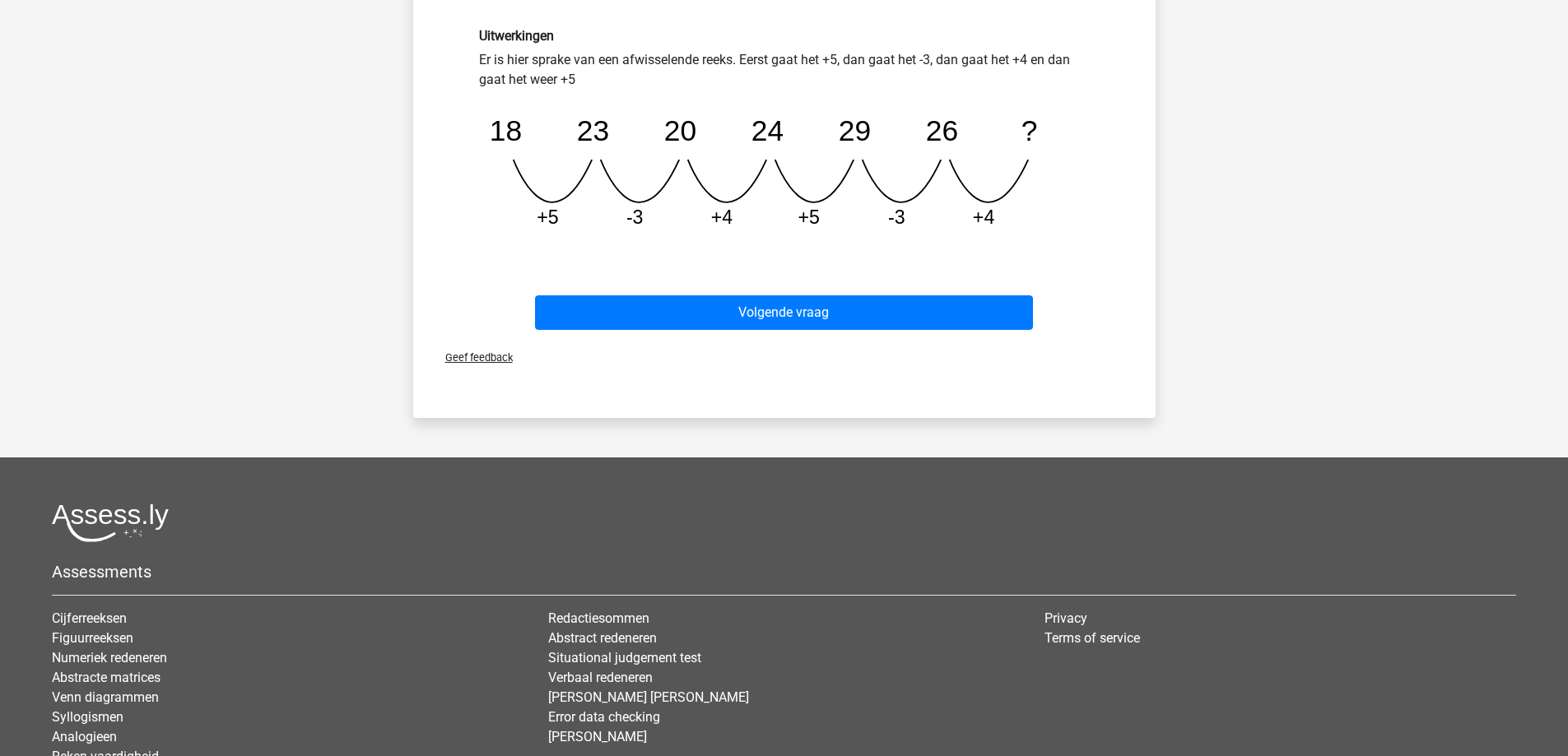
scroll to position [494, 0]
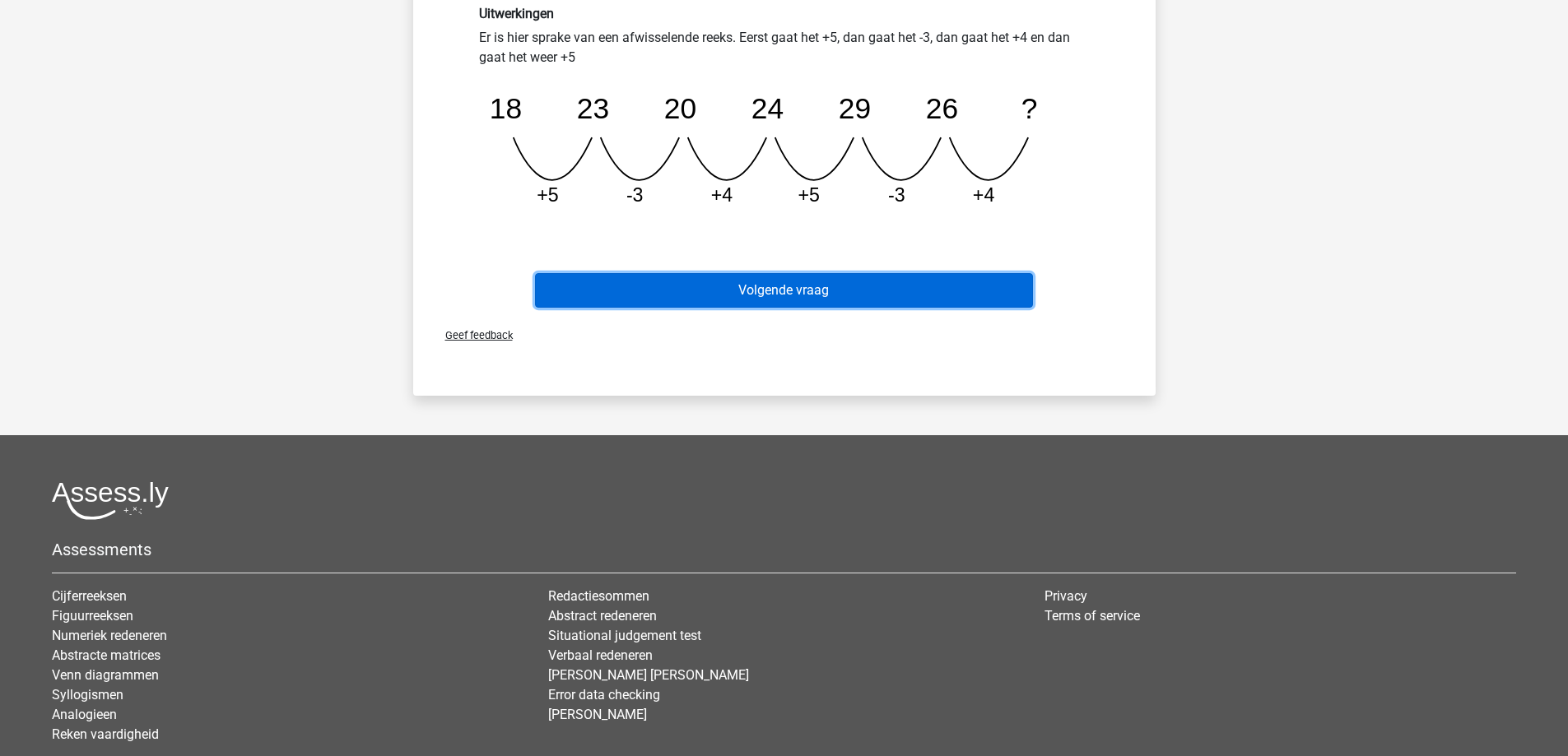
click at [759, 289] on button "Volgende vraag" at bounding box center [784, 290] width 498 height 35
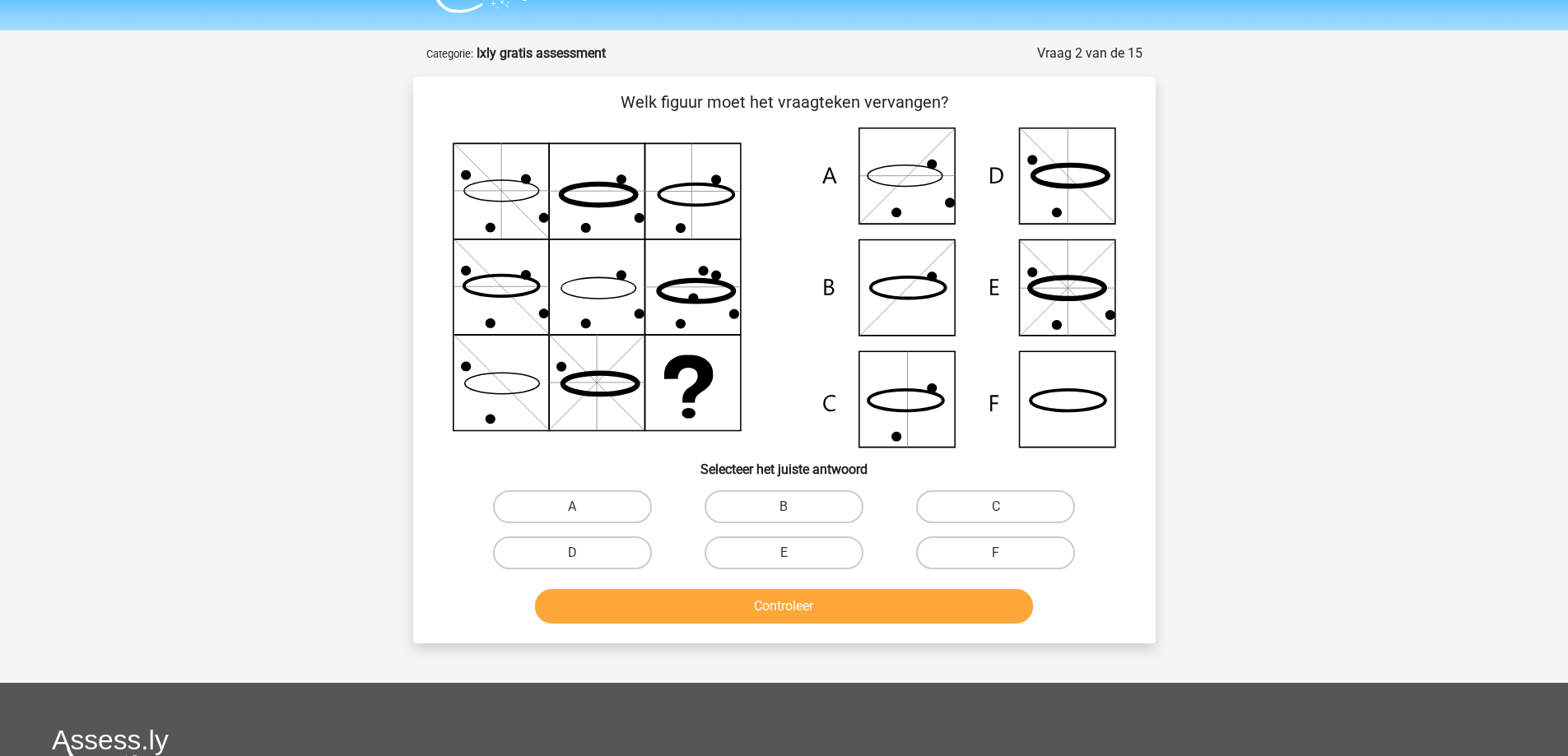
scroll to position [0, 0]
